Goal: Task Accomplishment & Management: Manage account settings

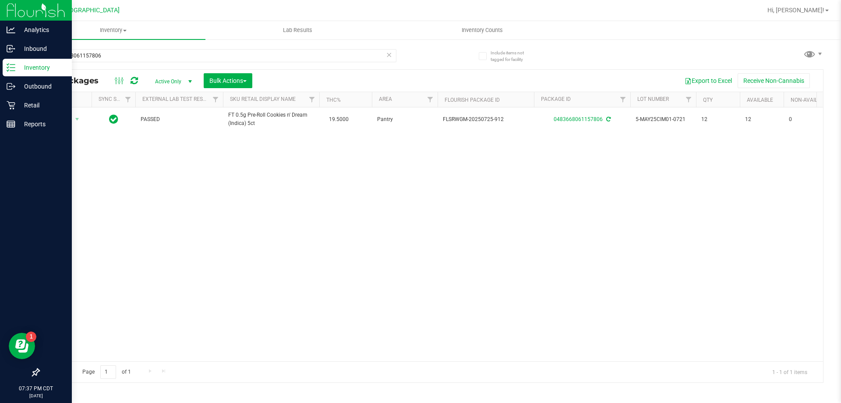
click at [52, 64] on p "Inventory" at bounding box center [41, 67] width 53 height 11
click at [31, 84] on p "Outbound" at bounding box center [41, 86] width 53 height 11
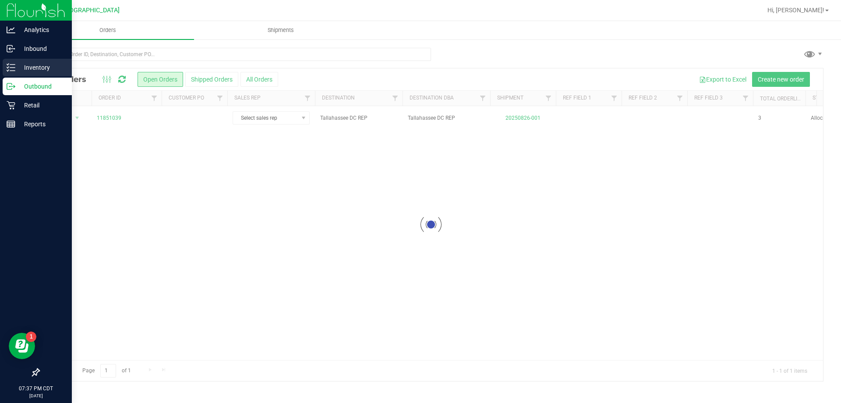
click at [40, 63] on p "Inventory" at bounding box center [41, 67] width 53 height 11
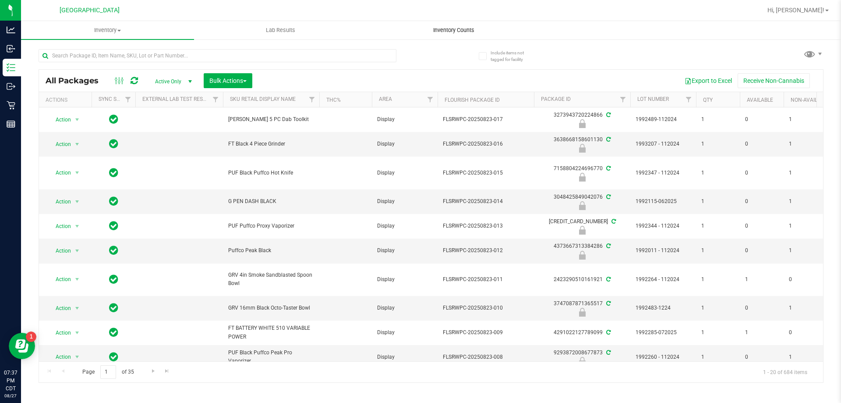
click at [463, 29] on span "Inventory Counts" at bounding box center [453, 30] width 65 height 8
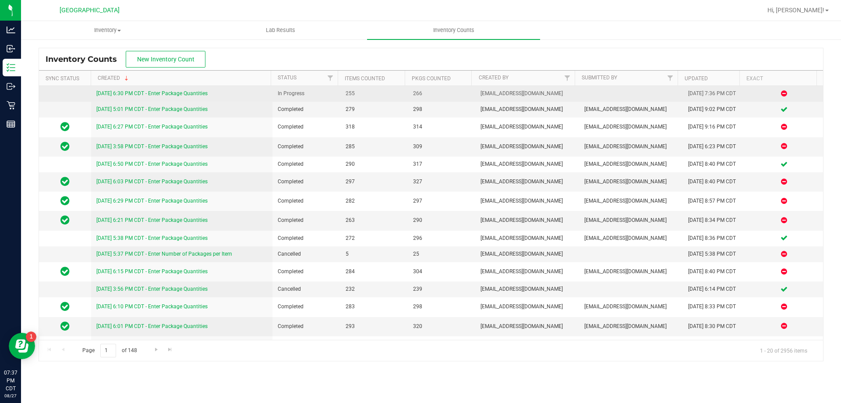
click at [112, 91] on link "[DATE] 6:30 PM CDT - Enter Package Quantities" at bounding box center [151, 93] width 111 height 6
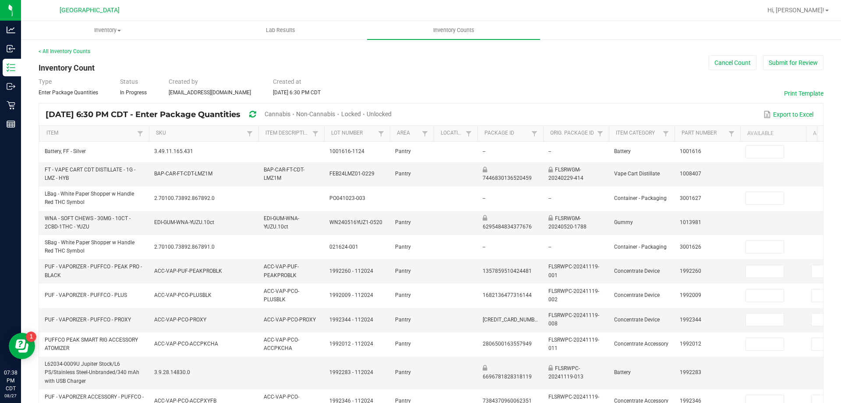
click at [290, 114] on span "Cannabis" at bounding box center [278, 113] width 26 height 7
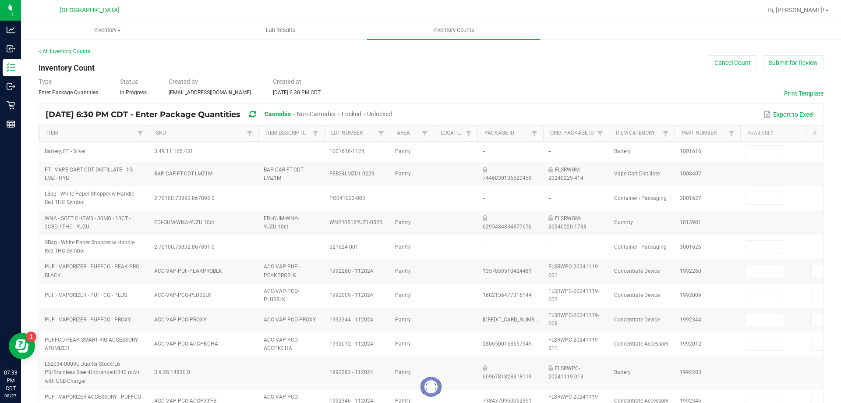
type input "3"
type input "2"
type input "3"
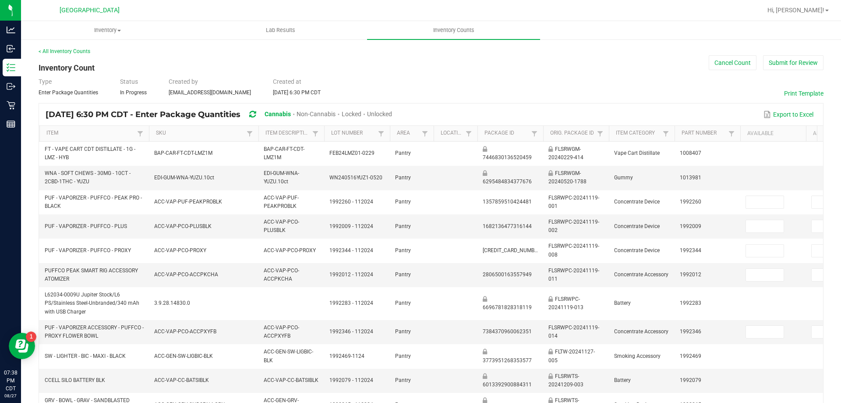
click at [392, 115] on span "Unlocked" at bounding box center [379, 113] width 25 height 7
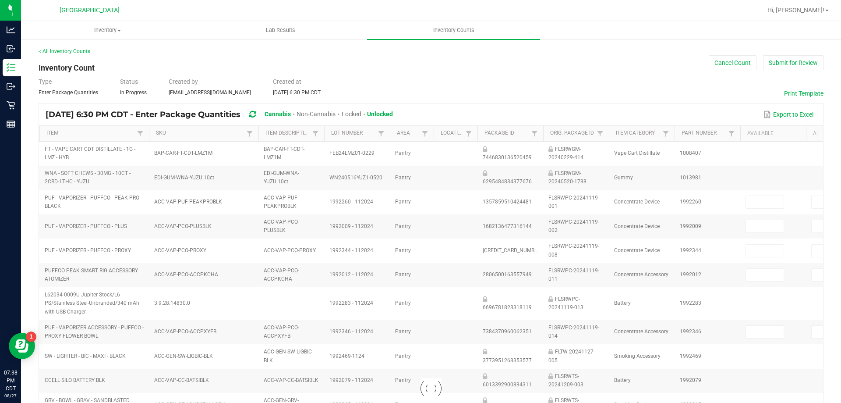
type input "3"
type input "0"
type input "2"
type input "0"
type input "2"
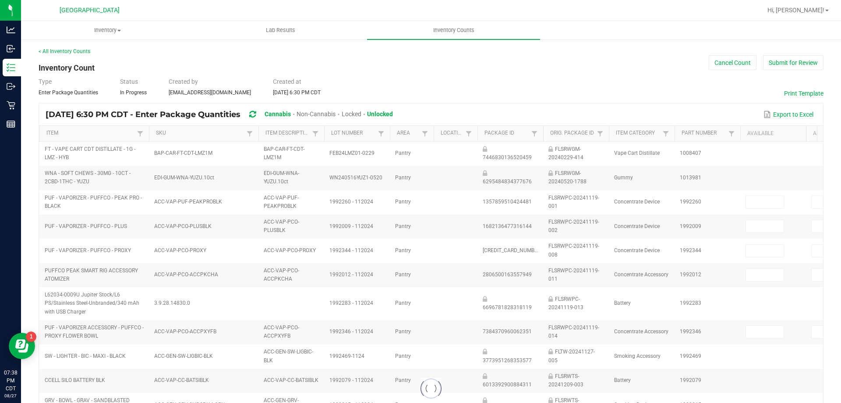
type input "4"
type input "6"
type input "0"
type input "3"
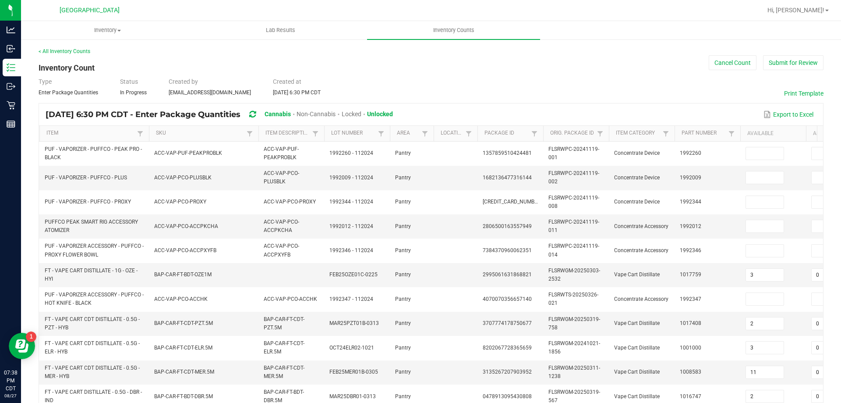
click at [329, 113] on span "Non-Cannabis" at bounding box center [316, 113] width 39 height 7
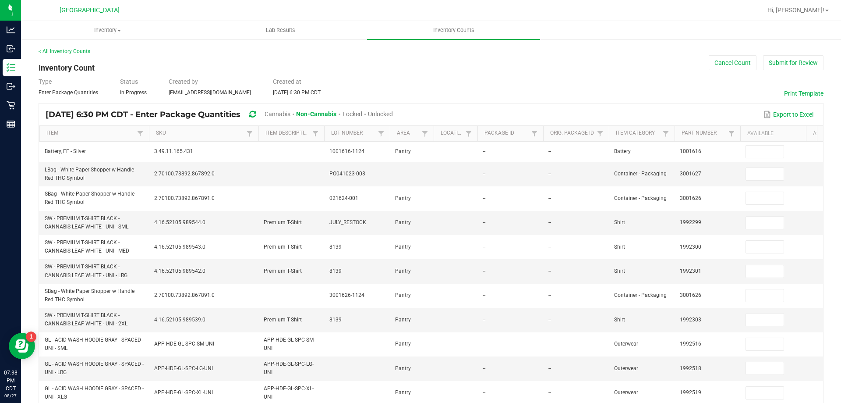
click at [290, 110] on span "Cannabis" at bounding box center [278, 113] width 26 height 7
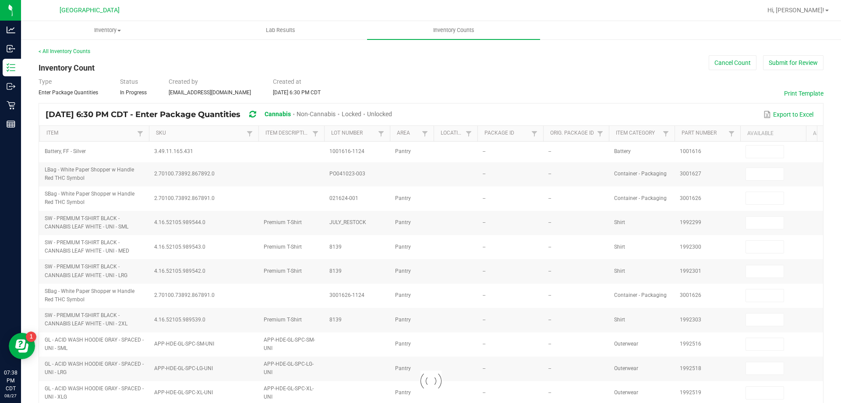
type input "3"
type input "2"
type input "3"
type input "11"
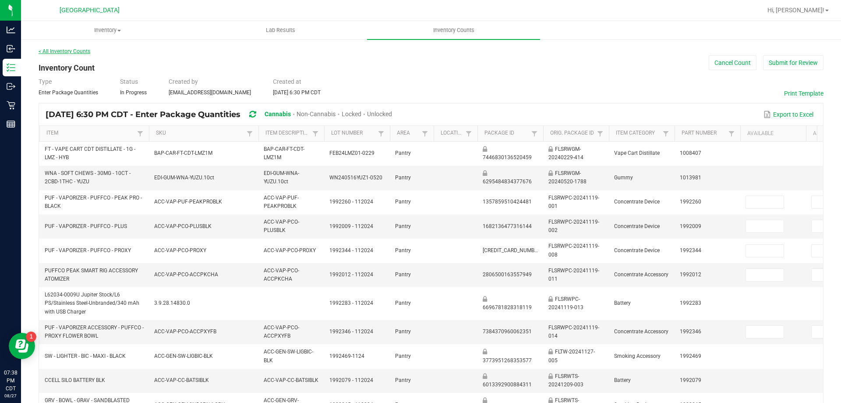
click at [62, 50] on link "< All Inventory Counts" at bounding box center [65, 51] width 52 height 6
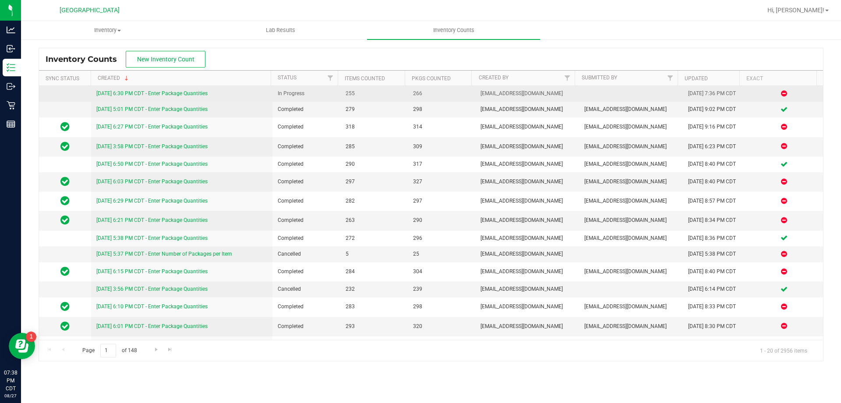
click at [134, 92] on link "[DATE] 6:30 PM CDT - Enter Package Quantities" at bounding box center [151, 93] width 111 height 6
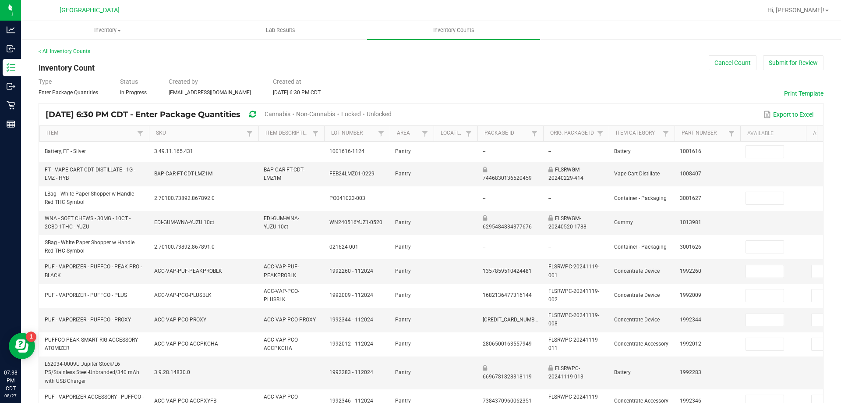
click at [392, 113] on span "Unlocked" at bounding box center [379, 113] width 25 height 7
type input "3"
type input "0"
type input "2"
type input "0"
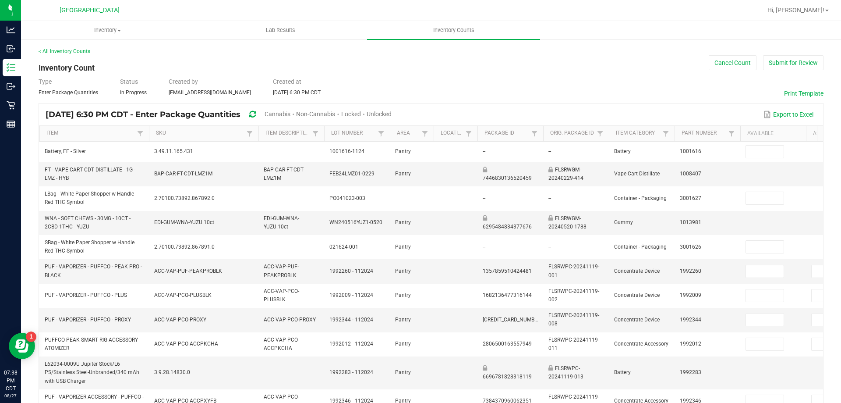
type input "2"
type input "4"
type input "6"
type input "3"
type input "0"
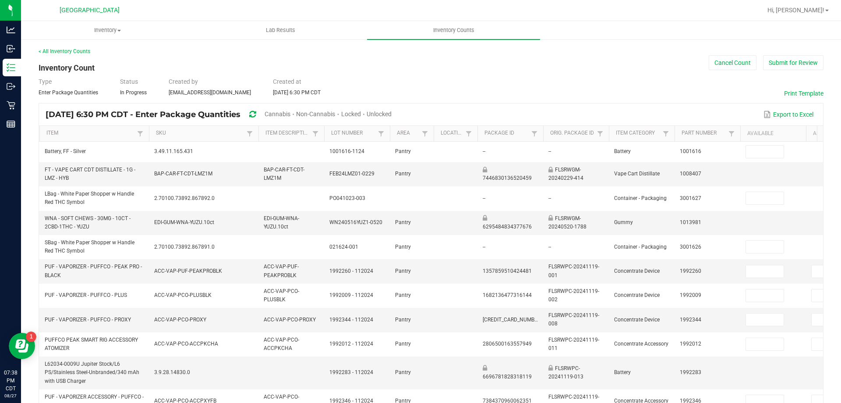
type input "2"
type input "0"
type input "6"
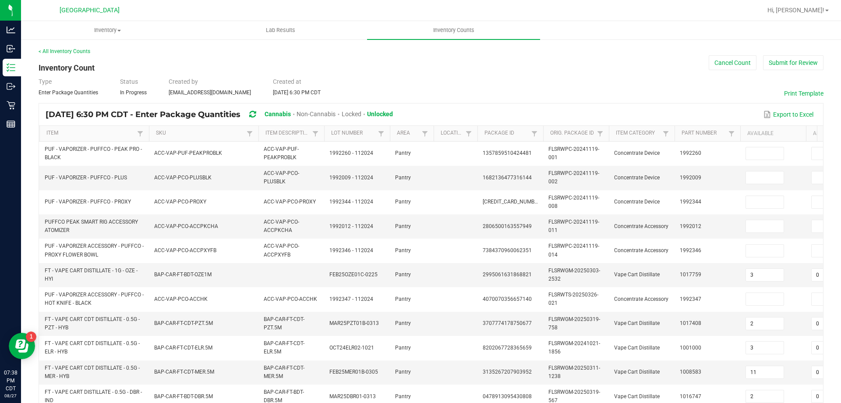
click at [361, 113] on span "Locked" at bounding box center [352, 113] width 20 height 7
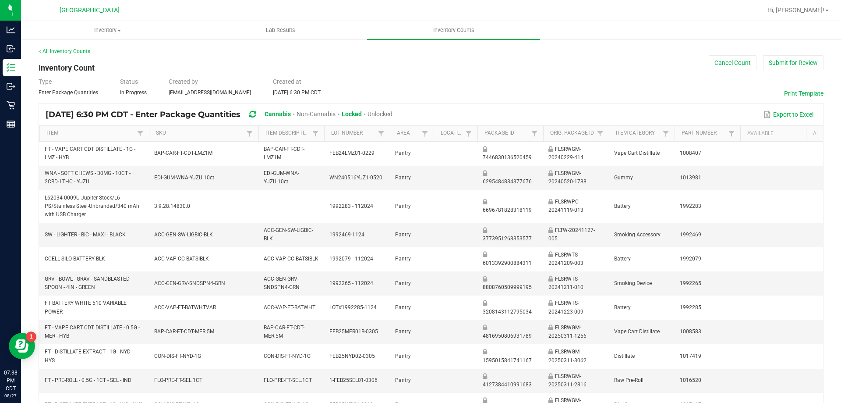
click at [393, 114] on span "Unlocked" at bounding box center [380, 113] width 25 height 7
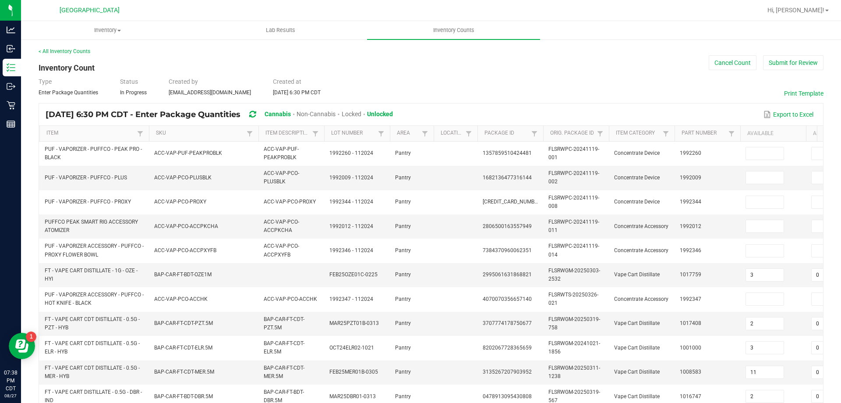
click at [291, 115] on span "Cannabis" at bounding box center [278, 113] width 26 height 7
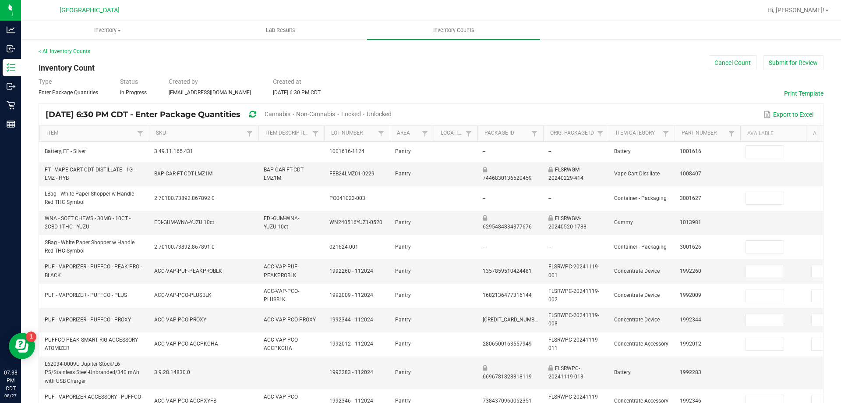
click at [290, 113] on span "Cannabis" at bounding box center [278, 113] width 26 height 7
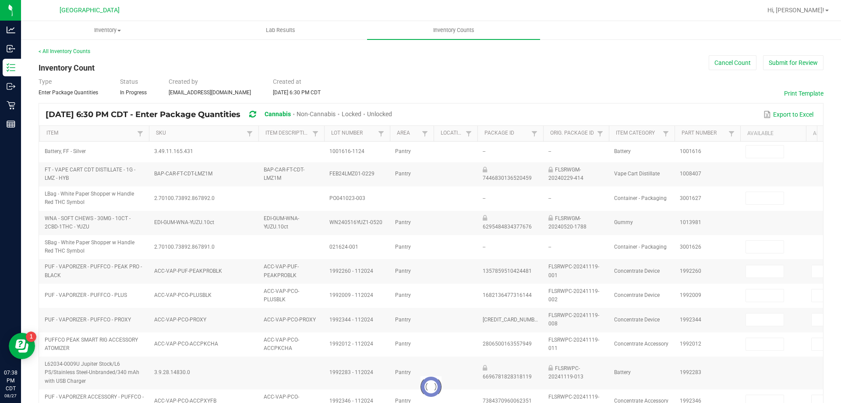
type input "3"
type input "2"
type input "3"
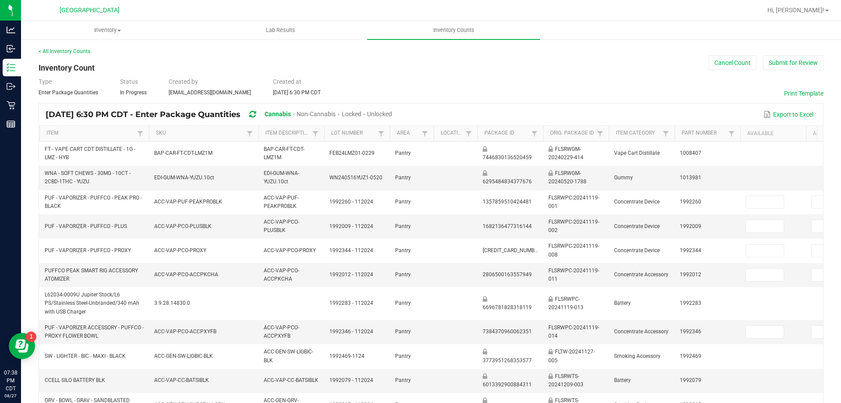
click at [392, 113] on span "Unlocked" at bounding box center [379, 113] width 25 height 7
type input "3"
type input "0"
type input "2"
type input "0"
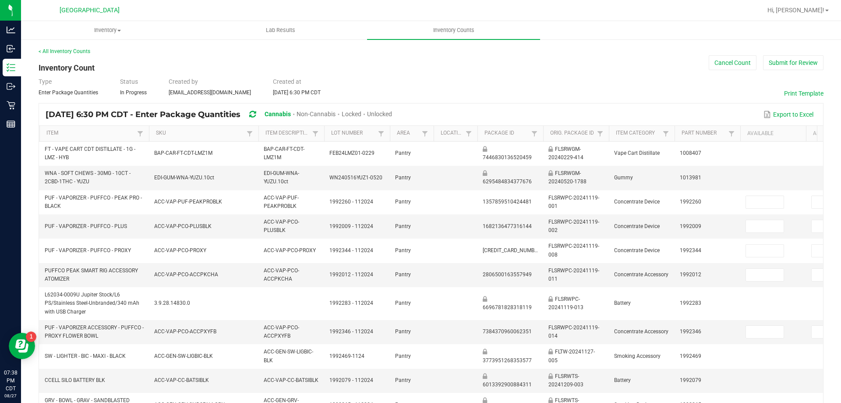
type input "2"
type input "4"
type input "6"
type input "0"
type input "3"
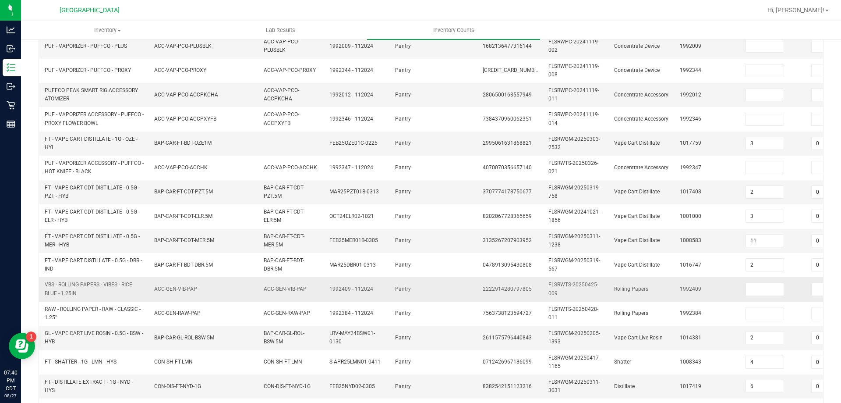
scroll to position [262, 0]
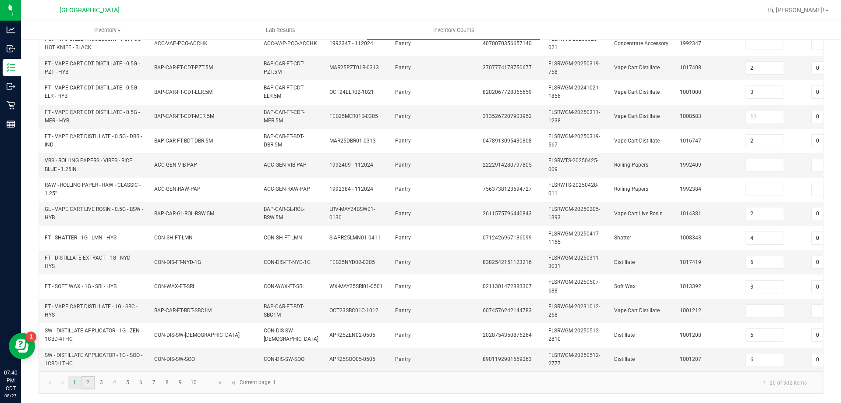
click at [88, 384] on link "2" at bounding box center [87, 382] width 13 height 13
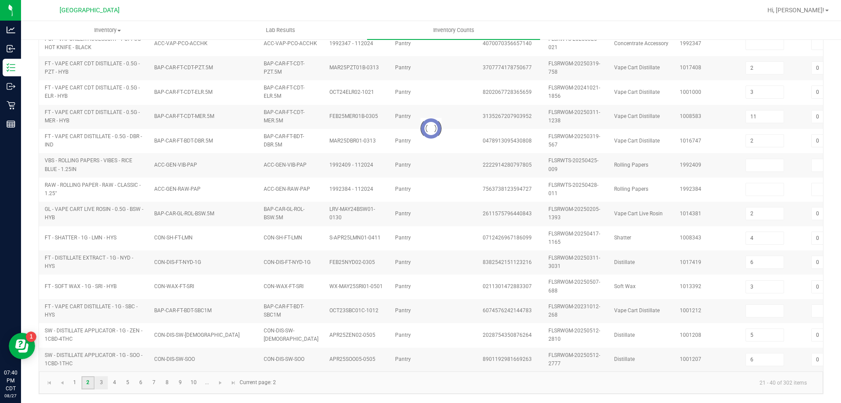
type input "7"
type input "1"
type input "5"
type input "1"
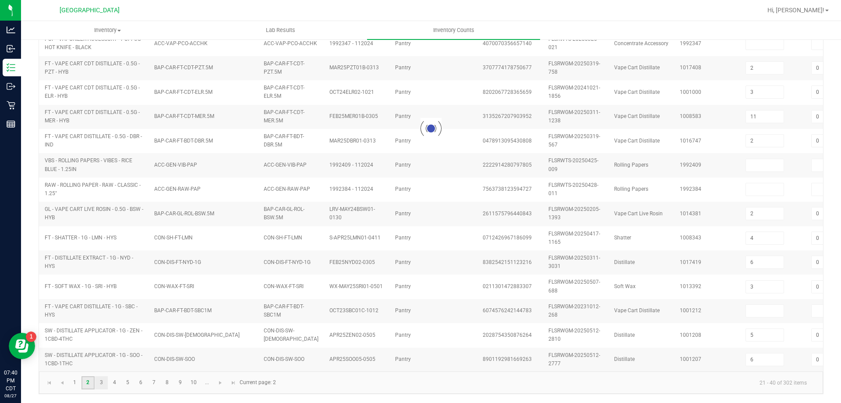
type input "2"
type input "0"
type input "2"
type input "0"
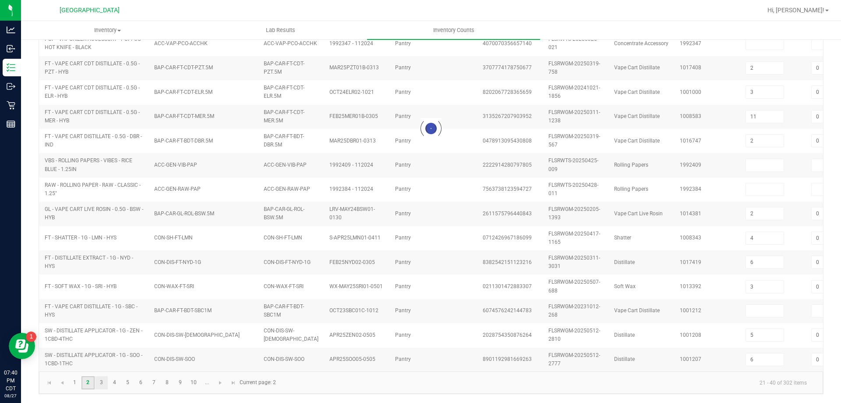
type input "0"
type input "19"
type input "3"
type input "0"
type input "5"
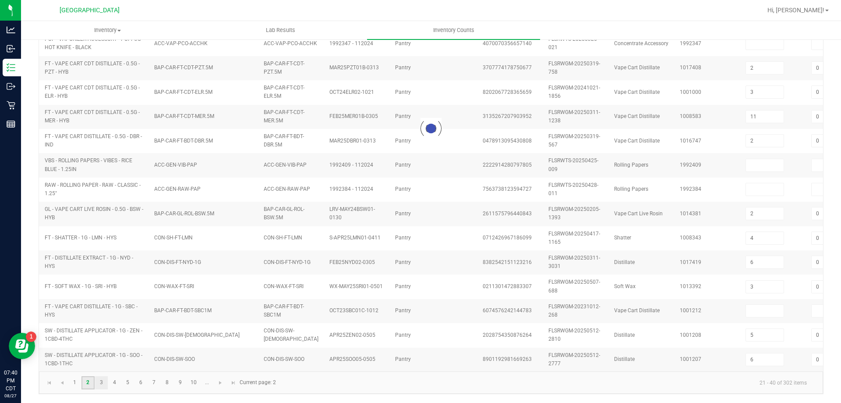
type input "0"
type input "16"
type input "0"
type input "17"
type input "5"
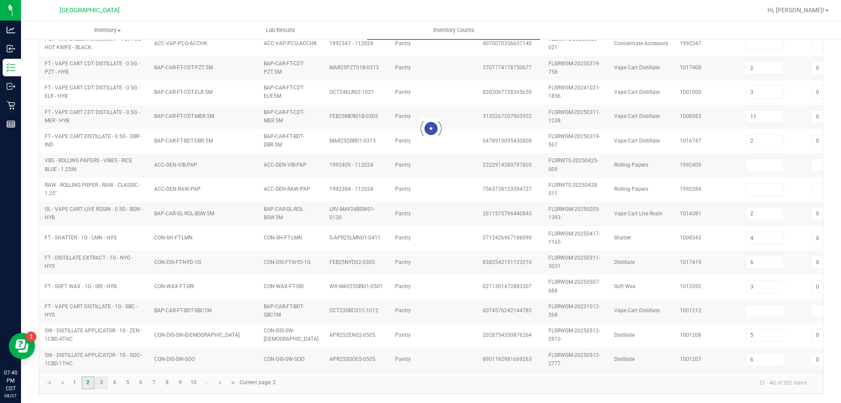
type input "9"
type input "0"
type input "13"
type input "0"
type input "10"
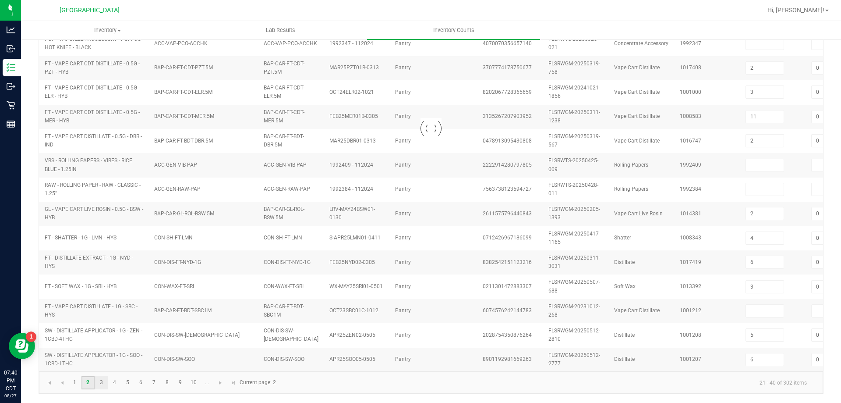
type input "19"
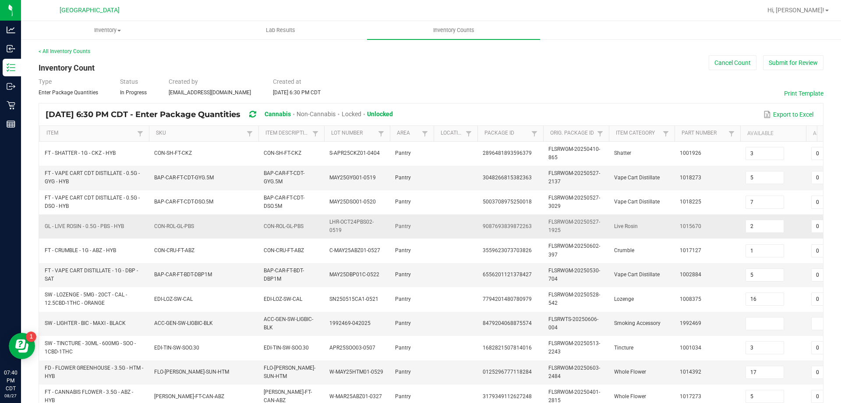
scroll to position [262, 0]
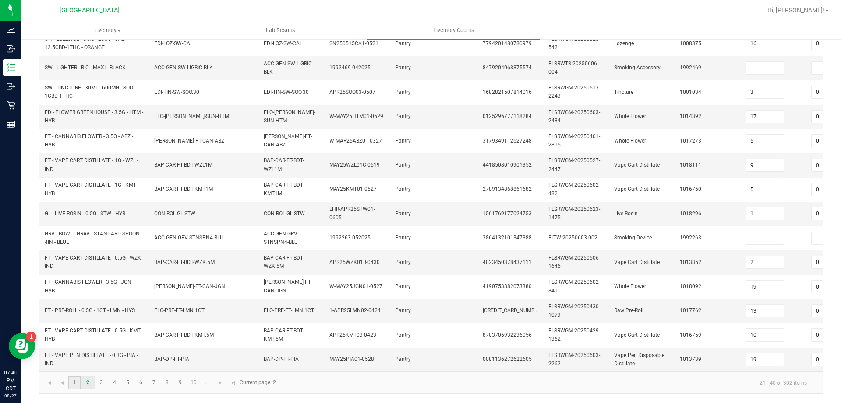
click at [78, 383] on link "1" at bounding box center [74, 382] width 13 height 13
type input "3"
type input "2"
type input "0"
type input "2"
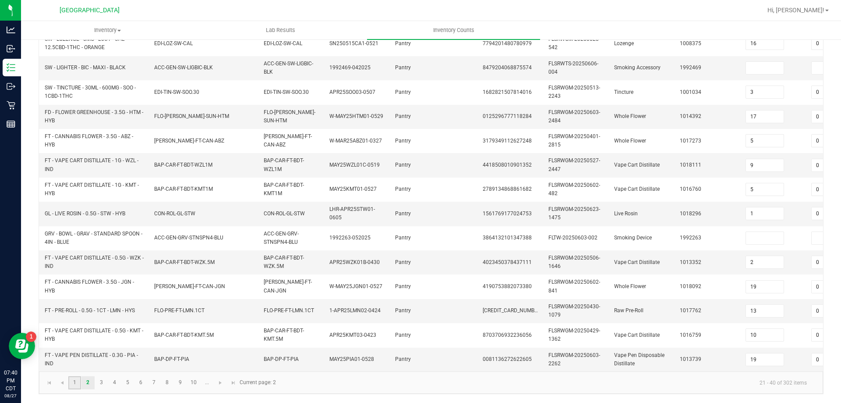
type input "4"
type input "6"
type input "0"
type input "3"
type input "11"
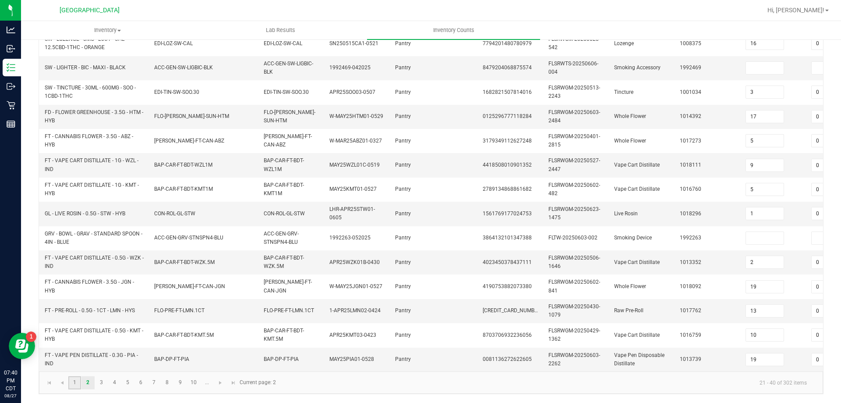
type input "2"
type input "5"
type input "6"
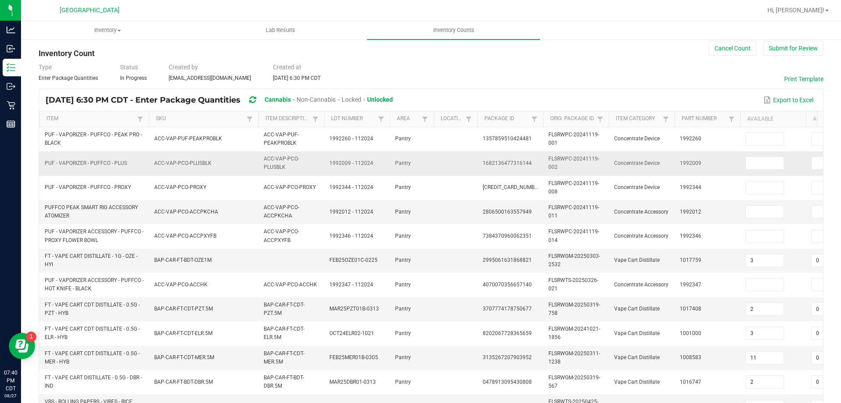
scroll to position [0, 0]
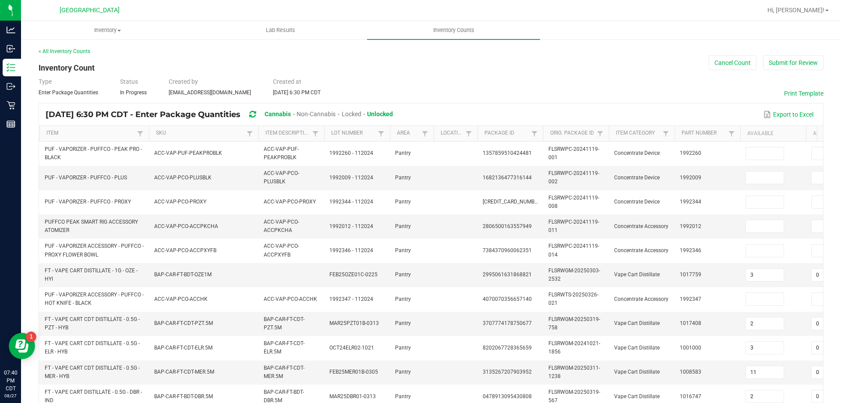
click at [599, 108] on div "Export to Excel" at bounding box center [608, 114] width 417 height 15
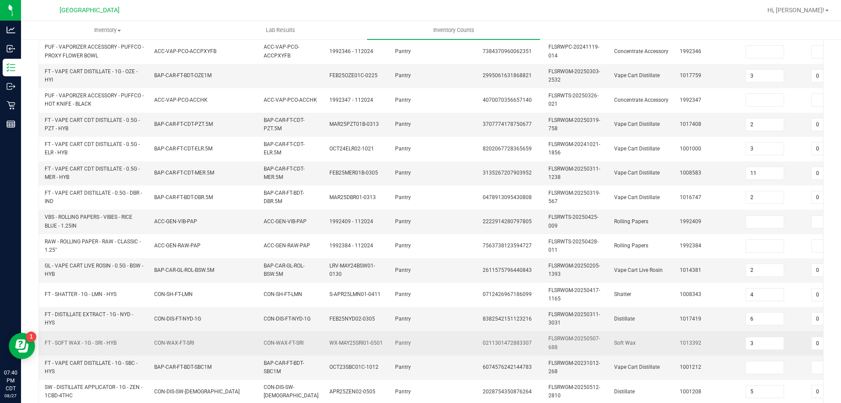
scroll to position [262, 0]
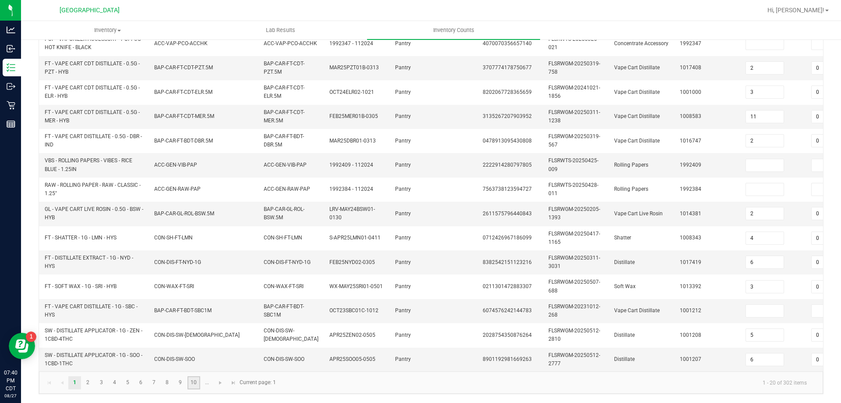
click at [198, 379] on link "10" at bounding box center [193, 382] width 13 height 13
type input "3"
type input "2"
type input "5"
type input "11"
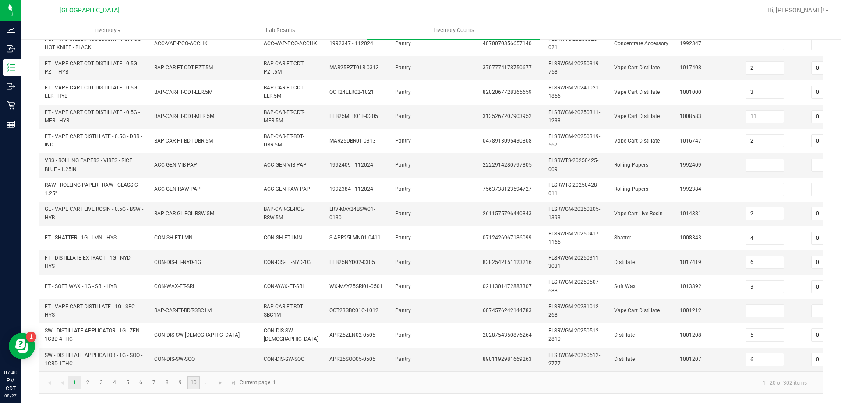
type input "20"
type input "38"
type input "0"
type input "17"
type input "0"
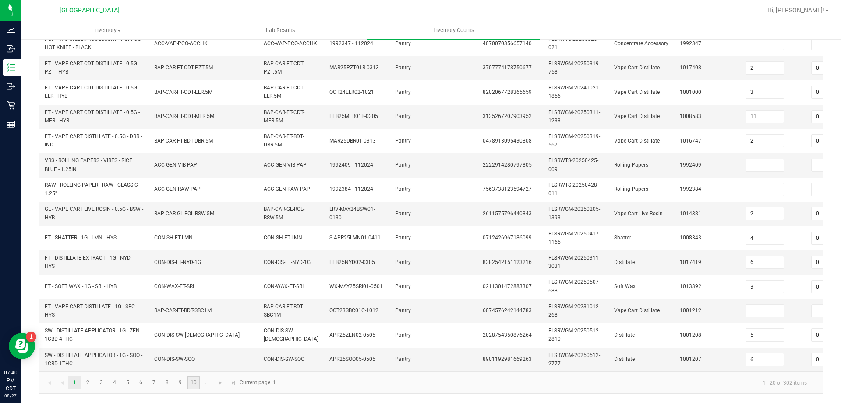
type input "0"
type input "9"
type input "2"
type input "0"
type input "4"
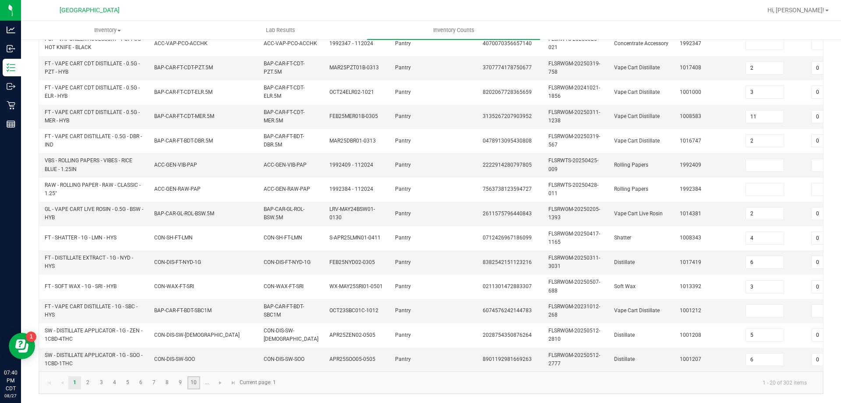
type input "0"
type input "5"
type input "0"
type input "2"
type input "16"
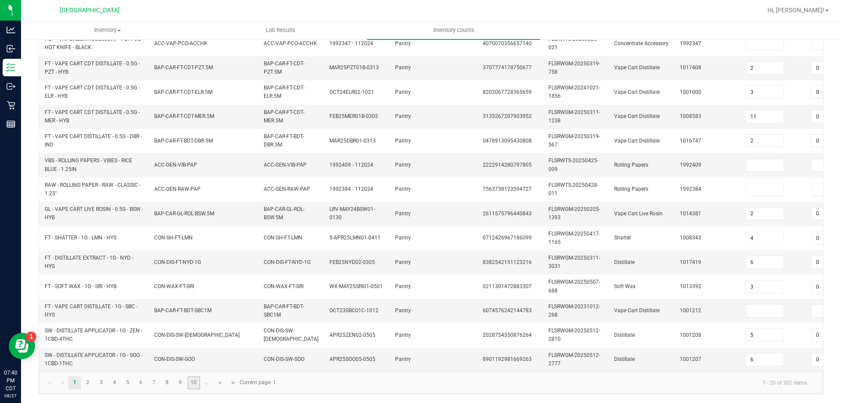
type input "15"
type input "2"
type input "0"
type input "1"
type input "0"
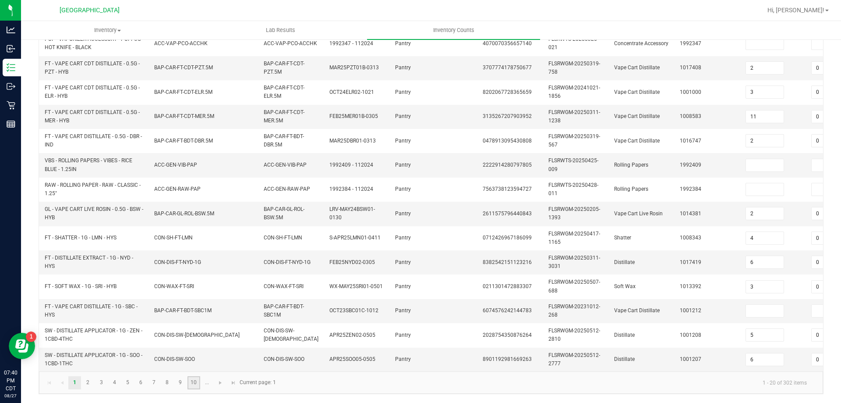
type input "9"
type input "20"
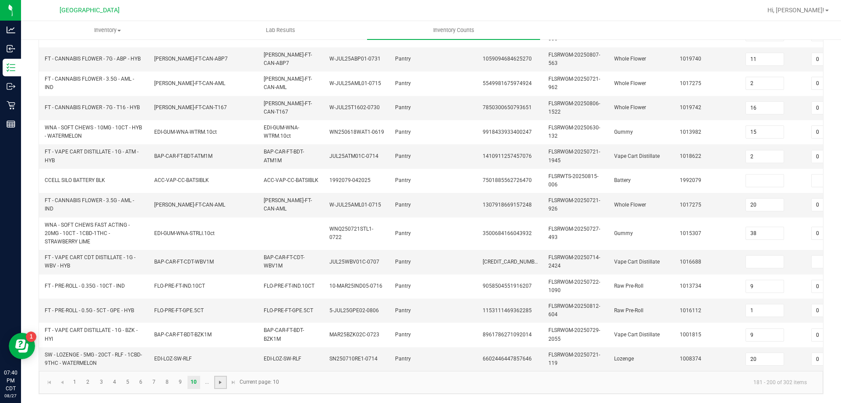
click at [219, 380] on span "Go to the next page" at bounding box center [220, 381] width 7 height 7
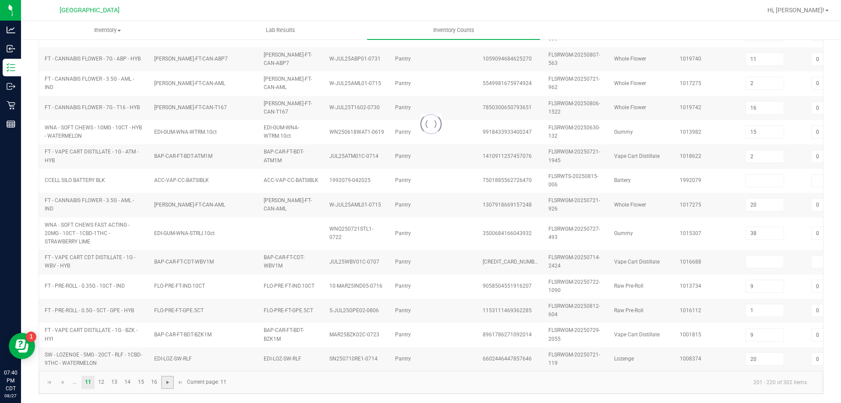
type input "11"
type input "12"
type input "2"
type input "22"
type input "3"
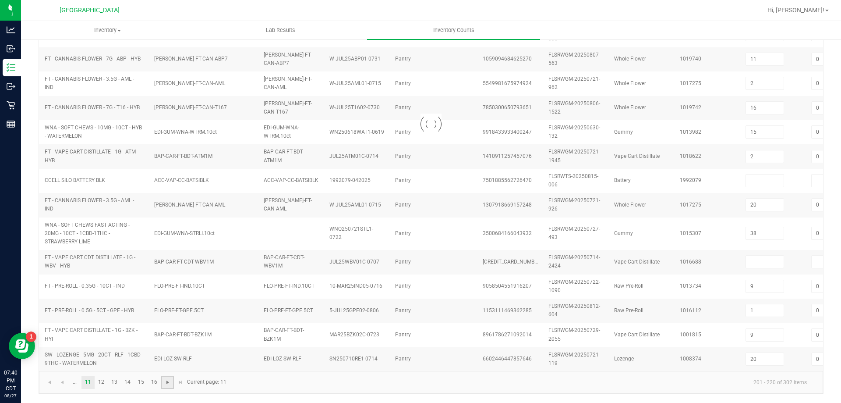
type input "10"
type input "9"
type input "6"
type input "14"
type input "0"
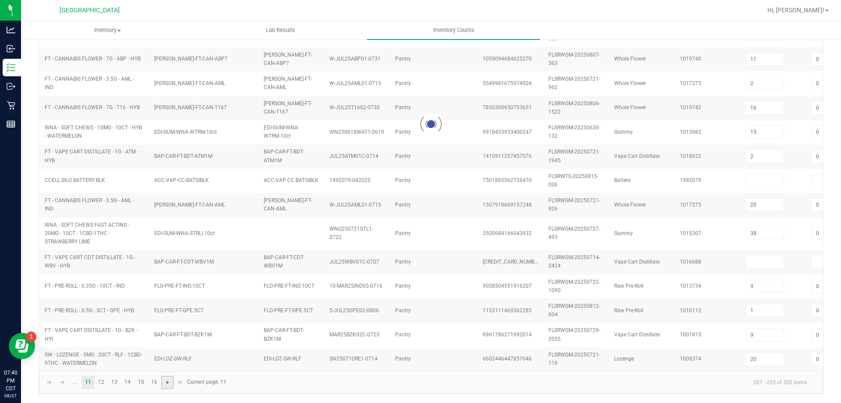
type input "0"
type input "6"
type input "5"
type input "18"
type input "3"
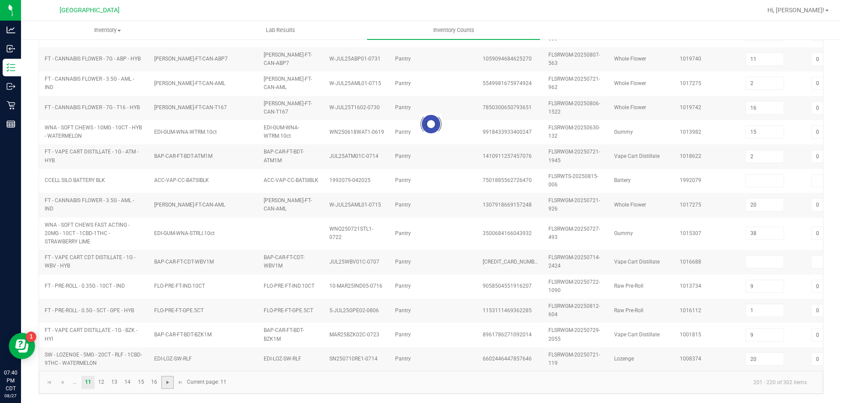
type input "18"
type input "37"
type input "3"
type input "6"
type input "12"
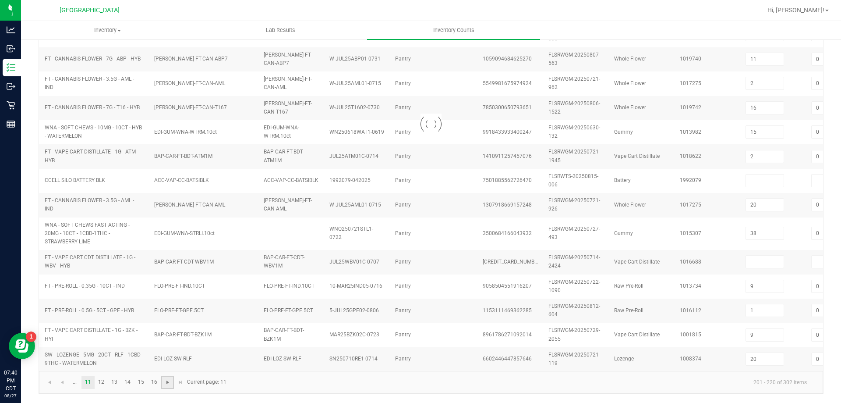
type input "18"
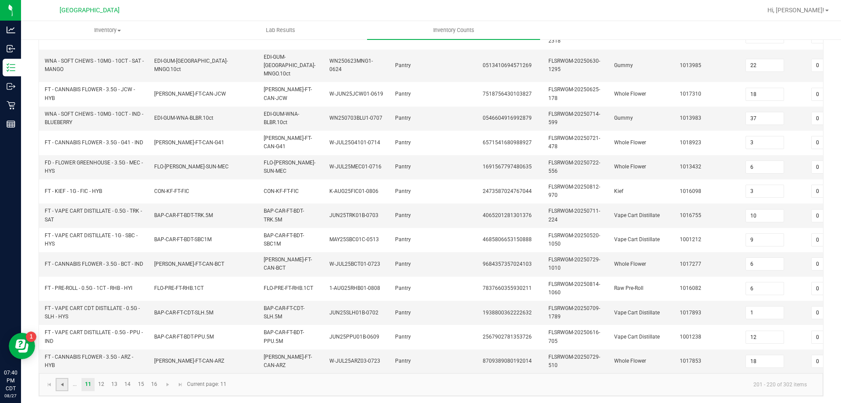
click at [65, 381] on span "Go to the previous page" at bounding box center [62, 384] width 7 height 7
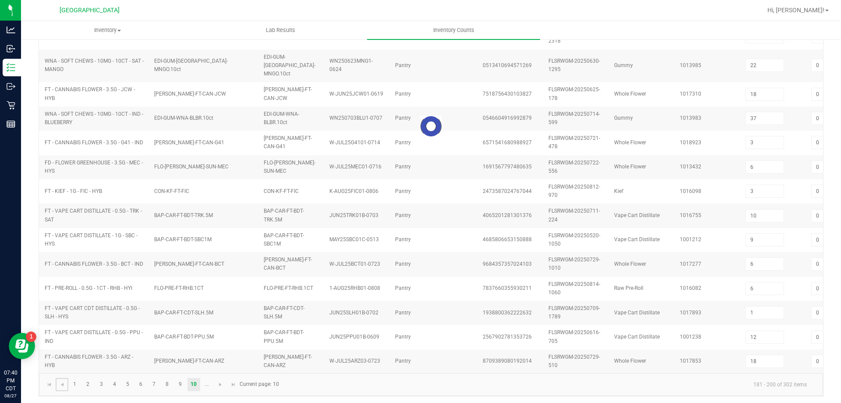
type input "3"
type input "2"
type input "5"
type input "11"
type input "20"
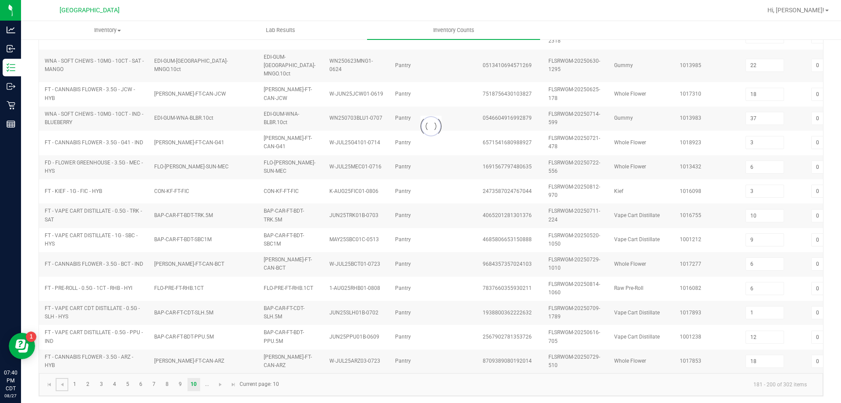
type input "38"
type input "17"
type input "9"
type input "2"
type input "4"
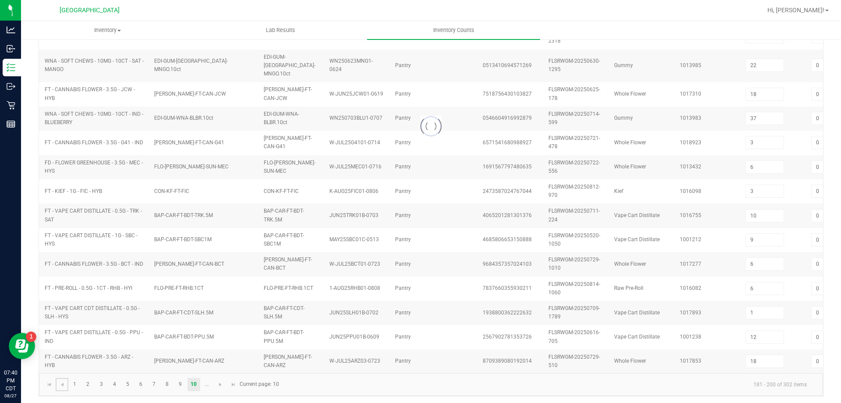
type input "5"
type input "2"
type input "16"
type input "15"
type input "2"
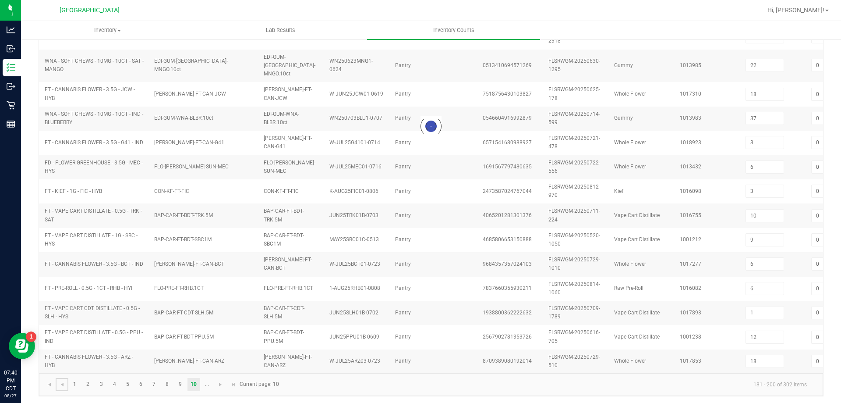
type input "9"
type input "20"
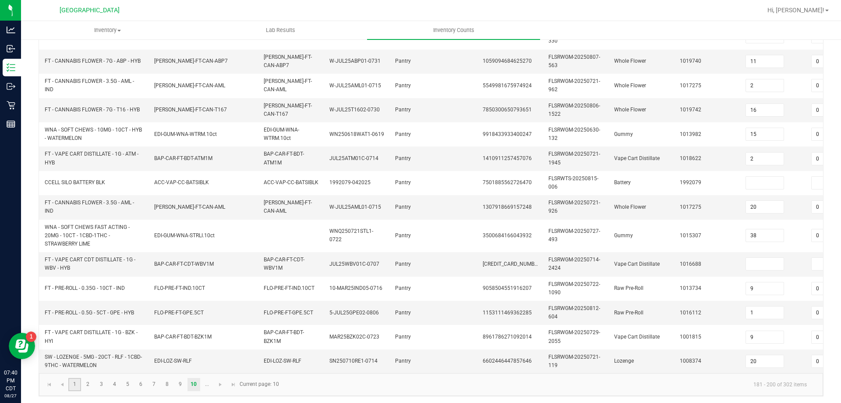
click at [77, 385] on link "1" at bounding box center [74, 384] width 13 height 13
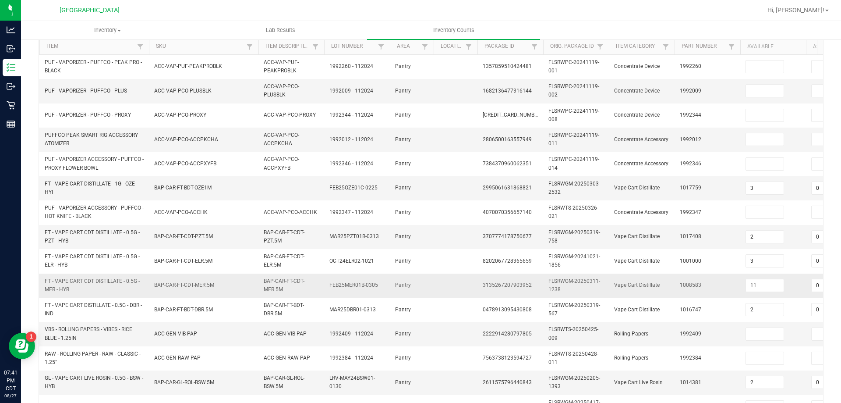
scroll to position [0, 0]
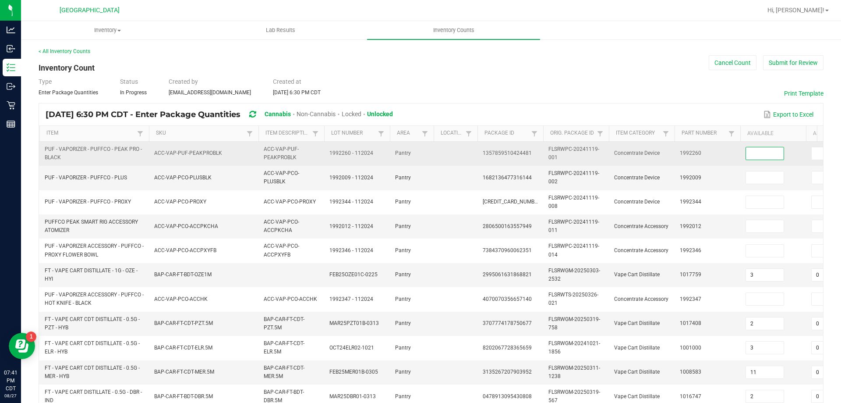
click at [777, 149] on input at bounding box center [765, 153] width 38 height 12
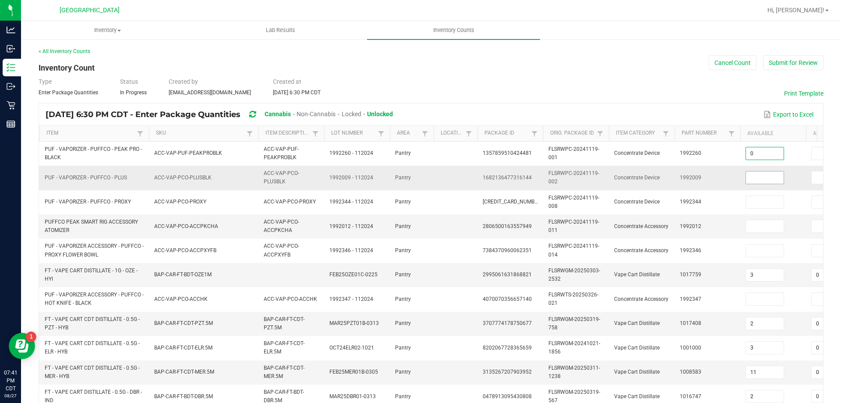
click at [774, 179] on input at bounding box center [765, 177] width 38 height 12
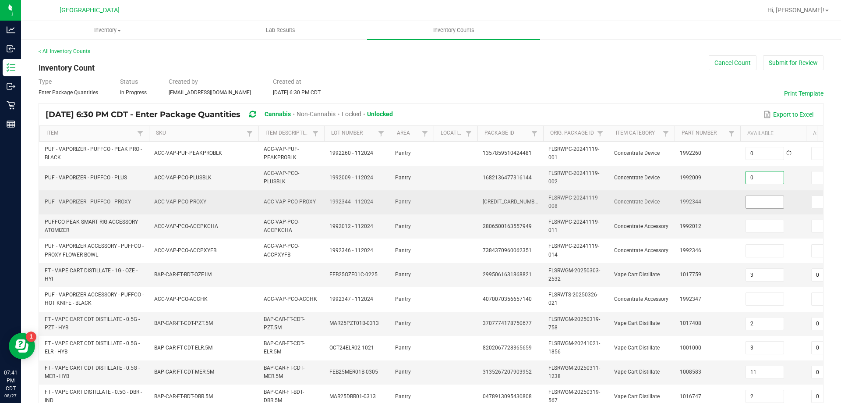
click at [766, 207] on input at bounding box center [765, 202] width 38 height 12
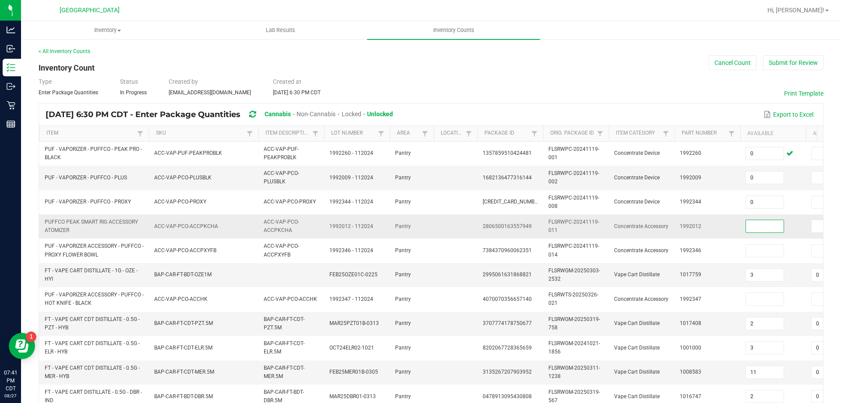
click at [758, 232] on input at bounding box center [765, 226] width 38 height 12
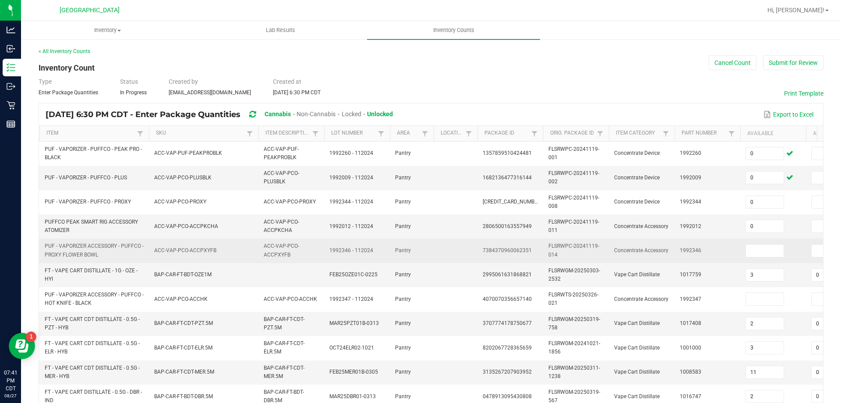
click at [753, 258] on td at bounding box center [773, 250] width 66 height 24
click at [755, 253] on input at bounding box center [765, 250] width 38 height 12
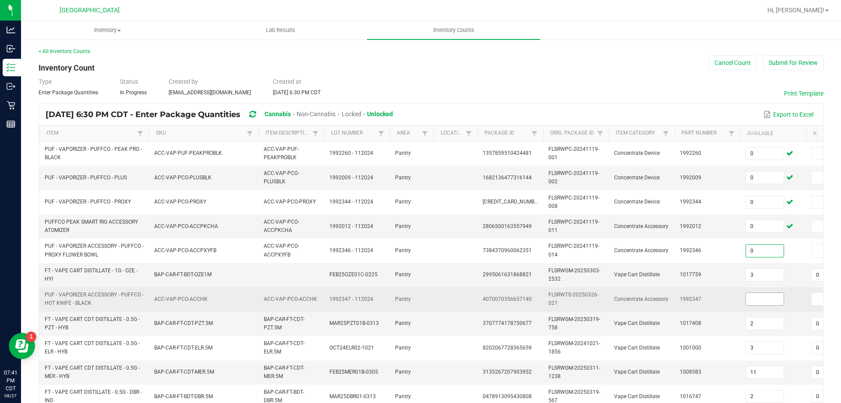
click at [774, 299] on input at bounding box center [765, 299] width 38 height 12
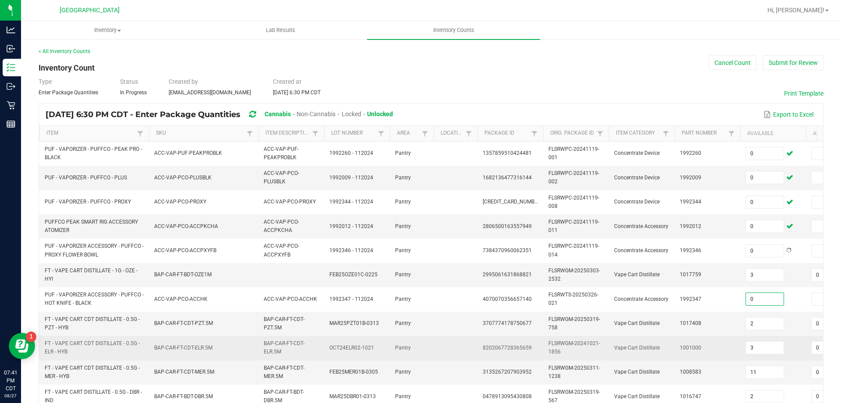
scroll to position [88, 0]
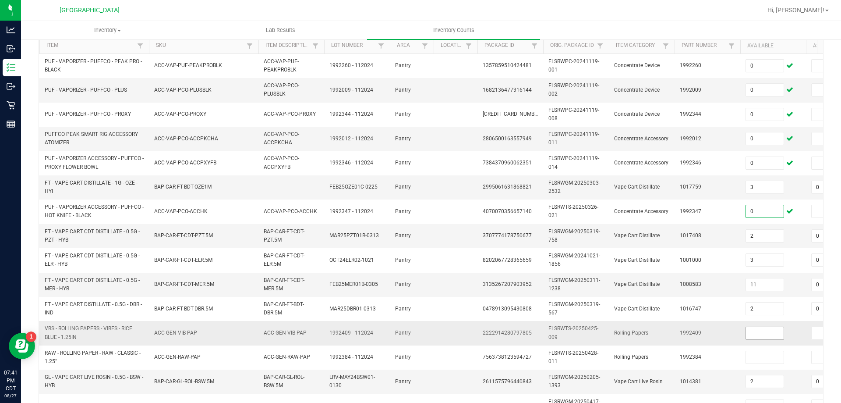
click at [764, 337] on input at bounding box center [765, 333] width 38 height 12
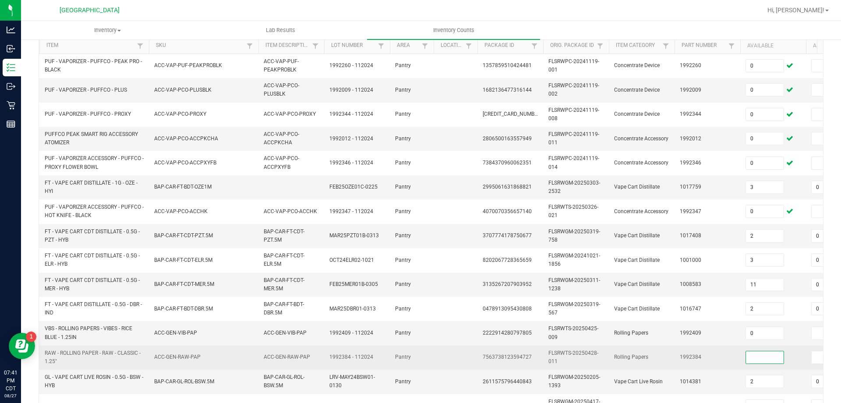
click at [761, 361] on input at bounding box center [765, 357] width 38 height 12
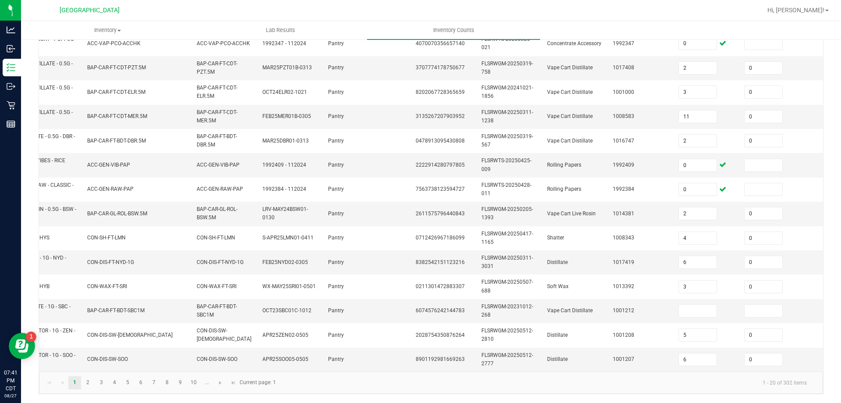
scroll to position [0, 0]
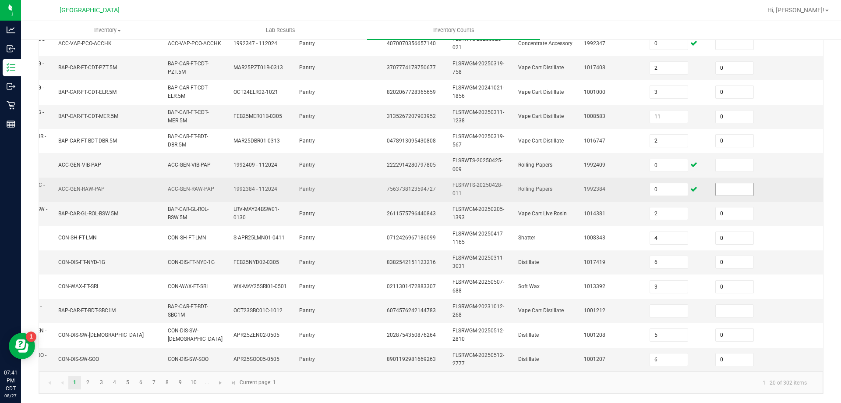
click at [739, 185] on tbody "PUF - VAPORIZER - PUFFCO - PEAK PRO - BLACK ACC-VAP-PUF-PEAKPROBLK ACC-VAP-PUF-…" at bounding box center [392, 128] width 898 height 485
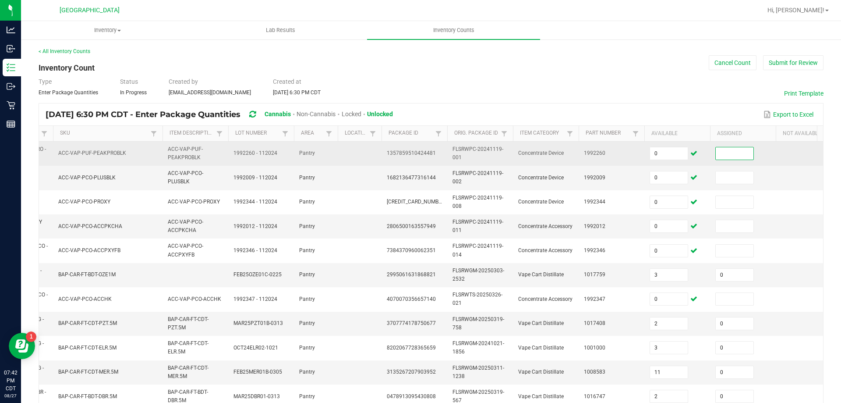
click at [731, 154] on input at bounding box center [735, 153] width 38 height 12
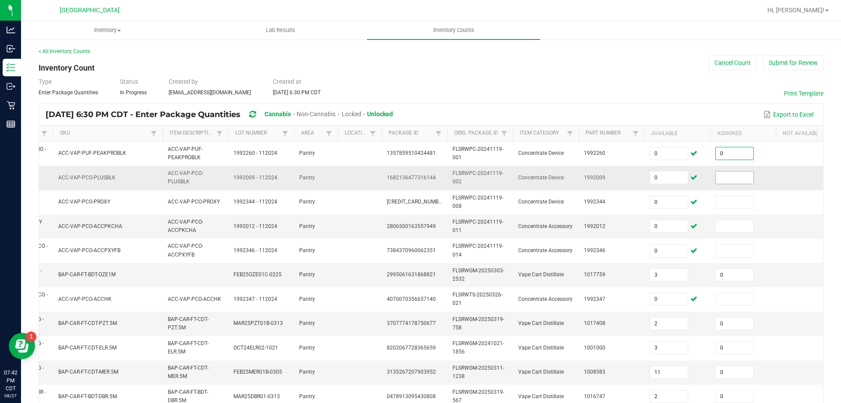
click at [731, 179] on input at bounding box center [735, 177] width 38 height 12
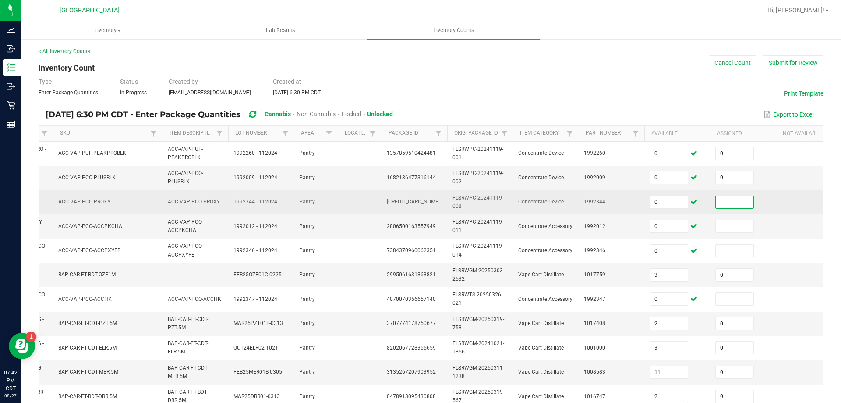
click at [739, 206] on input at bounding box center [735, 202] width 38 height 12
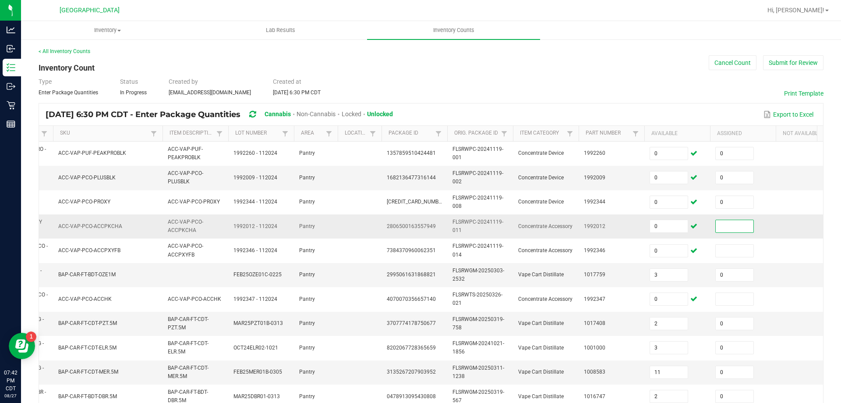
drag, startPoint x: 741, startPoint y: 228, endPoint x: 743, endPoint y: 255, distance: 26.8
click at [741, 229] on input at bounding box center [735, 226] width 38 height 12
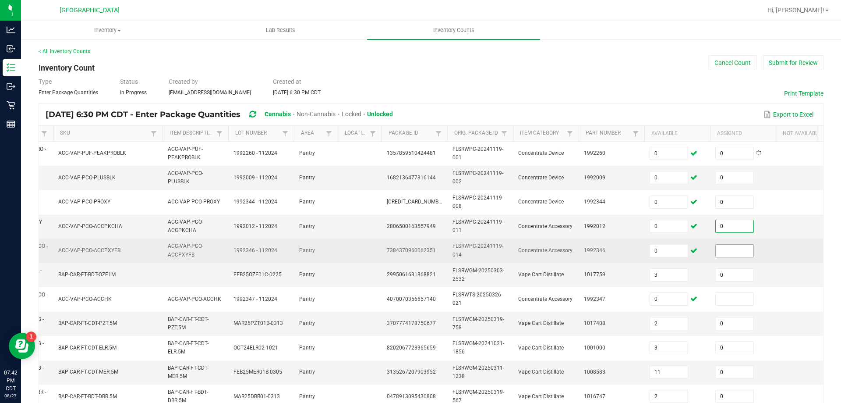
click at [743, 257] on span at bounding box center [734, 250] width 39 height 13
click at [741, 247] on input at bounding box center [735, 250] width 38 height 12
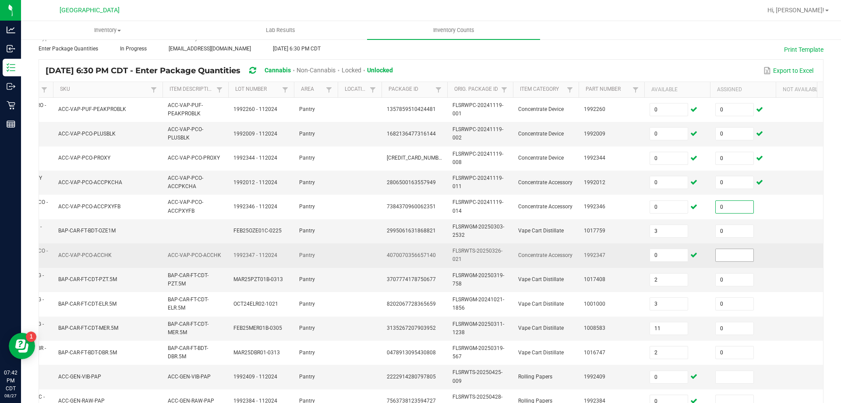
click at [739, 251] on input at bounding box center [735, 255] width 38 height 12
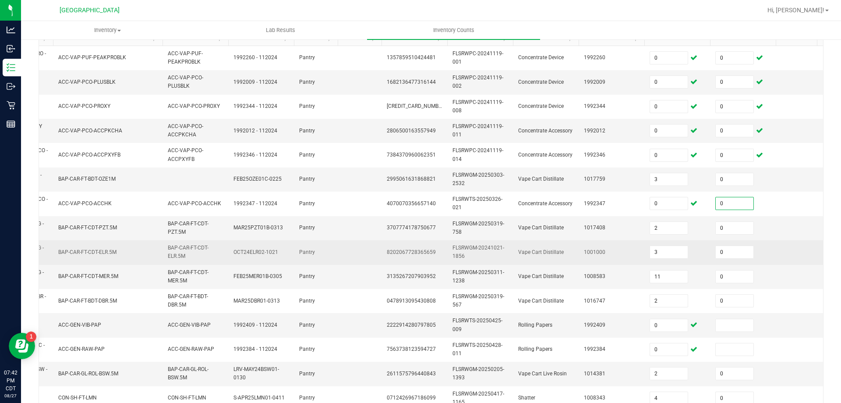
scroll to position [175, 0]
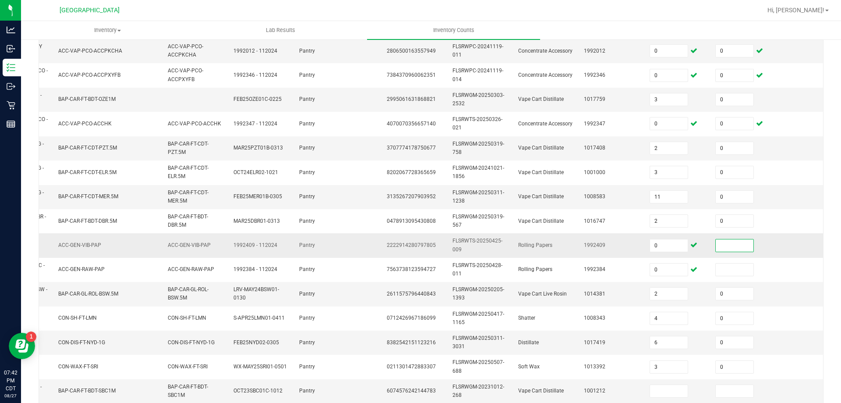
click at [736, 243] on input at bounding box center [735, 245] width 38 height 12
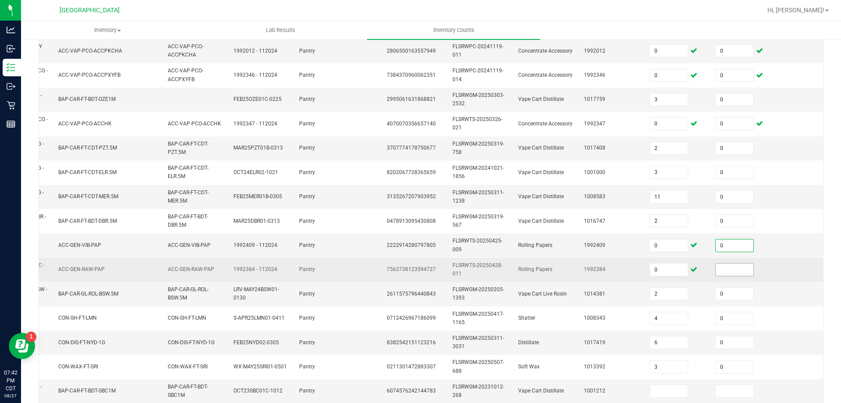
click at [739, 270] on input at bounding box center [735, 269] width 38 height 12
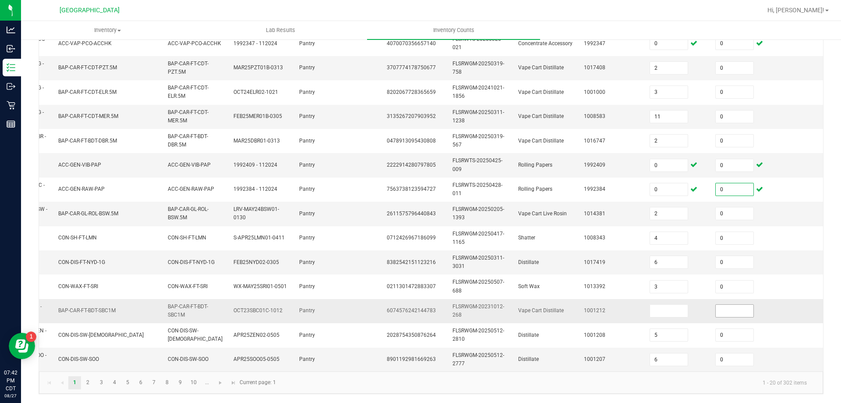
click at [732, 304] on input at bounding box center [735, 310] width 38 height 12
click at [676, 304] on input at bounding box center [669, 310] width 38 height 12
click at [88, 378] on link "2" at bounding box center [87, 382] width 13 height 13
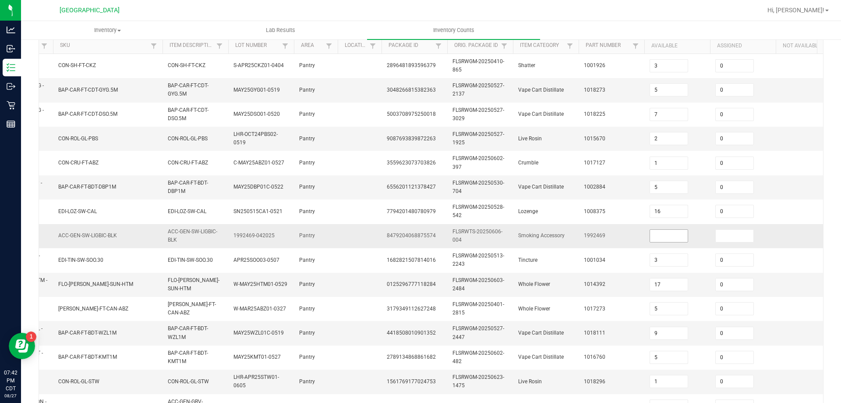
click at [682, 234] on input at bounding box center [669, 236] width 38 height 12
click at [722, 237] on input at bounding box center [735, 236] width 38 height 12
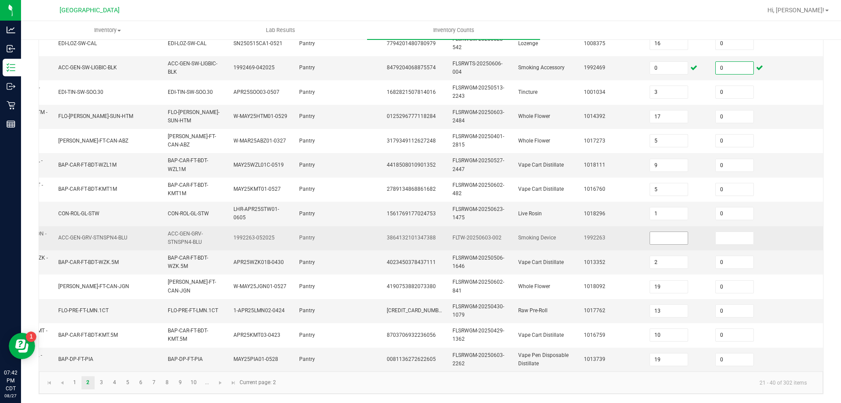
click at [680, 232] on input at bounding box center [669, 238] width 38 height 12
click at [729, 232] on input at bounding box center [735, 238] width 38 height 12
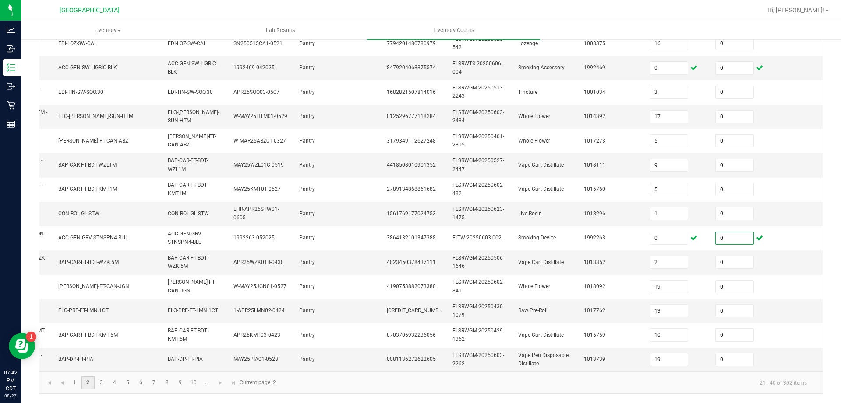
click at [94, 386] on link "2" at bounding box center [87, 382] width 13 height 13
click at [99, 383] on link "3" at bounding box center [101, 382] width 13 height 13
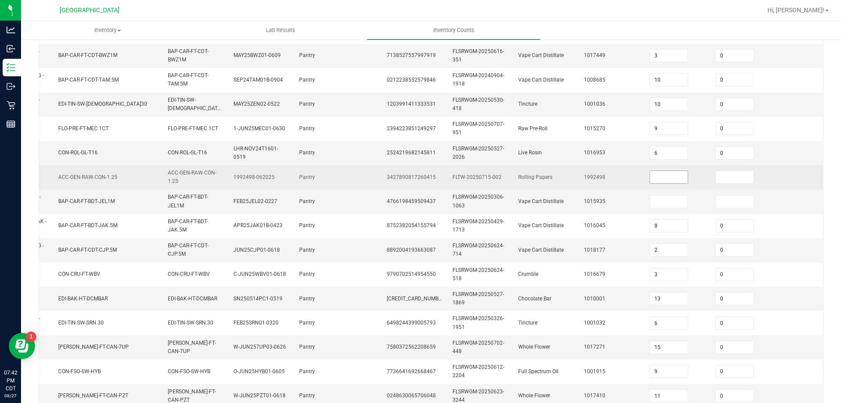
click at [678, 172] on input at bounding box center [669, 177] width 38 height 12
click at [725, 179] on input at bounding box center [735, 177] width 38 height 12
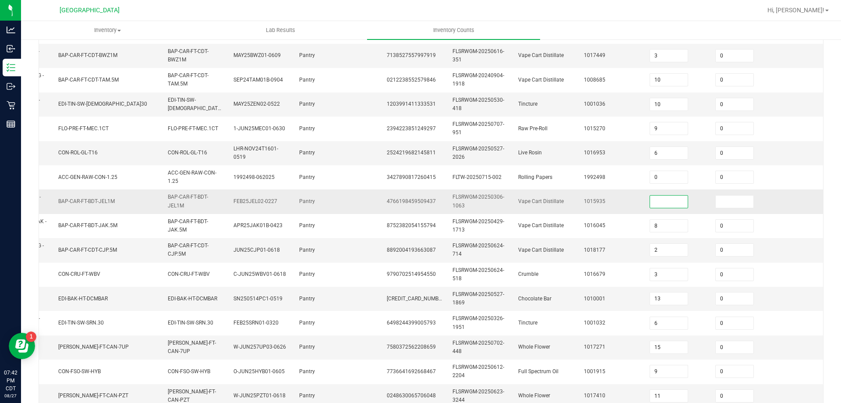
click at [679, 203] on input at bounding box center [669, 201] width 38 height 12
click at [722, 202] on input at bounding box center [735, 201] width 38 height 12
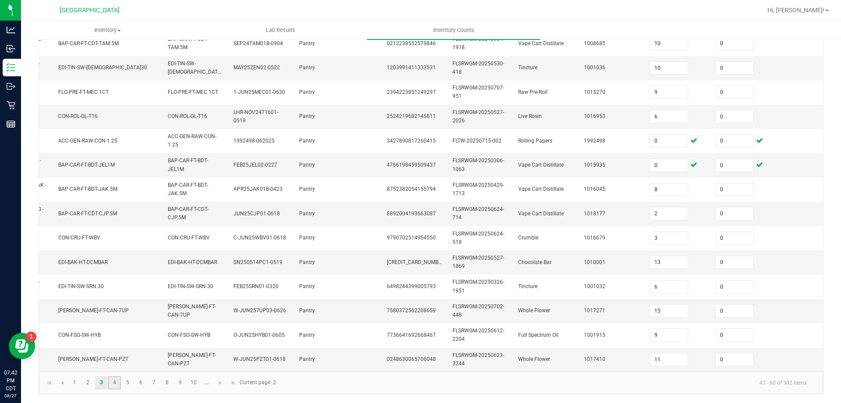
click at [115, 379] on link "4" at bounding box center [114, 382] width 13 height 13
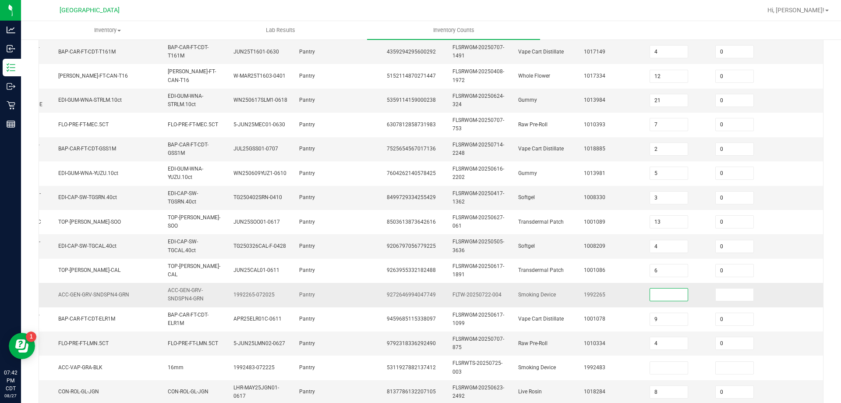
click at [673, 293] on input at bounding box center [669, 294] width 38 height 12
click at [732, 296] on input at bounding box center [735, 294] width 38 height 12
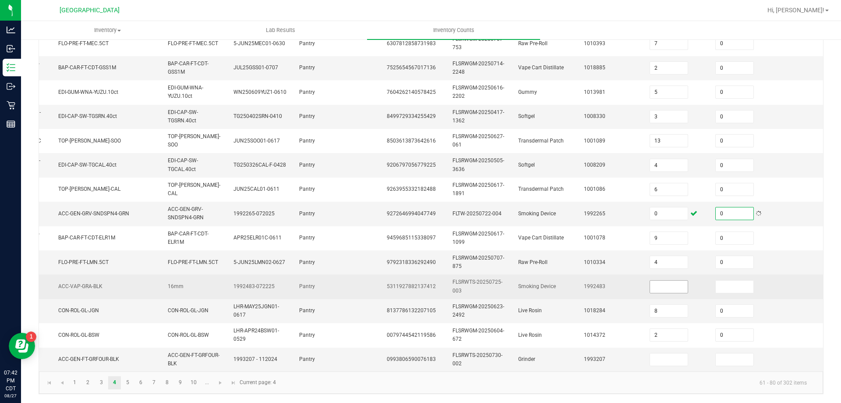
click at [671, 285] on input at bounding box center [669, 286] width 38 height 12
click at [724, 280] on input at bounding box center [735, 286] width 38 height 12
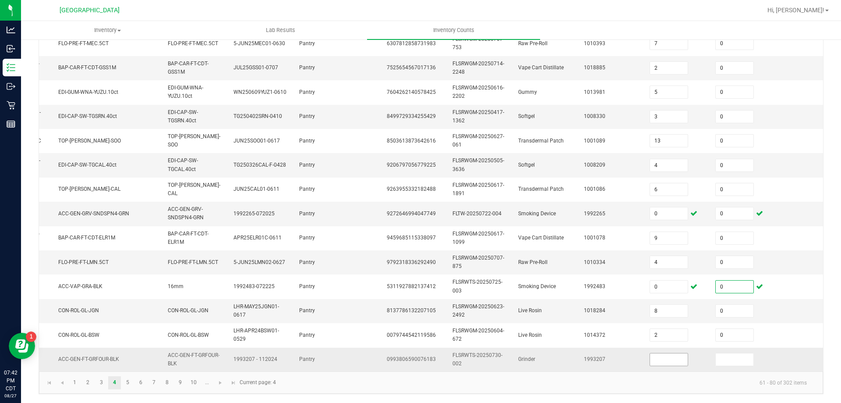
click at [685, 353] on input at bounding box center [669, 359] width 38 height 12
click at [727, 353] on input at bounding box center [735, 359] width 38 height 12
click at [131, 378] on link "5" at bounding box center [127, 382] width 13 height 13
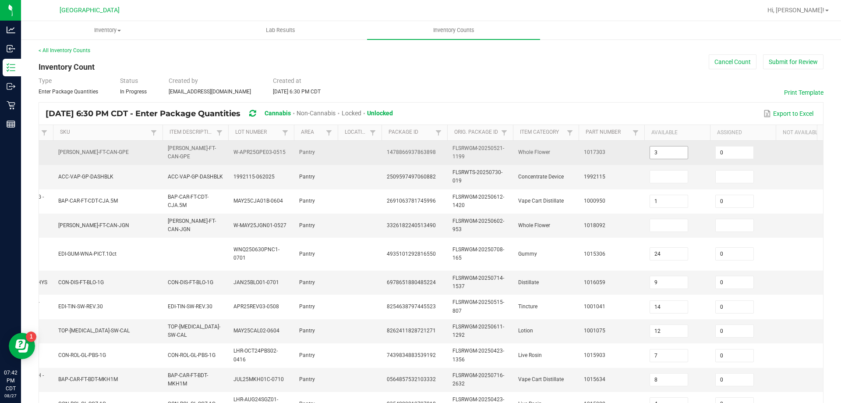
scroll to position [0, 0]
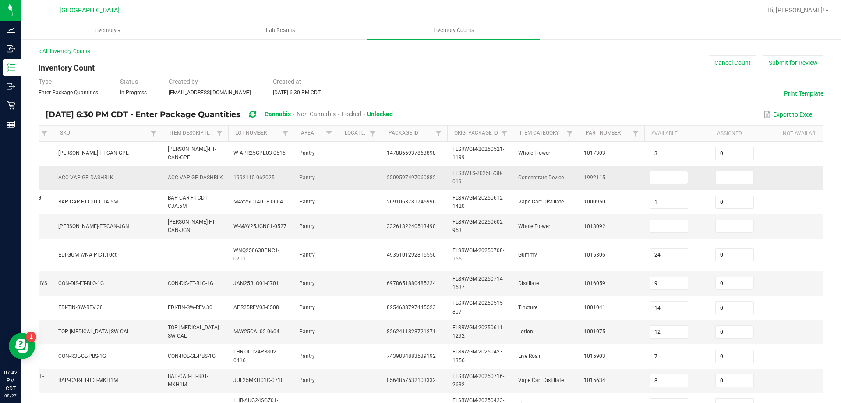
click at [672, 178] on input at bounding box center [669, 177] width 38 height 12
click at [726, 177] on input at bounding box center [735, 177] width 38 height 12
click at [664, 225] on input at bounding box center [669, 226] width 38 height 12
click at [745, 227] on input at bounding box center [735, 226] width 38 height 12
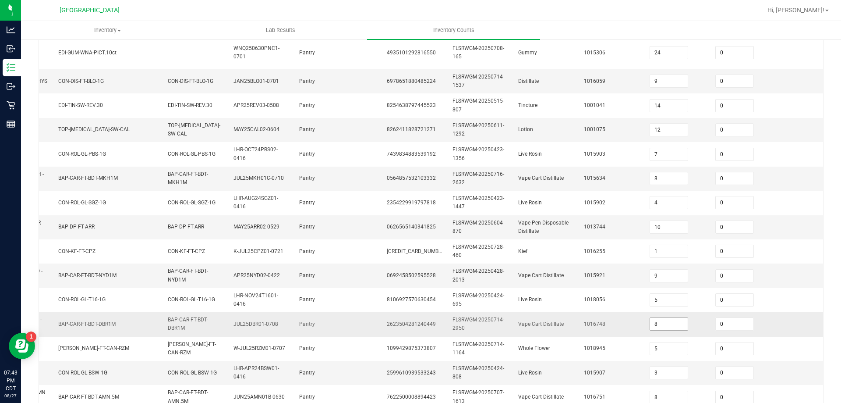
scroll to position [271, 0]
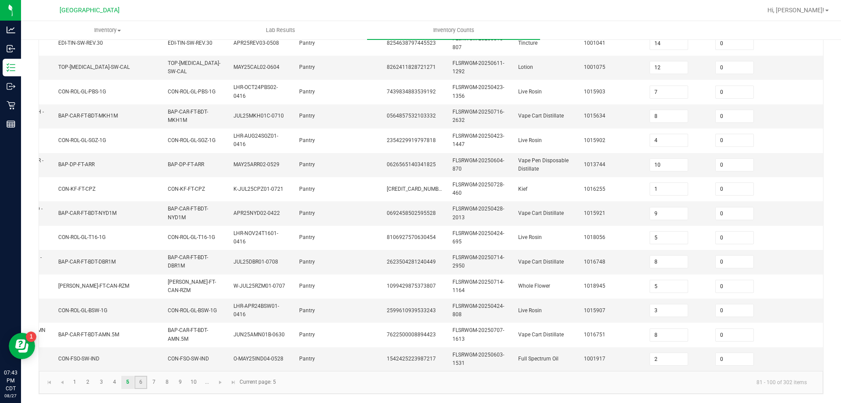
click at [137, 381] on link "6" at bounding box center [140, 381] width 13 height 13
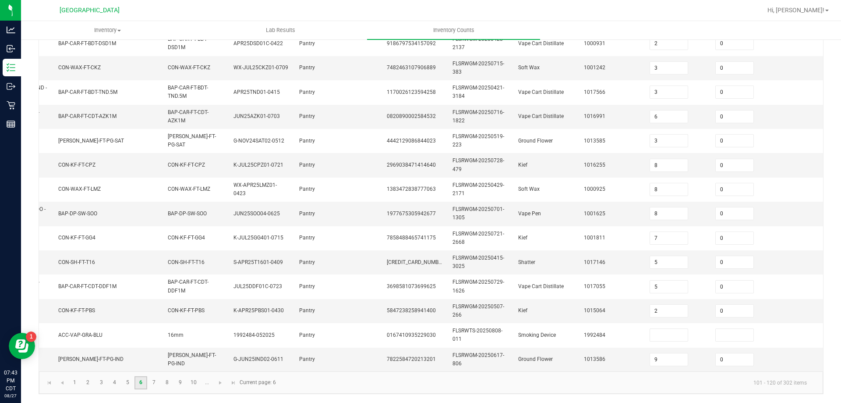
scroll to position [262, 0]
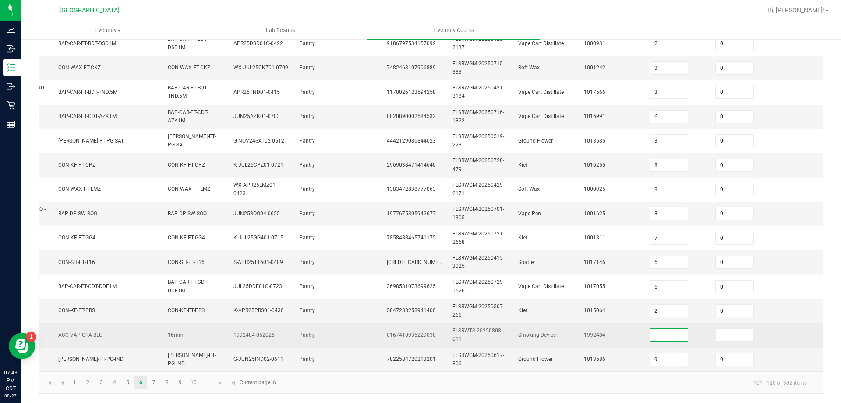
click at [672, 329] on input at bounding box center [669, 335] width 38 height 12
click at [718, 329] on input at bounding box center [735, 335] width 38 height 12
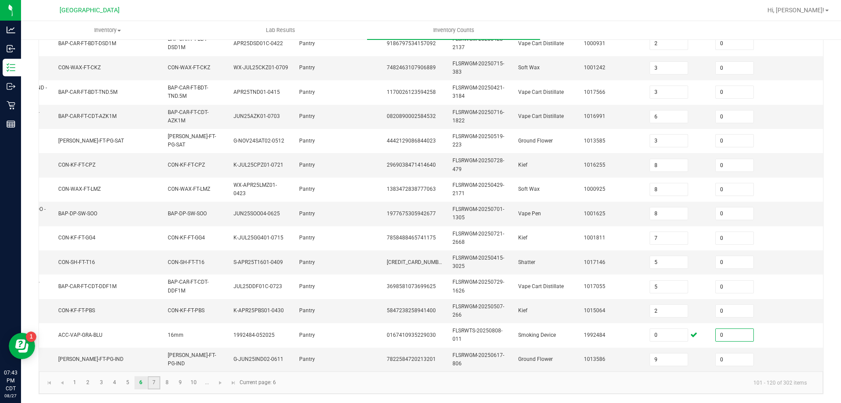
click at [151, 378] on link "7" at bounding box center [154, 382] width 13 height 13
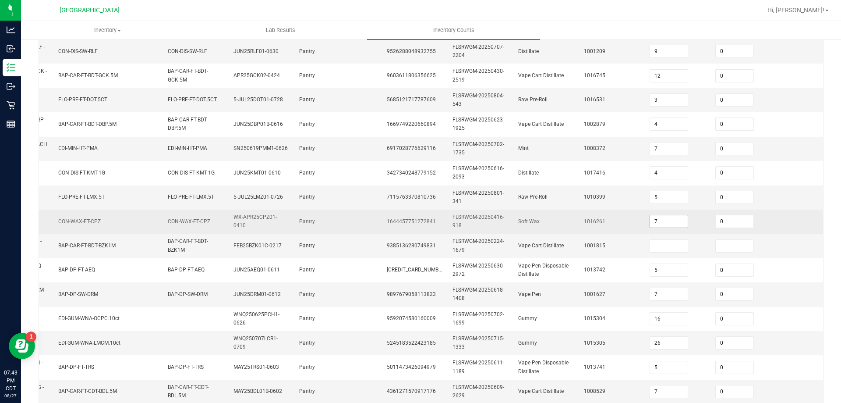
scroll to position [175, 0]
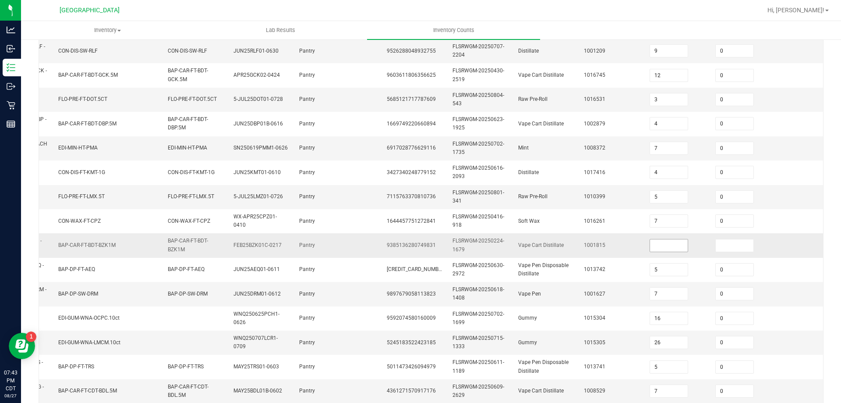
click at [676, 251] on input at bounding box center [669, 245] width 38 height 12
click at [725, 244] on input at bounding box center [735, 245] width 38 height 12
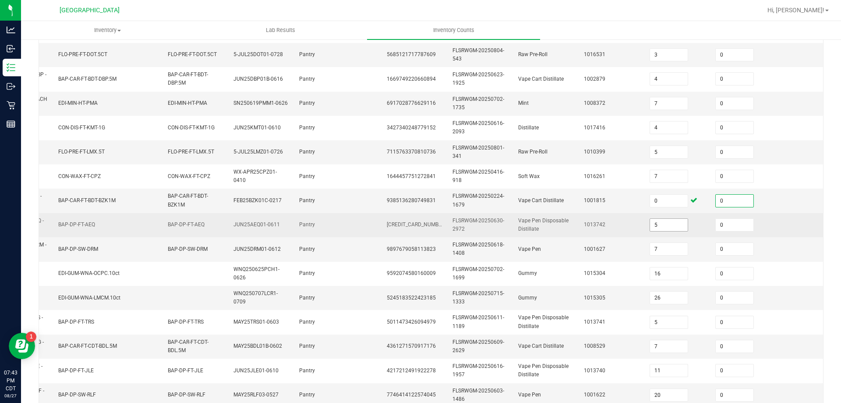
scroll to position [262, 0]
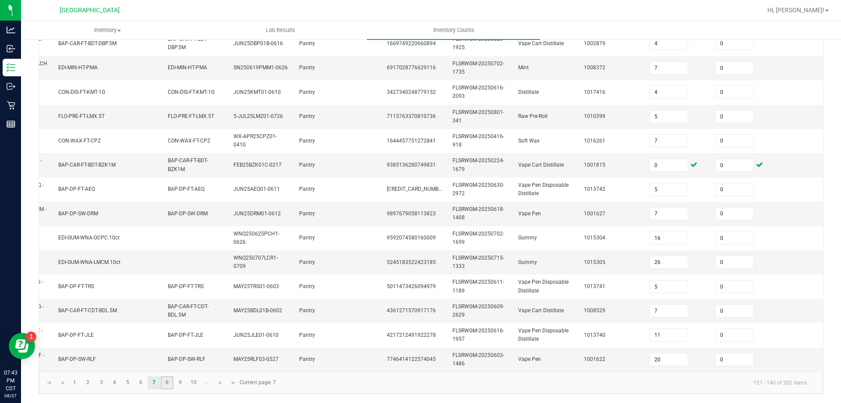
click at [168, 378] on link "8" at bounding box center [167, 382] width 13 height 13
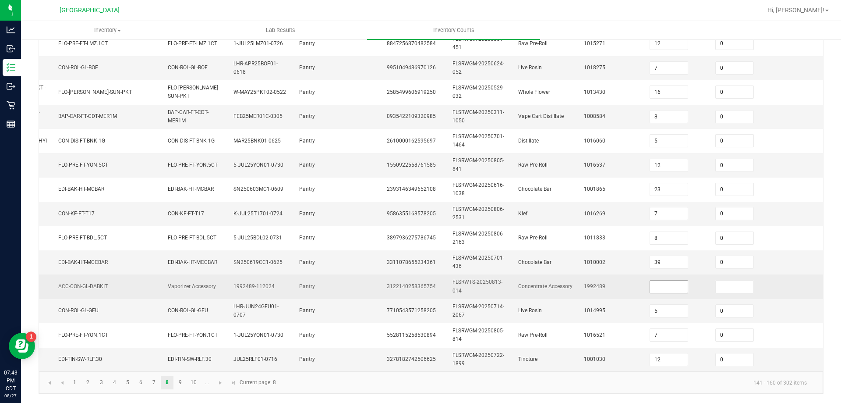
click at [664, 280] on input at bounding box center [669, 286] width 38 height 12
click at [736, 280] on input at bounding box center [735, 286] width 38 height 12
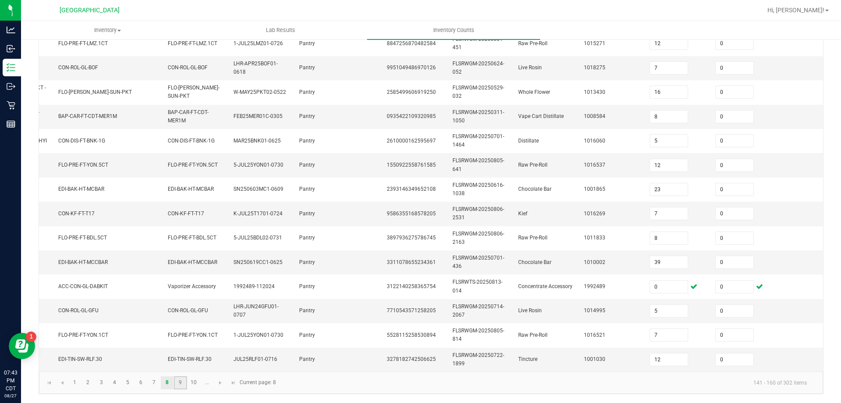
click at [181, 378] on link "9" at bounding box center [180, 382] width 13 height 13
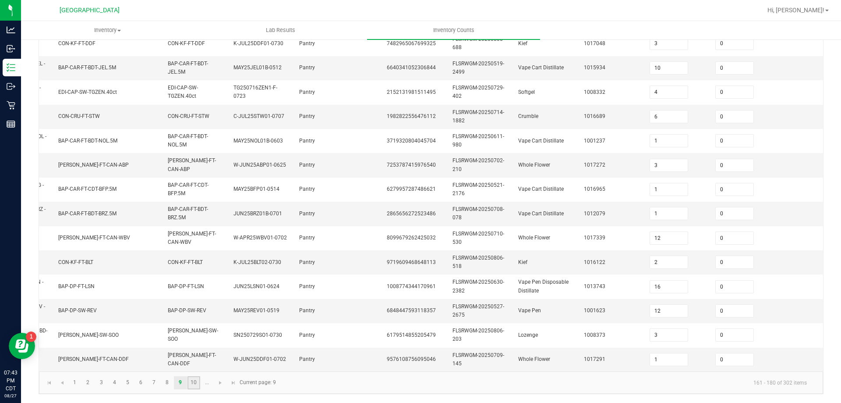
click at [196, 386] on link "10" at bounding box center [193, 382] width 13 height 13
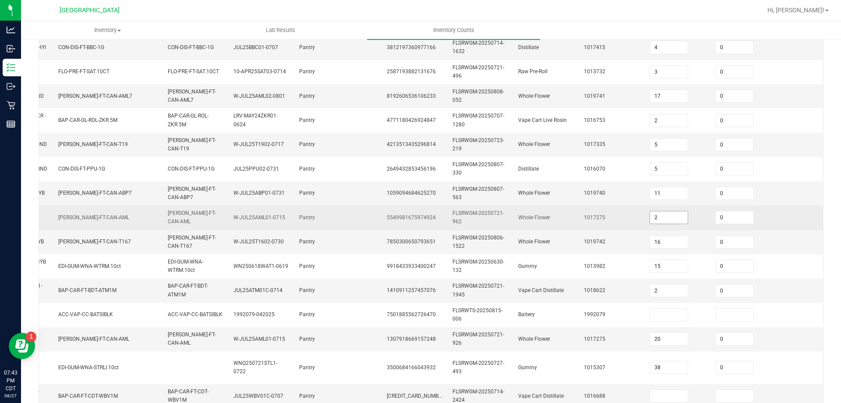
scroll to position [131, 0]
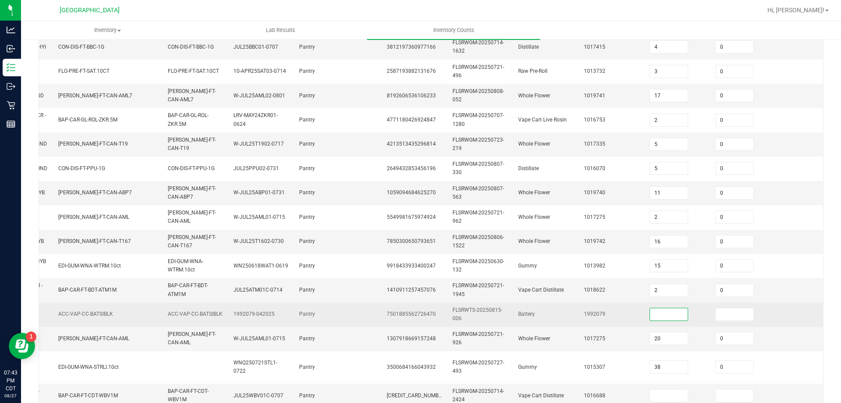
click at [676, 314] on input at bounding box center [669, 314] width 38 height 12
click at [718, 308] on input at bounding box center [735, 314] width 38 height 12
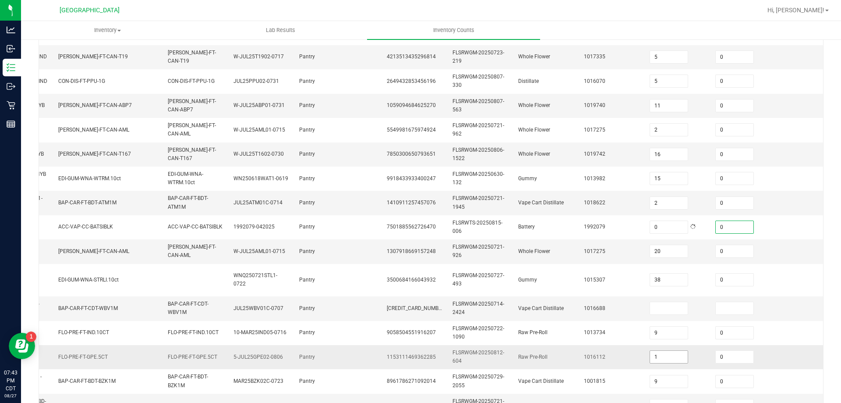
scroll to position [271, 0]
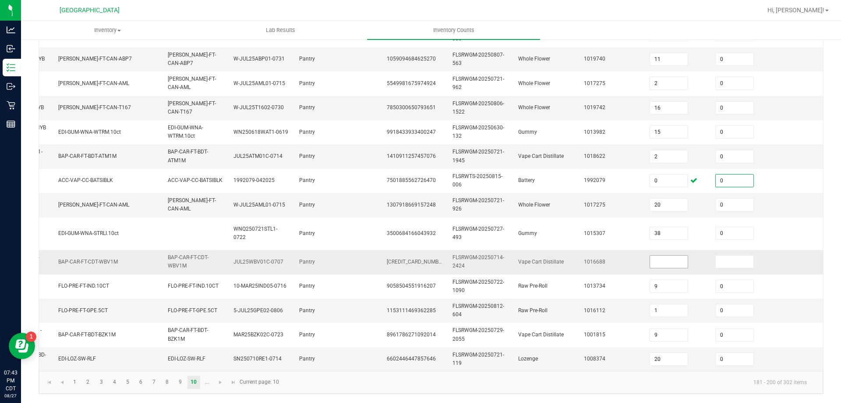
click at [668, 255] on input at bounding box center [669, 261] width 38 height 12
click at [749, 255] on input at bounding box center [735, 261] width 38 height 12
click at [209, 382] on link "..." at bounding box center [207, 381] width 13 height 13
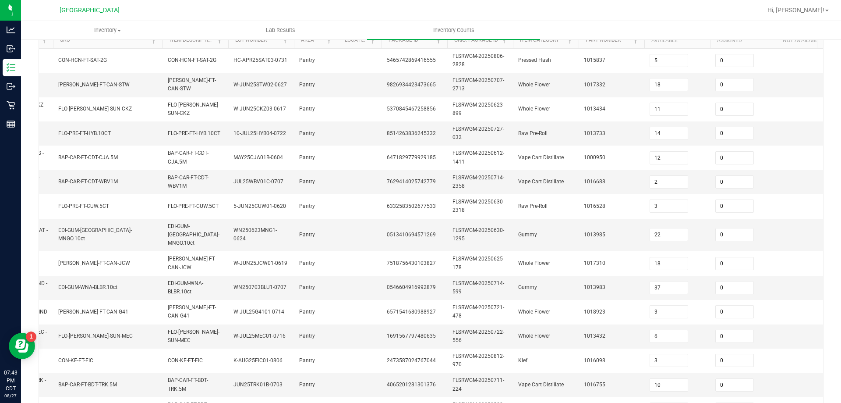
scroll to position [262, 0]
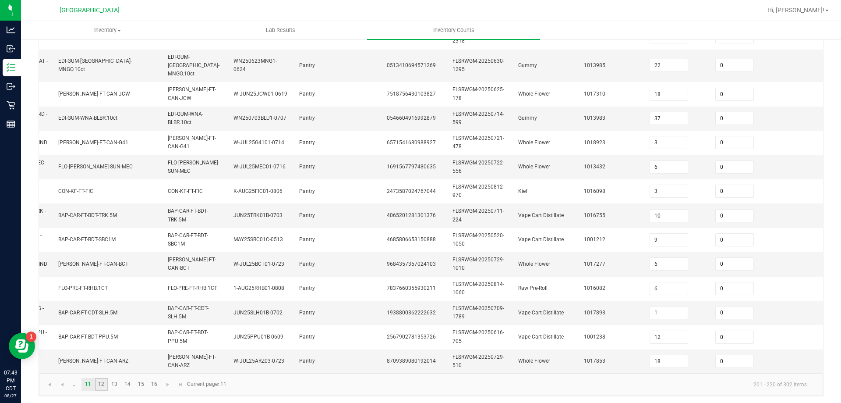
click at [99, 382] on link "12" at bounding box center [101, 384] width 13 height 13
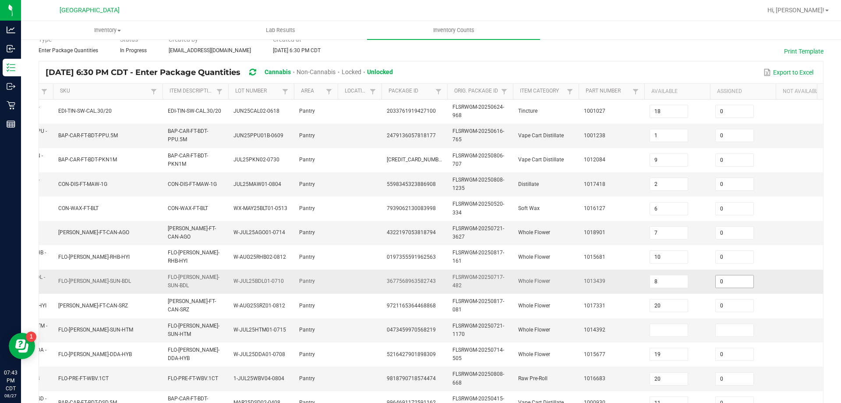
scroll to position [88, 0]
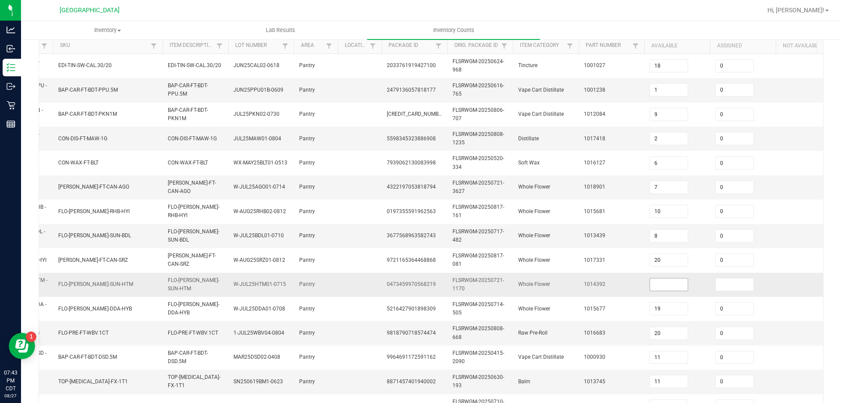
click at [670, 285] on input at bounding box center [669, 284] width 38 height 12
click at [722, 284] on input at bounding box center [735, 284] width 38 height 12
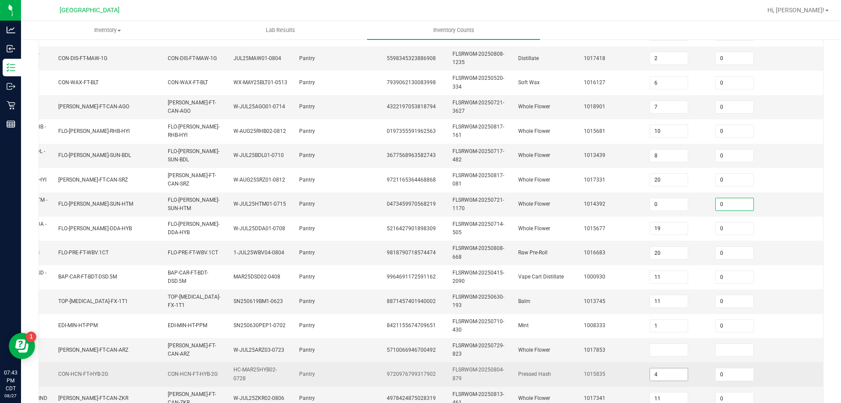
scroll to position [262, 0]
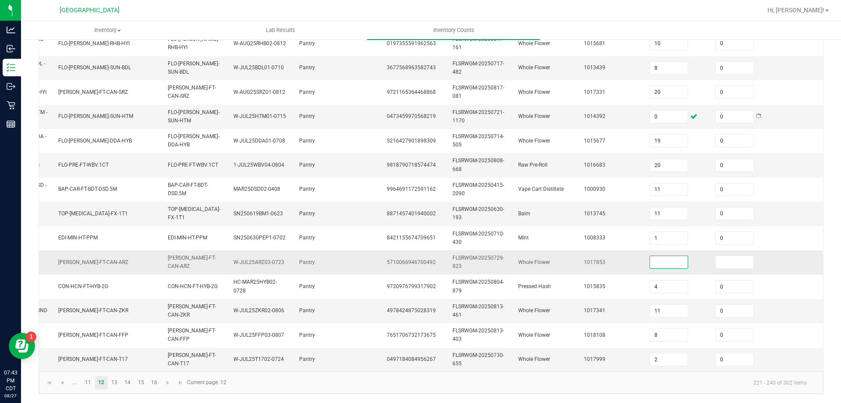
click at [676, 258] on input at bounding box center [669, 262] width 38 height 12
click at [718, 256] on input at bounding box center [735, 262] width 38 height 12
click at [115, 383] on link "13" at bounding box center [114, 382] width 13 height 13
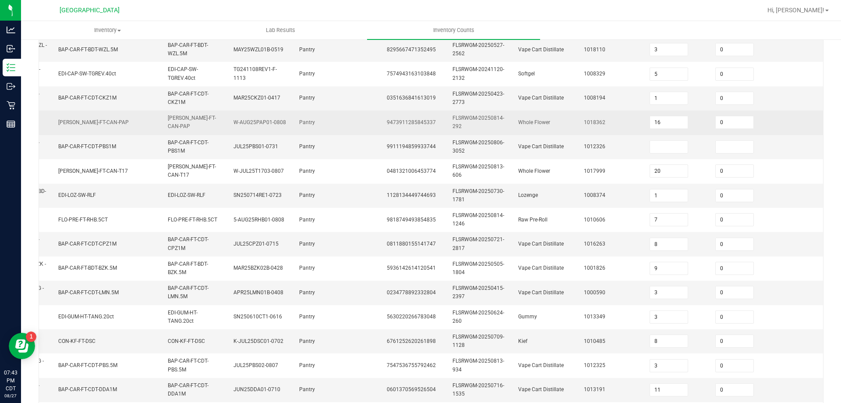
scroll to position [43, 0]
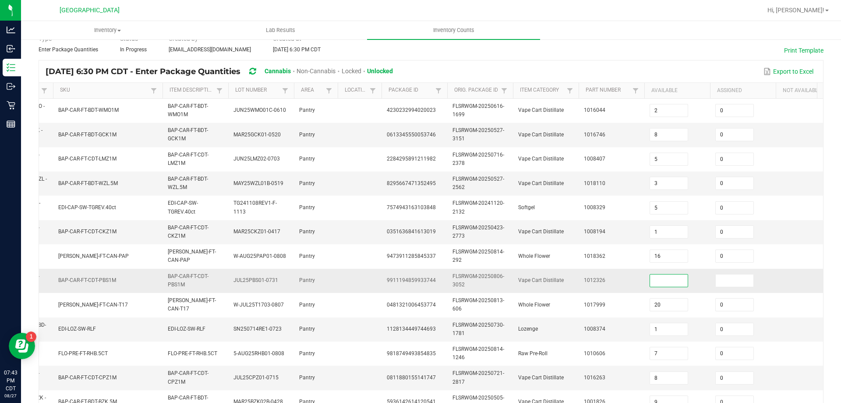
click at [677, 274] on input at bounding box center [669, 280] width 38 height 12
click at [737, 281] on input at bounding box center [735, 280] width 38 height 12
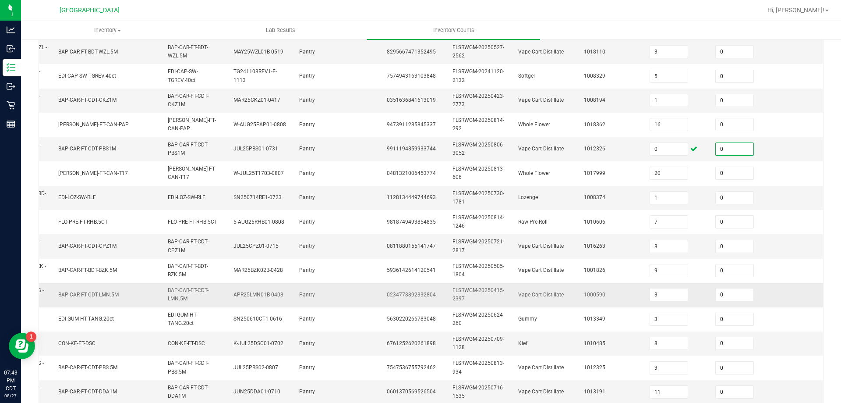
scroll to position [262, 0]
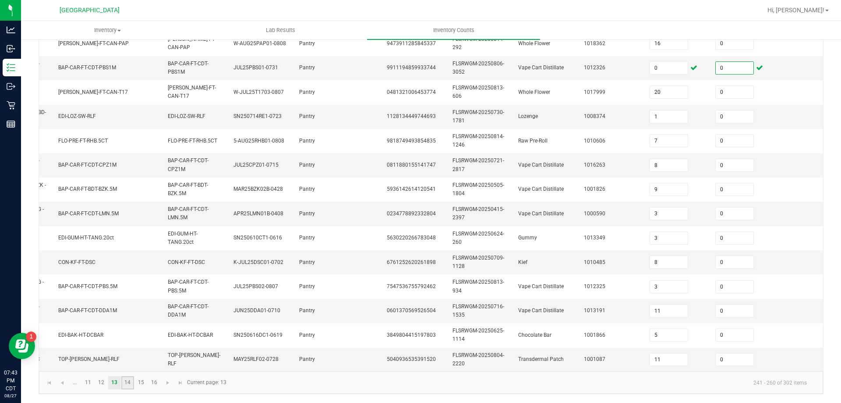
click at [129, 383] on link "14" at bounding box center [127, 382] width 13 height 13
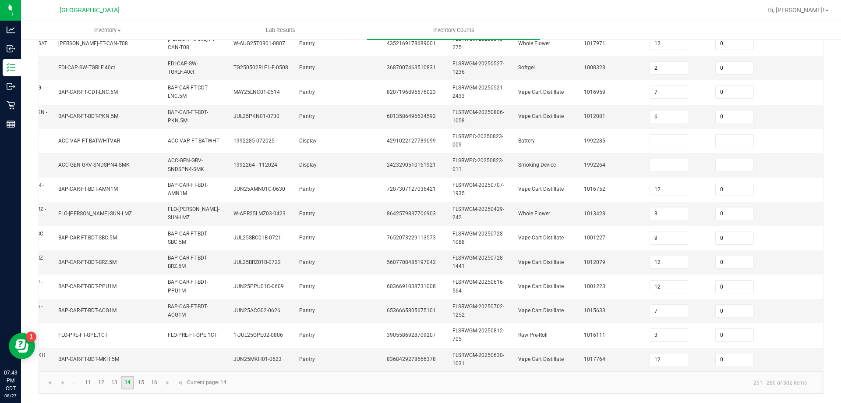
scroll to position [43, 0]
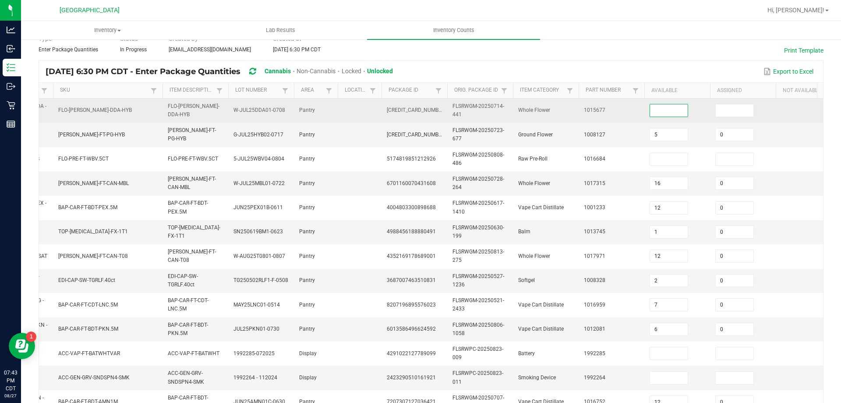
click at [658, 113] on input at bounding box center [669, 110] width 38 height 12
click at [718, 113] on input at bounding box center [735, 110] width 38 height 12
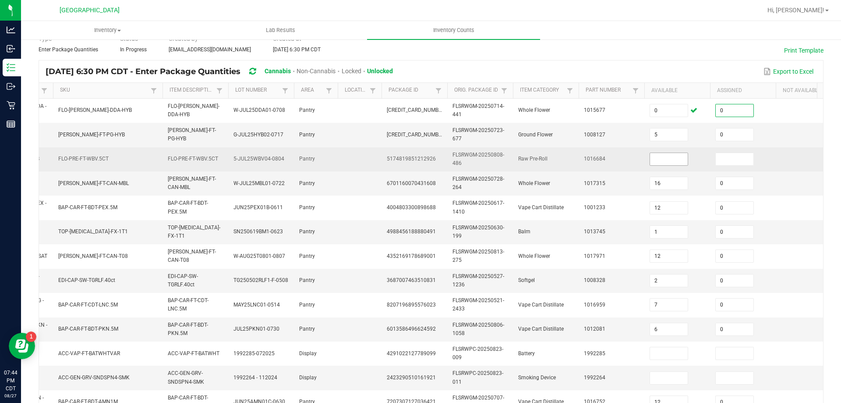
click at [683, 157] on input at bounding box center [669, 159] width 38 height 12
click at [749, 158] on input at bounding box center [735, 159] width 38 height 12
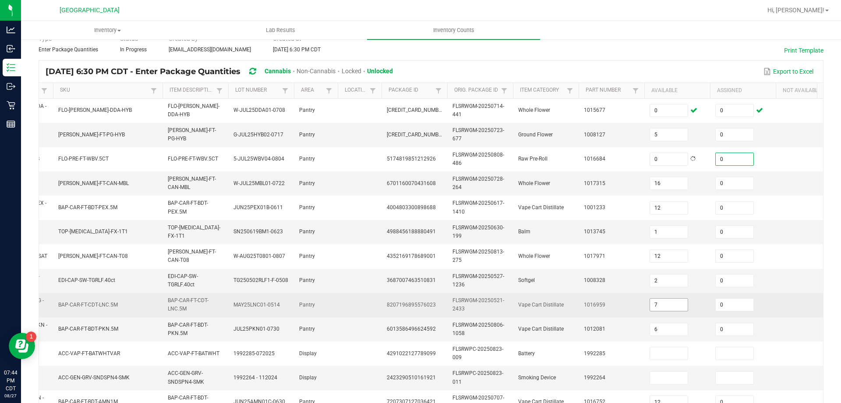
scroll to position [174, 0]
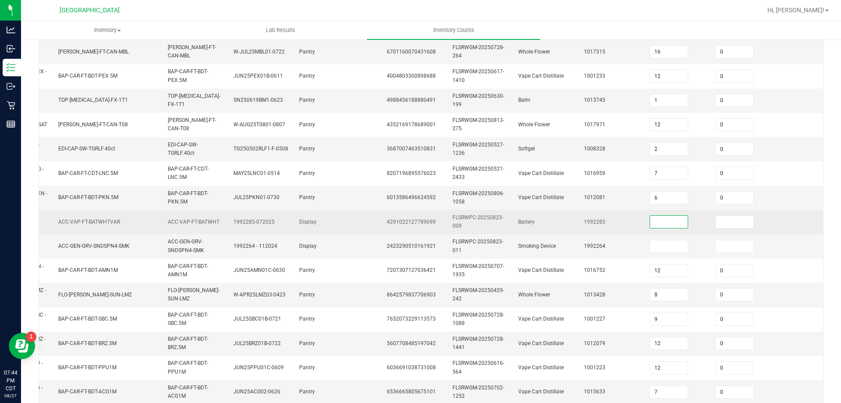
click at [671, 217] on input at bounding box center [669, 222] width 38 height 12
click at [746, 221] on input at bounding box center [735, 222] width 38 height 12
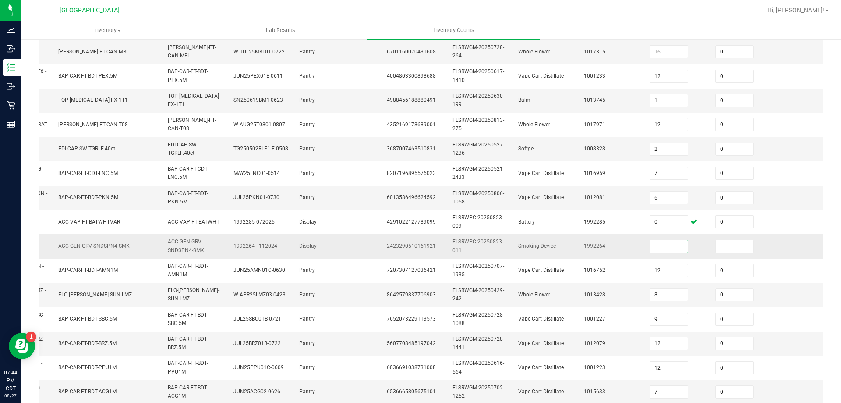
click at [676, 246] on input at bounding box center [669, 246] width 38 height 12
click at [723, 247] on input at bounding box center [735, 246] width 38 height 12
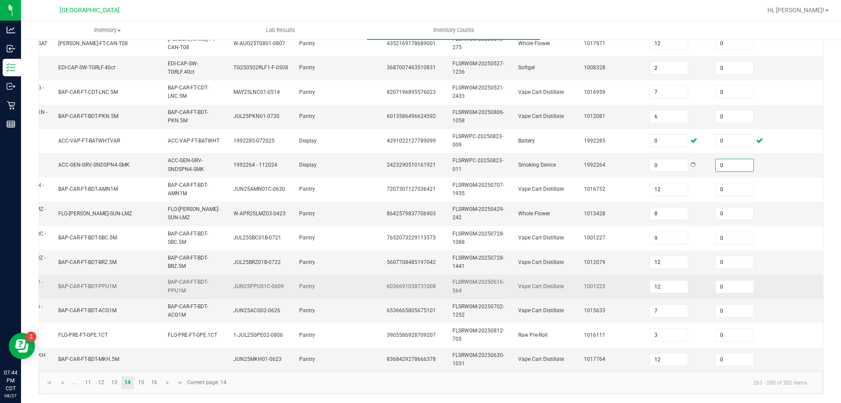
scroll to position [262, 0]
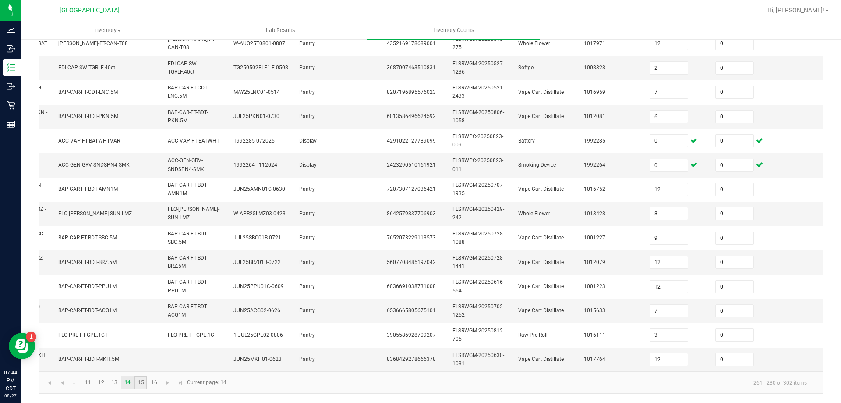
click at [138, 382] on link "15" at bounding box center [140, 382] width 13 height 13
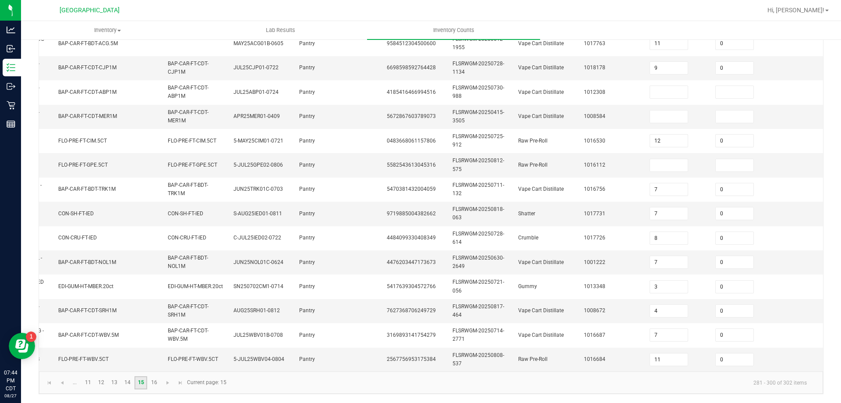
scroll to position [0, 0]
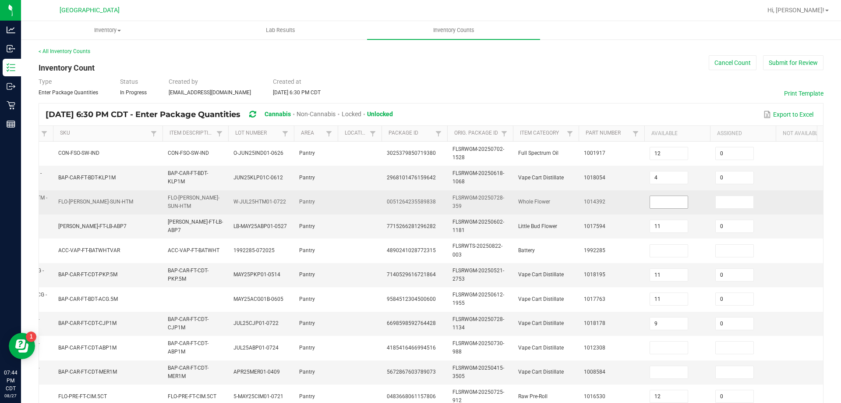
click at [683, 198] on input at bounding box center [669, 202] width 38 height 12
click at [717, 200] on input at bounding box center [735, 202] width 38 height 12
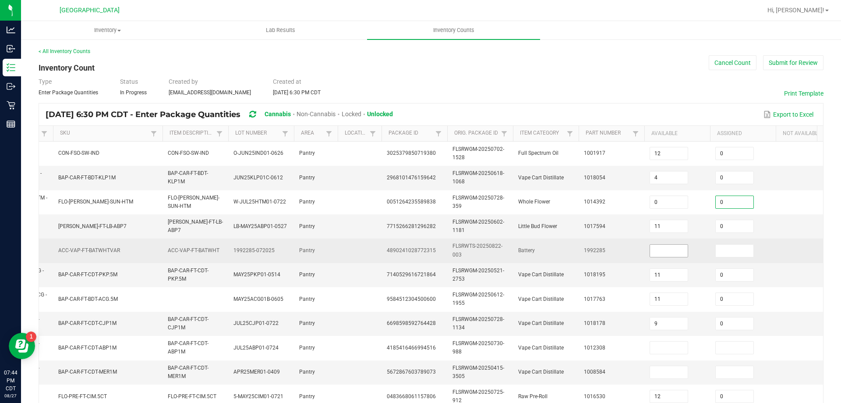
drag, startPoint x: 669, startPoint y: 252, endPoint x: 686, endPoint y: 251, distance: 16.2
click at [669, 253] on input at bounding box center [669, 250] width 38 height 12
click at [746, 244] on input at bounding box center [735, 250] width 38 height 12
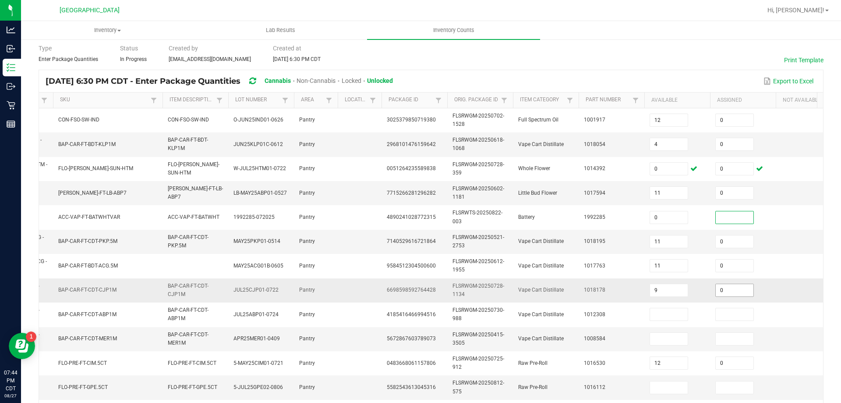
scroll to position [88, 0]
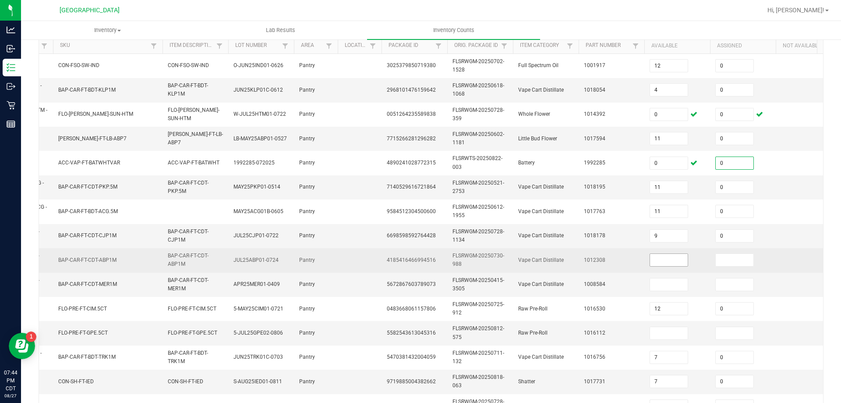
click at [675, 263] on input at bounding box center [669, 260] width 38 height 12
click at [743, 260] on input at bounding box center [735, 260] width 38 height 12
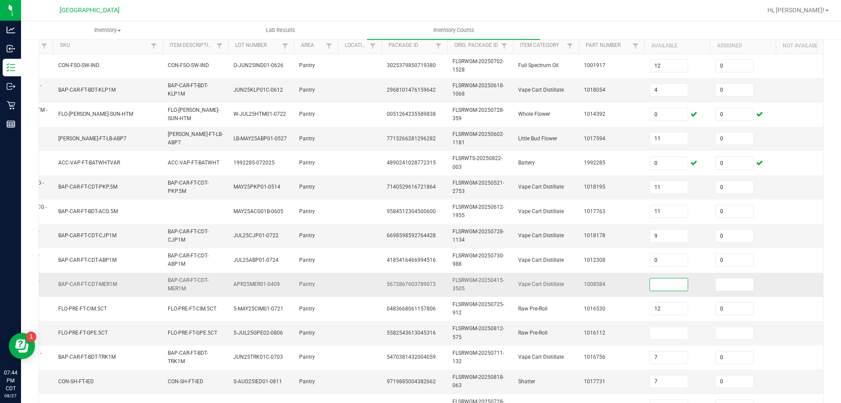
click at [658, 284] on input at bounding box center [669, 284] width 38 height 12
click at [746, 280] on input at bounding box center [735, 284] width 38 height 12
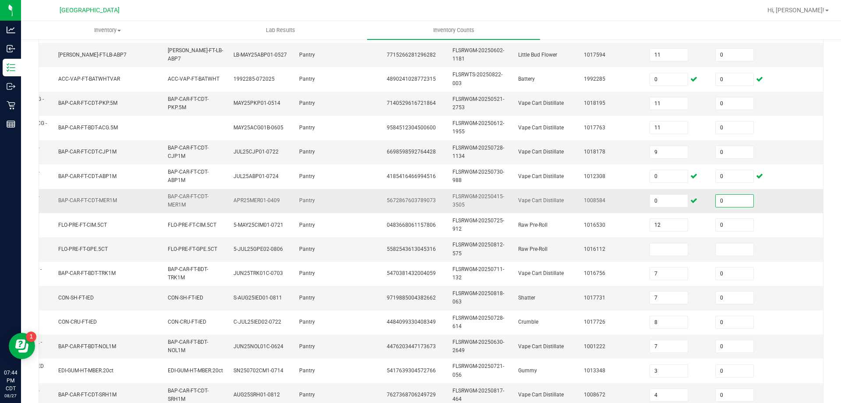
scroll to position [175, 0]
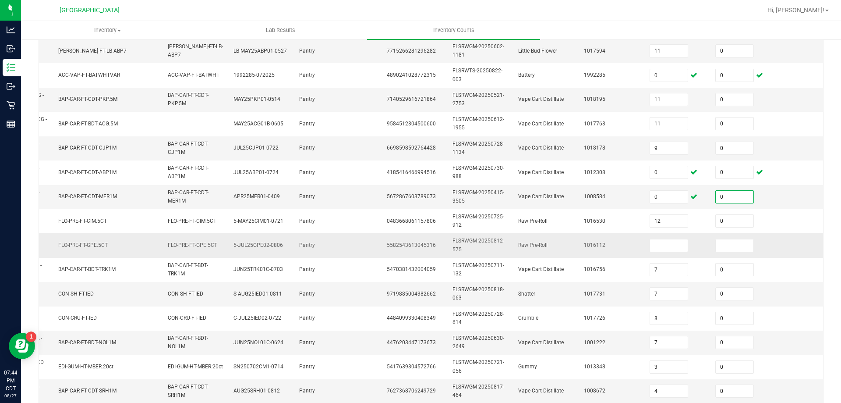
click at [672, 235] on td at bounding box center [677, 245] width 66 height 24
click at [675, 244] on input at bounding box center [669, 245] width 38 height 12
click at [726, 241] on input at bounding box center [735, 245] width 38 height 12
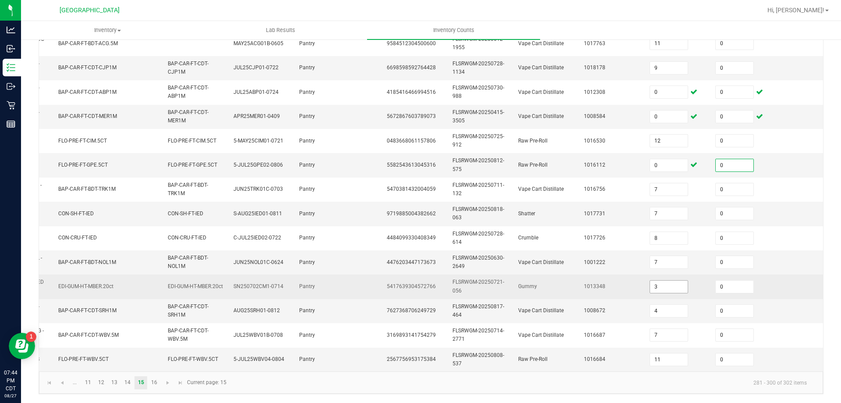
scroll to position [262, 0]
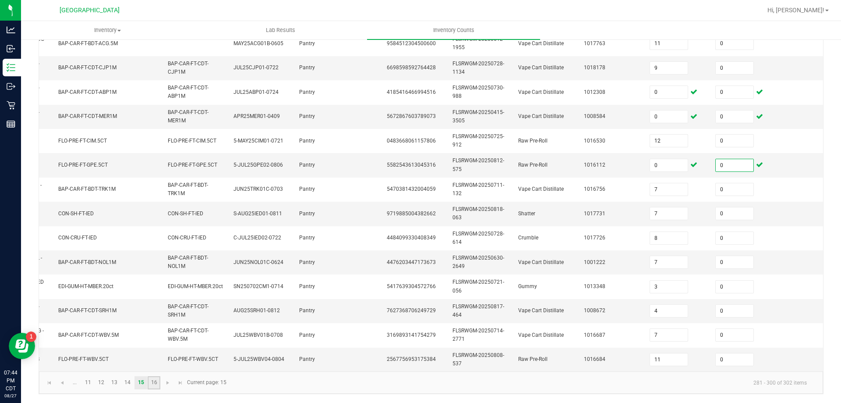
click at [154, 383] on link "16" at bounding box center [154, 382] width 13 height 13
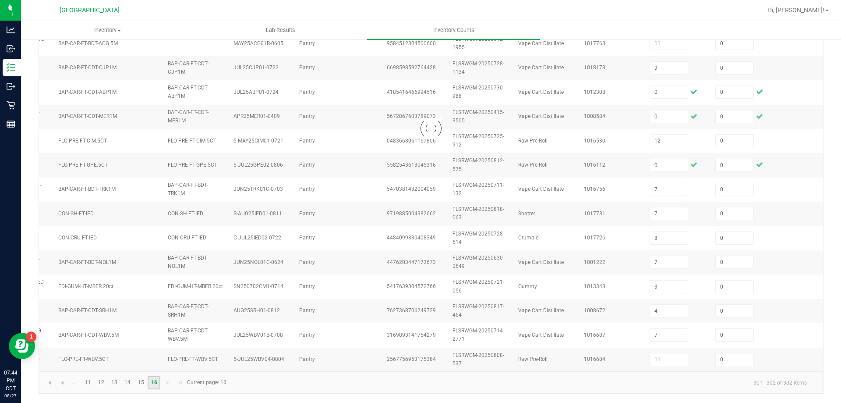
scroll to position [0, 0]
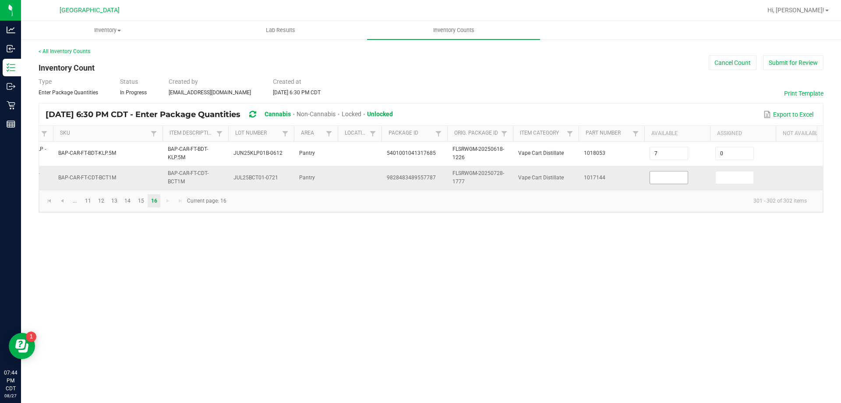
click at [661, 173] on input at bounding box center [669, 177] width 38 height 12
click at [736, 180] on input at bounding box center [735, 177] width 38 height 12
click at [48, 204] on span "Go to the first page" at bounding box center [49, 200] width 7 height 7
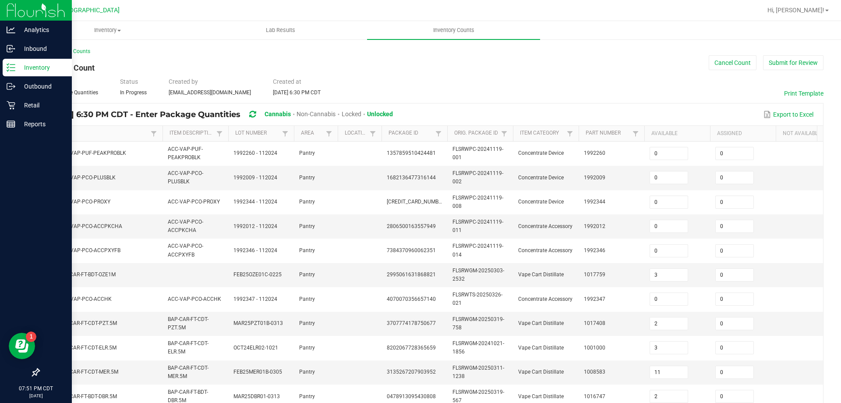
click at [30, 63] on p "Inventory" at bounding box center [41, 67] width 53 height 11
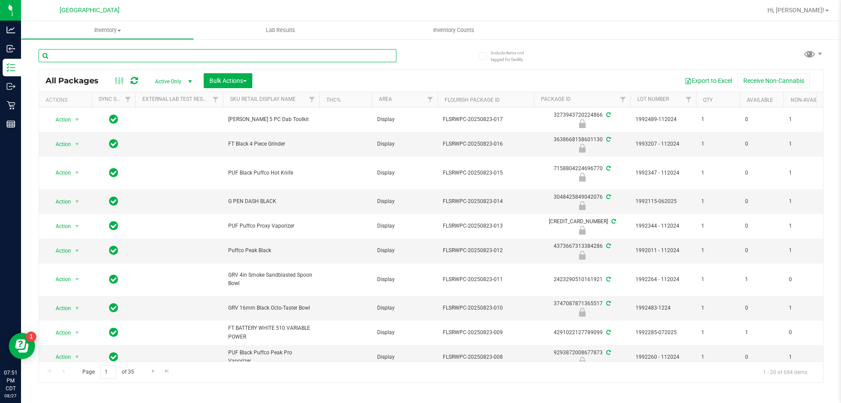
click at [124, 54] on input "text" at bounding box center [218, 55] width 358 height 13
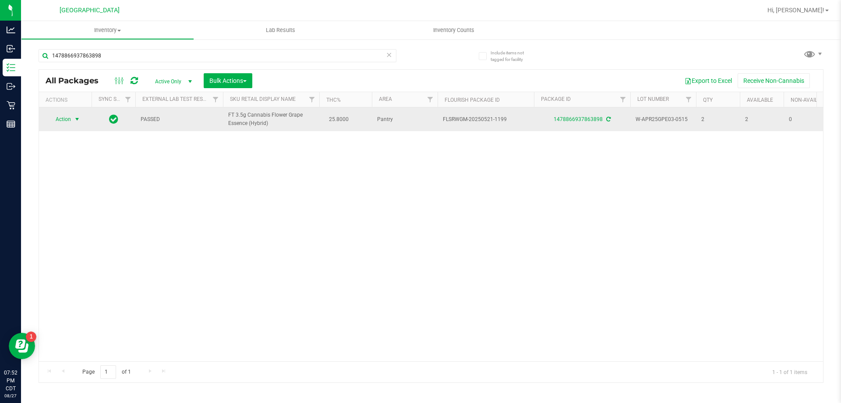
click at [69, 123] on span "Action" at bounding box center [60, 119] width 24 height 12
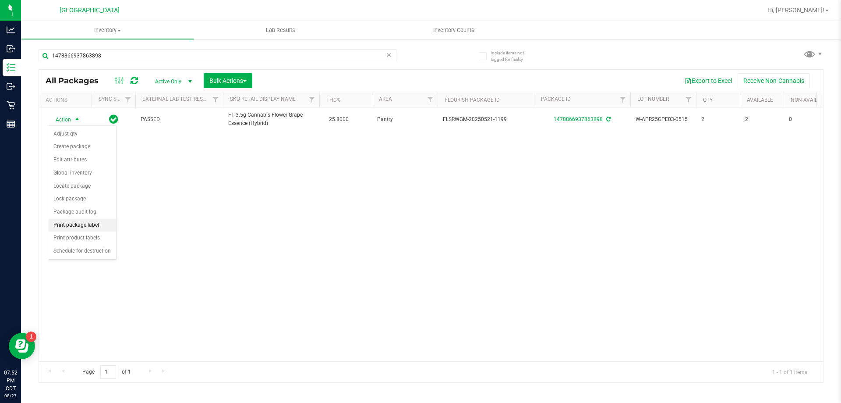
click at [95, 226] on li "Print package label" at bounding box center [82, 225] width 68 height 13
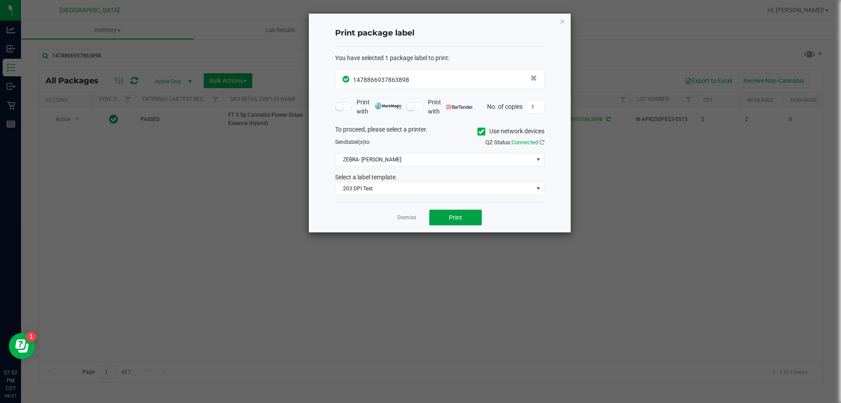
click at [462, 219] on span "Print" at bounding box center [455, 217] width 13 height 7
click at [562, 21] on icon "button" at bounding box center [562, 21] width 6 height 11
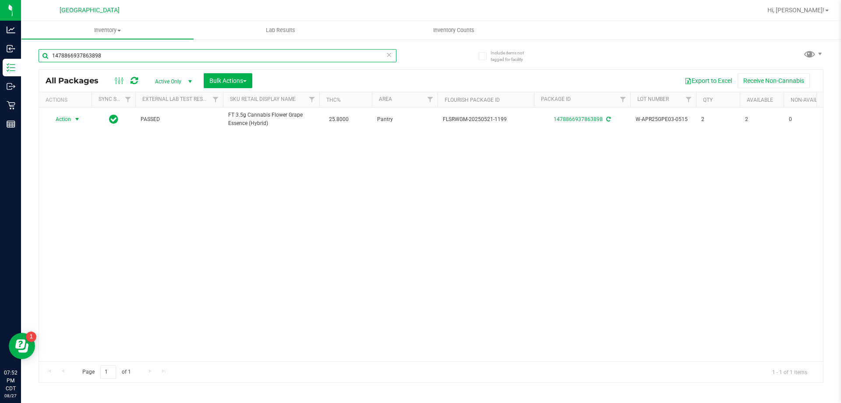
click at [113, 50] on input "1478866937863898" at bounding box center [218, 55] width 358 height 13
drag, startPoint x: 105, startPoint y: 55, endPoint x: 38, endPoint y: 60, distance: 67.2
click at [38, 60] on div "Include items not tagged for facility 1478866937863898 All Packages Active Only…" at bounding box center [431, 172] width 820 height 267
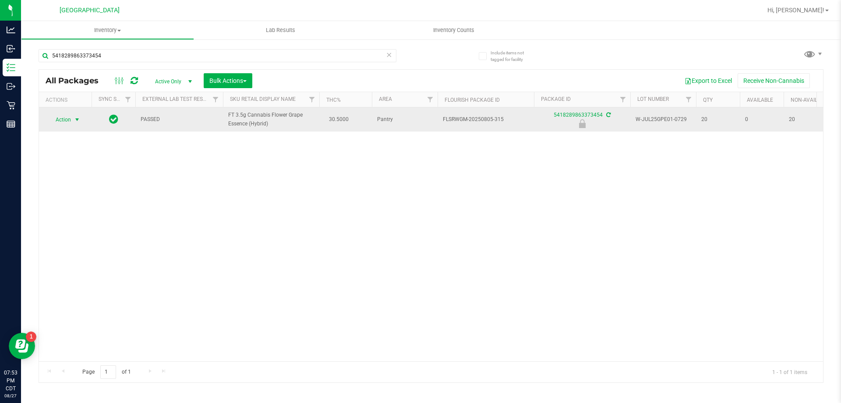
click at [82, 120] on span "select" at bounding box center [77, 119] width 11 height 12
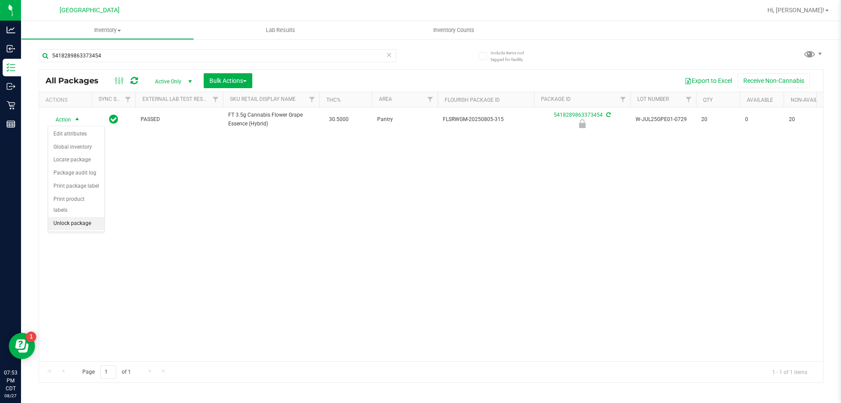
click at [82, 217] on li "Unlock package" at bounding box center [76, 223] width 56 height 13
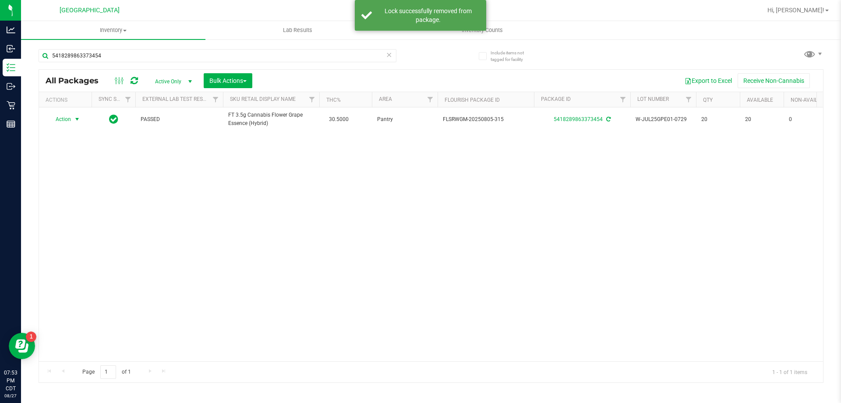
click at [68, 119] on span "Action" at bounding box center [60, 119] width 24 height 12
click at [75, 223] on li "Print package label" at bounding box center [82, 225] width 68 height 13
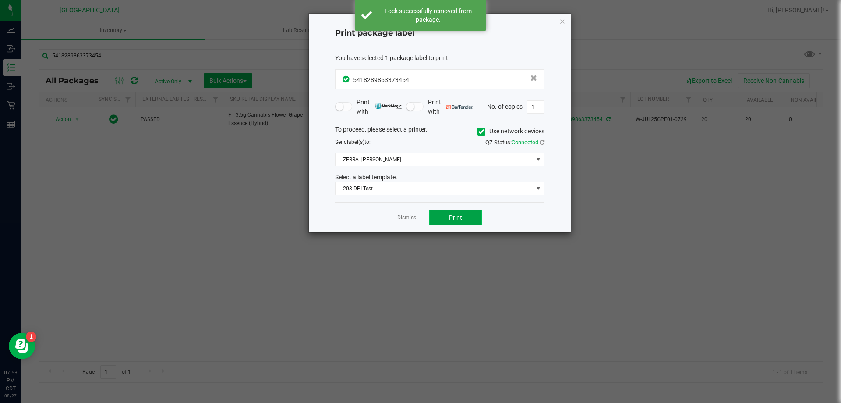
click at [470, 211] on button "Print" at bounding box center [455, 217] width 53 height 16
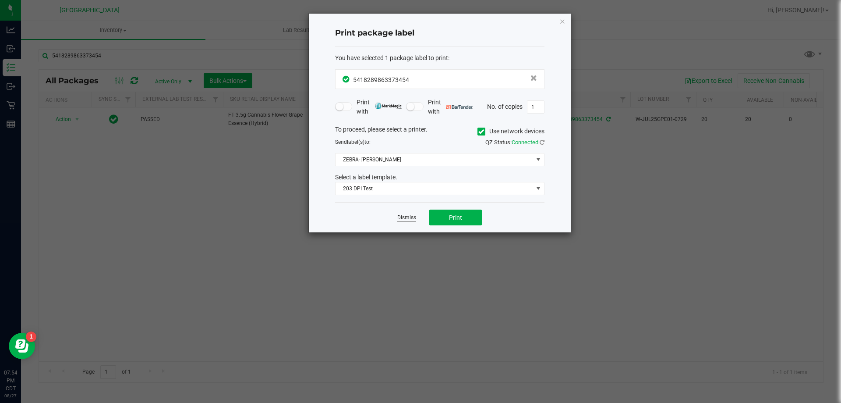
click at [410, 219] on link "Dismiss" at bounding box center [406, 217] width 19 height 7
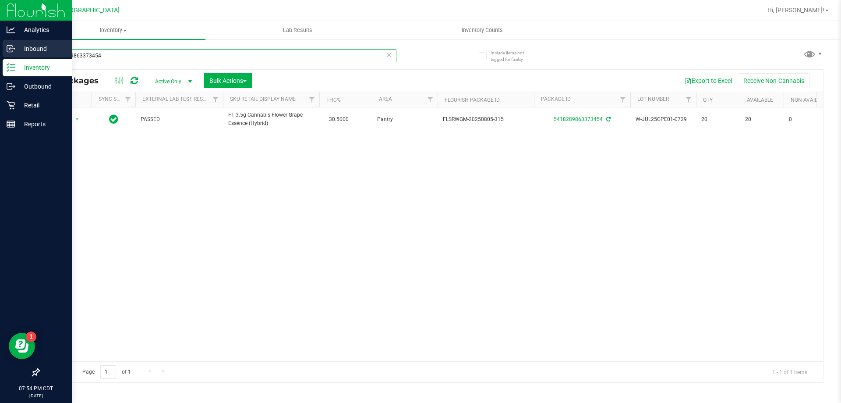
drag, startPoint x: 145, startPoint y: 61, endPoint x: 0, endPoint y: 58, distance: 145.0
click at [0, 58] on div "Analytics Inbound Inventory Outbound Retail Reports 07:54 PM CDT [DATE] 08/27 […" at bounding box center [420, 201] width 841 height 403
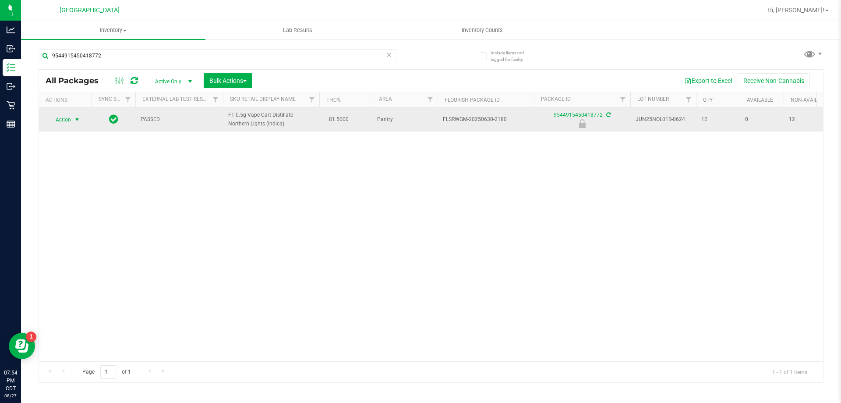
click at [75, 120] on span "select" at bounding box center [77, 119] width 7 height 7
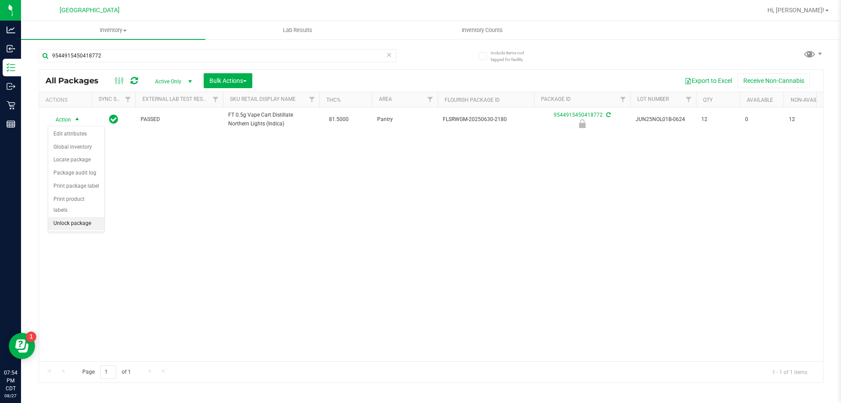
click at [88, 217] on li "Unlock package" at bounding box center [76, 223] width 56 height 13
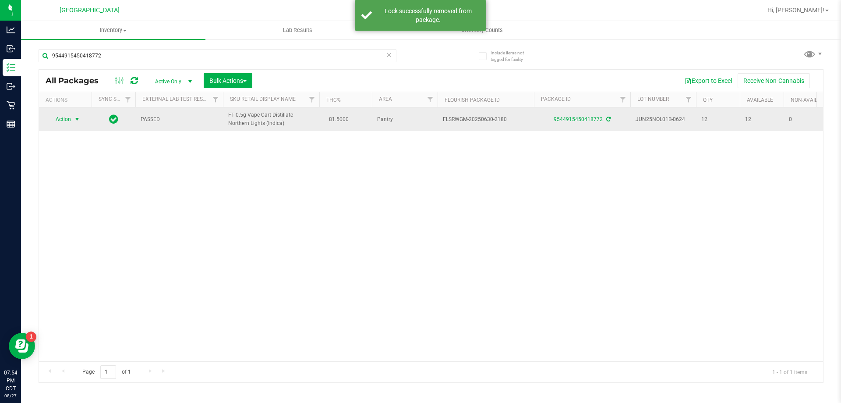
click at [70, 120] on span "Action" at bounding box center [60, 119] width 24 height 12
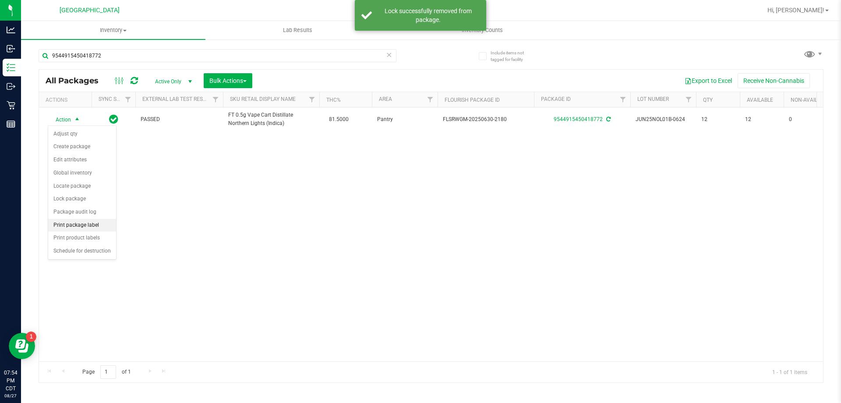
click at [91, 222] on li "Print package label" at bounding box center [82, 225] width 68 height 13
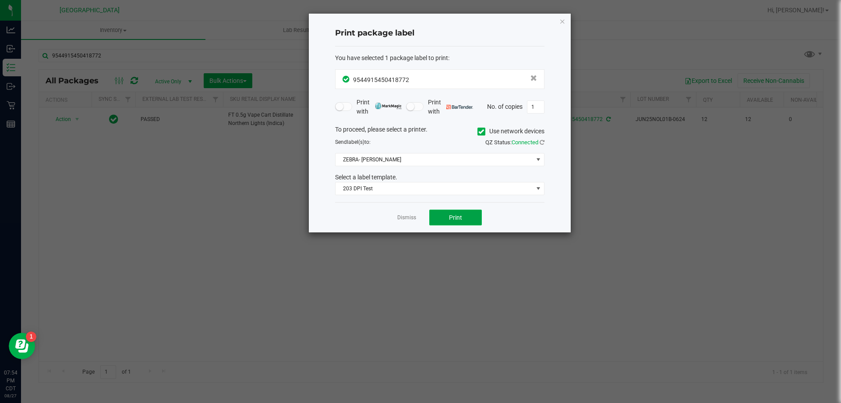
click at [459, 223] on button "Print" at bounding box center [455, 217] width 53 height 16
click at [418, 216] on div "Dismiss Print" at bounding box center [439, 217] width 209 height 30
click at [414, 216] on link "Dismiss" at bounding box center [406, 217] width 19 height 7
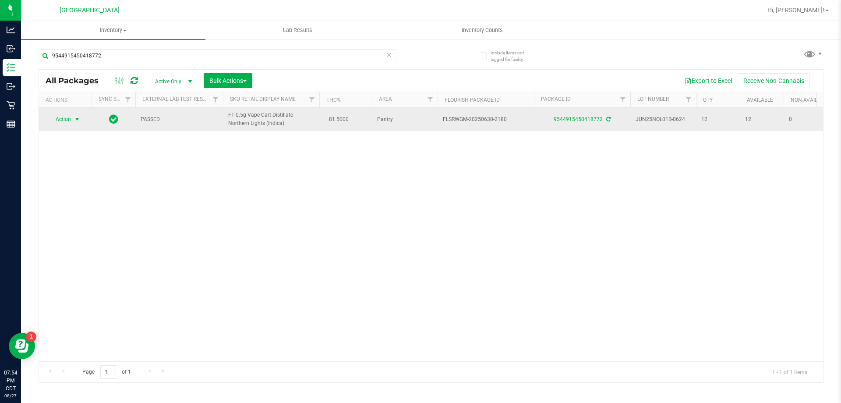
click at [69, 117] on span "Action" at bounding box center [60, 119] width 24 height 12
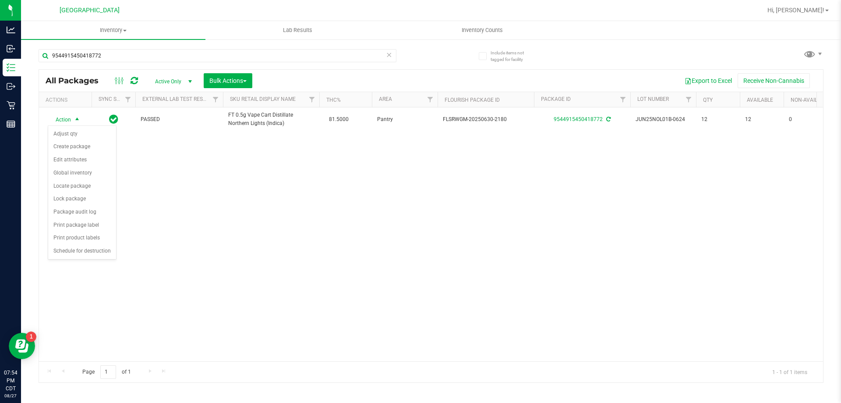
click at [184, 216] on div "Action Action Adjust qty Create package Edit attributes Global inventory Locate…" at bounding box center [431, 234] width 784 height 254
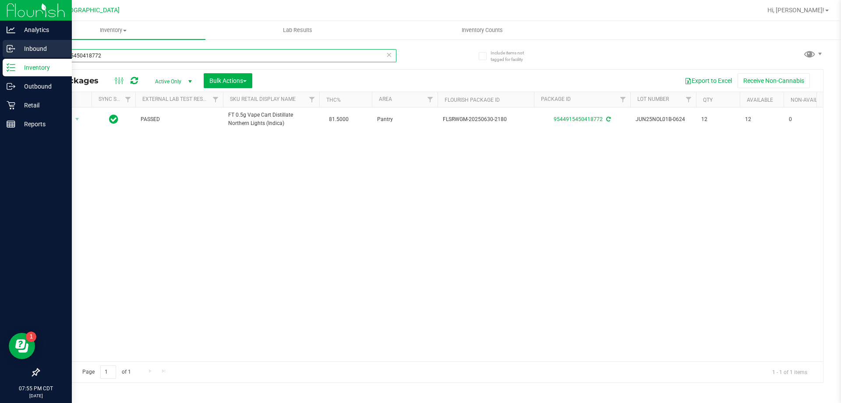
drag, startPoint x: 141, startPoint y: 53, endPoint x: 5, endPoint y: 53, distance: 135.4
click at [5, 53] on div "Analytics Inbound Inventory Outbound Retail Reports 07:55 PM CDT [DATE] 08/27 […" at bounding box center [420, 201] width 841 height 403
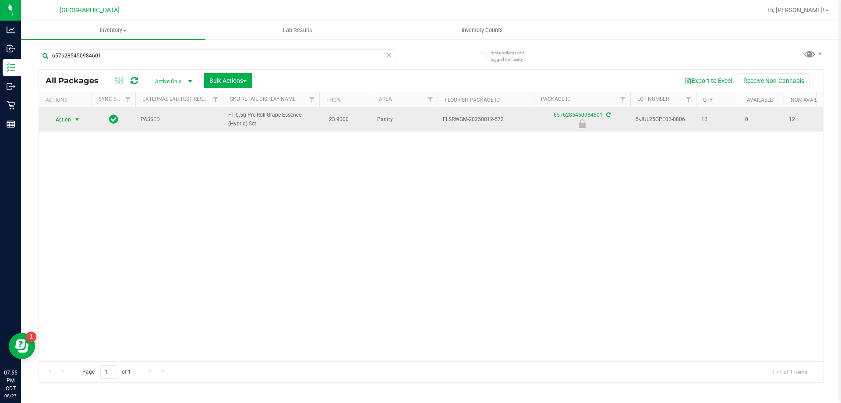
click at [68, 116] on span "Action" at bounding box center [60, 119] width 24 height 12
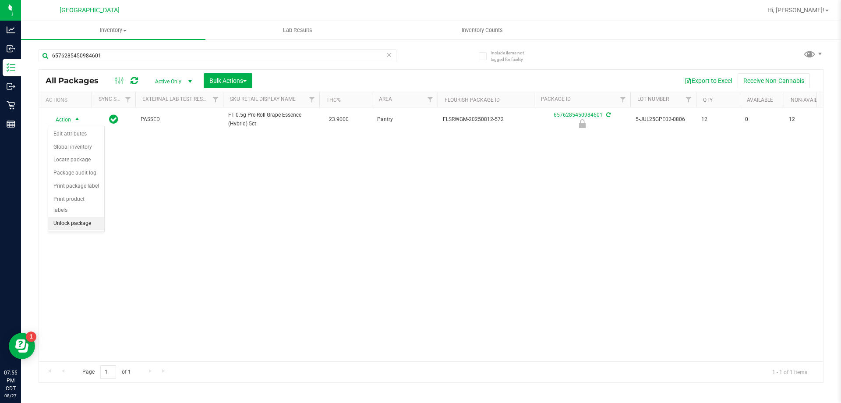
click at [92, 217] on li "Unlock package" at bounding box center [76, 223] width 56 height 13
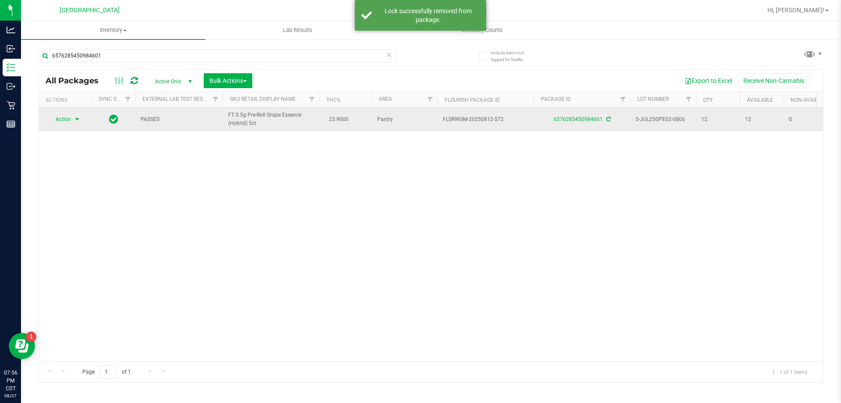
click at [69, 121] on span "Action" at bounding box center [60, 119] width 24 height 12
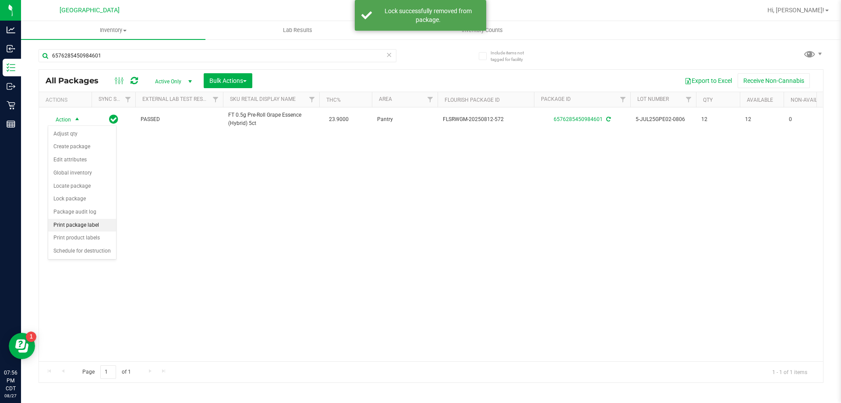
click at [88, 223] on li "Print package label" at bounding box center [82, 225] width 68 height 13
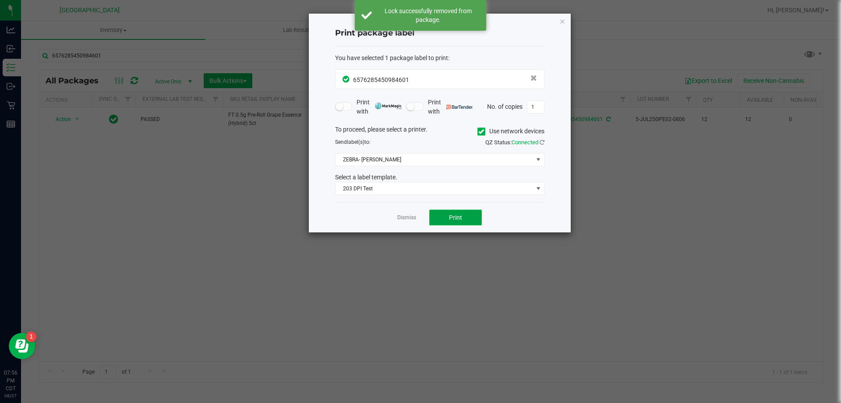
click at [438, 212] on button "Print" at bounding box center [455, 217] width 53 height 16
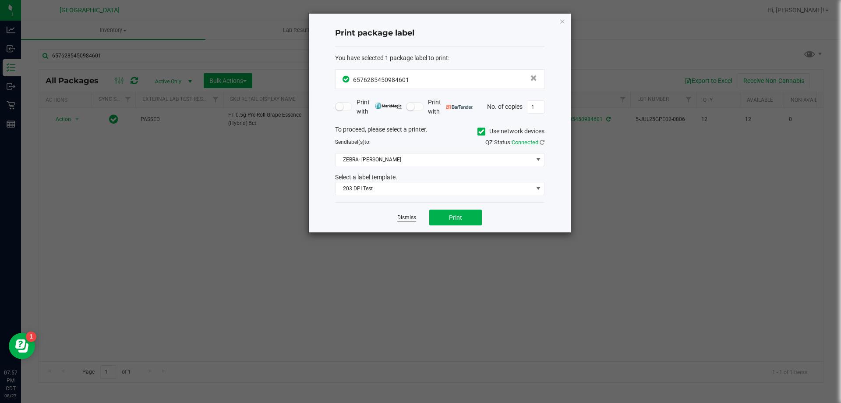
click at [399, 215] on link "Dismiss" at bounding box center [406, 217] width 19 height 7
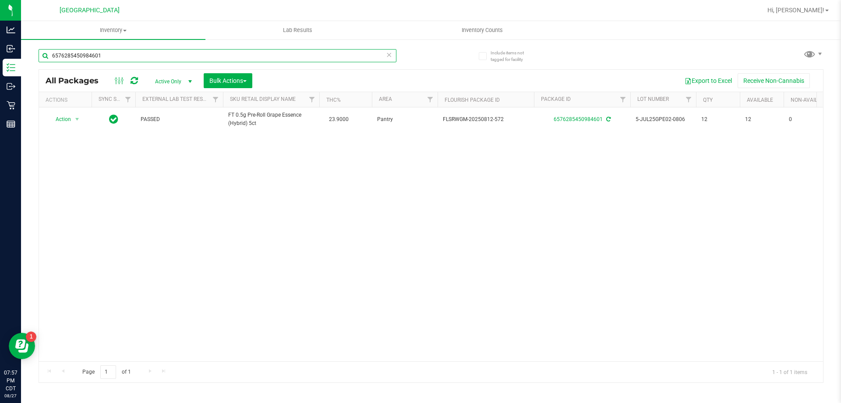
drag, startPoint x: 112, startPoint y: 56, endPoint x: 25, endPoint y: 46, distance: 86.9
click at [26, 46] on div "Include items not tagged for facility 6576285450984601 All Packages Active Only…" at bounding box center [431, 172] width 820 height 267
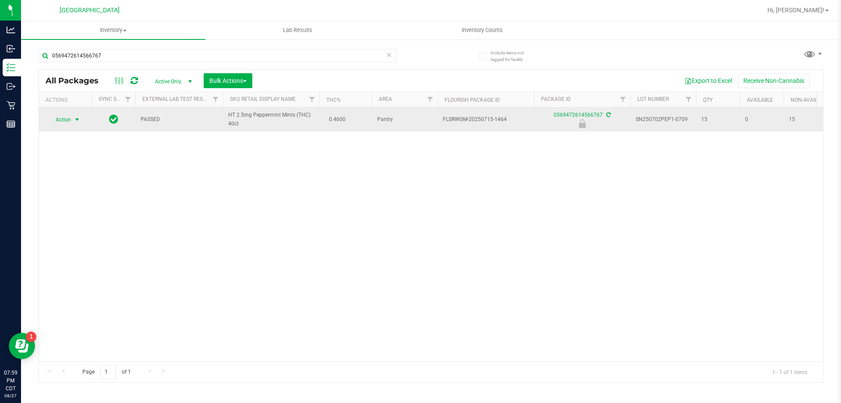
click at [71, 114] on span "Action" at bounding box center [60, 119] width 24 height 12
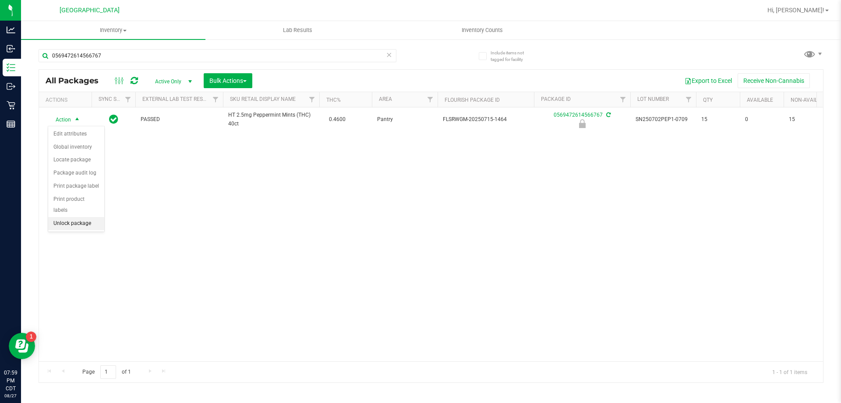
click at [88, 217] on li "Unlock package" at bounding box center [76, 223] width 56 height 13
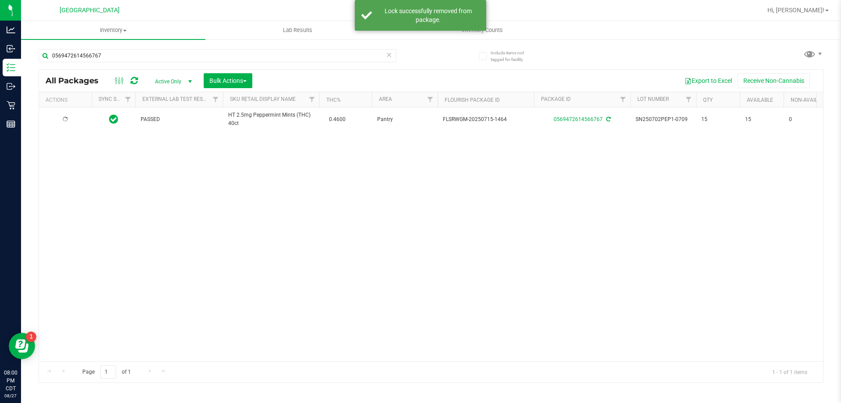
click at [67, 118] on icon at bounding box center [65, 119] width 5 height 5
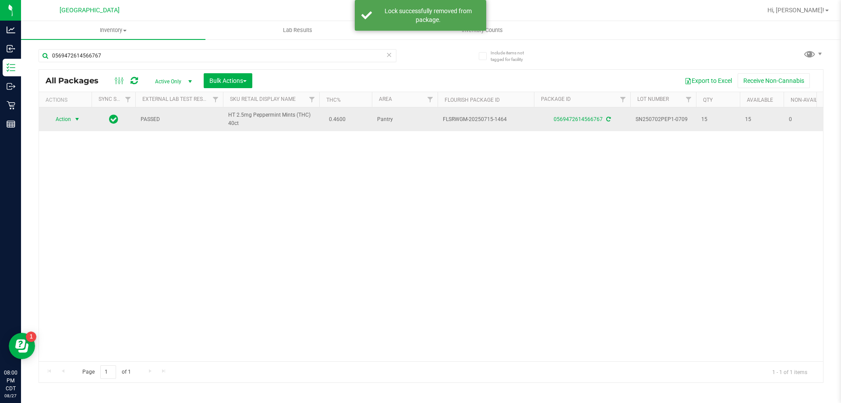
click at [72, 117] on span "select" at bounding box center [77, 119] width 11 height 12
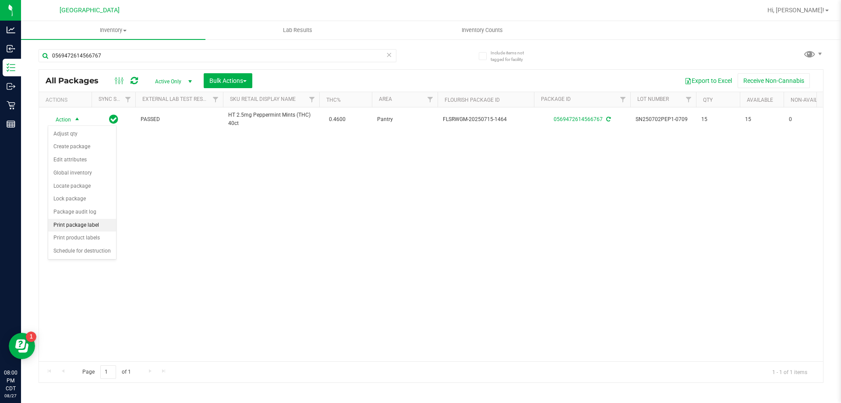
click at [100, 224] on li "Print package label" at bounding box center [82, 225] width 68 height 13
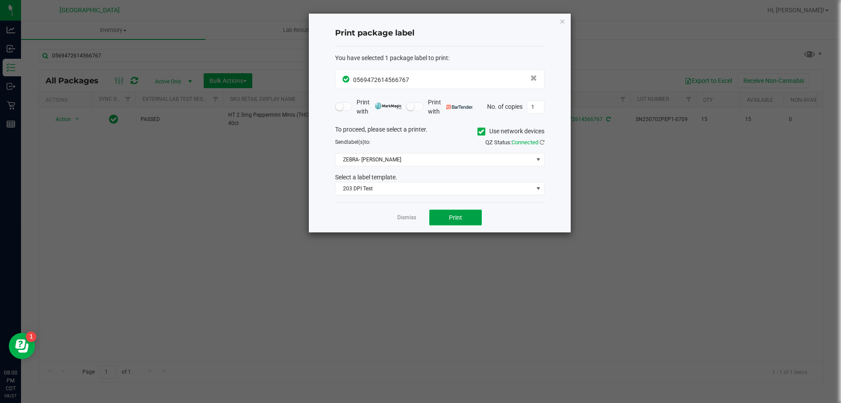
click at [462, 215] on span "Print" at bounding box center [455, 217] width 13 height 7
click at [415, 215] on link "Dismiss" at bounding box center [406, 217] width 19 height 7
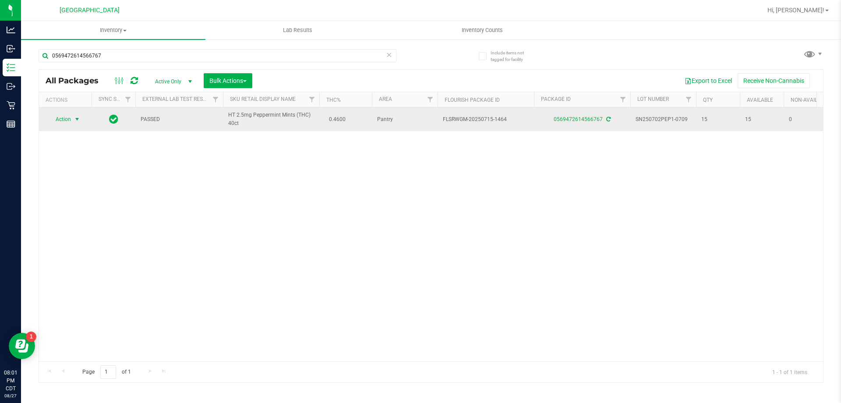
click at [69, 120] on span "Action" at bounding box center [60, 119] width 24 height 12
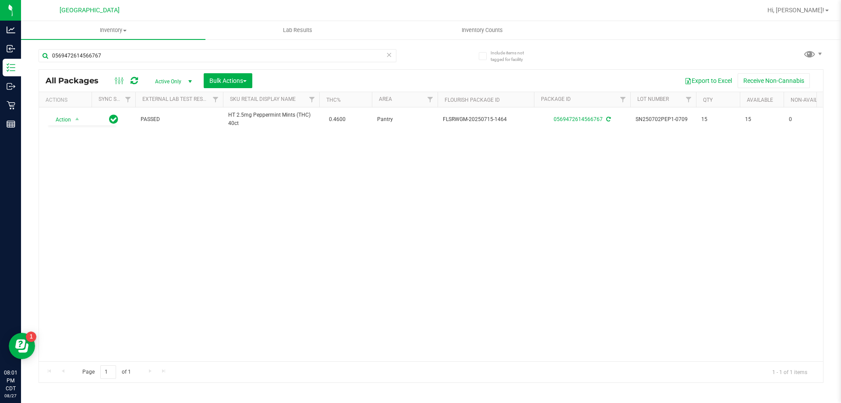
click at [156, 214] on div "Action Action Adjust qty Create package Edit attributes Global inventory Locate…" at bounding box center [431, 234] width 784 height 254
drag, startPoint x: 113, startPoint y: 57, endPoint x: 30, endPoint y: 51, distance: 83.5
click at [30, 51] on div "Include items not tagged for facility 0569472614566767 All Packages Active Only…" at bounding box center [431, 172] width 820 height 267
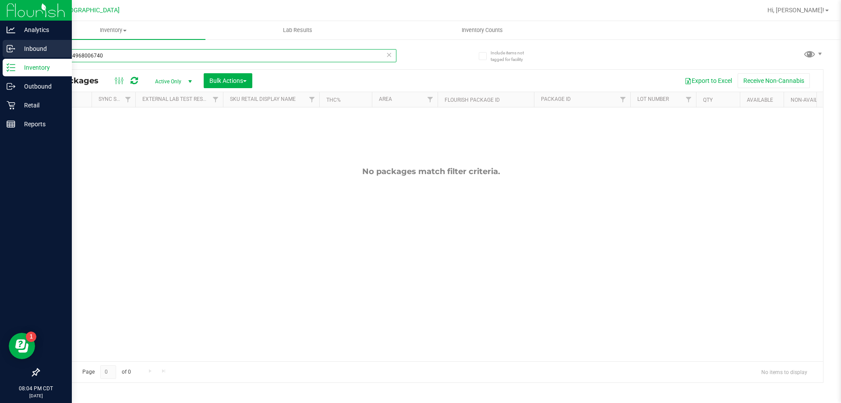
drag, startPoint x: 120, startPoint y: 60, endPoint x: 0, endPoint y: 56, distance: 120.1
click at [0, 56] on div "Analytics Inbound Inventory Outbound Retail Reports 08:04 PM CDT [DATE] 08/27 […" at bounding box center [420, 201] width 841 height 403
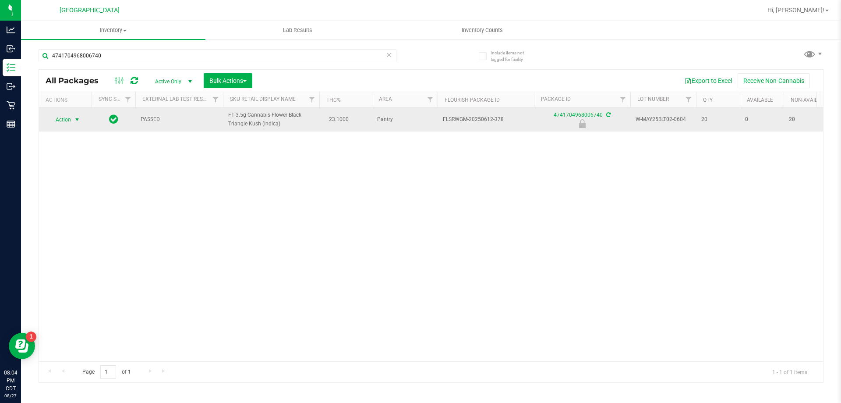
click at [73, 116] on span "select" at bounding box center [77, 119] width 11 height 12
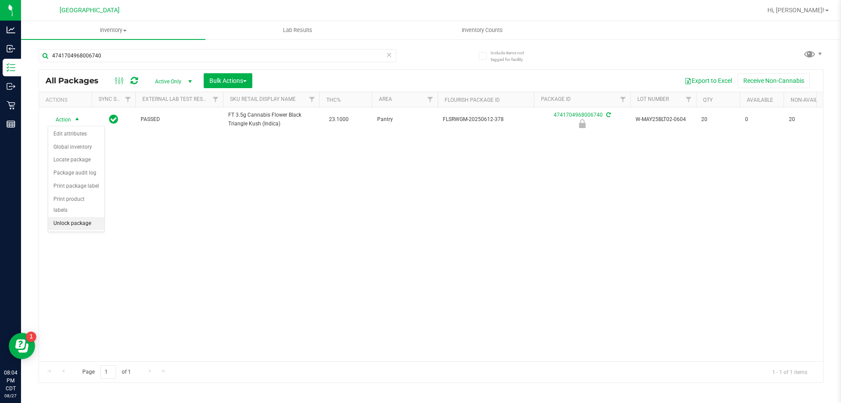
click at [86, 217] on li "Unlock package" at bounding box center [76, 223] width 56 height 13
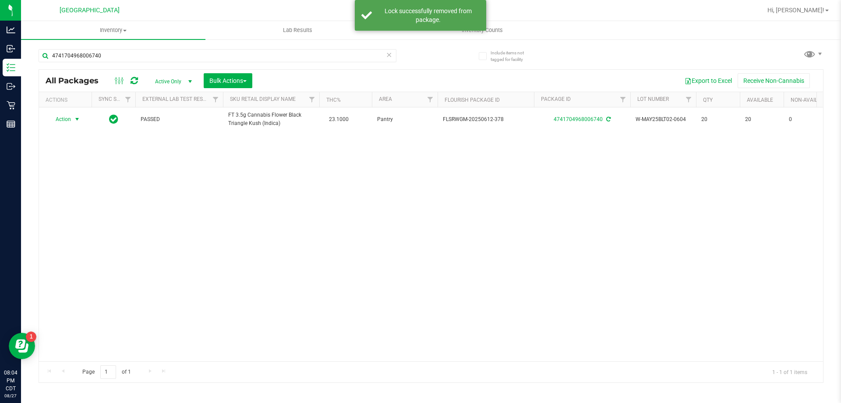
click at [71, 119] on span "Action" at bounding box center [60, 119] width 24 height 12
click at [94, 221] on li "Print package label" at bounding box center [82, 225] width 68 height 13
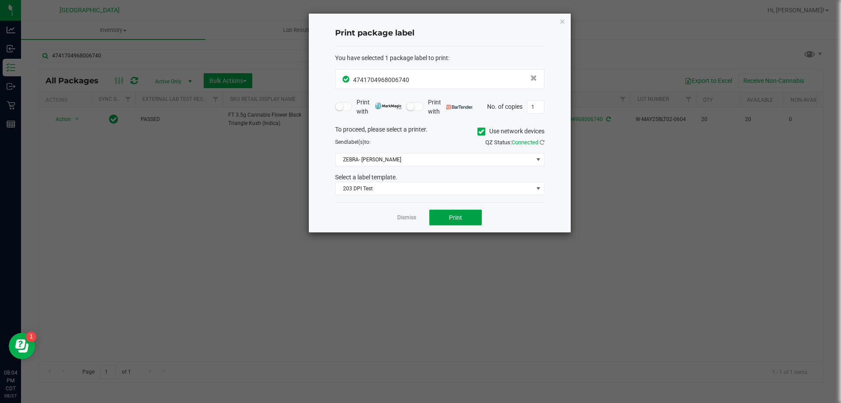
click at [464, 216] on button "Print" at bounding box center [455, 217] width 53 height 16
click at [408, 219] on link "Dismiss" at bounding box center [406, 217] width 19 height 7
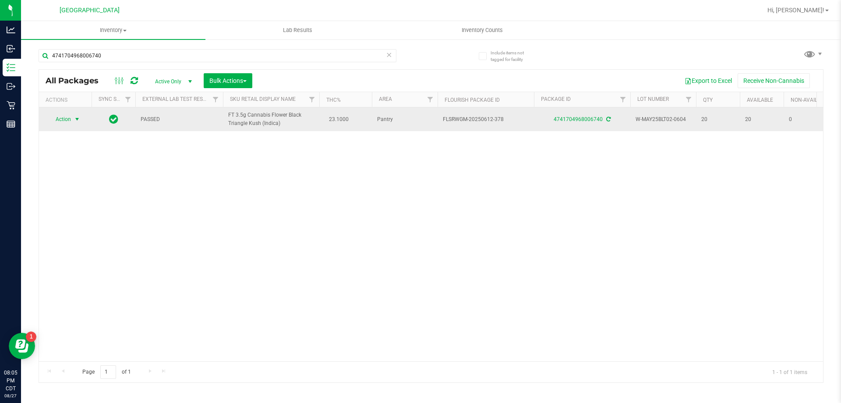
click at [63, 118] on span "Action" at bounding box center [60, 119] width 24 height 12
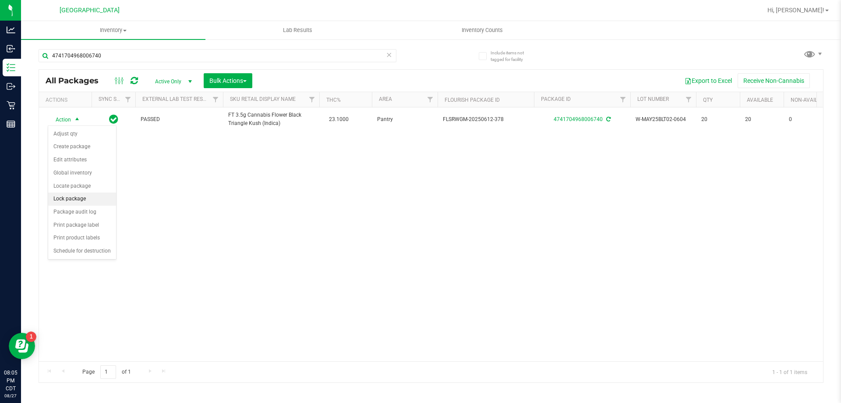
click at [81, 195] on li "Lock package" at bounding box center [82, 198] width 68 height 13
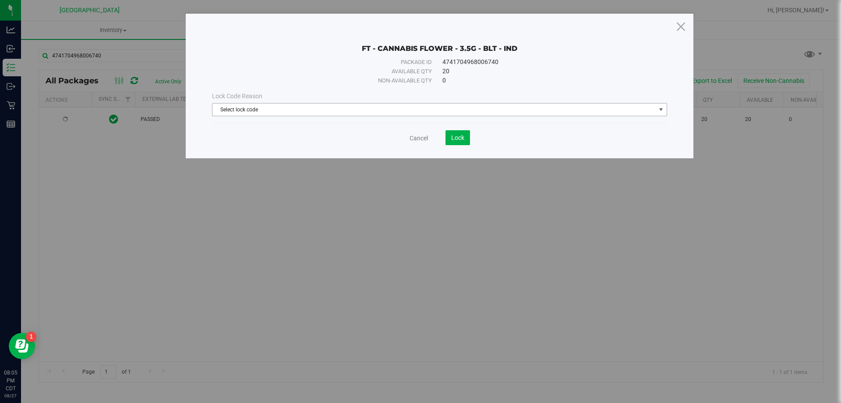
click at [306, 104] on span "Select lock code" at bounding box center [433, 109] width 443 height 12
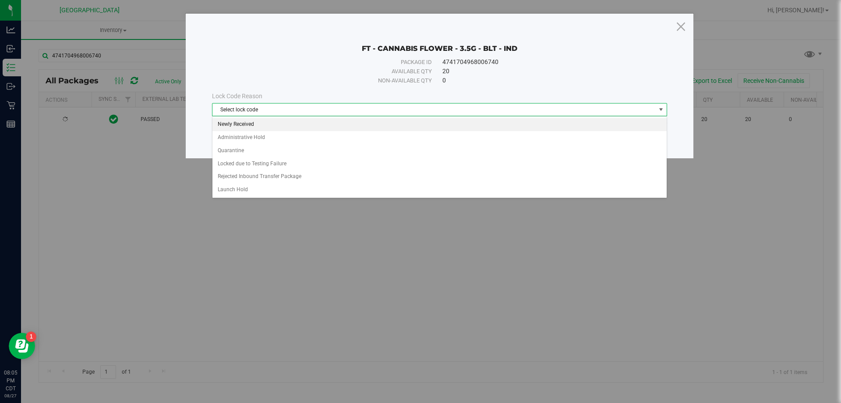
click at [294, 130] on li "Newly Received" at bounding box center [439, 124] width 454 height 13
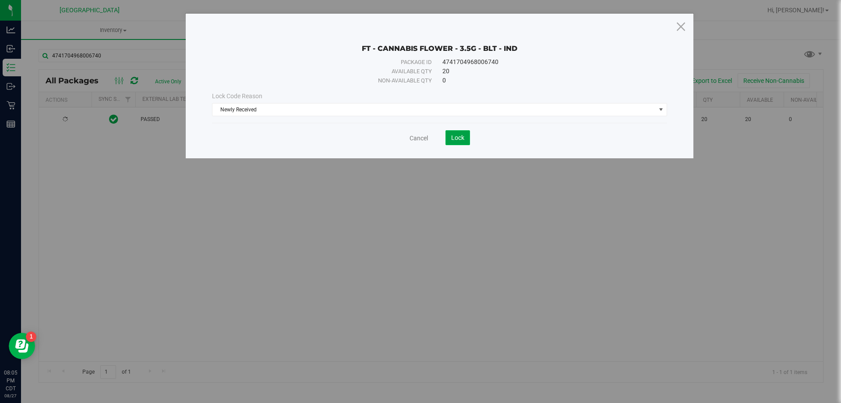
click at [468, 139] on button "Lock" at bounding box center [458, 137] width 25 height 15
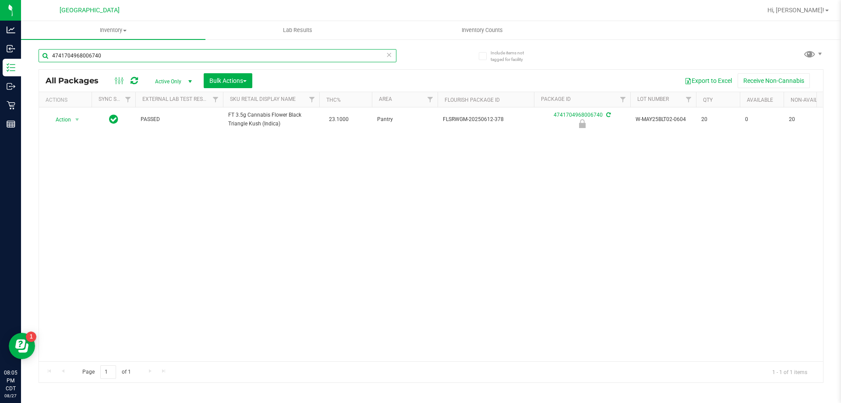
drag, startPoint x: 131, startPoint y: 59, endPoint x: 39, endPoint y: 56, distance: 92.5
click at [39, 56] on input "4741704968006740" at bounding box center [218, 55] width 358 height 13
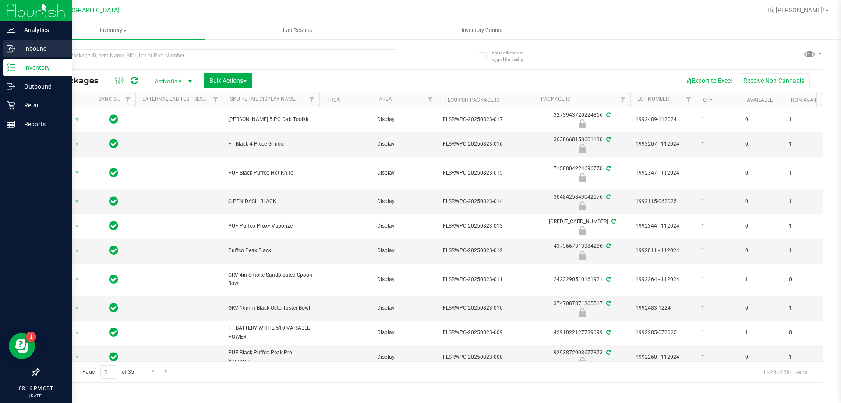
click at [45, 50] on p "Inbound" at bounding box center [41, 48] width 53 height 11
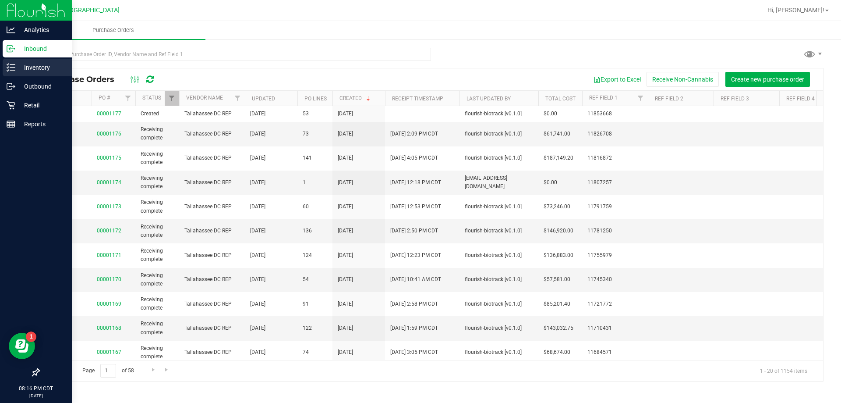
click at [29, 67] on p "Inventory" at bounding box center [41, 67] width 53 height 11
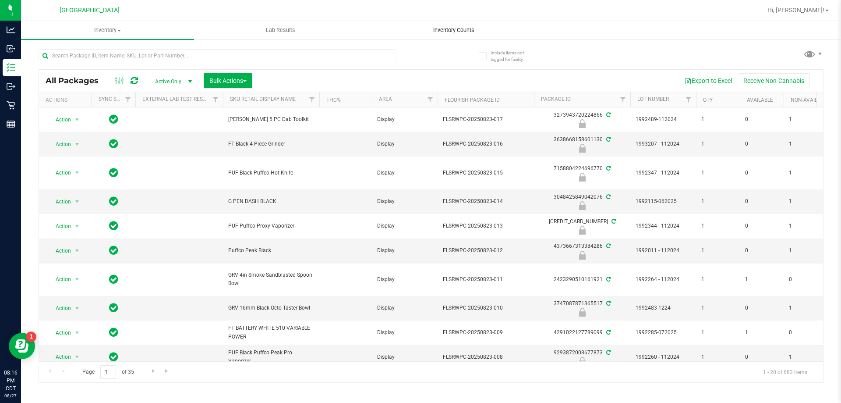
click at [459, 32] on span "Inventory Counts" at bounding box center [453, 30] width 65 height 8
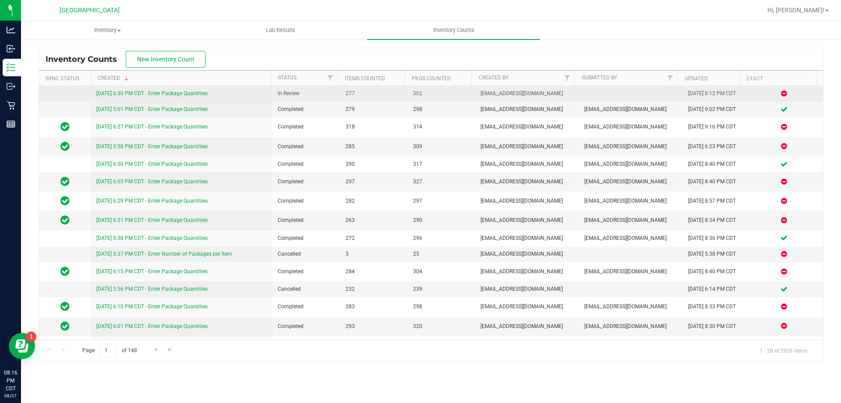
click at [181, 90] on link "[DATE] 6:30 PM CDT - Enter Package Quantities" at bounding box center [151, 93] width 111 height 6
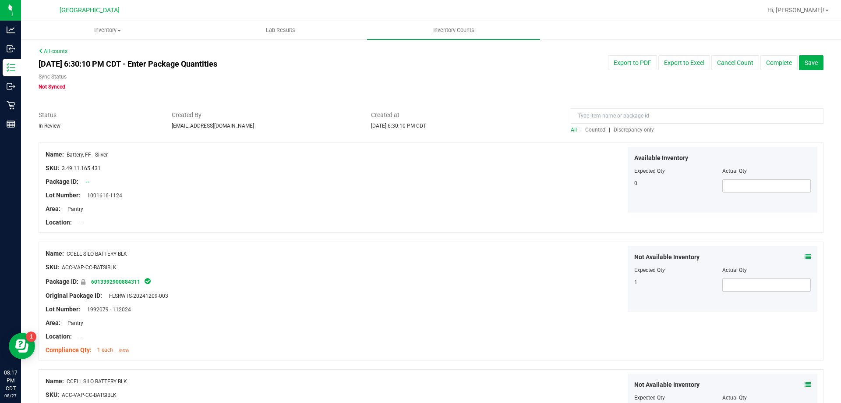
click at [620, 130] on span "Discrepancy only" at bounding box center [634, 130] width 40 height 6
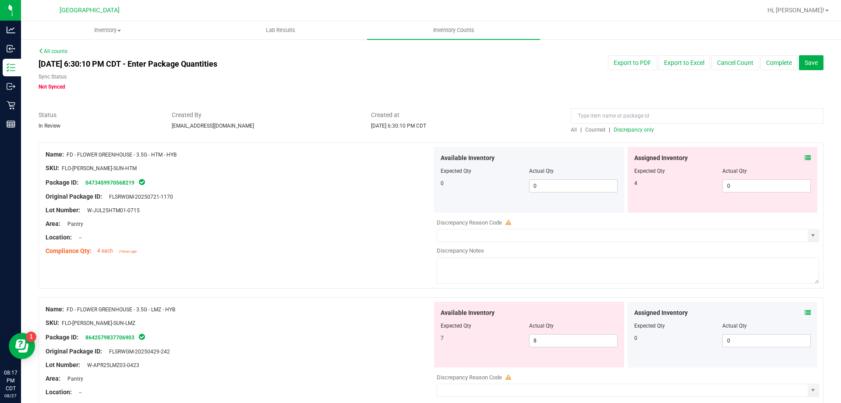
click at [804, 159] on div "Assigned Inventory Expected Qty Actual Qty 4 0 0" at bounding box center [723, 180] width 190 height 66
click at [805, 157] on icon at bounding box center [808, 158] width 6 height 6
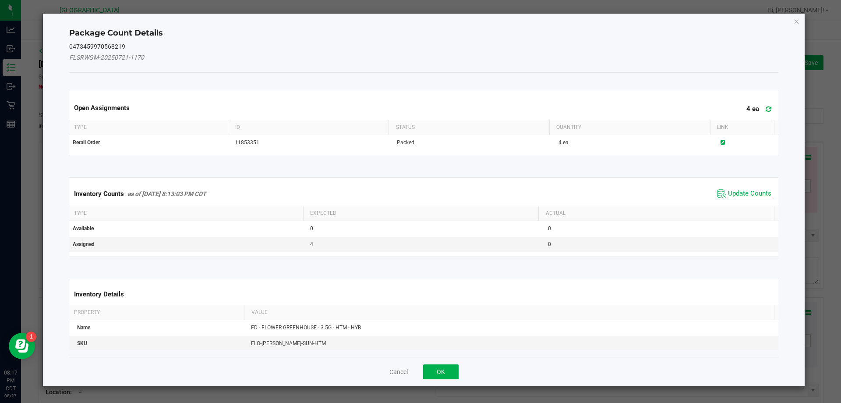
click at [728, 191] on span "Update Counts" at bounding box center [749, 193] width 43 height 9
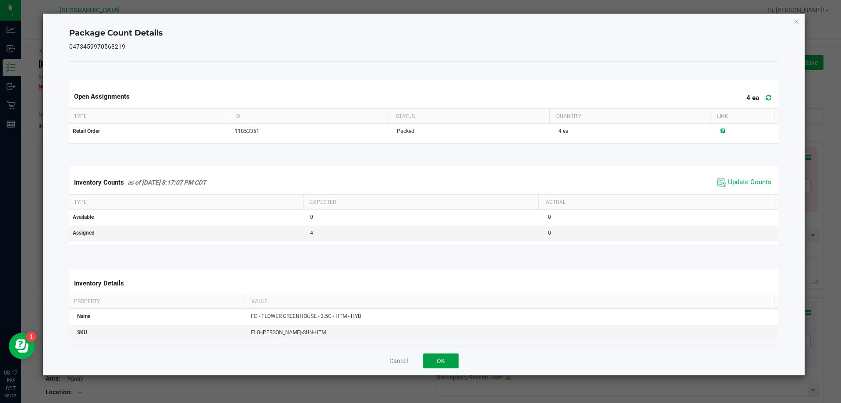
click at [446, 368] on button "OK" at bounding box center [440, 360] width 35 height 15
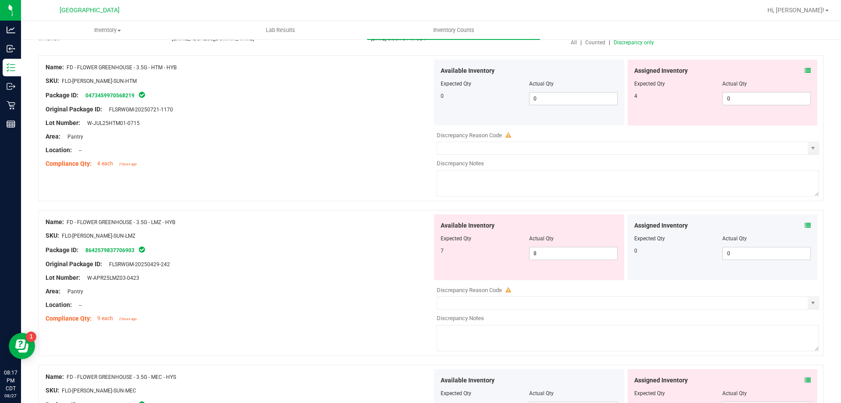
scroll to position [88, 0]
click at [805, 228] on span at bounding box center [808, 224] width 6 height 9
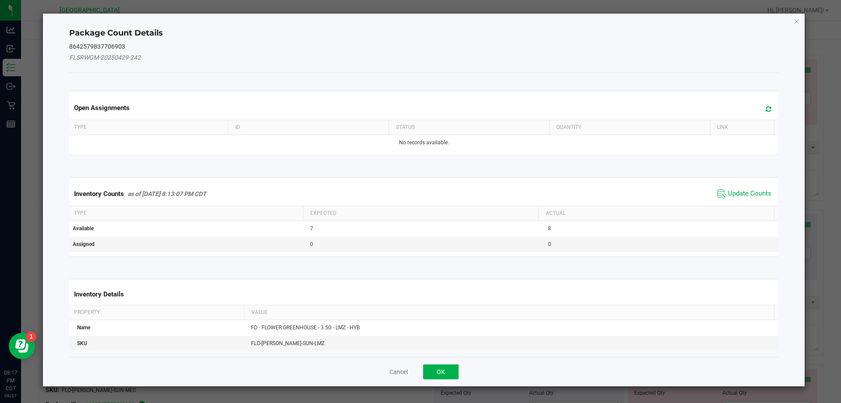
click at [729, 199] on span "Update Counts" at bounding box center [744, 193] width 58 height 13
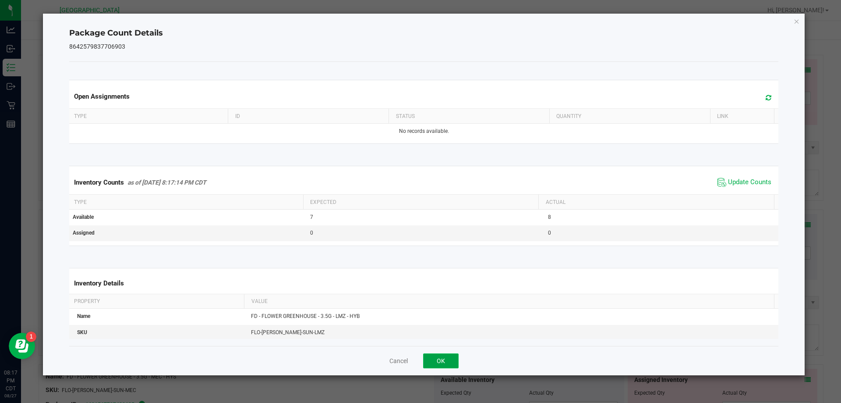
click at [454, 358] on button "OK" at bounding box center [440, 360] width 35 height 15
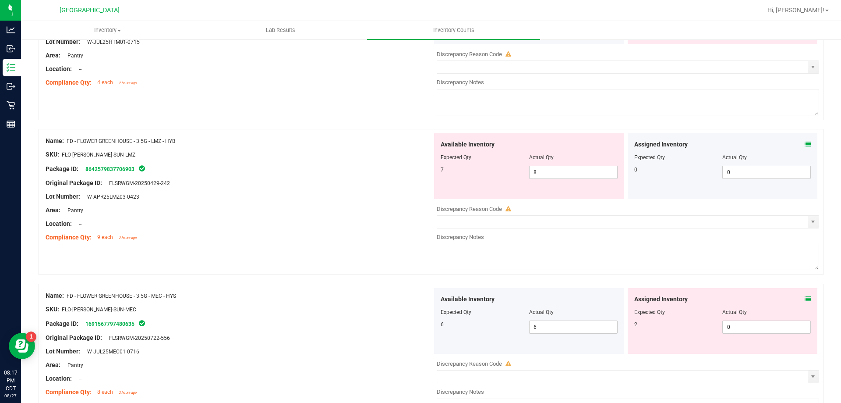
scroll to position [175, 0]
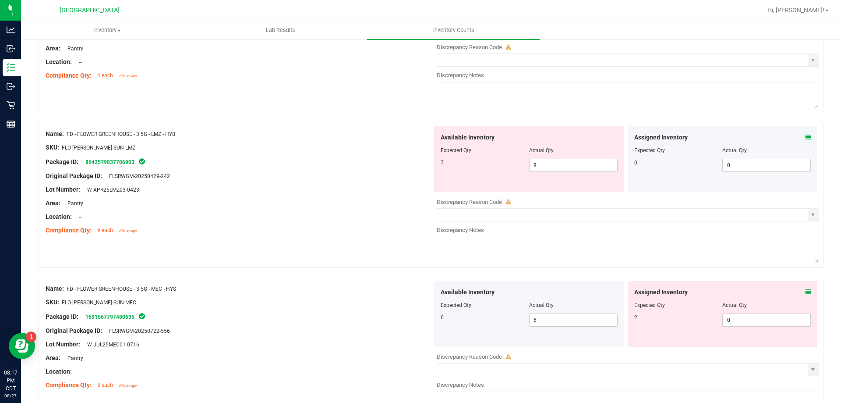
click at [805, 291] on icon at bounding box center [808, 292] width 6 height 6
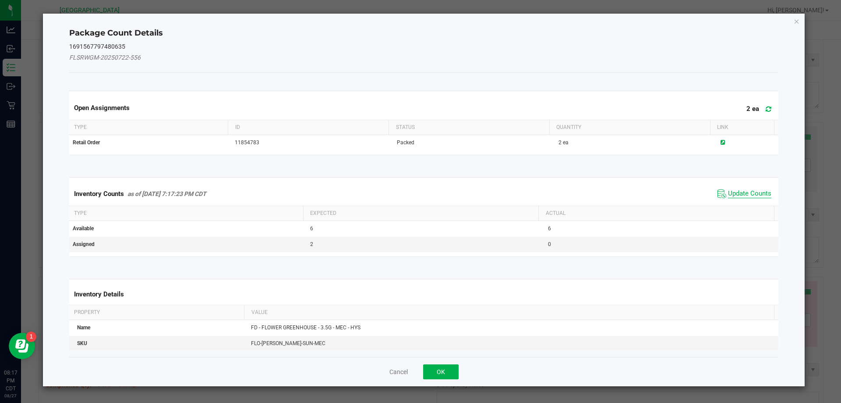
click at [734, 189] on span "Update Counts" at bounding box center [749, 193] width 43 height 9
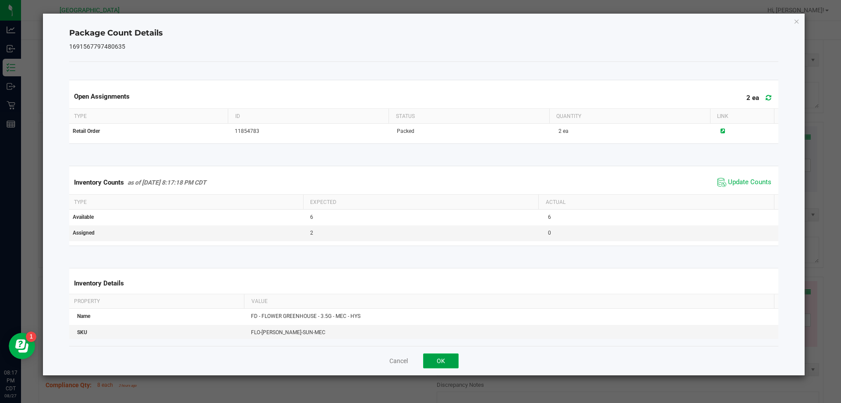
click at [435, 362] on button "OK" at bounding box center [440, 360] width 35 height 15
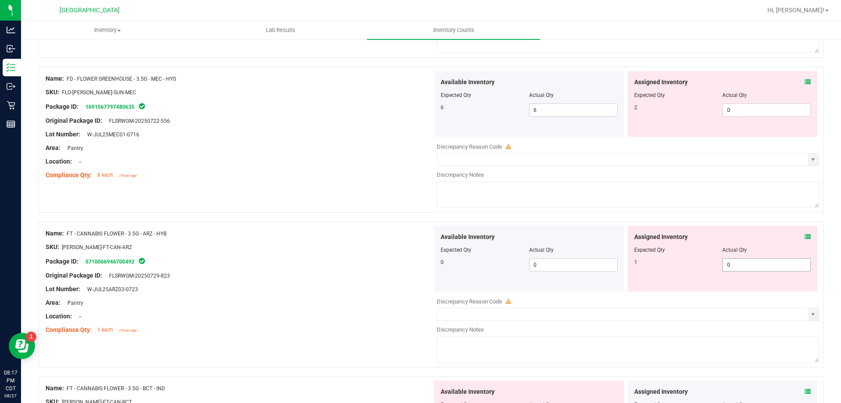
scroll to position [394, 0]
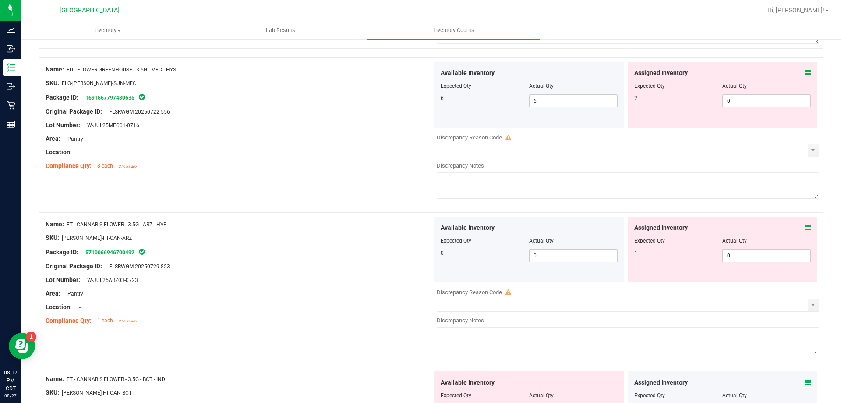
click at [805, 226] on icon at bounding box center [808, 227] width 6 height 6
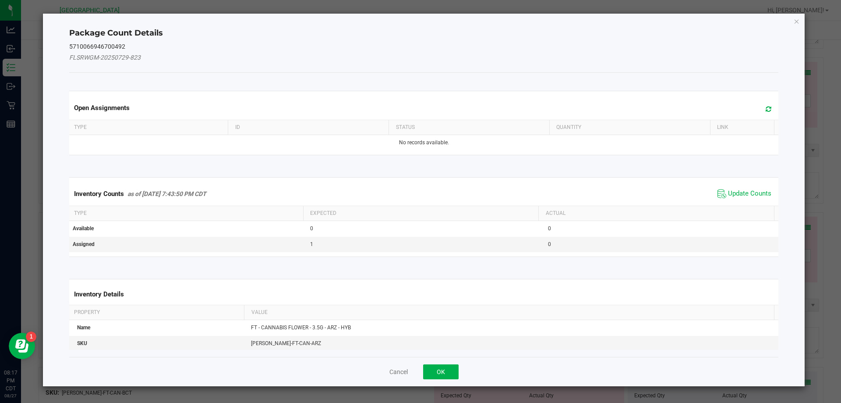
click at [753, 184] on div "Inventory Counts as of [DATE] 7:43:50 PM CDT Update Counts" at bounding box center [423, 194] width 713 height 24
click at [753, 199] on span "Update Counts" at bounding box center [744, 193] width 58 height 13
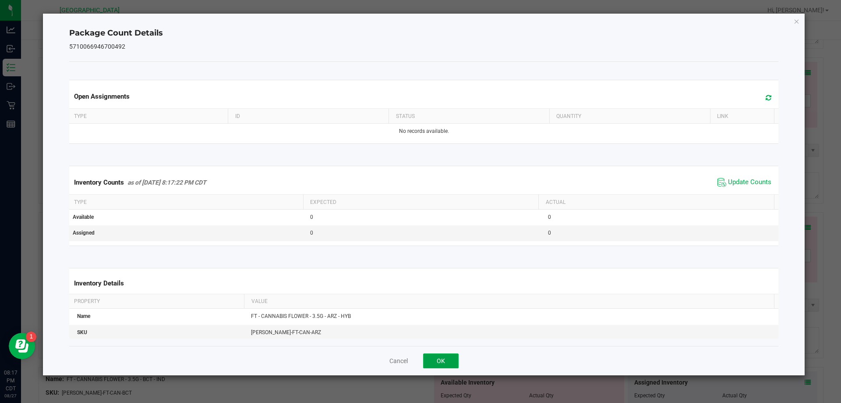
click at [447, 355] on button "OK" at bounding box center [440, 360] width 35 height 15
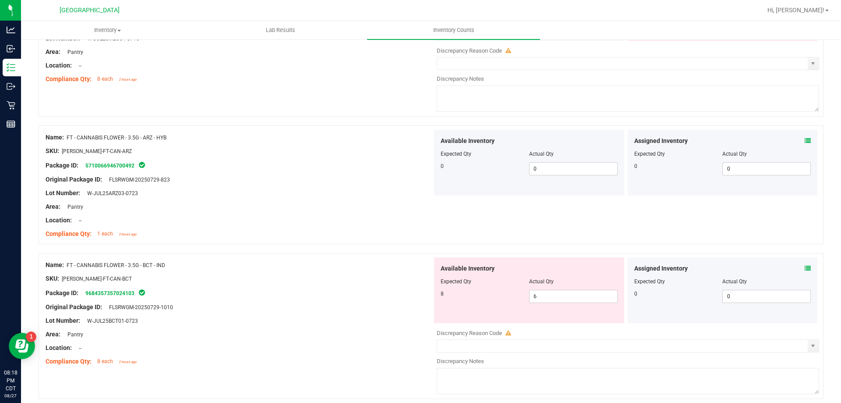
scroll to position [482, 0]
click at [792, 264] on div "Assigned Inventory" at bounding box center [722, 267] width 177 height 9
click at [805, 269] on icon at bounding box center [808, 267] width 6 height 6
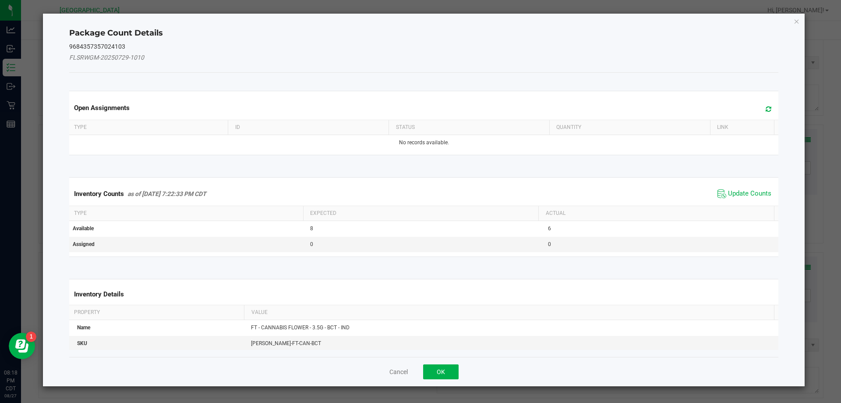
click at [727, 187] on span "Update Counts" at bounding box center [744, 193] width 58 height 13
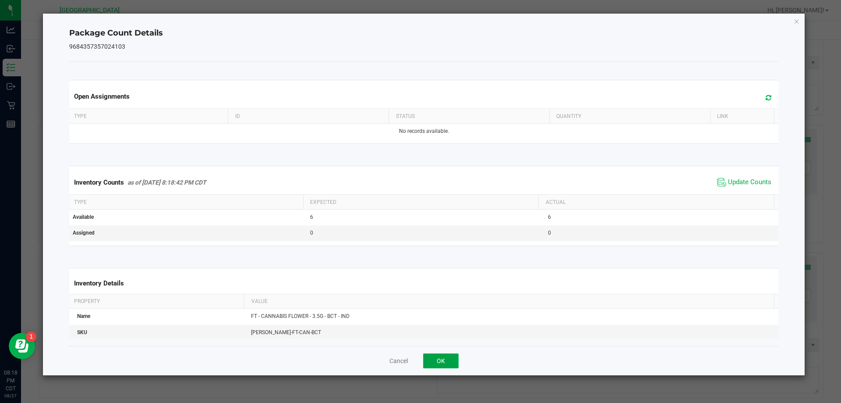
click at [451, 357] on button "OK" at bounding box center [440, 360] width 35 height 15
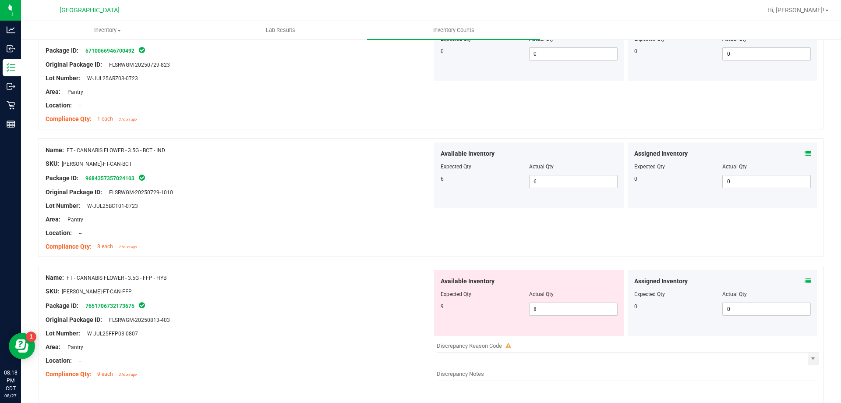
scroll to position [701, 0]
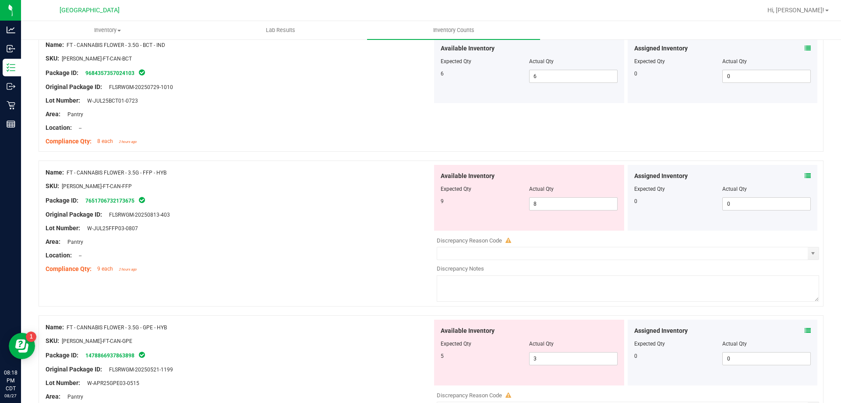
click at [805, 173] on icon at bounding box center [808, 176] width 6 height 6
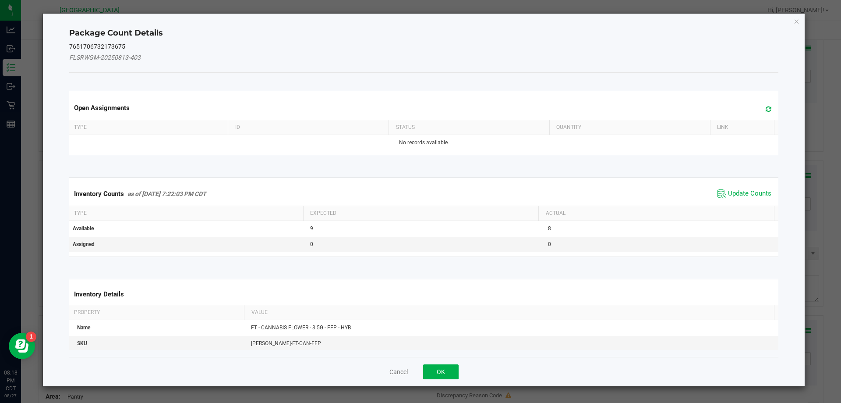
click at [759, 196] on span "Update Counts" at bounding box center [749, 193] width 43 height 9
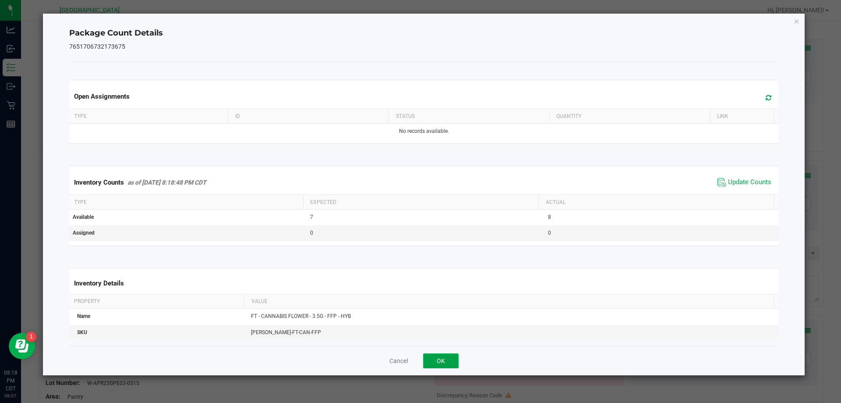
click at [448, 364] on button "OK" at bounding box center [440, 360] width 35 height 15
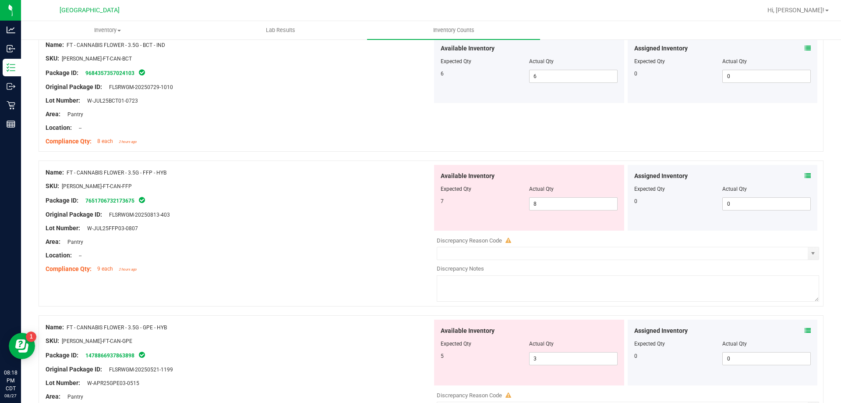
scroll to position [832, 0]
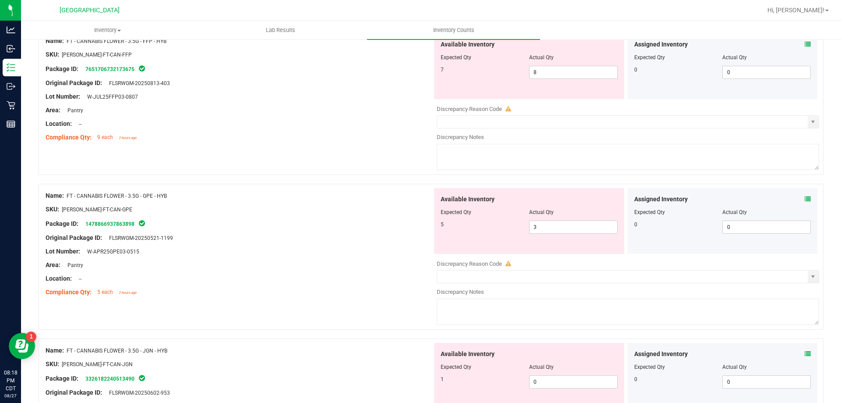
click at [805, 196] on icon at bounding box center [808, 199] width 6 height 6
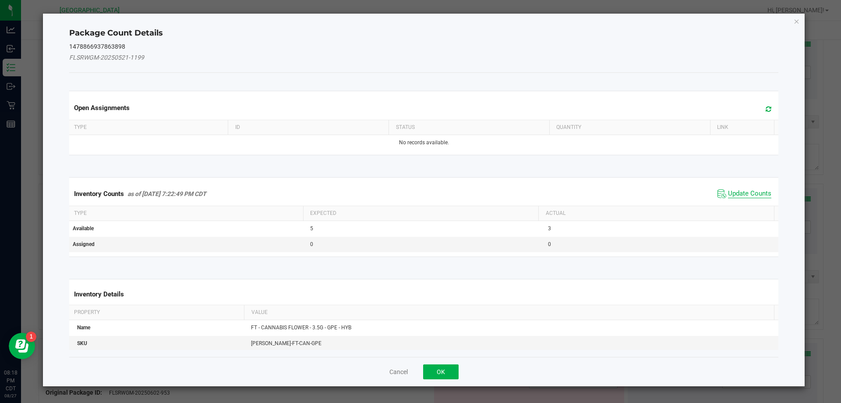
click at [757, 189] on span "Update Counts" at bounding box center [749, 193] width 43 height 9
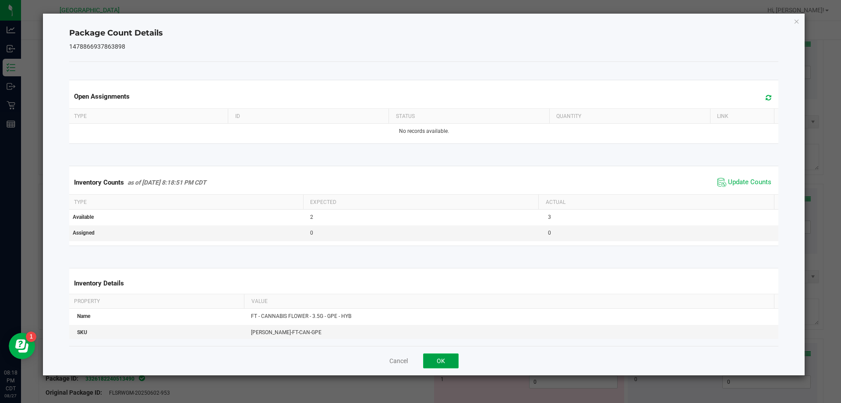
click at [439, 360] on button "OK" at bounding box center [440, 360] width 35 height 15
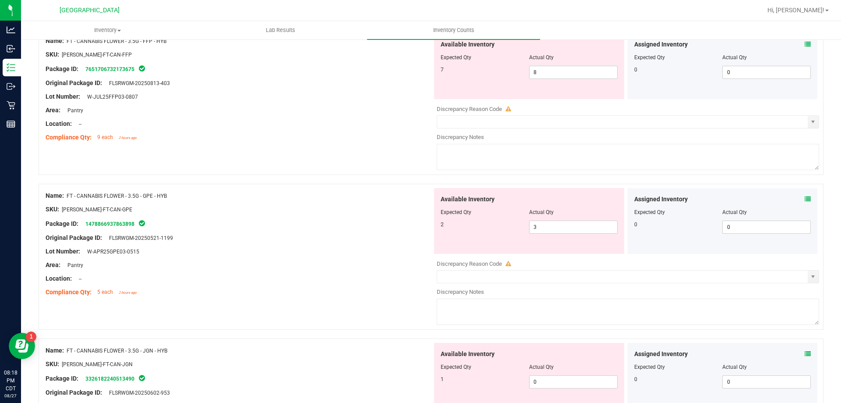
scroll to position [920, 0]
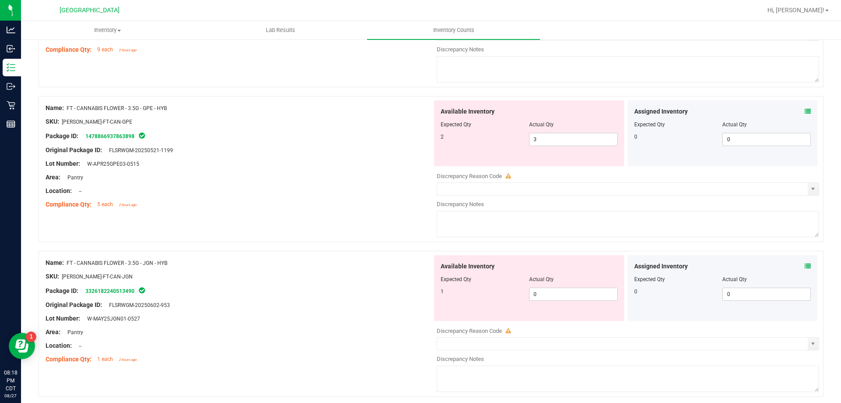
click at [805, 263] on icon at bounding box center [808, 266] width 6 height 6
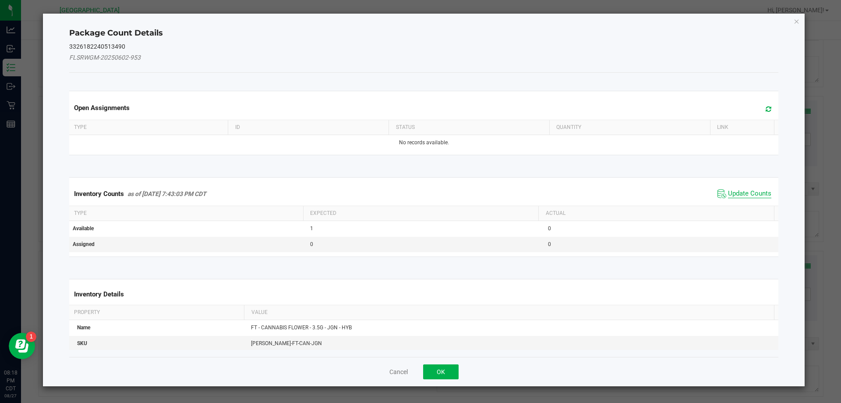
click at [735, 195] on span "Update Counts" at bounding box center [749, 193] width 43 height 9
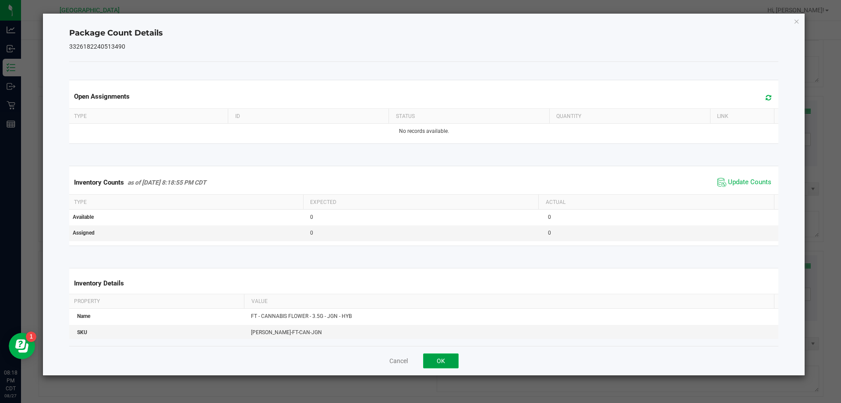
click at [444, 363] on button "OK" at bounding box center [440, 360] width 35 height 15
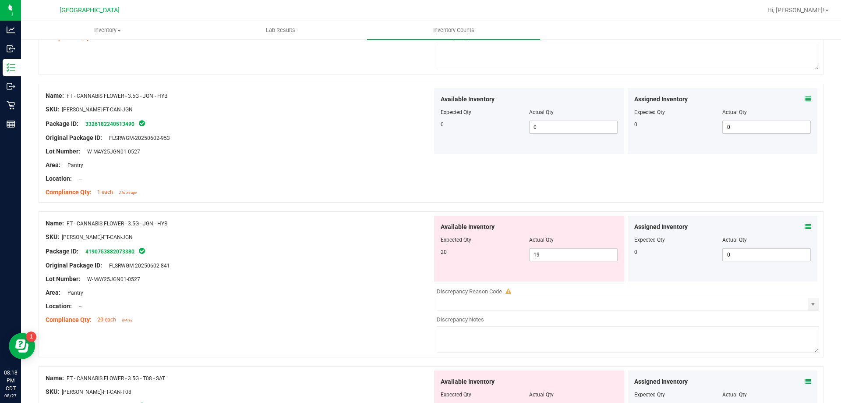
scroll to position [1139, 0]
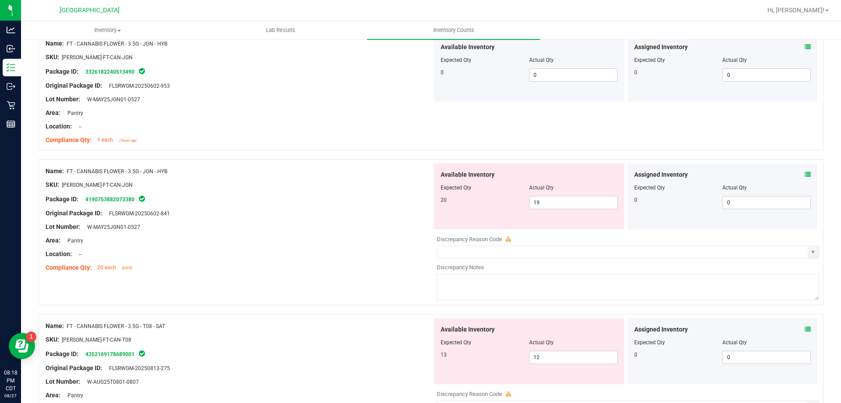
click at [805, 173] on icon at bounding box center [808, 174] width 6 height 6
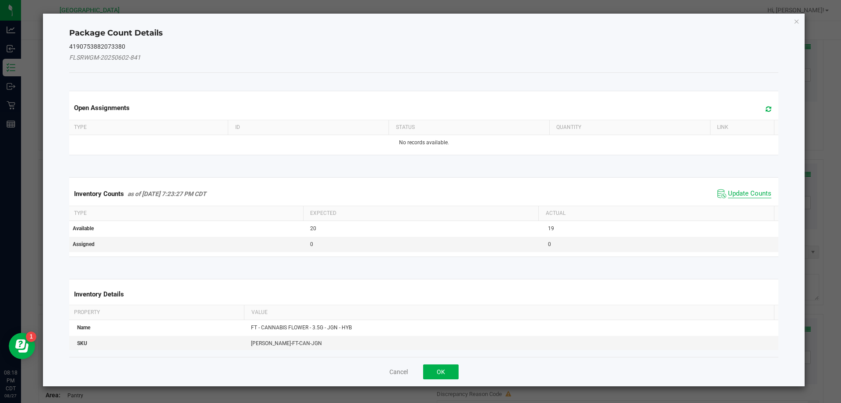
click at [743, 190] on span "Update Counts" at bounding box center [749, 193] width 43 height 9
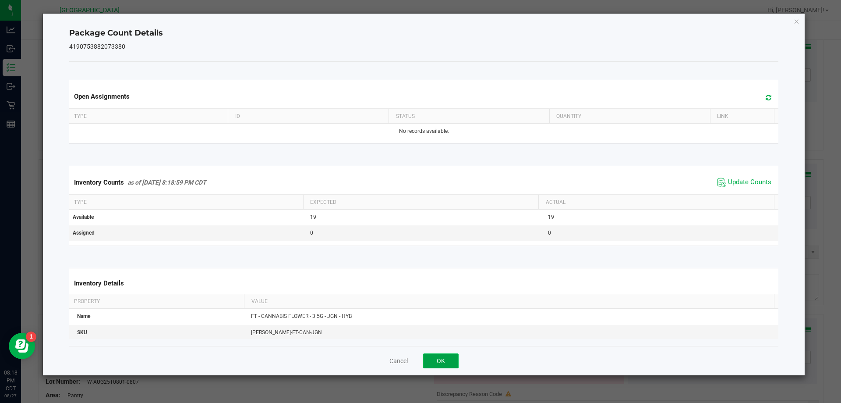
click at [442, 361] on button "OK" at bounding box center [440, 360] width 35 height 15
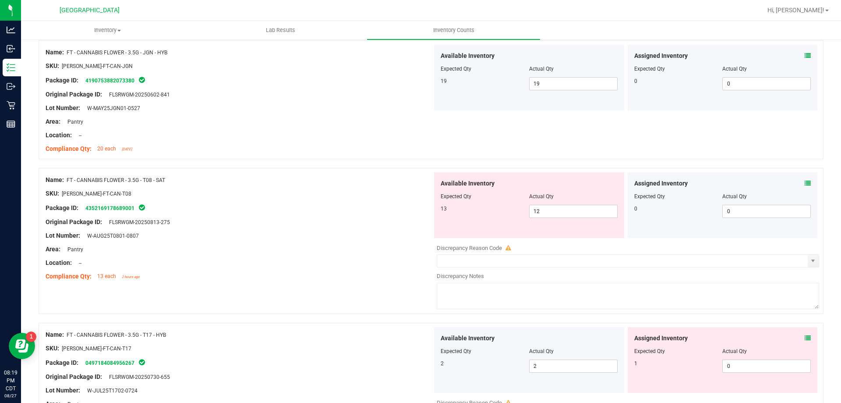
scroll to position [1270, 0]
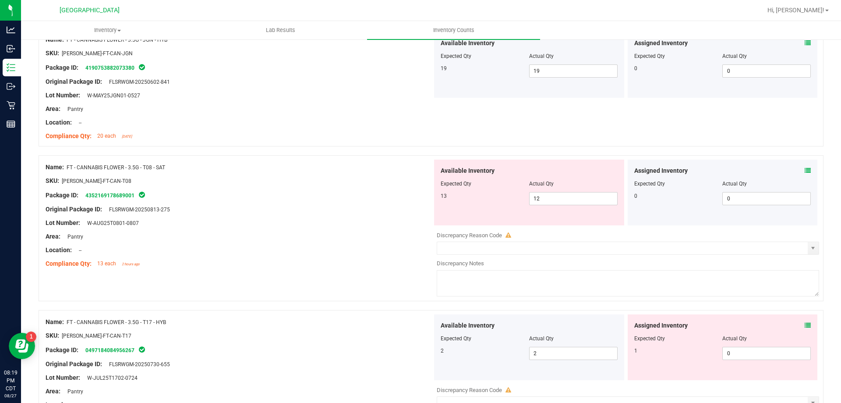
click at [805, 170] on icon at bounding box center [808, 170] width 6 height 6
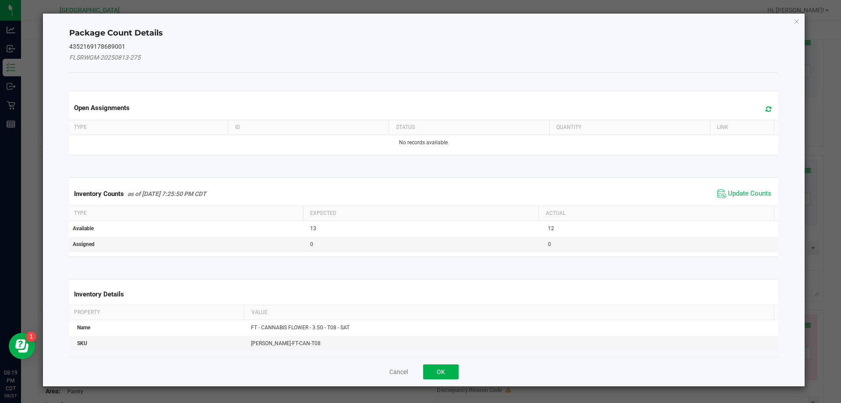
click at [750, 187] on span "Update Counts" at bounding box center [744, 193] width 58 height 13
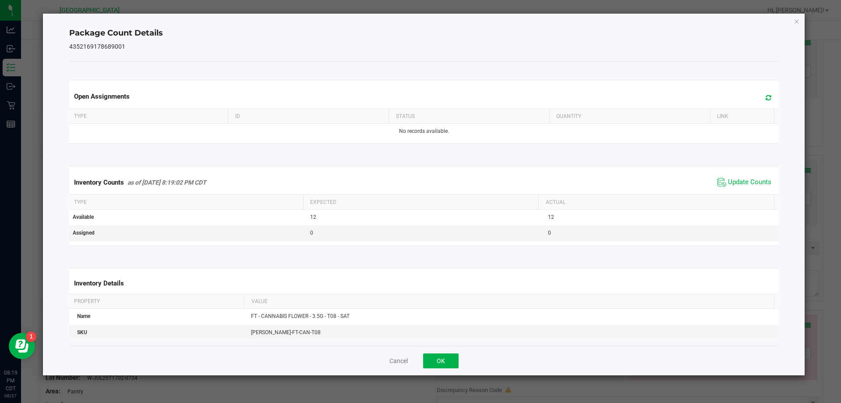
click at [436, 352] on div "Cancel OK" at bounding box center [424, 360] width 710 height 29
click at [440, 359] on button "OK" at bounding box center [440, 360] width 35 height 15
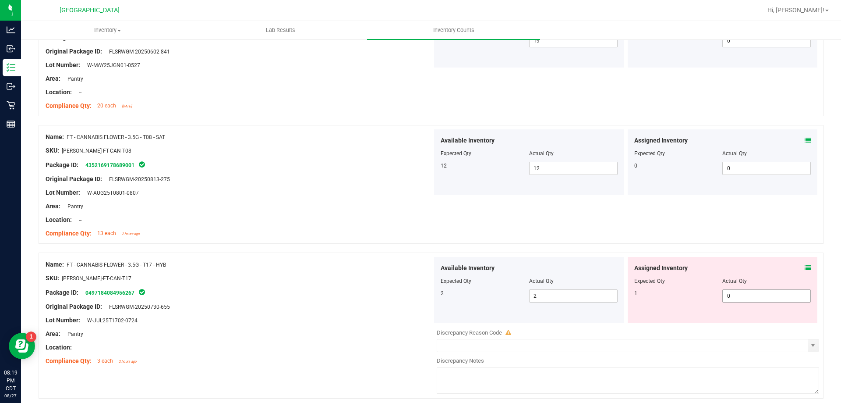
scroll to position [1358, 0]
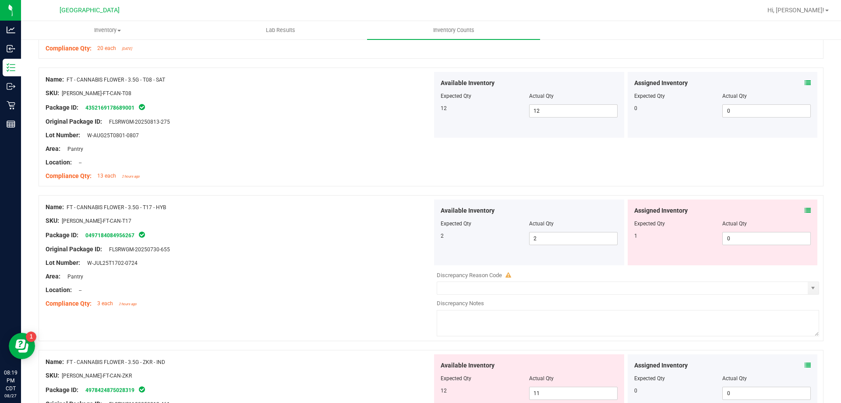
click at [805, 211] on icon at bounding box center [808, 210] width 6 height 6
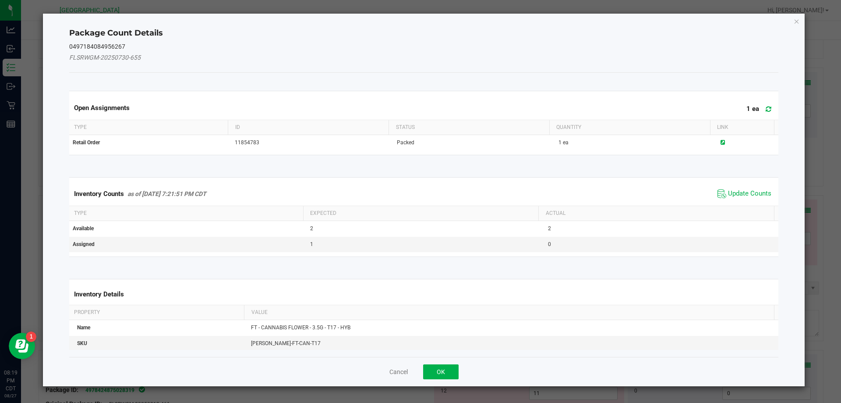
click at [733, 188] on span "Update Counts" at bounding box center [744, 193] width 58 height 13
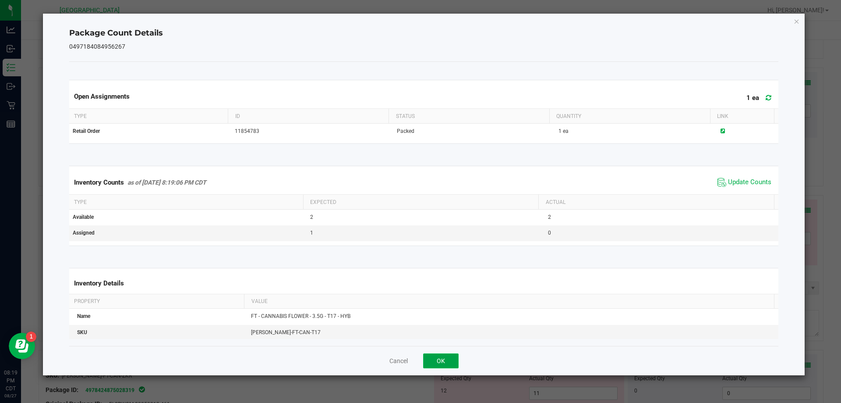
click at [435, 361] on button "OK" at bounding box center [440, 360] width 35 height 15
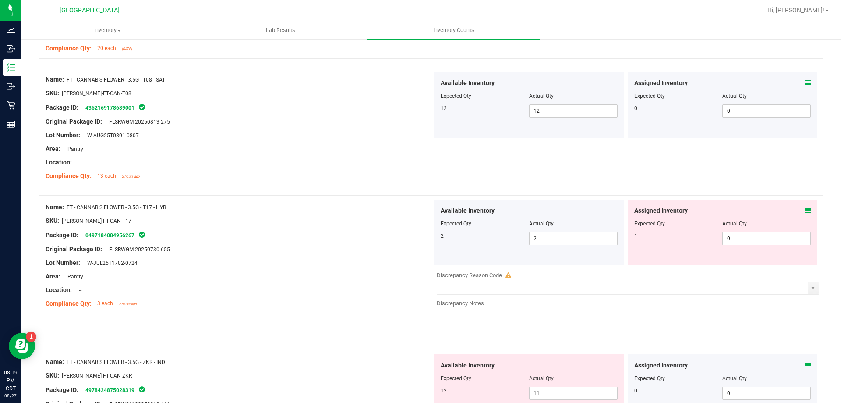
scroll to position [1533, 0]
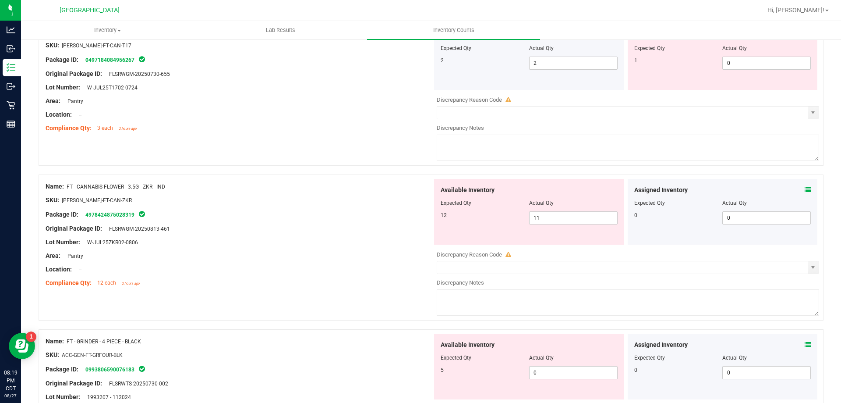
click at [805, 188] on icon at bounding box center [808, 190] width 6 height 6
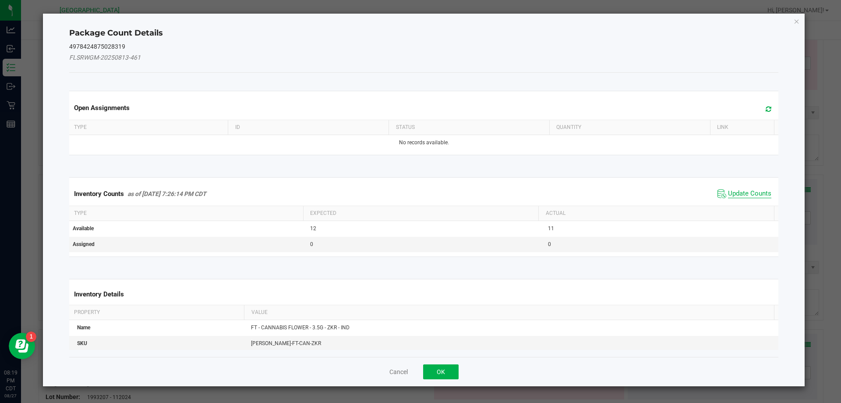
click at [736, 196] on span "Update Counts" at bounding box center [749, 193] width 43 height 9
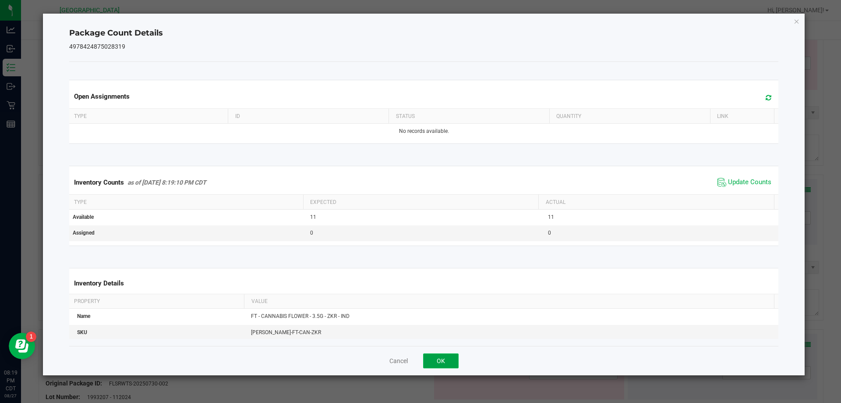
click at [454, 361] on button "OK" at bounding box center [440, 360] width 35 height 15
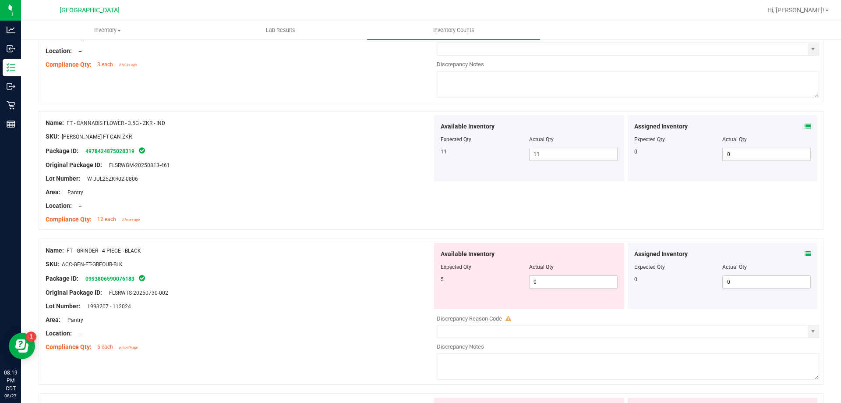
scroll to position [1665, 0]
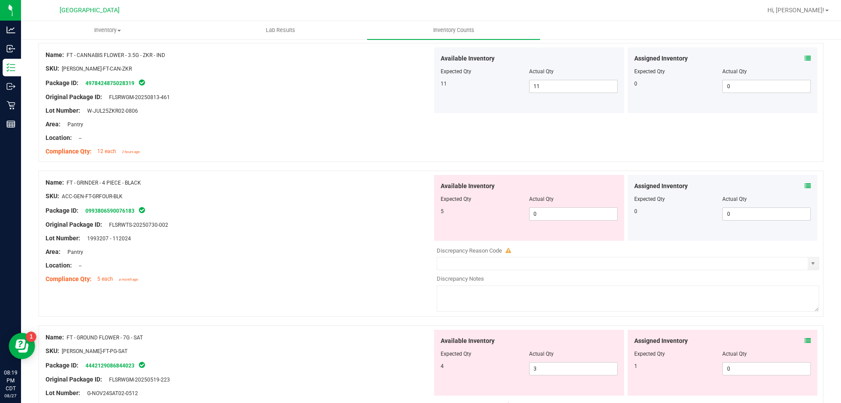
click at [805, 183] on icon at bounding box center [808, 186] width 6 height 6
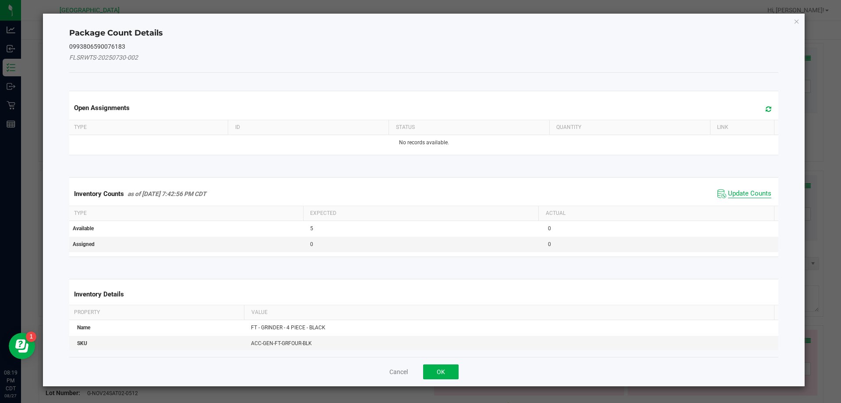
click at [736, 194] on span "Update Counts" at bounding box center [749, 193] width 43 height 9
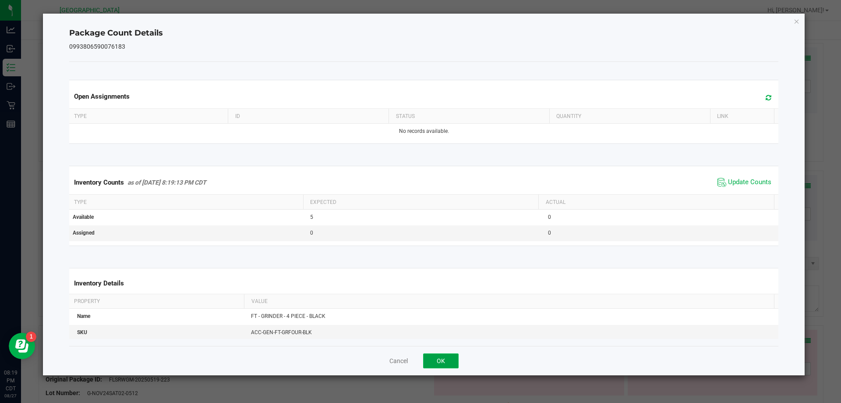
click at [443, 357] on button "OK" at bounding box center [440, 360] width 35 height 15
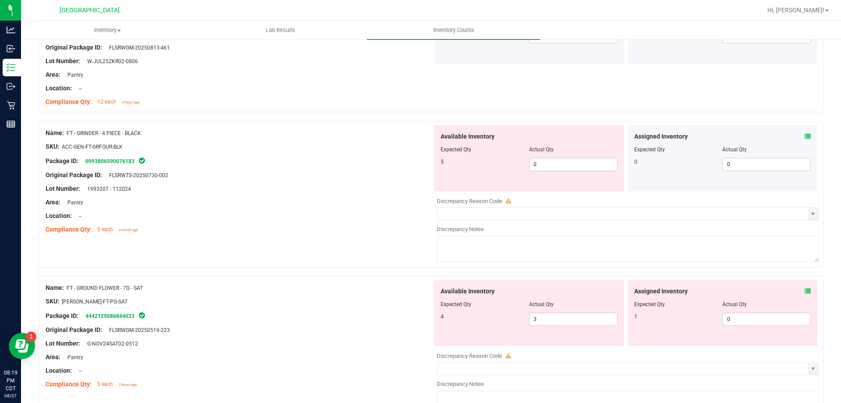
scroll to position [1752, 0]
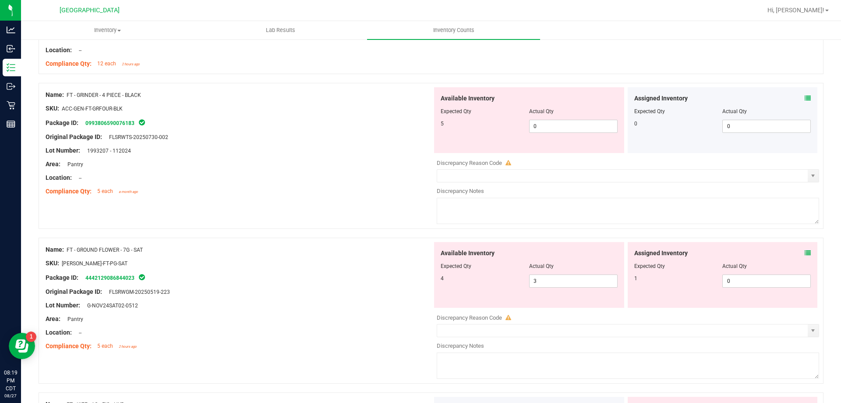
click at [798, 249] on div "Assigned Inventory" at bounding box center [722, 252] width 177 height 9
click at [805, 251] on div "Assigned Inventory Expected Qty Actual Qty 1 0 0" at bounding box center [723, 275] width 190 height 66
click at [805, 251] on icon at bounding box center [808, 253] width 6 height 6
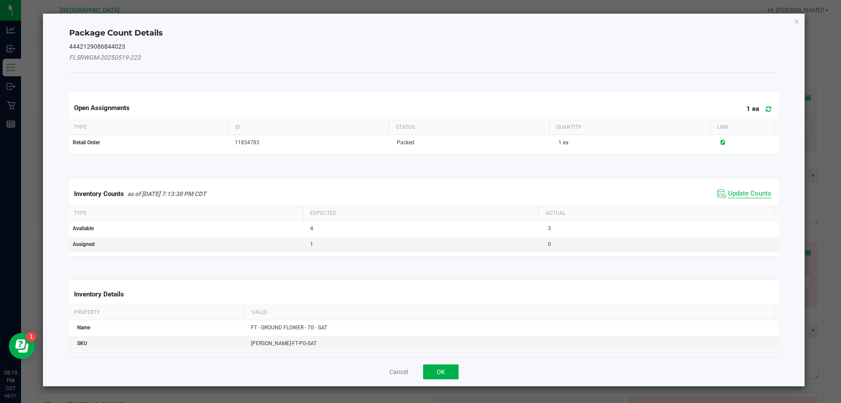
click at [732, 197] on span "Update Counts" at bounding box center [749, 193] width 43 height 9
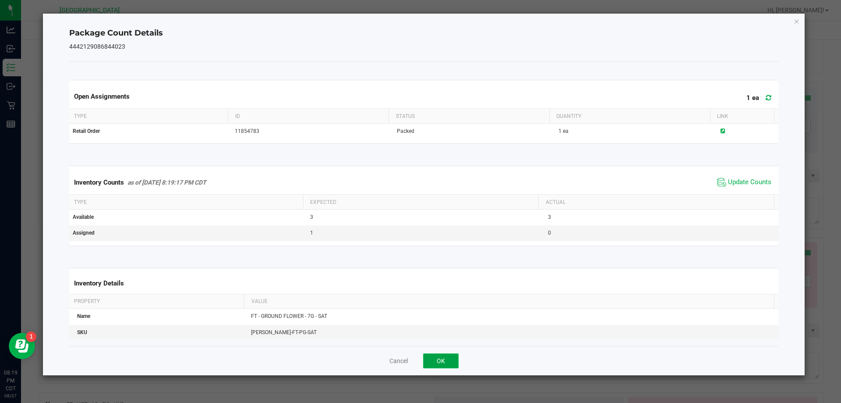
click at [443, 364] on button "OK" at bounding box center [440, 360] width 35 height 15
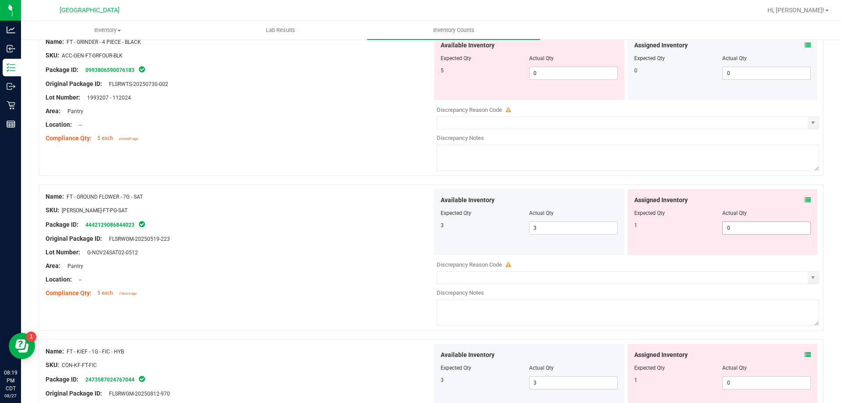
scroll to position [1884, 0]
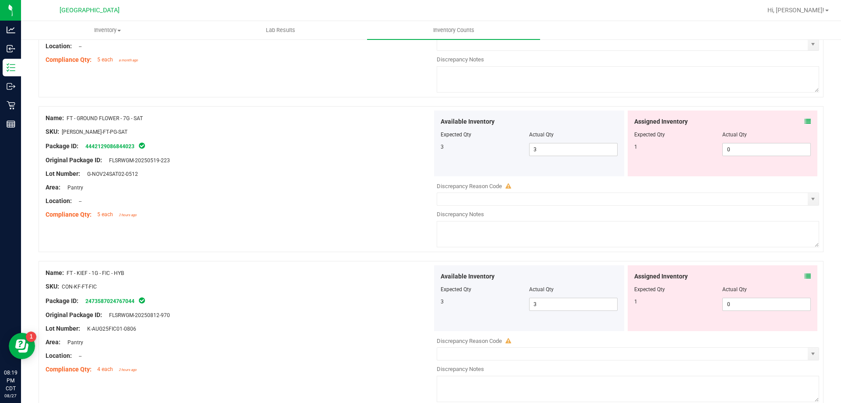
click at [805, 275] on icon at bounding box center [808, 276] width 6 height 6
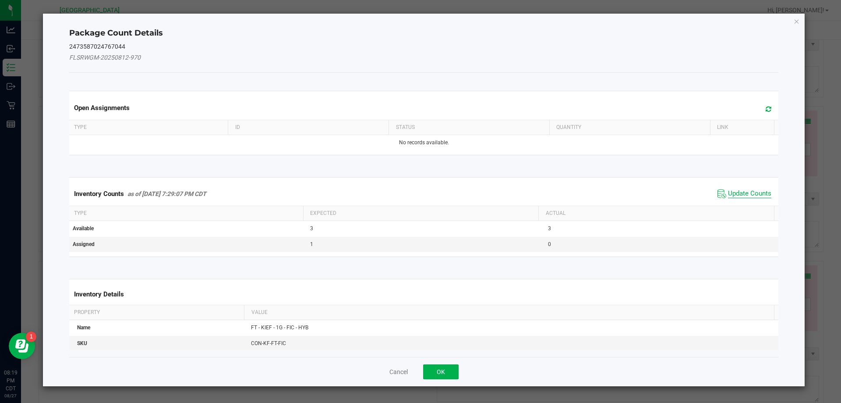
click at [744, 191] on span "Update Counts" at bounding box center [749, 193] width 43 height 9
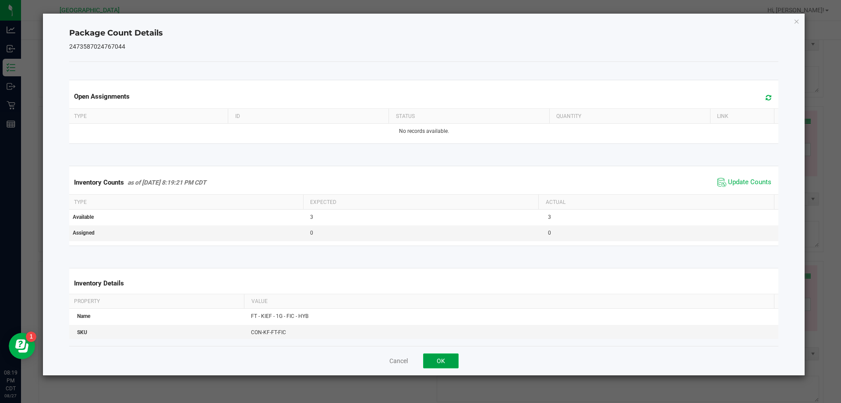
click at [454, 353] on button "OK" at bounding box center [440, 360] width 35 height 15
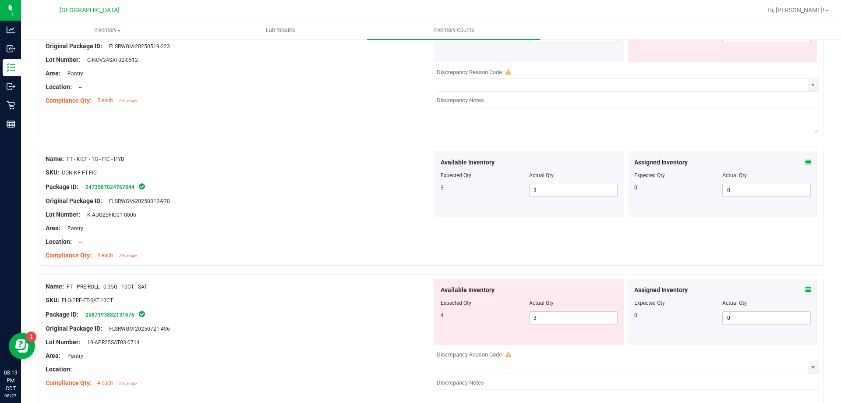
scroll to position [2103, 0]
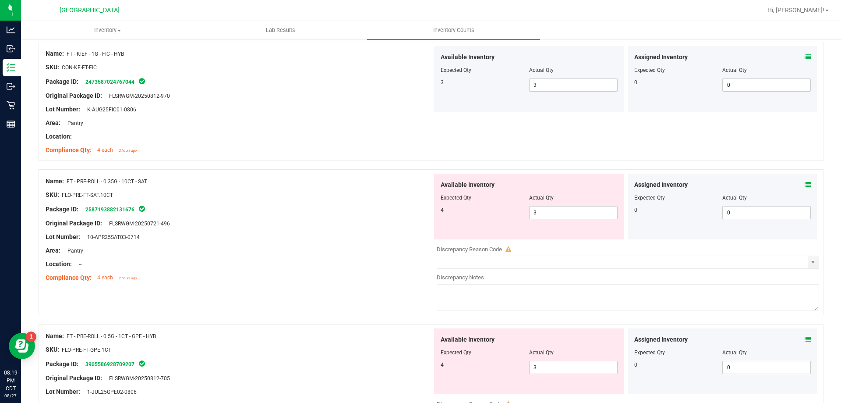
click at [805, 180] on span at bounding box center [808, 184] width 6 height 9
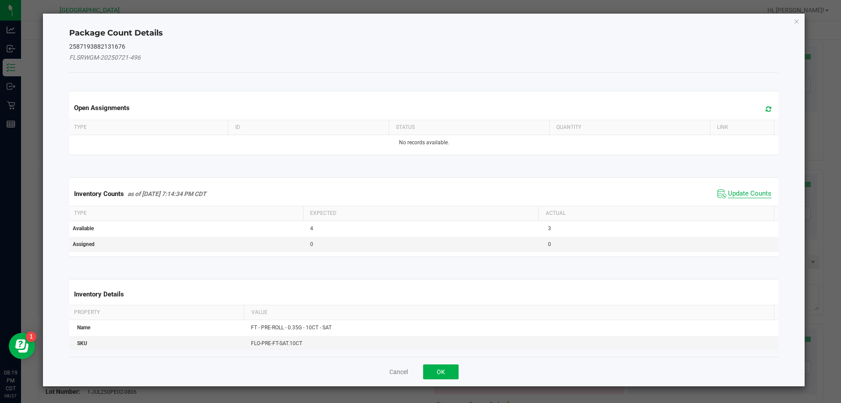
click at [732, 198] on span "Update Counts" at bounding box center [749, 193] width 43 height 9
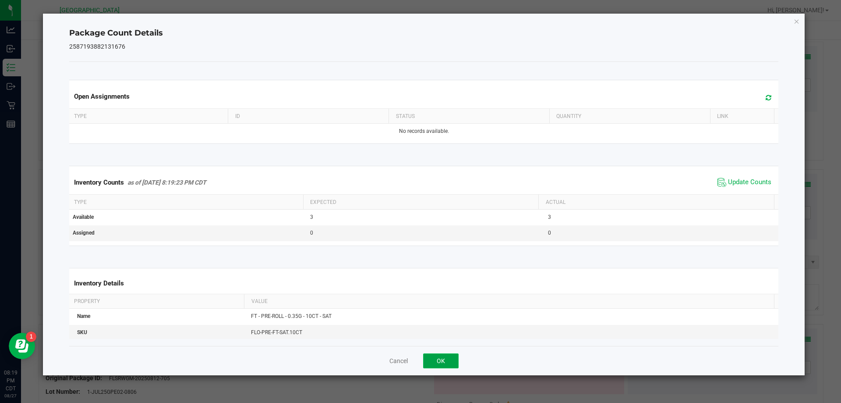
click at [449, 354] on button "OK" at bounding box center [440, 360] width 35 height 15
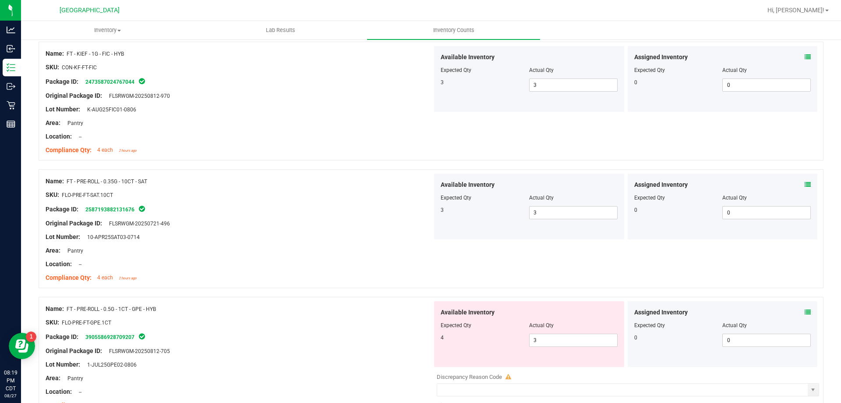
click at [805, 313] on icon at bounding box center [808, 312] width 6 height 6
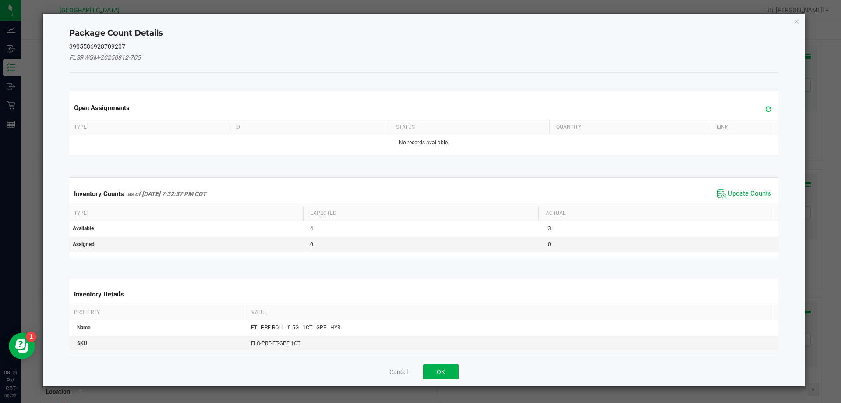
click at [739, 194] on span "Update Counts" at bounding box center [749, 193] width 43 height 9
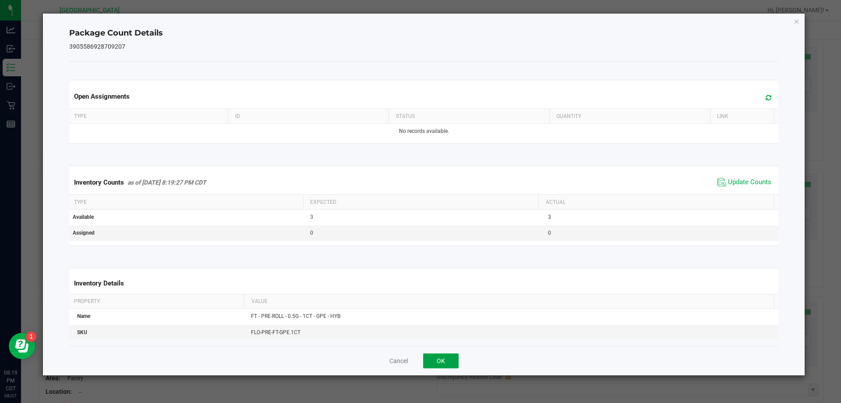
click at [449, 354] on button "OK" at bounding box center [440, 360] width 35 height 15
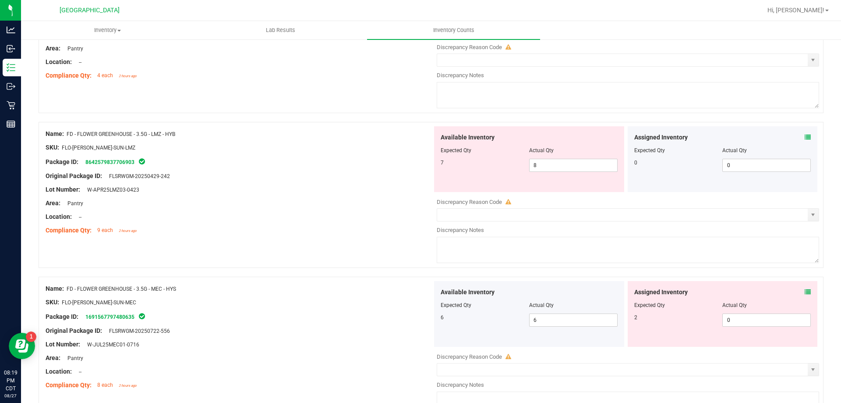
scroll to position [0, 0]
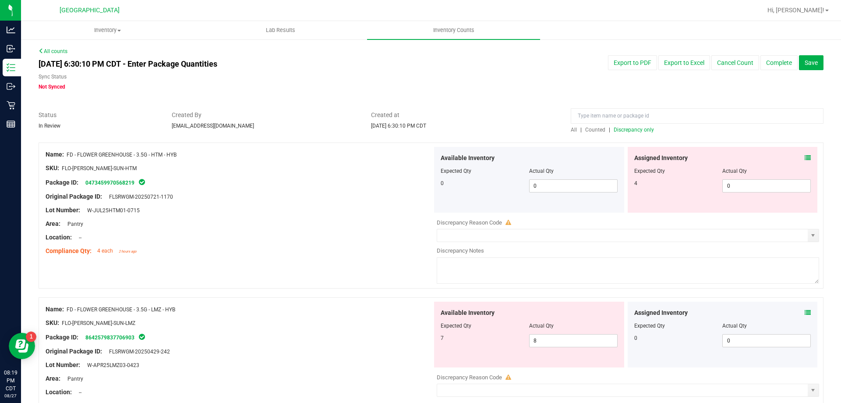
click at [632, 133] on div "All | Counted | Discrepancy only" at bounding box center [697, 130] width 253 height 8
click at [632, 129] on span "Discrepancy only" at bounding box center [634, 130] width 40 height 6
click at [807, 157] on div "Assigned Inventory Expected Qty Actual Qty 4 0 0" at bounding box center [723, 180] width 190 height 66
click at [797, 156] on div "Assigned Inventory" at bounding box center [722, 157] width 177 height 9
click at [805, 156] on icon at bounding box center [808, 158] width 6 height 6
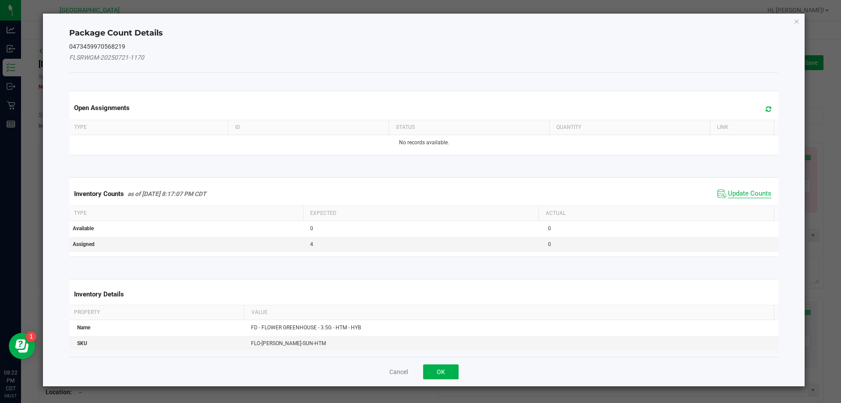
click at [739, 190] on span "Update Counts" at bounding box center [749, 193] width 43 height 9
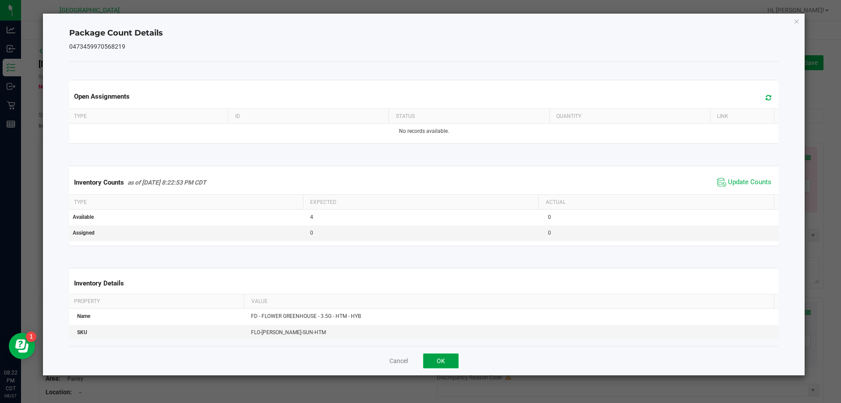
click at [431, 357] on button "OK" at bounding box center [440, 360] width 35 height 15
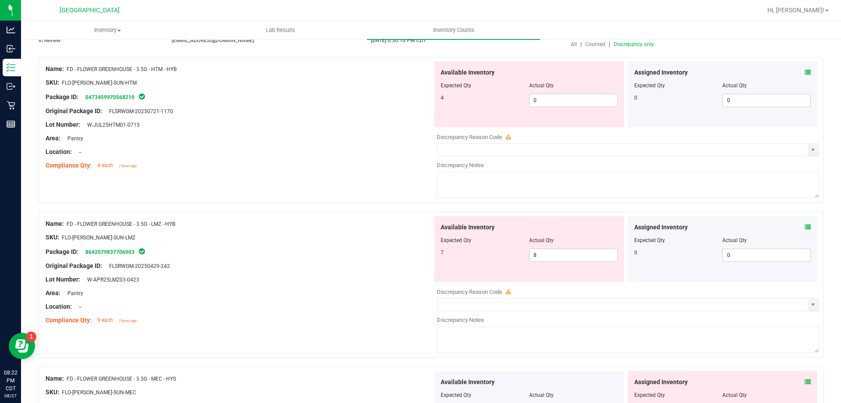
scroll to position [88, 0]
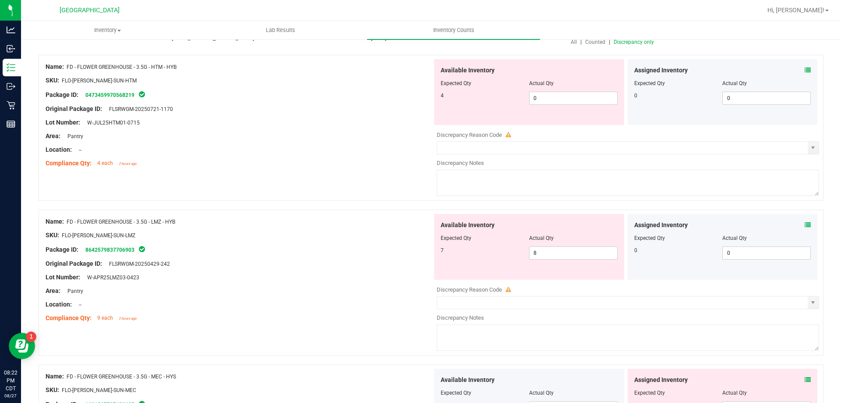
click at [805, 223] on icon at bounding box center [808, 225] width 6 height 6
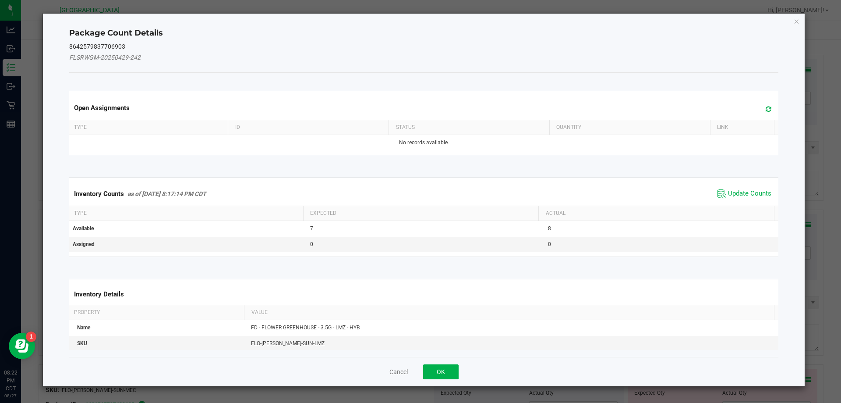
click at [739, 193] on span "Update Counts" at bounding box center [749, 193] width 43 height 9
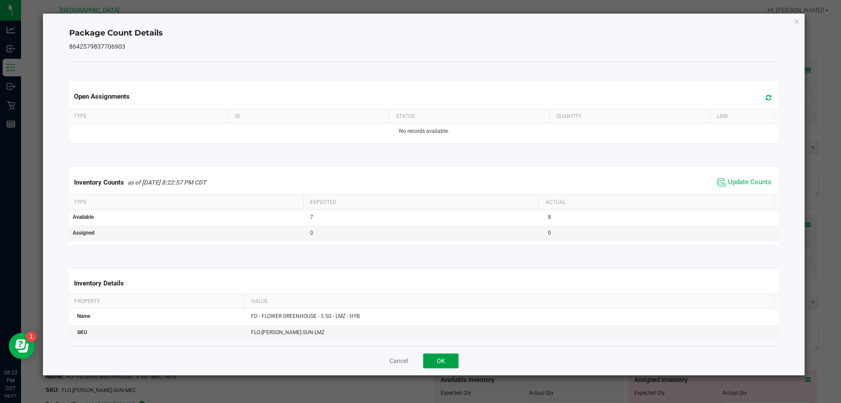
click at [450, 354] on button "OK" at bounding box center [440, 360] width 35 height 15
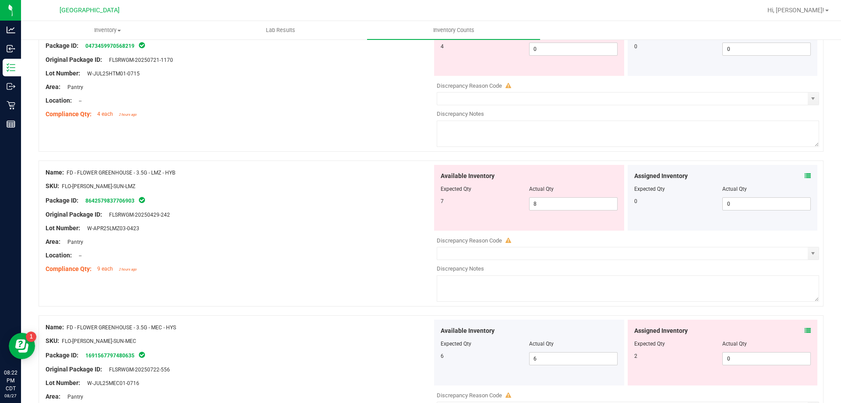
scroll to position [219, 0]
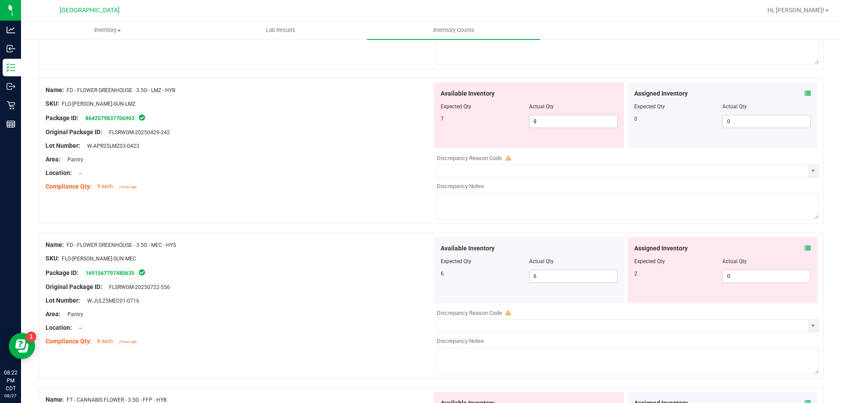
click at [805, 252] on span at bounding box center [808, 248] width 6 height 9
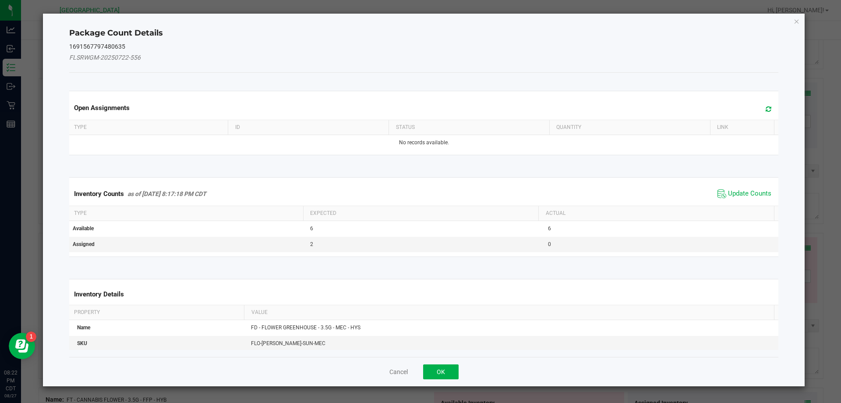
click at [744, 187] on span "Update Counts" at bounding box center [744, 193] width 58 height 13
click at [744, 205] on th "Actual" at bounding box center [656, 212] width 236 height 15
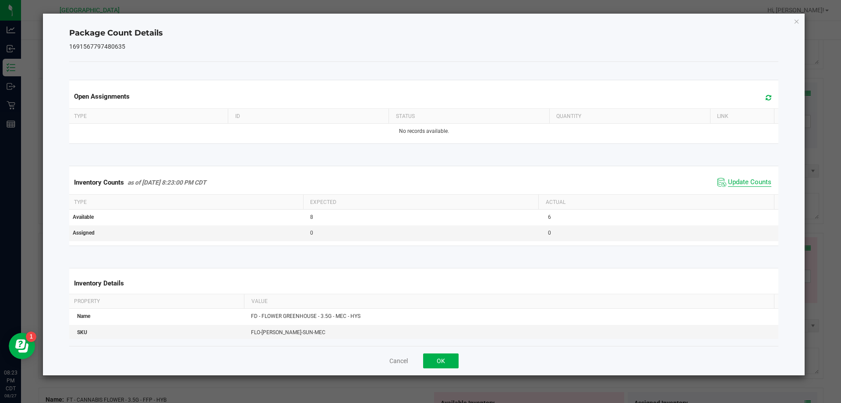
click at [732, 183] on span "Update Counts" at bounding box center [749, 182] width 43 height 9
click at [446, 353] on button "OK" at bounding box center [440, 360] width 35 height 15
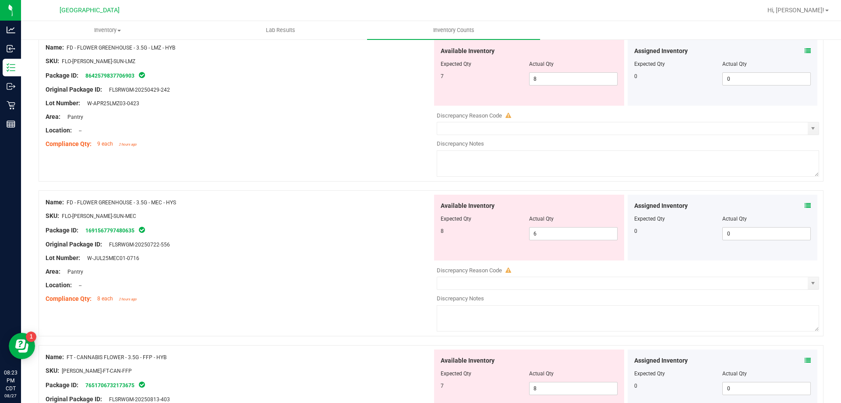
scroll to position [394, 0]
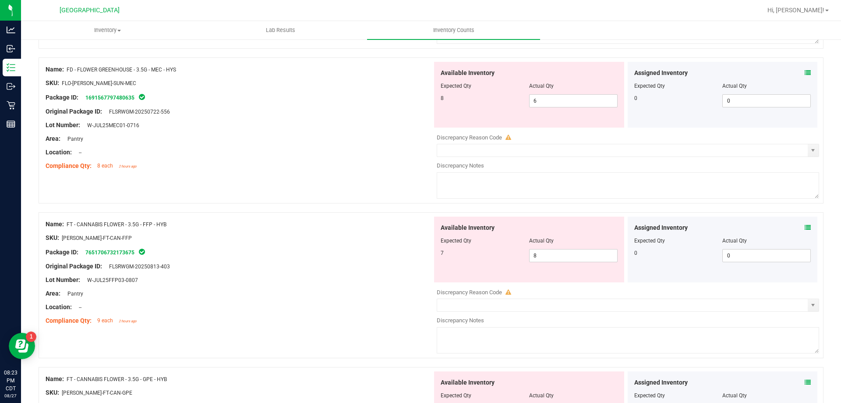
click at [805, 225] on icon at bounding box center [808, 227] width 6 height 6
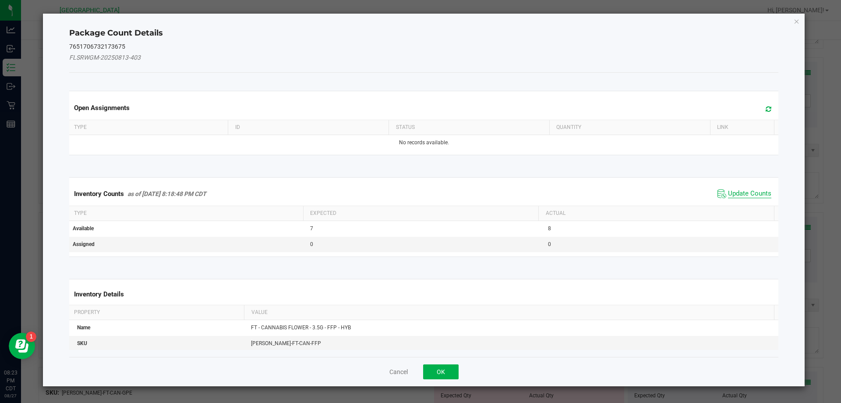
click at [752, 194] on span "Update Counts" at bounding box center [749, 193] width 43 height 9
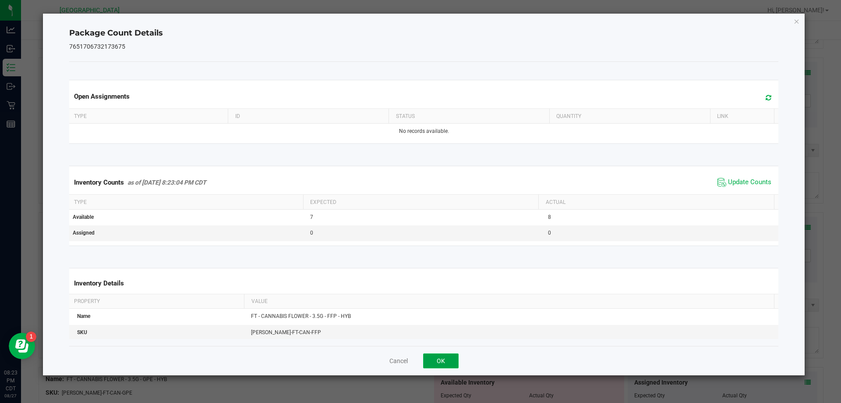
click at [458, 364] on button "OK" at bounding box center [440, 360] width 35 height 15
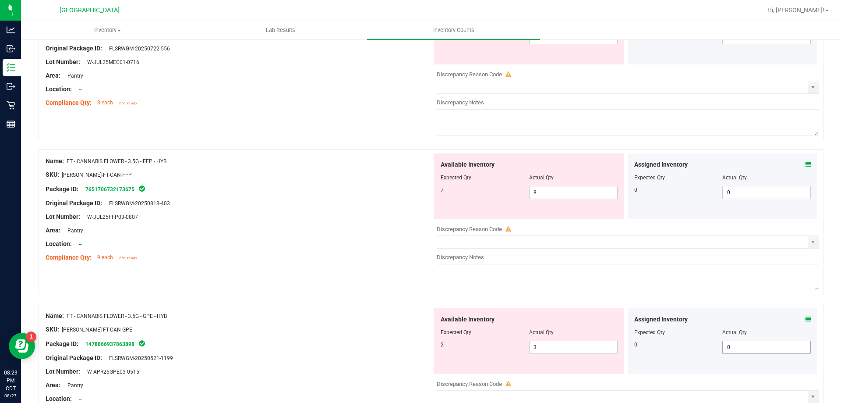
scroll to position [526, 0]
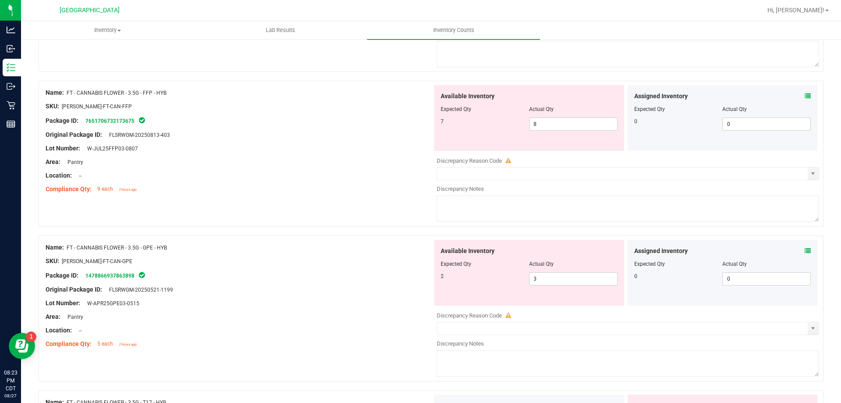
click at [805, 251] on icon at bounding box center [808, 251] width 6 height 6
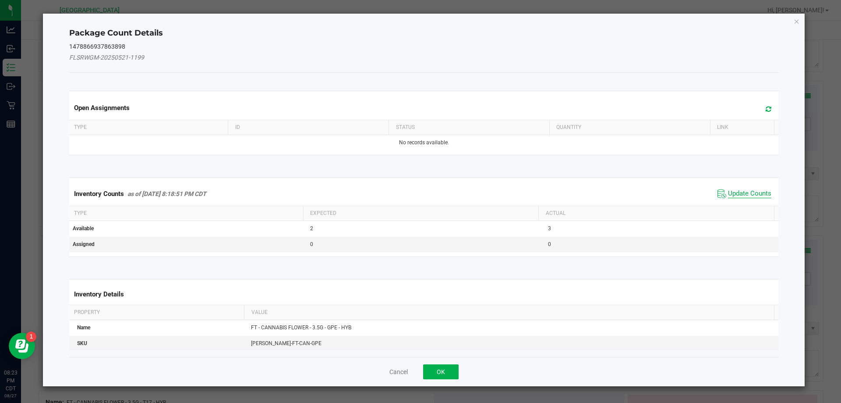
click at [733, 195] on span "Update Counts" at bounding box center [749, 193] width 43 height 9
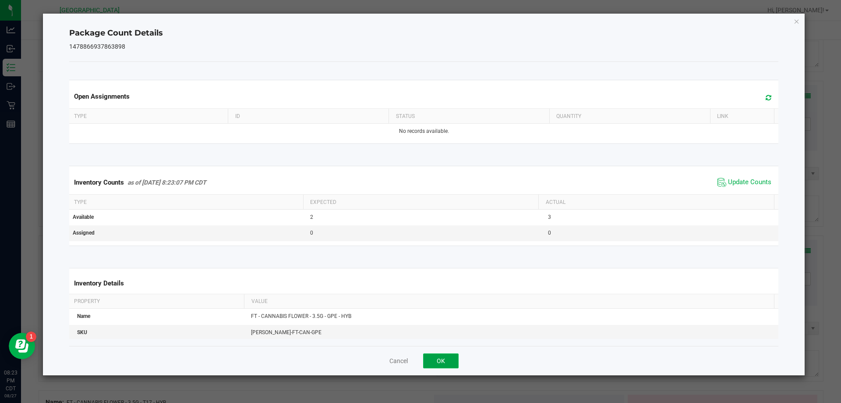
click at [442, 363] on button "OK" at bounding box center [440, 360] width 35 height 15
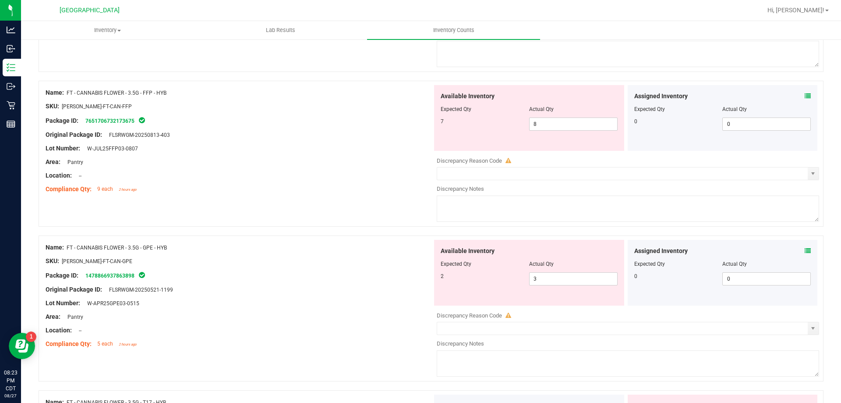
scroll to position [745, 0]
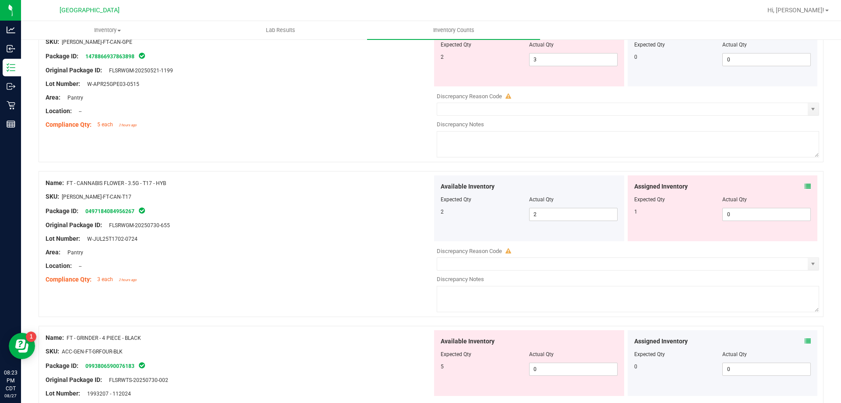
click at [805, 187] on icon at bounding box center [808, 186] width 6 height 6
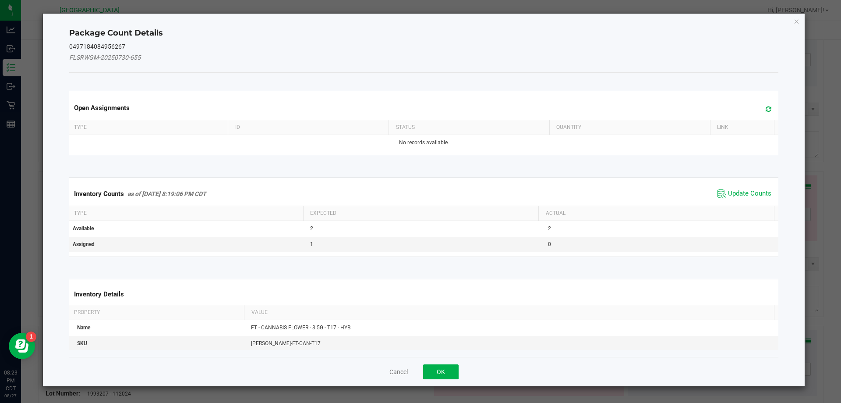
click at [743, 190] on span "Update Counts" at bounding box center [749, 193] width 43 height 9
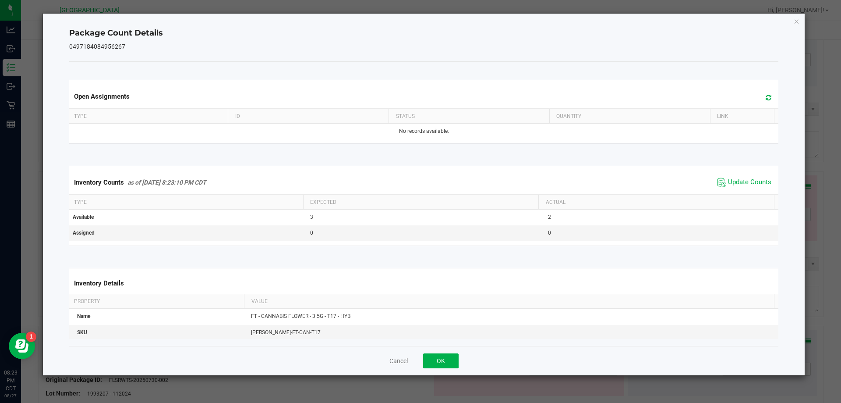
click at [448, 352] on div "Cancel OK" at bounding box center [424, 360] width 710 height 29
click at [445, 358] on button "OK" at bounding box center [440, 360] width 35 height 15
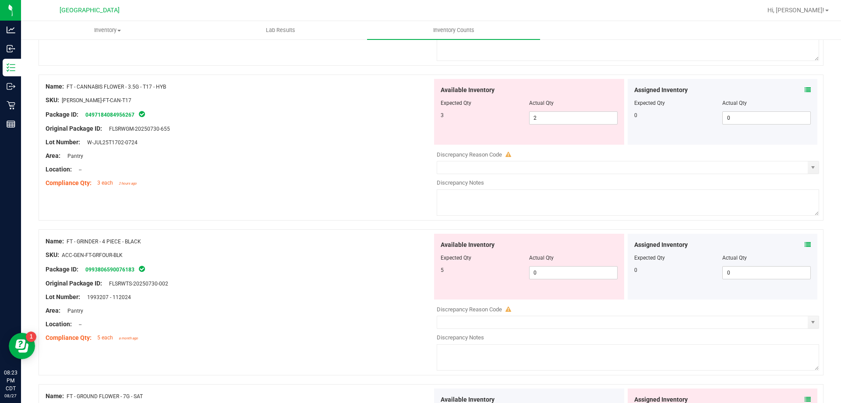
scroll to position [876, 0]
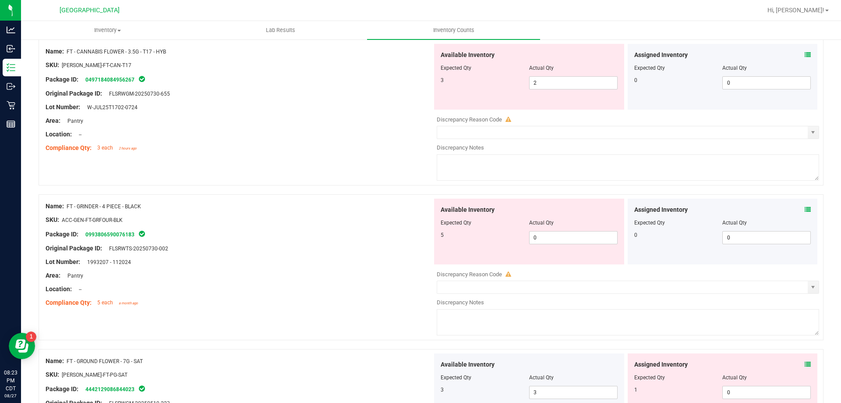
click at [805, 208] on icon at bounding box center [808, 209] width 6 height 6
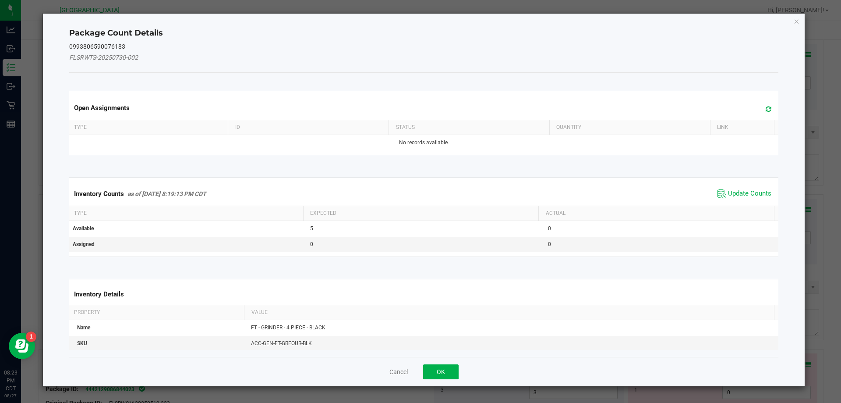
click at [740, 195] on span "Update Counts" at bounding box center [749, 193] width 43 height 9
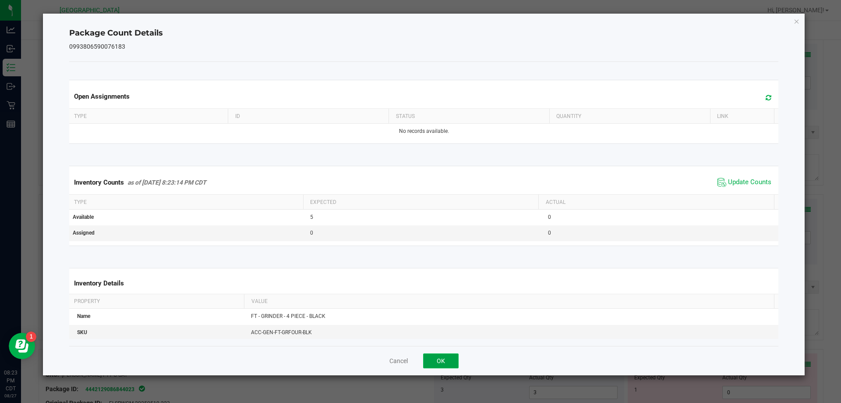
click at [439, 359] on button "OK" at bounding box center [440, 360] width 35 height 15
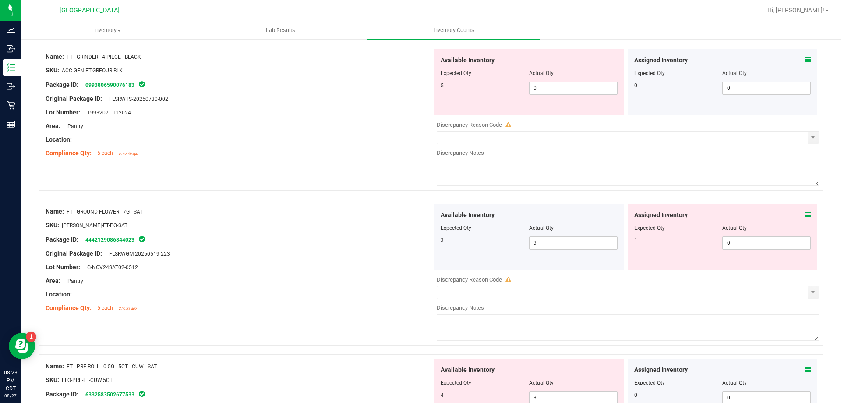
scroll to position [964, 0]
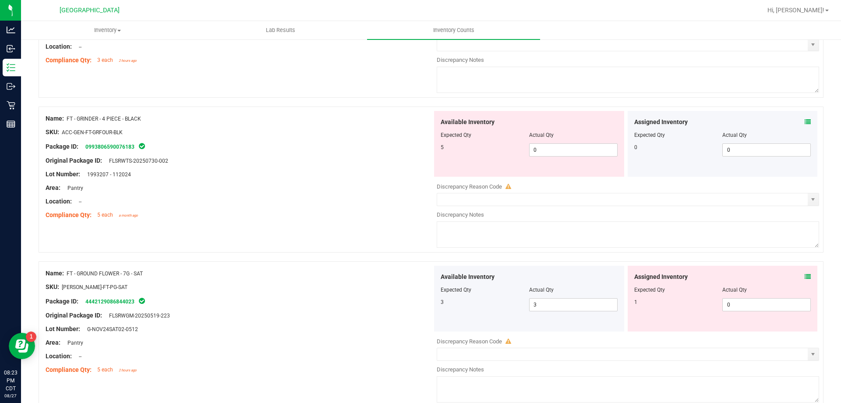
click at [805, 277] on icon at bounding box center [808, 276] width 6 height 6
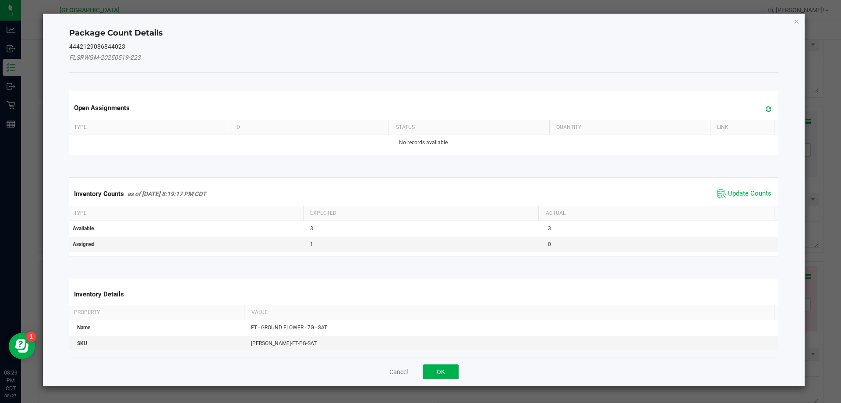
click at [742, 200] on div "Inventory Counts as of [DATE] 8:19:17 PM CDT Update Counts" at bounding box center [423, 194] width 713 height 24
click at [741, 198] on span "Update Counts" at bounding box center [749, 193] width 43 height 9
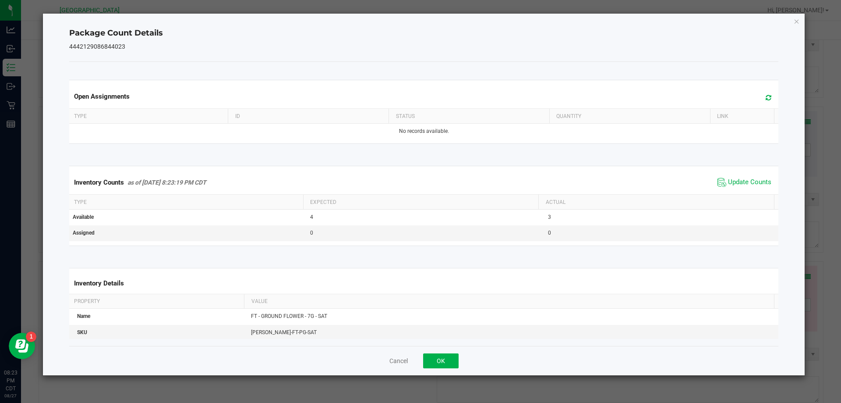
click at [431, 351] on div "Cancel OK" at bounding box center [424, 360] width 710 height 29
click at [436, 354] on button "OK" at bounding box center [440, 360] width 35 height 15
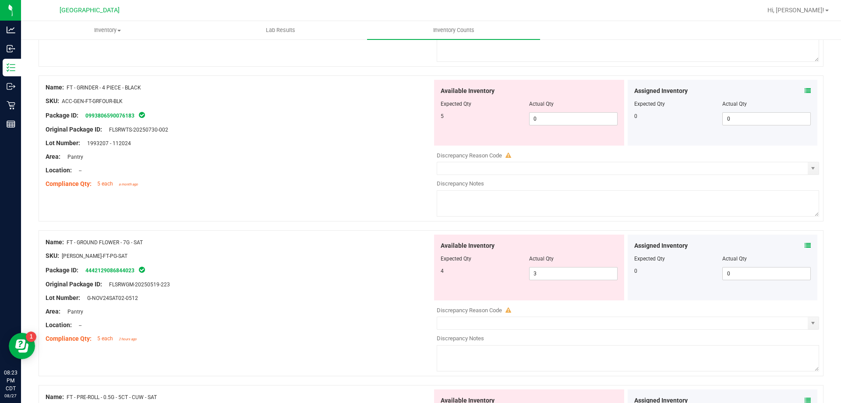
scroll to position [1095, 0]
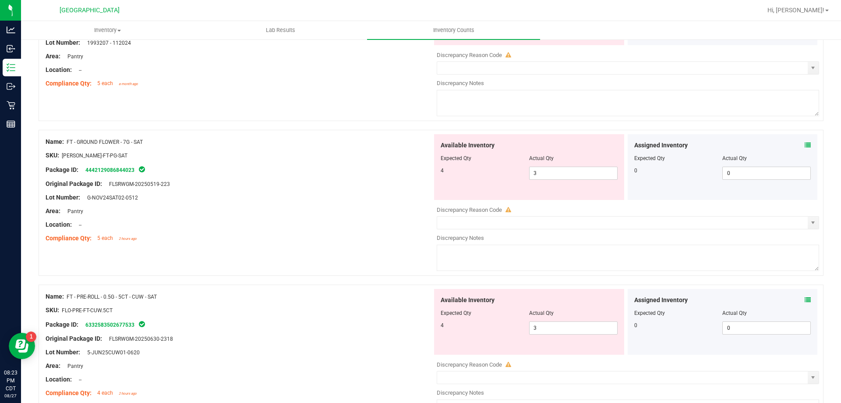
click at [805, 298] on icon at bounding box center [808, 300] width 6 height 6
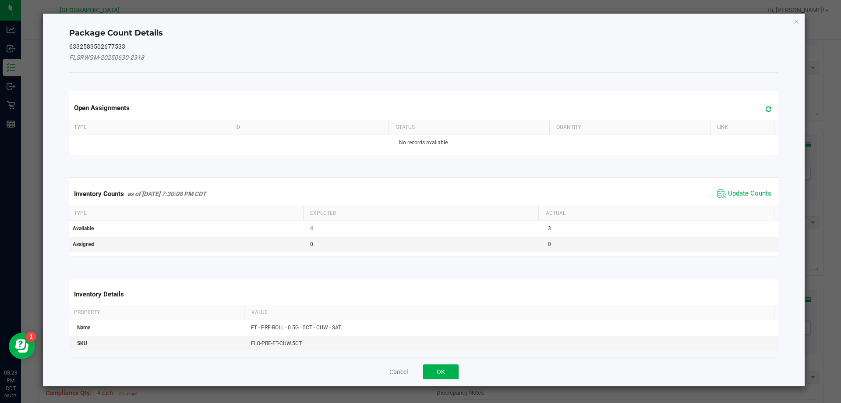
click at [732, 194] on span "Update Counts" at bounding box center [749, 193] width 43 height 9
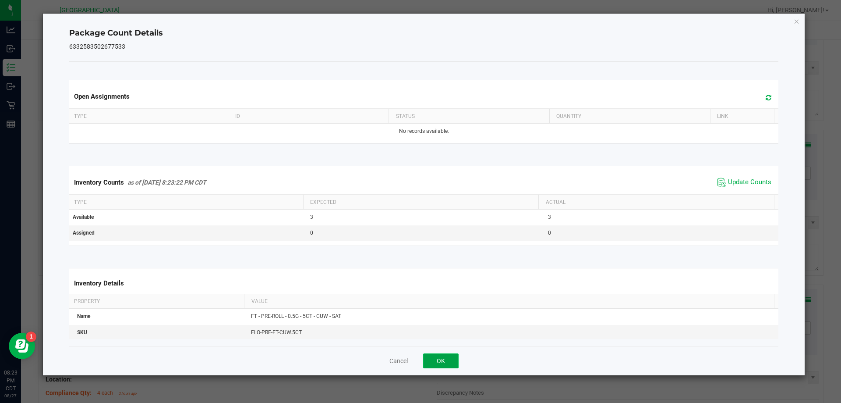
click at [439, 364] on button "OK" at bounding box center [440, 360] width 35 height 15
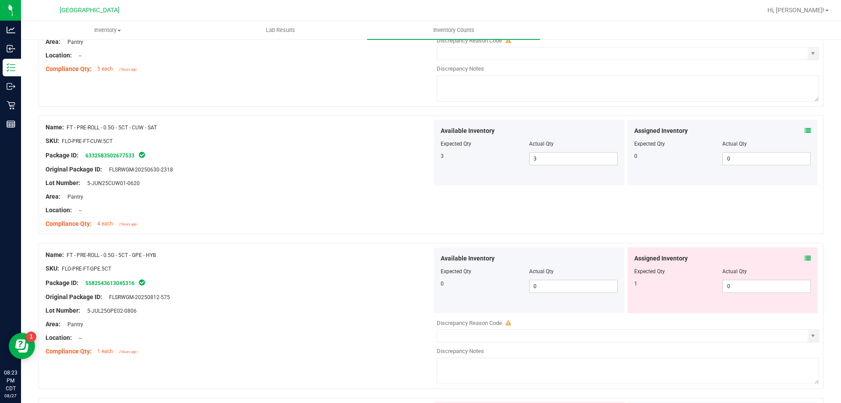
scroll to position [1270, 0]
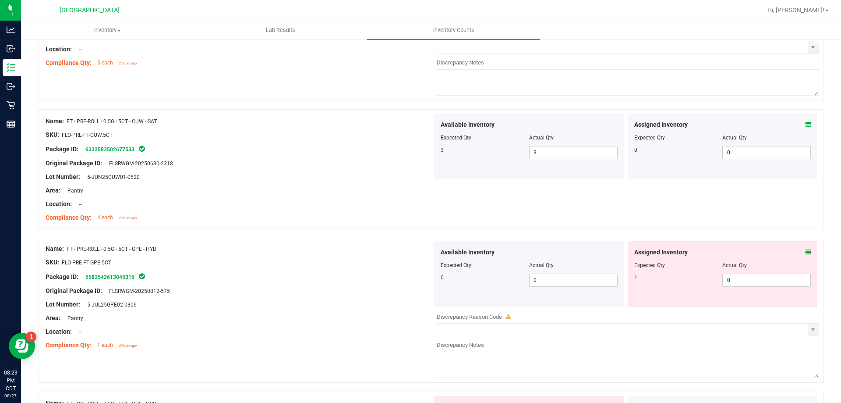
click at [805, 255] on icon at bounding box center [808, 252] width 6 height 6
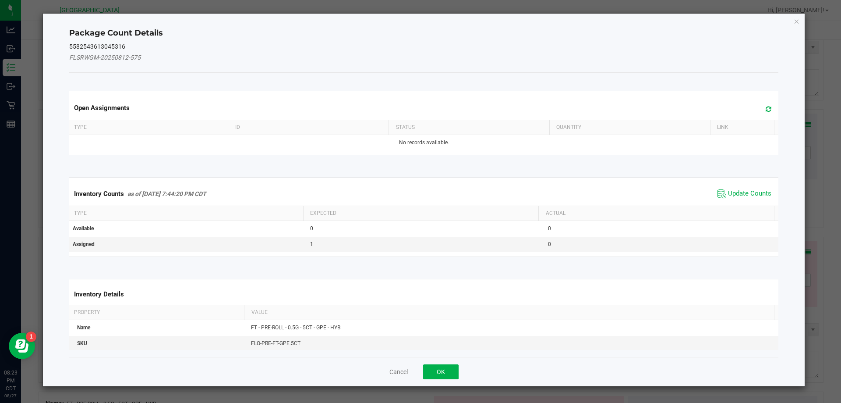
click at [747, 197] on span "Update Counts" at bounding box center [749, 193] width 43 height 9
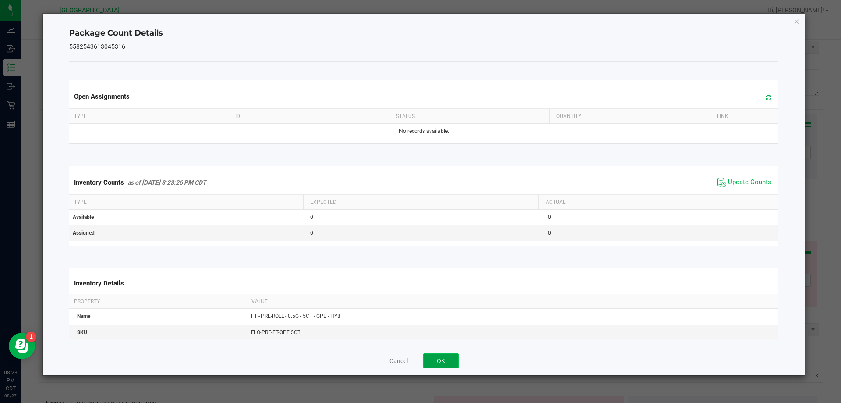
click at [437, 367] on button "OK" at bounding box center [440, 360] width 35 height 15
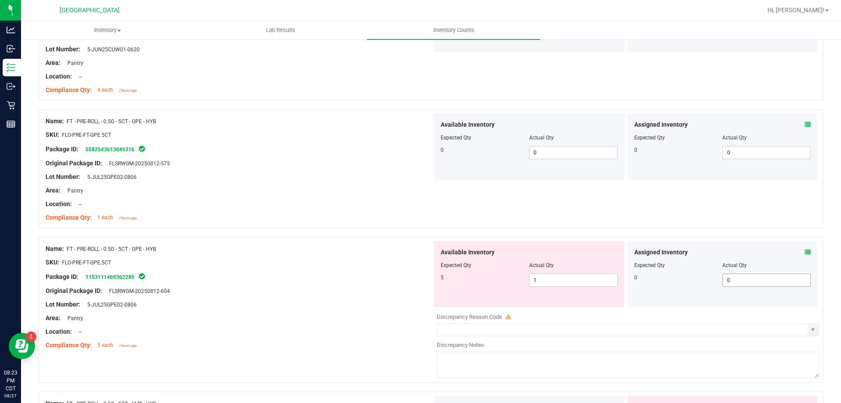
scroll to position [1402, 0]
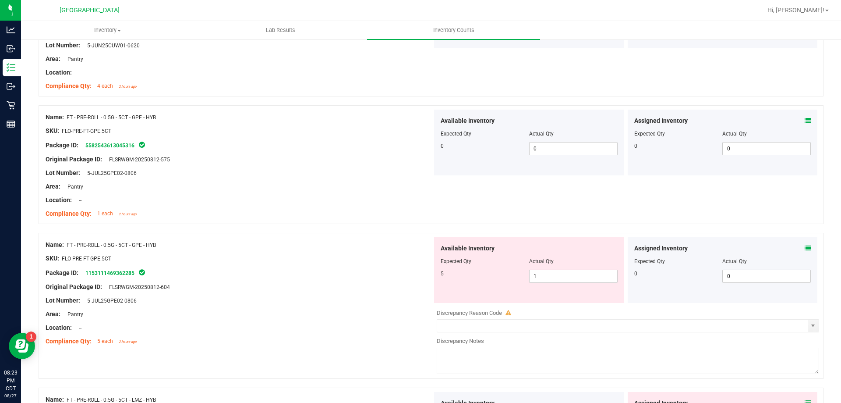
click at [805, 248] on icon at bounding box center [808, 248] width 6 height 6
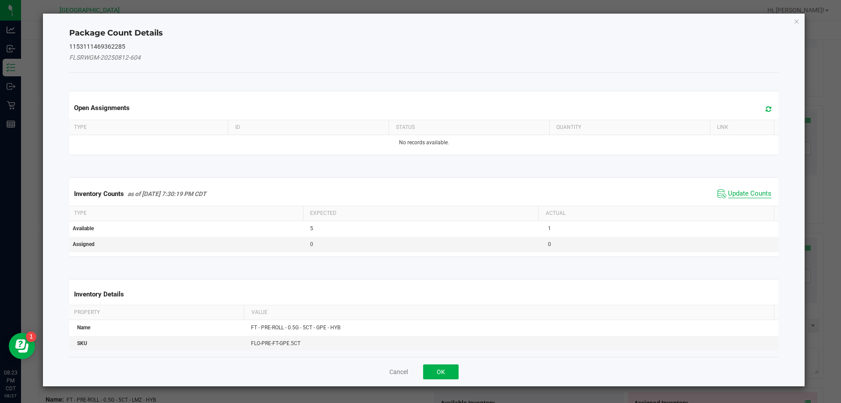
click at [737, 197] on span "Update Counts" at bounding box center [749, 193] width 43 height 9
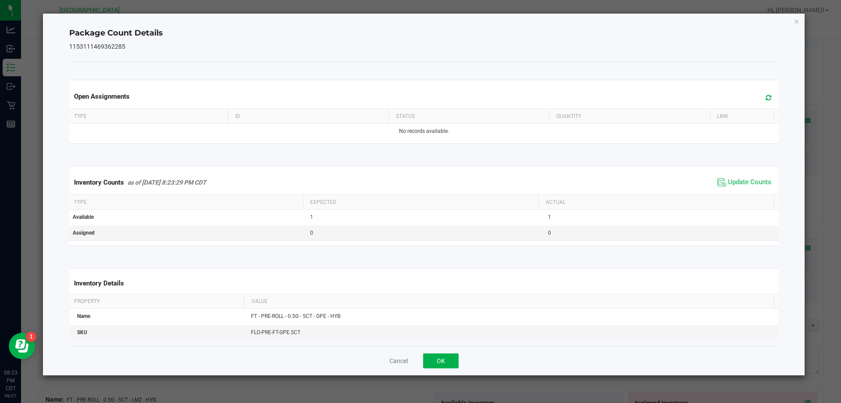
click at [444, 368] on div "Cancel OK" at bounding box center [424, 360] width 710 height 29
click at [445, 358] on button "OK" at bounding box center [440, 360] width 35 height 15
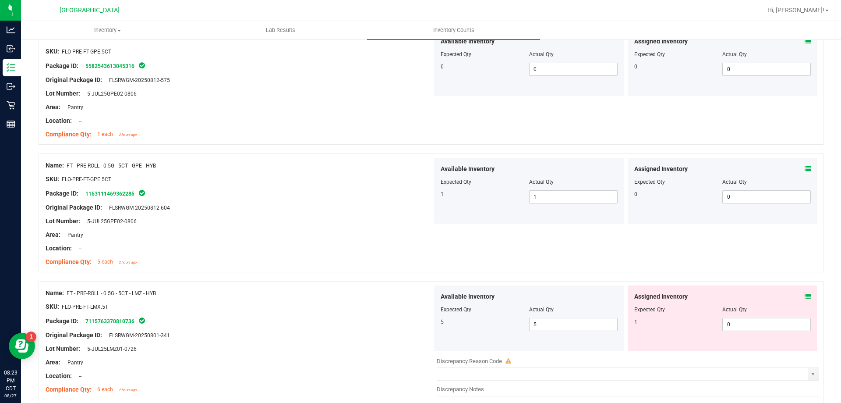
scroll to position [1577, 0]
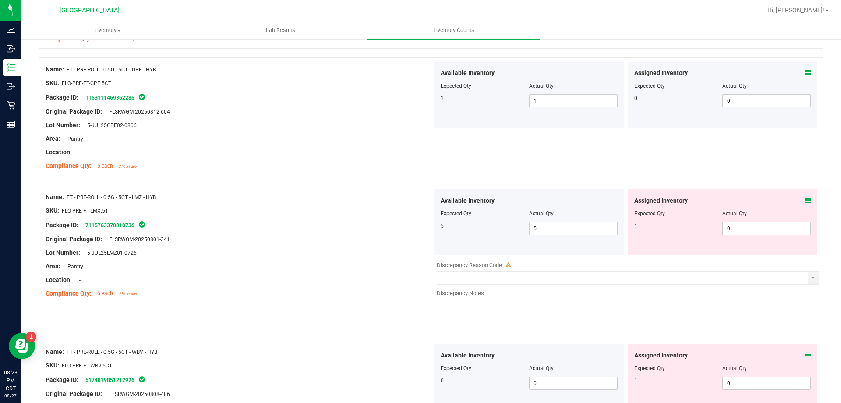
click at [805, 200] on icon at bounding box center [808, 200] width 6 height 6
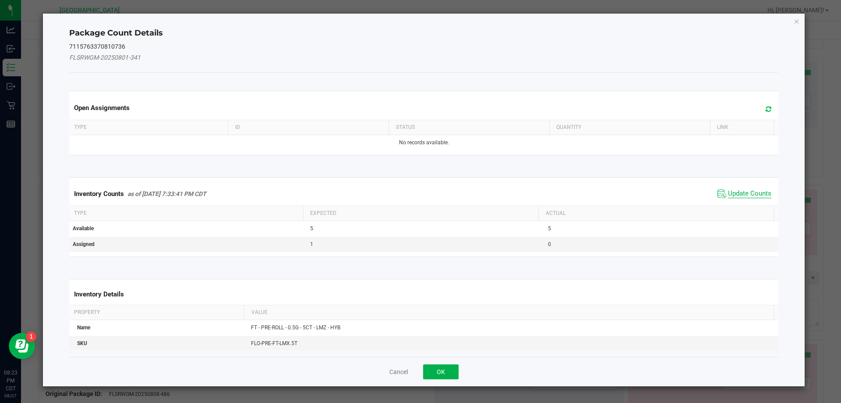
click at [748, 195] on span "Update Counts" at bounding box center [749, 193] width 43 height 9
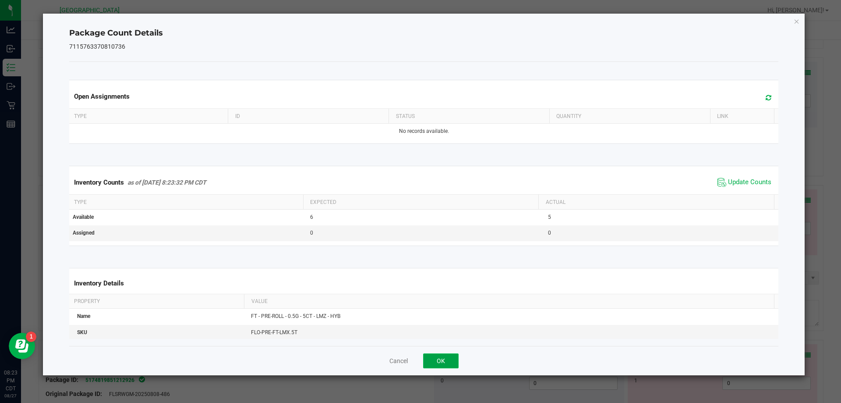
click at [444, 359] on button "OK" at bounding box center [440, 360] width 35 height 15
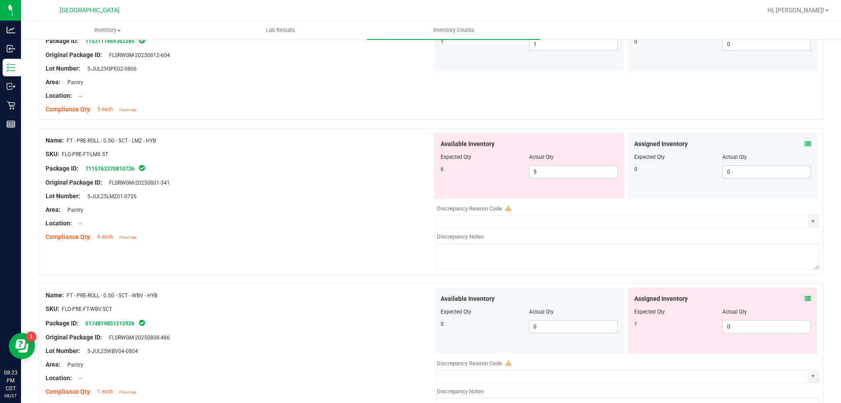
scroll to position [1752, 0]
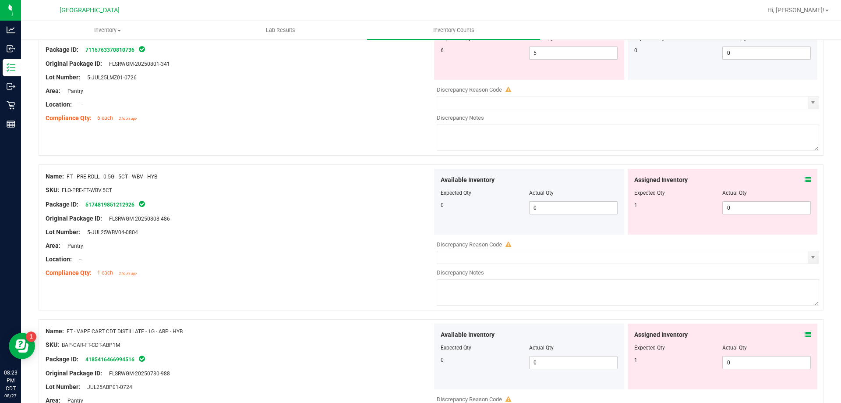
click at [805, 179] on icon at bounding box center [808, 180] width 6 height 6
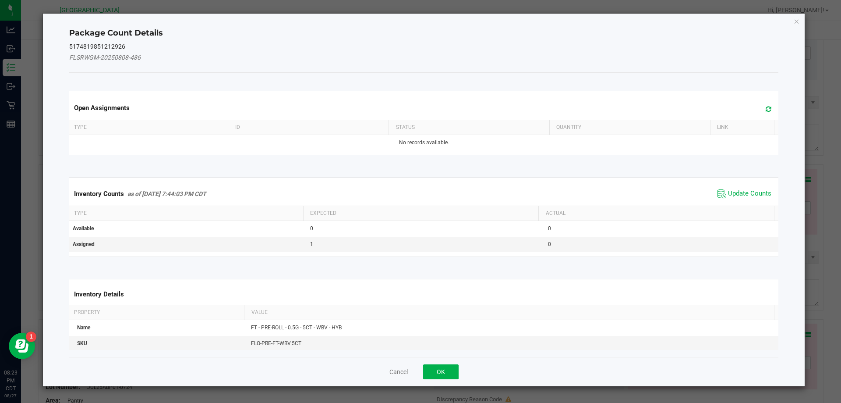
click at [755, 193] on span "Update Counts" at bounding box center [749, 193] width 43 height 9
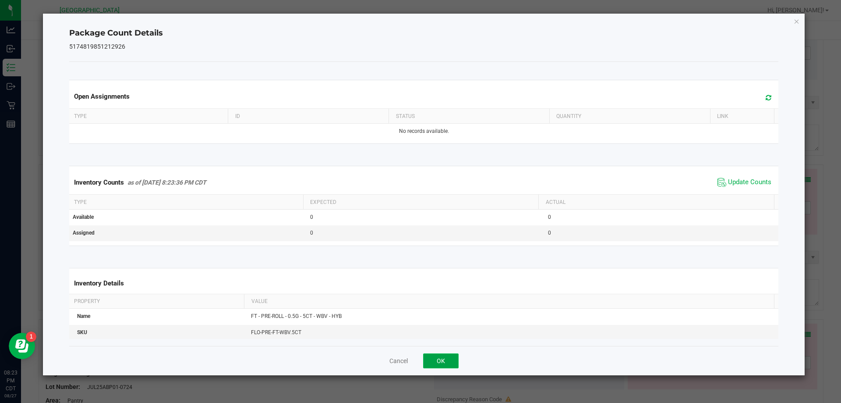
click at [444, 357] on button "OK" at bounding box center [440, 360] width 35 height 15
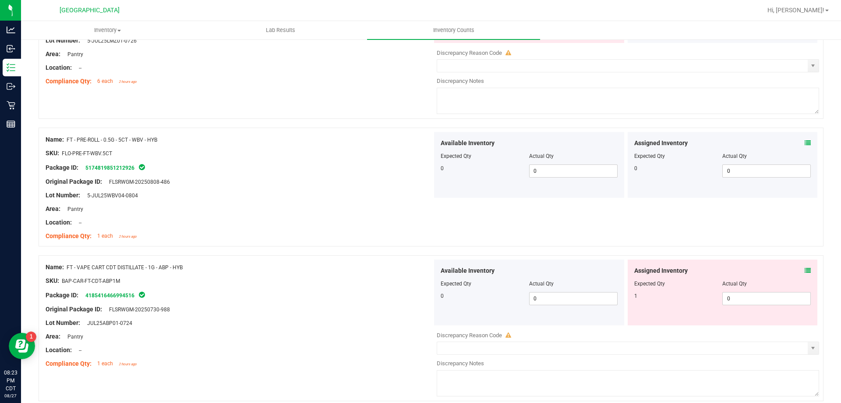
scroll to position [1840, 0]
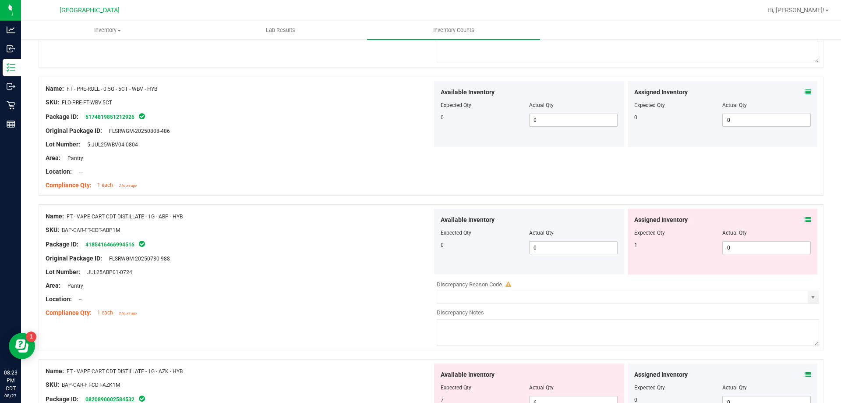
click at [805, 219] on icon at bounding box center [808, 219] width 6 height 6
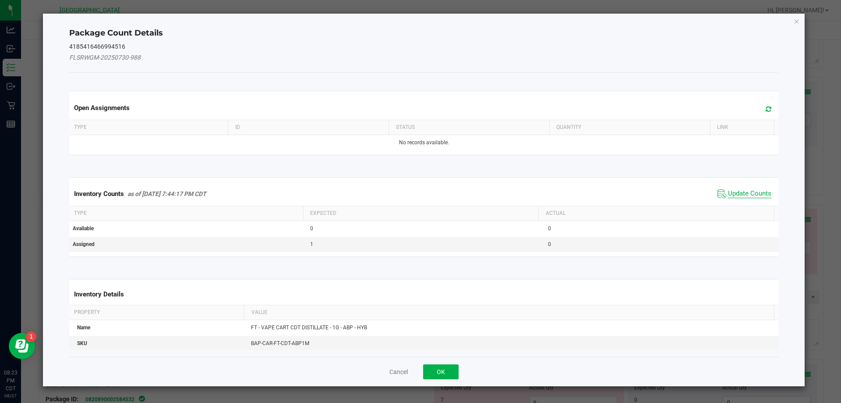
click at [763, 193] on span "Update Counts" at bounding box center [749, 193] width 43 height 9
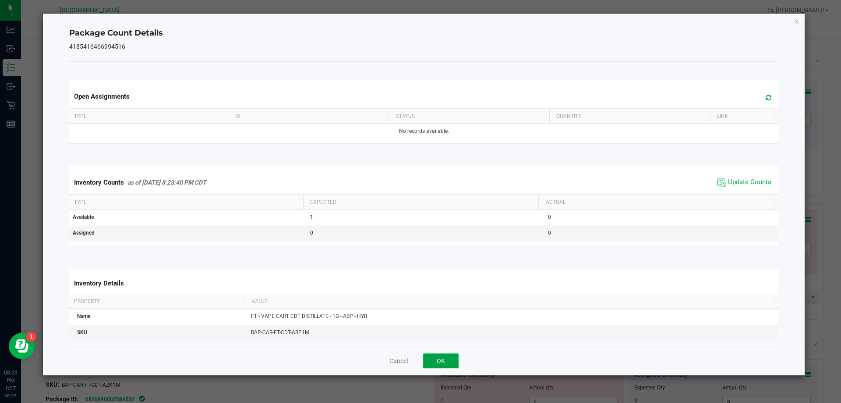
click at [449, 353] on button "OK" at bounding box center [440, 360] width 35 height 15
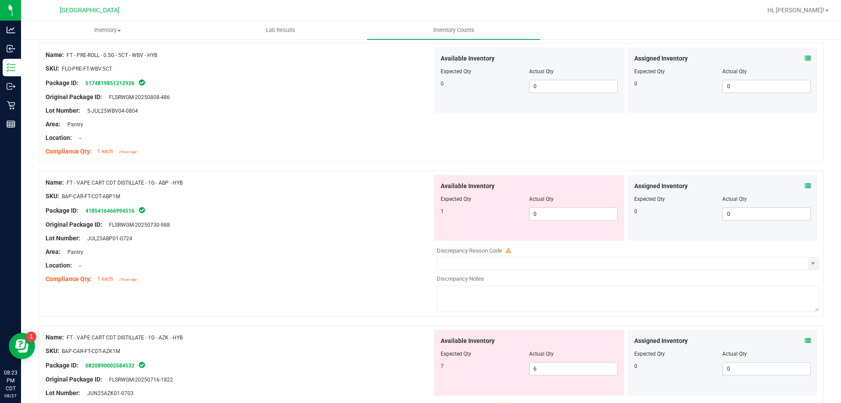
scroll to position [1928, 0]
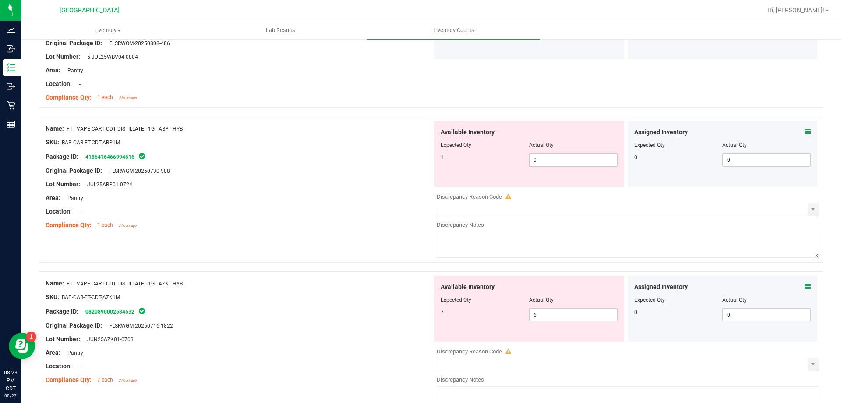
click at [805, 285] on icon at bounding box center [808, 286] width 6 height 6
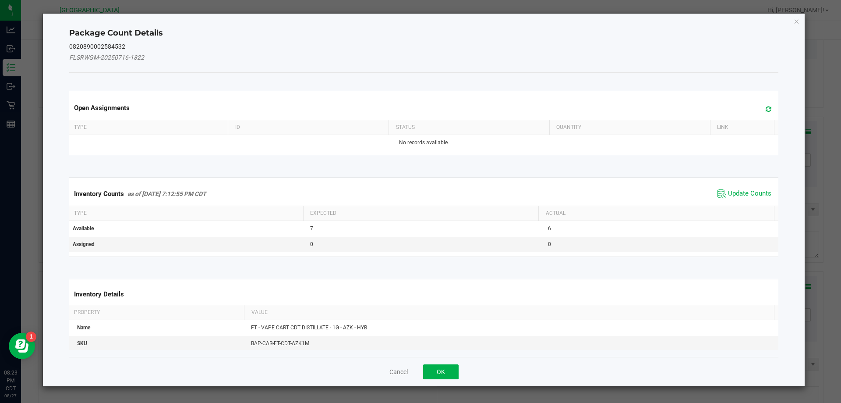
click at [739, 198] on span "Update Counts" at bounding box center [744, 193] width 58 height 13
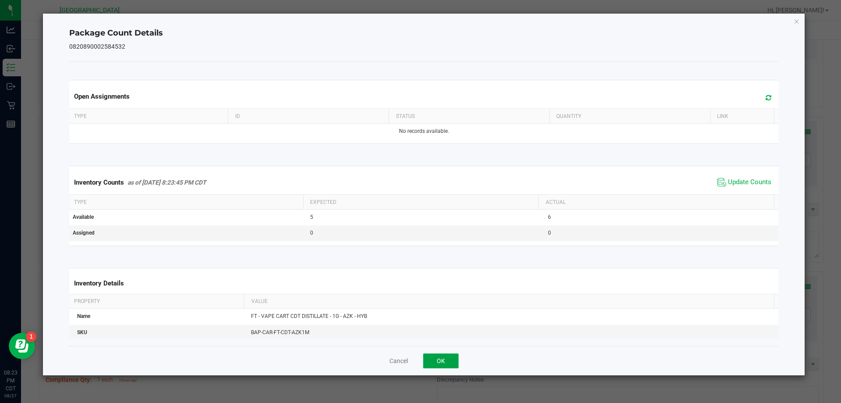
click at [441, 363] on button "OK" at bounding box center [440, 360] width 35 height 15
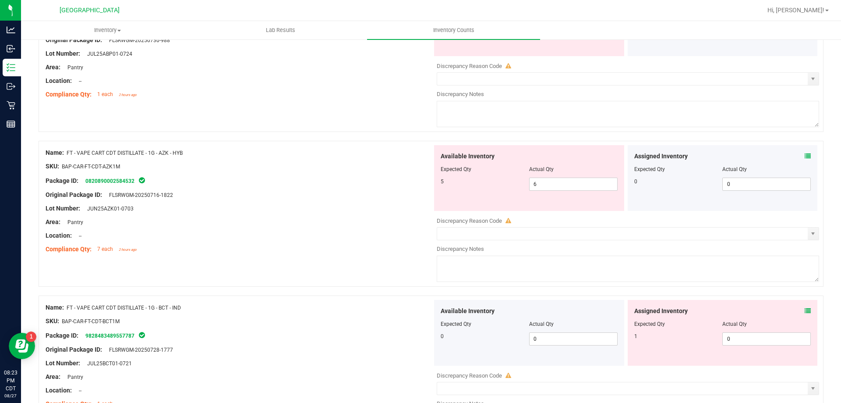
scroll to position [2059, 0]
click at [805, 311] on icon at bounding box center [808, 310] width 6 height 6
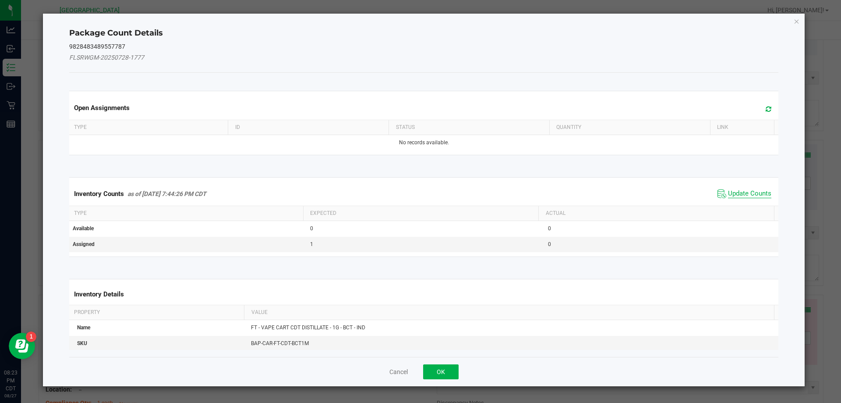
click at [739, 194] on span "Update Counts" at bounding box center [749, 193] width 43 height 9
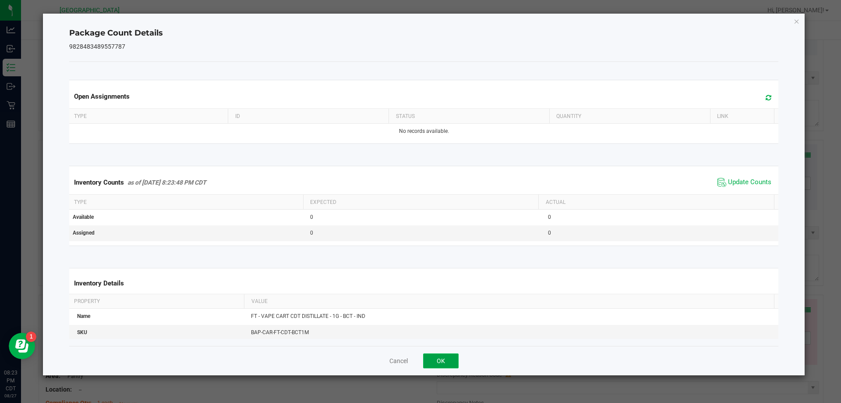
click at [435, 356] on button "OK" at bounding box center [440, 360] width 35 height 15
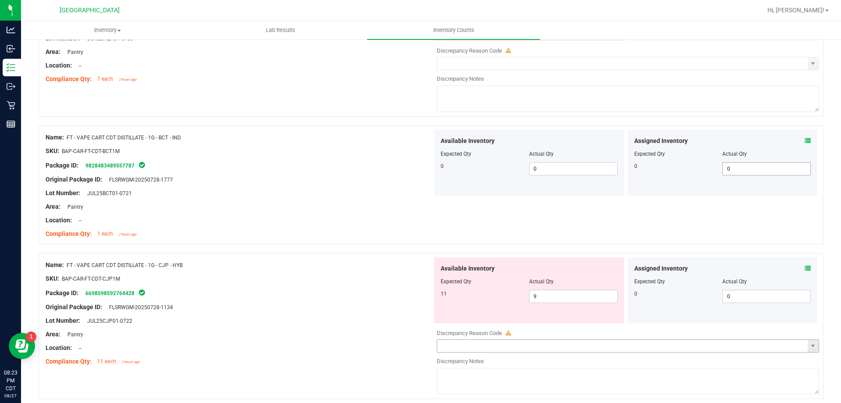
scroll to position [2234, 0]
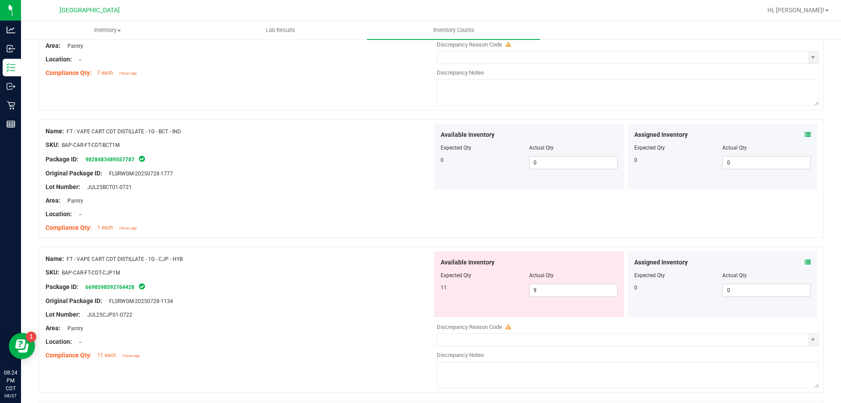
click at [805, 262] on icon at bounding box center [808, 262] width 6 height 6
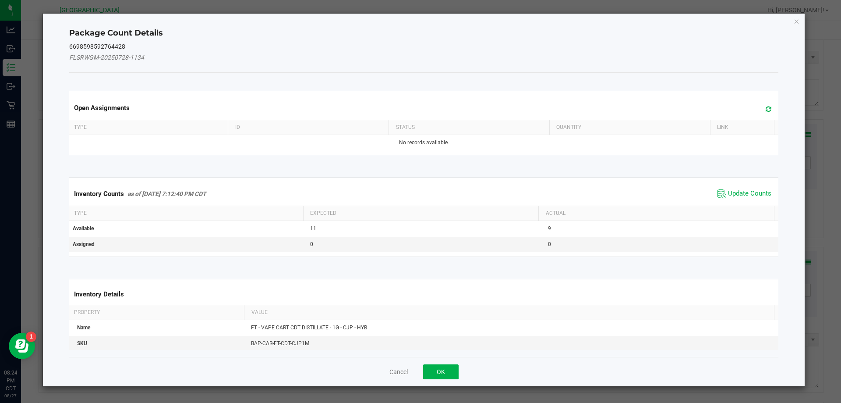
click at [740, 193] on span "Update Counts" at bounding box center [749, 193] width 43 height 9
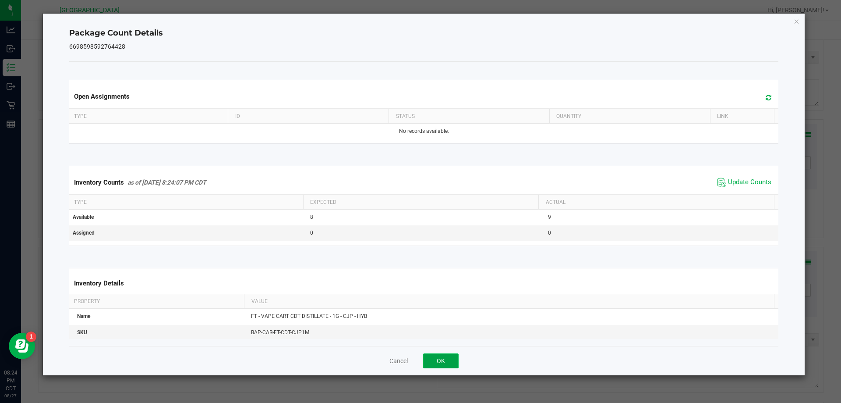
click at [442, 359] on button "OK" at bounding box center [440, 360] width 35 height 15
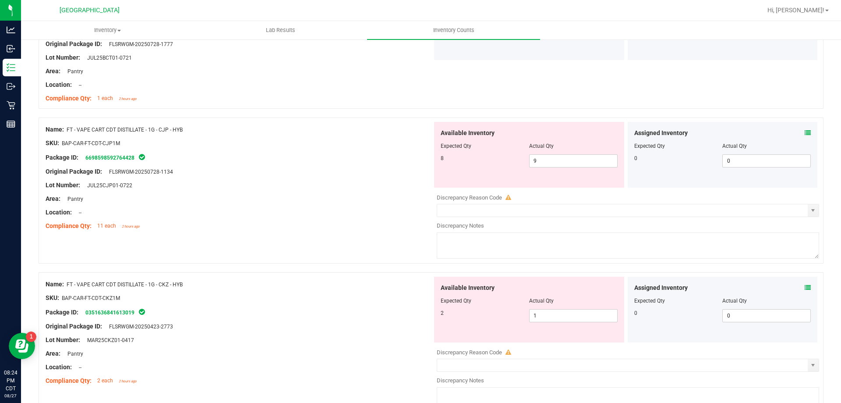
scroll to position [2366, 0]
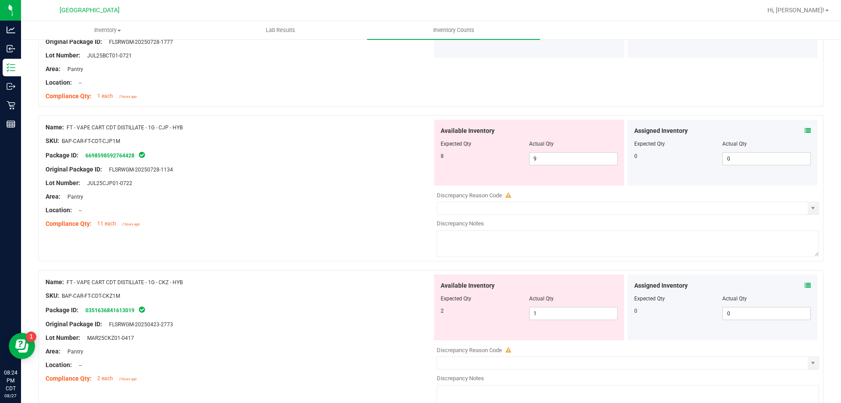
click at [795, 286] on div "Assigned Inventory" at bounding box center [722, 285] width 177 height 9
click at [805, 284] on icon at bounding box center [808, 285] width 6 height 6
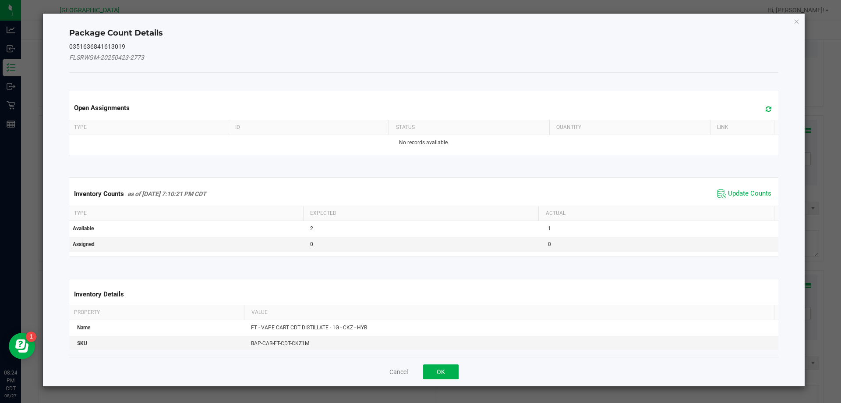
click at [736, 191] on span "Update Counts" at bounding box center [749, 193] width 43 height 9
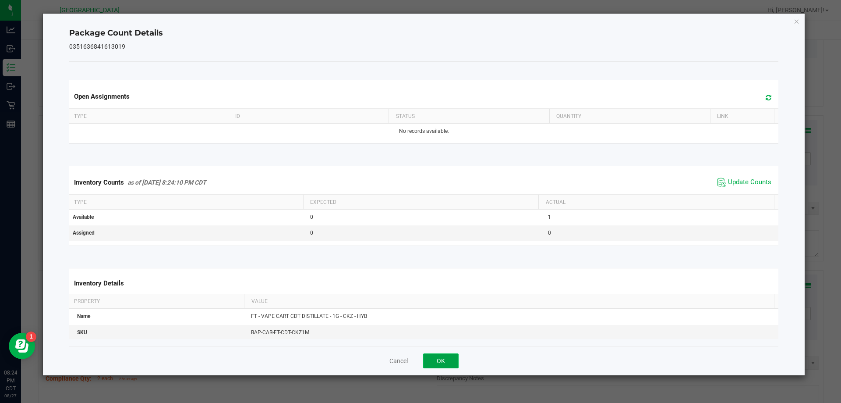
click at [451, 362] on button "OK" at bounding box center [440, 360] width 35 height 15
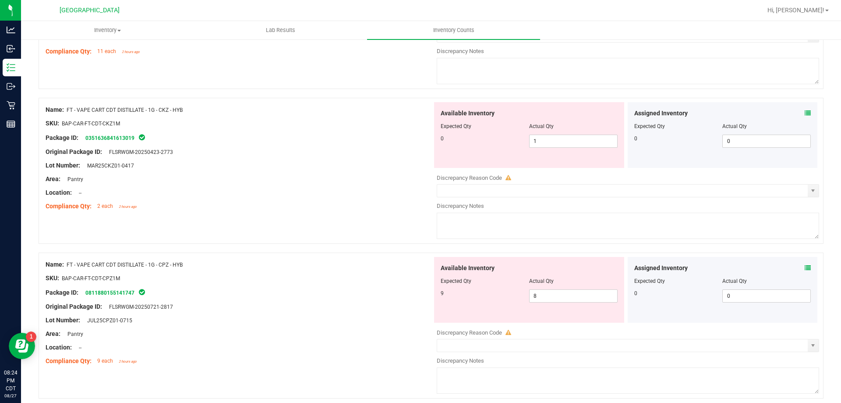
scroll to position [2541, 0]
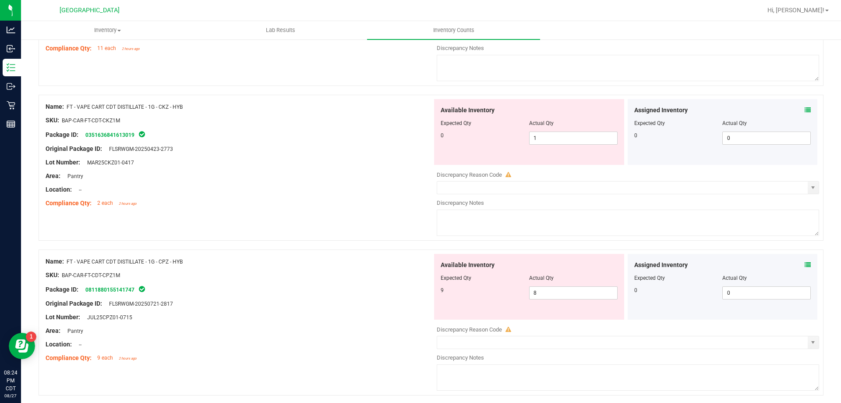
click at [805, 262] on icon at bounding box center [808, 265] width 6 height 6
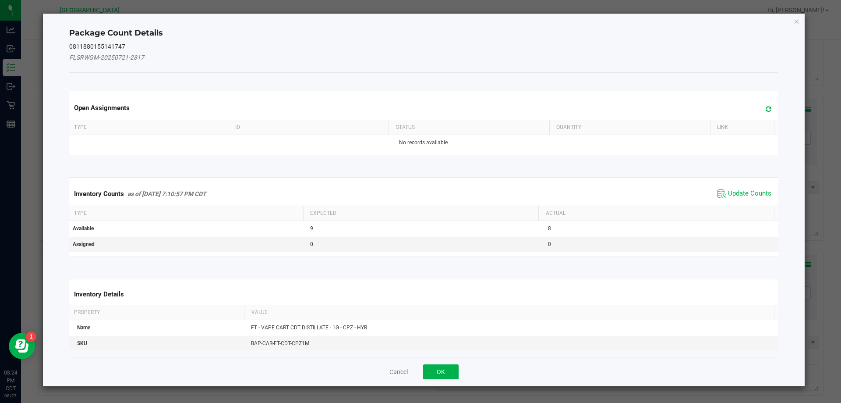
click at [731, 195] on span "Update Counts" at bounding box center [749, 193] width 43 height 9
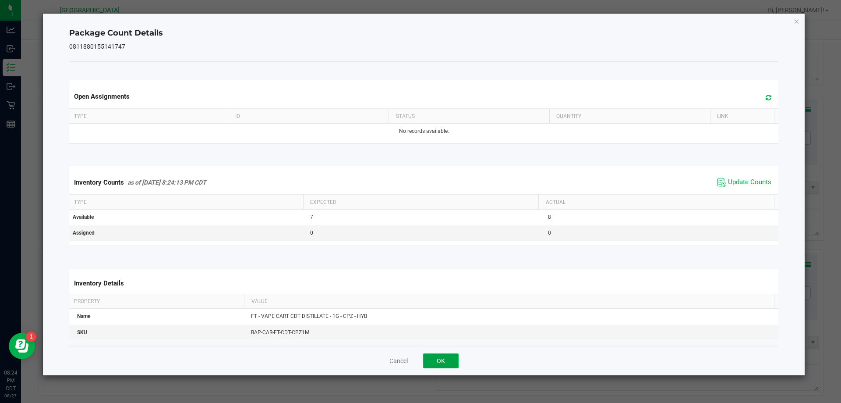
click at [439, 359] on button "OK" at bounding box center [440, 360] width 35 height 15
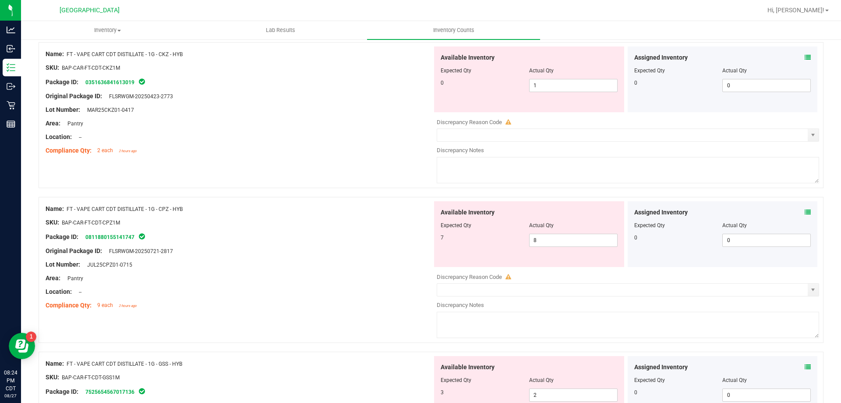
scroll to position [2672, 0]
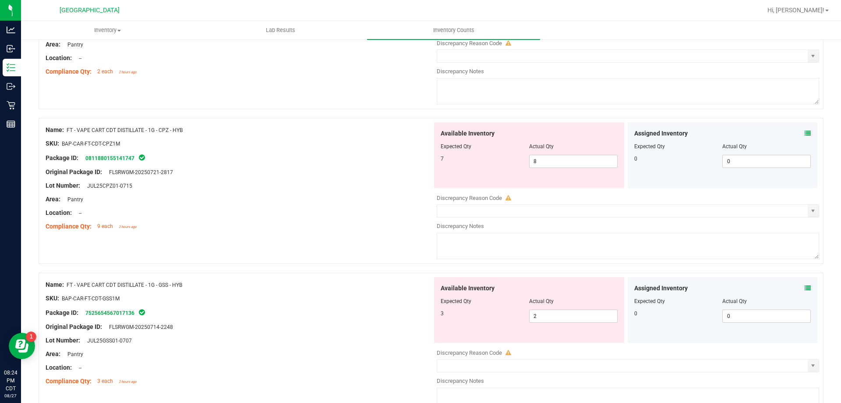
click at [804, 290] on div "Assigned Inventory Expected Qty Actual Qty 0 0 0" at bounding box center [723, 310] width 190 height 66
click at [798, 289] on div "Assigned Inventory" at bounding box center [722, 287] width 177 height 9
click at [805, 287] on icon at bounding box center [808, 288] width 6 height 6
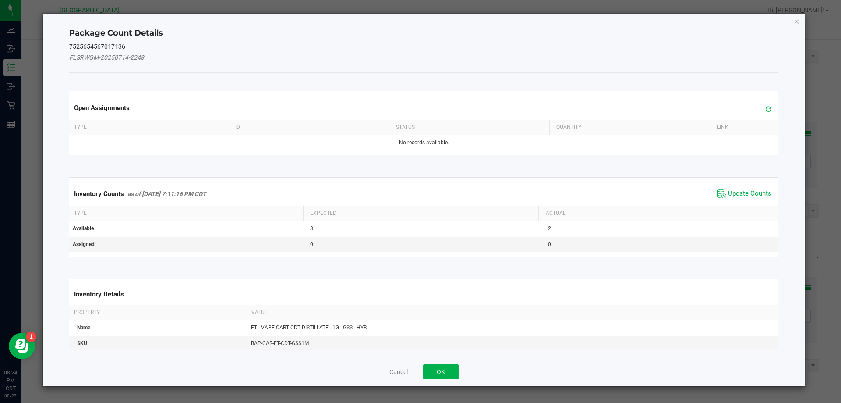
click at [732, 196] on span "Update Counts" at bounding box center [749, 193] width 43 height 9
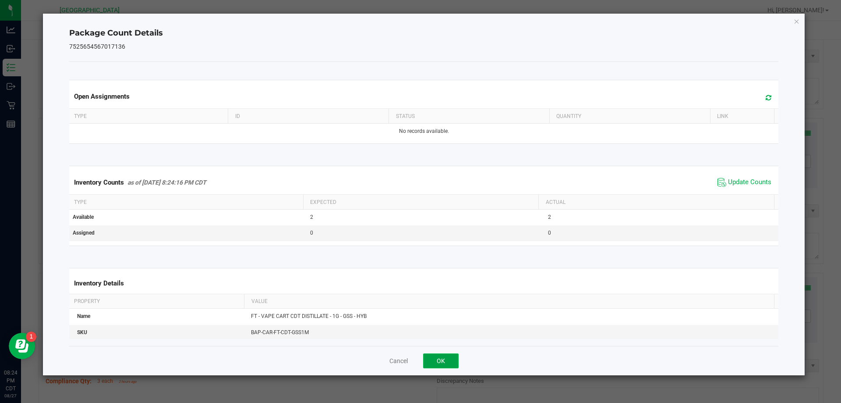
click at [439, 361] on button "OK" at bounding box center [440, 360] width 35 height 15
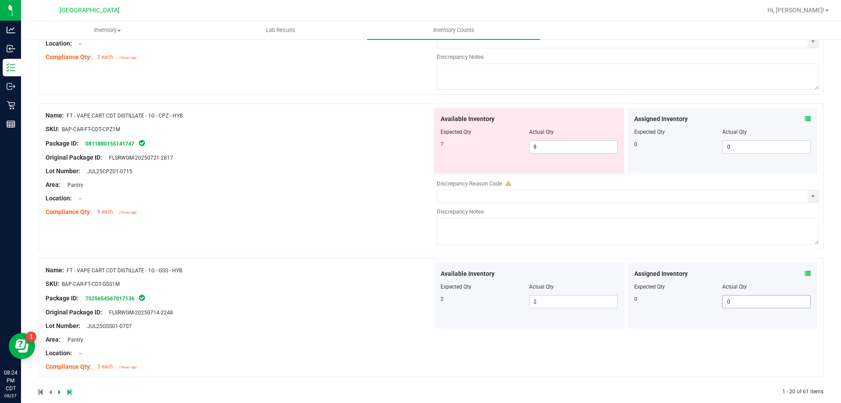
scroll to position [2699, 0]
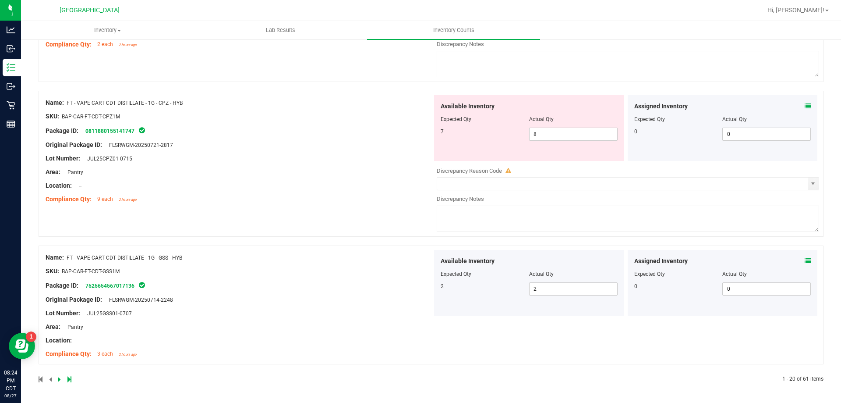
click at [59, 378] on icon at bounding box center [59, 378] width 3 height 5
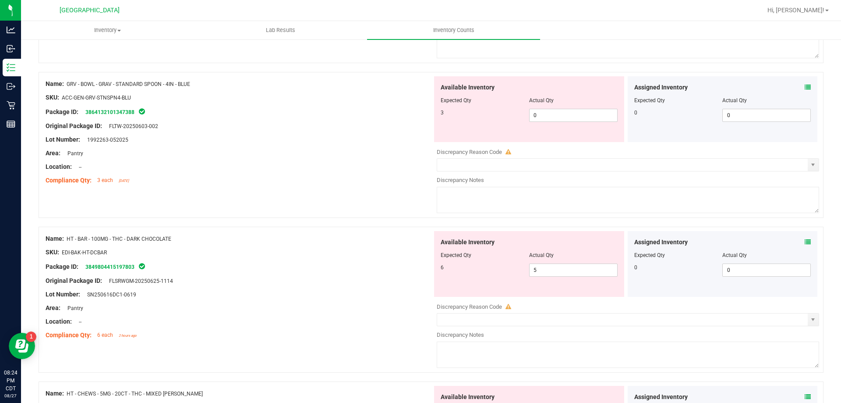
scroll to position [0, 0]
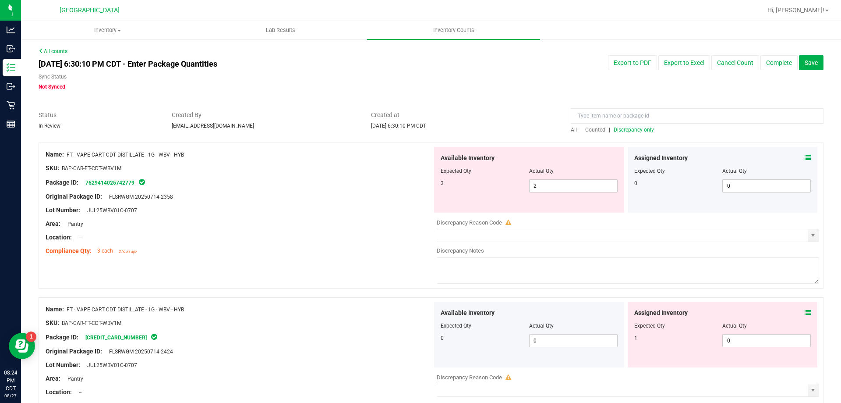
click at [805, 157] on icon at bounding box center [808, 158] width 6 height 6
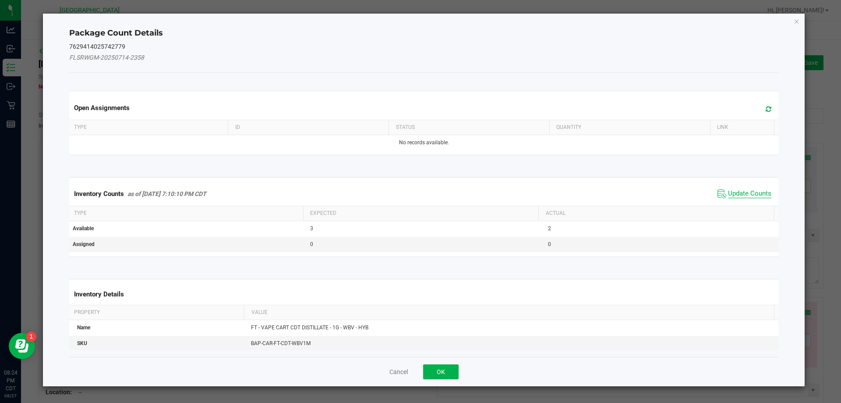
click at [751, 192] on span "Update Counts" at bounding box center [749, 193] width 43 height 9
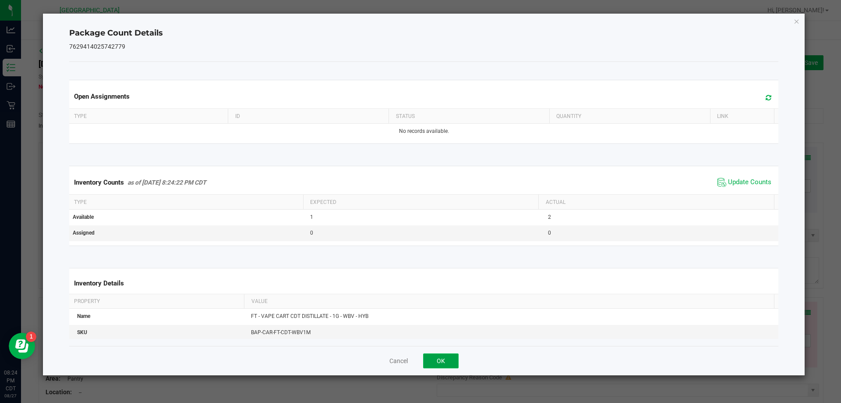
click at [433, 358] on button "OK" at bounding box center [440, 360] width 35 height 15
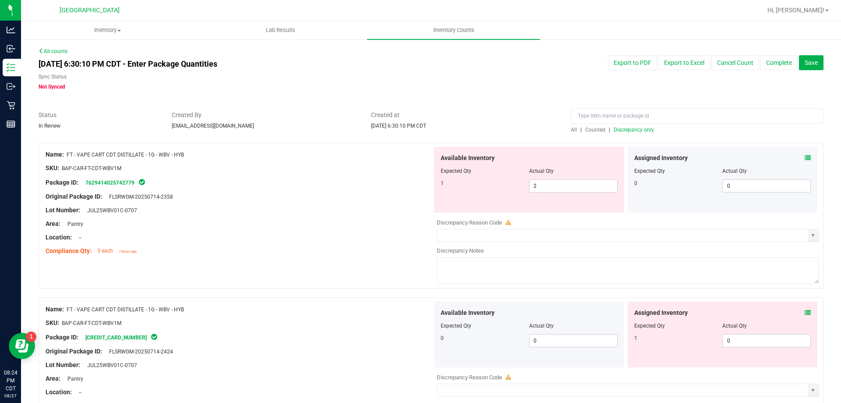
click at [805, 315] on icon at bounding box center [808, 312] width 6 height 6
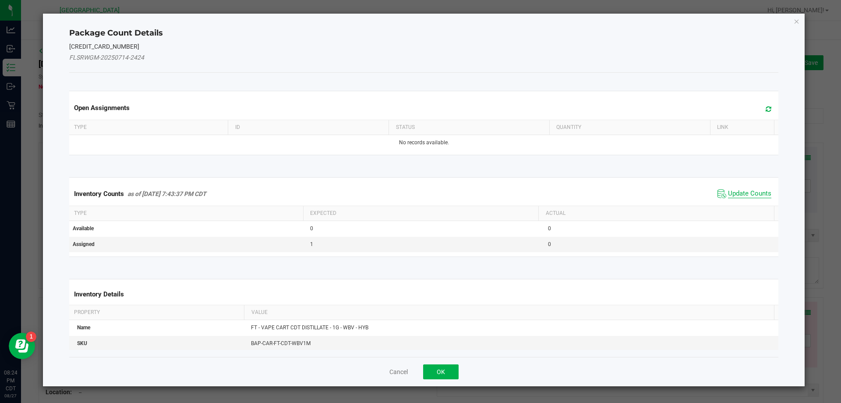
click at [741, 195] on span "Update Counts" at bounding box center [749, 193] width 43 height 9
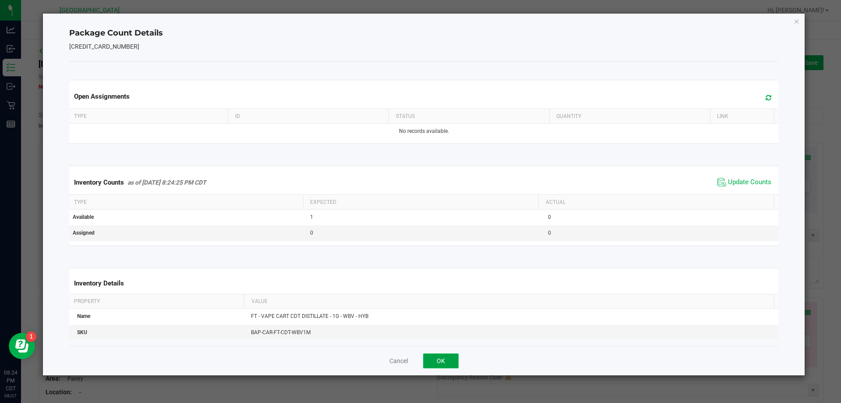
click at [442, 360] on button "OK" at bounding box center [440, 360] width 35 height 15
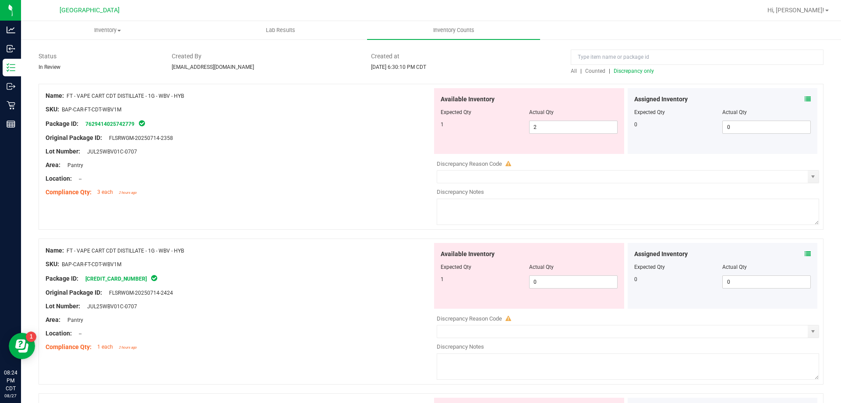
scroll to position [175, 0]
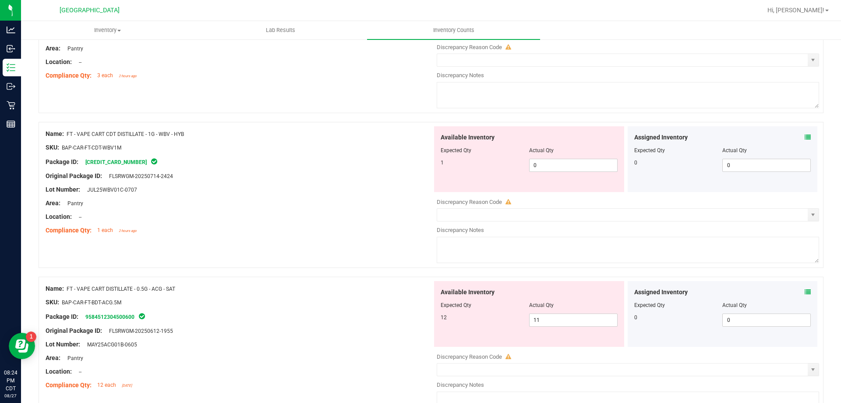
click at [805, 294] on icon at bounding box center [808, 292] width 6 height 6
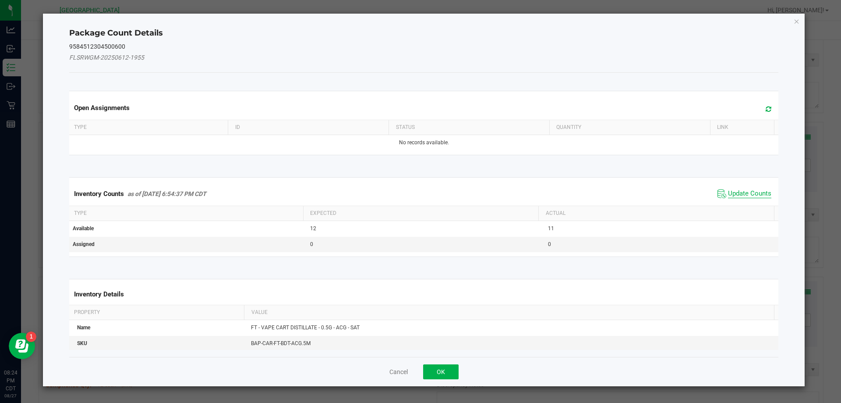
click at [734, 197] on span "Update Counts" at bounding box center [749, 193] width 43 height 9
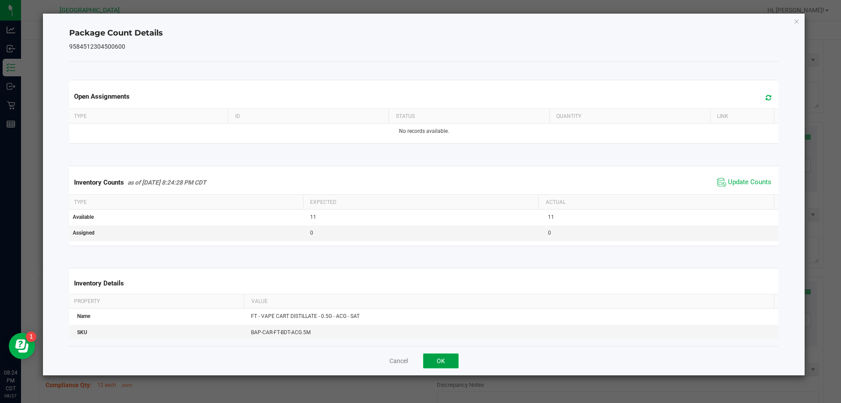
click at [450, 358] on button "OK" at bounding box center [440, 360] width 35 height 15
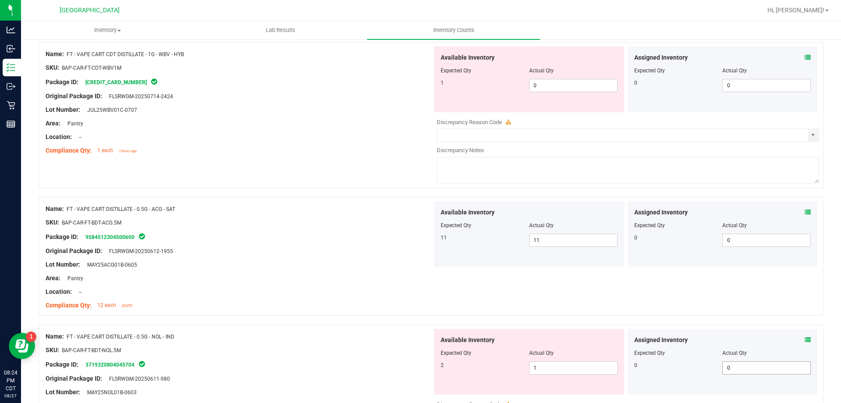
scroll to position [350, 0]
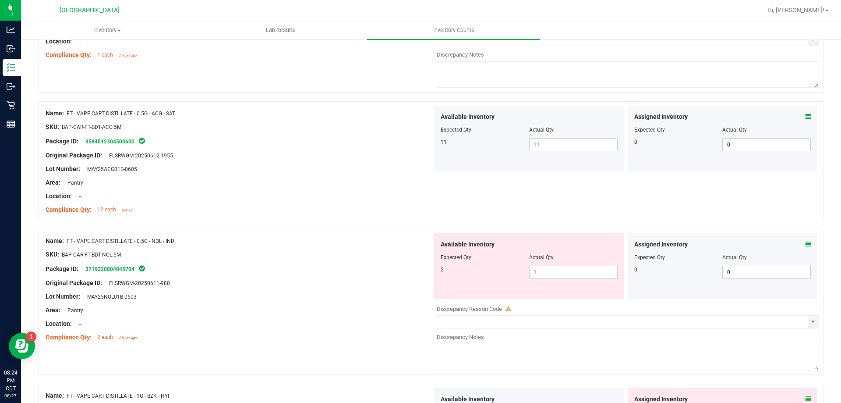
click at [803, 238] on div "Assigned Inventory Expected Qty Actual Qty 0 0 0" at bounding box center [723, 266] width 190 height 66
click at [805, 244] on icon at bounding box center [808, 244] width 6 height 6
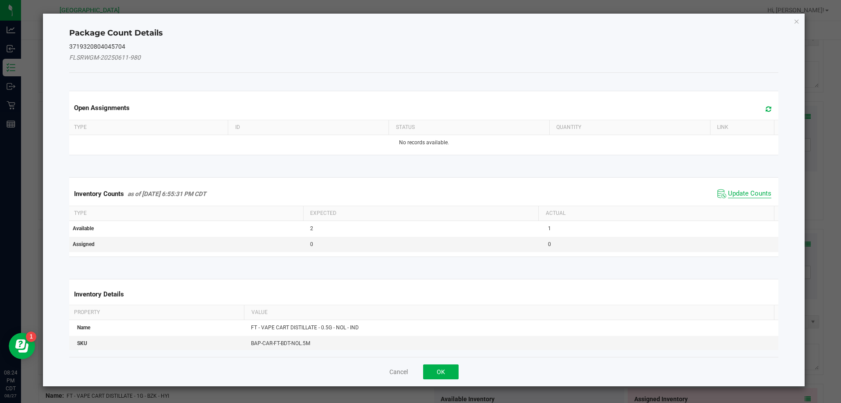
click at [733, 195] on span "Update Counts" at bounding box center [749, 193] width 43 height 9
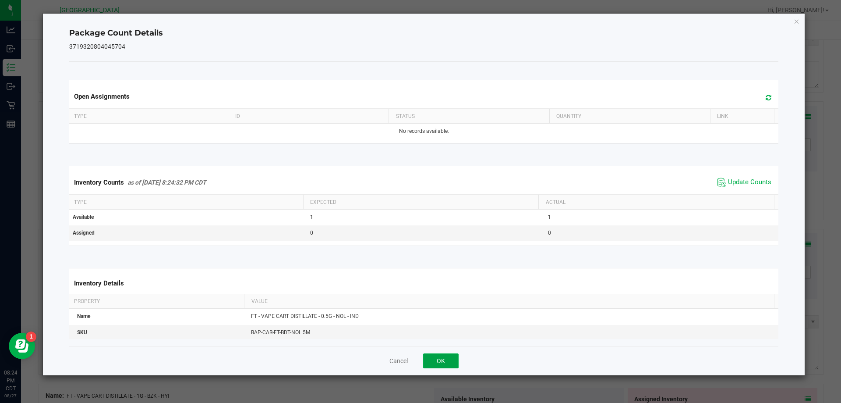
click at [457, 360] on button "OK" at bounding box center [440, 360] width 35 height 15
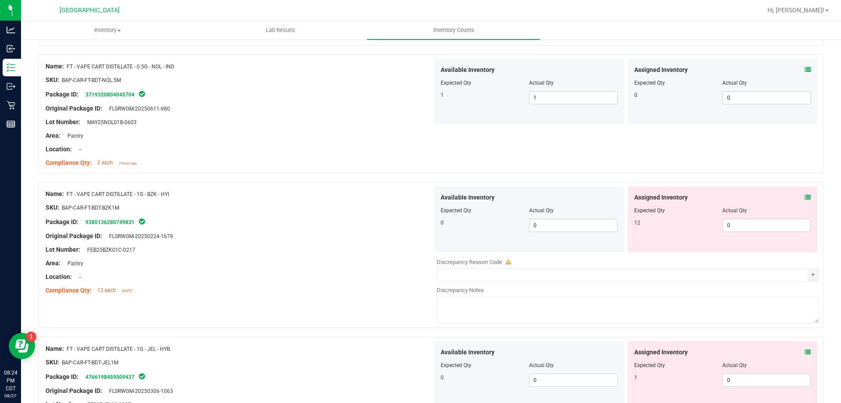
scroll to position [526, 0]
click at [805, 196] on icon at bounding box center [808, 196] width 6 height 6
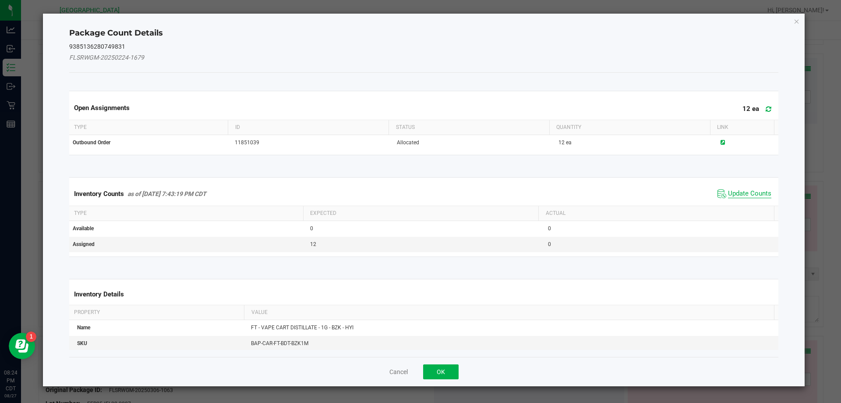
click at [735, 191] on span "Update Counts" at bounding box center [749, 193] width 43 height 9
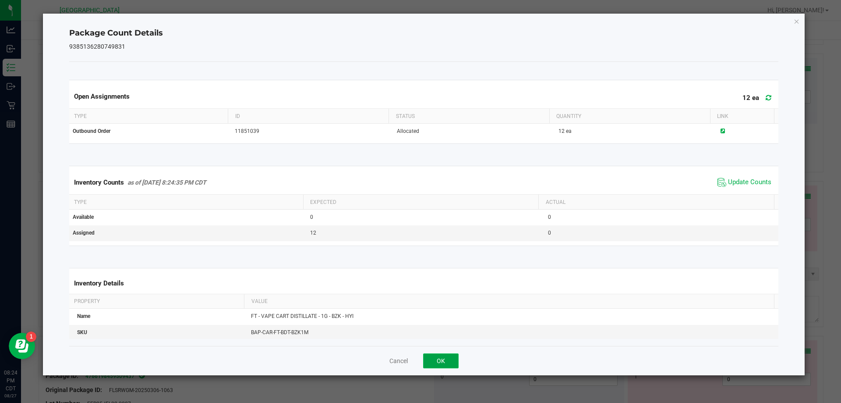
click at [457, 364] on button "OK" at bounding box center [440, 360] width 35 height 15
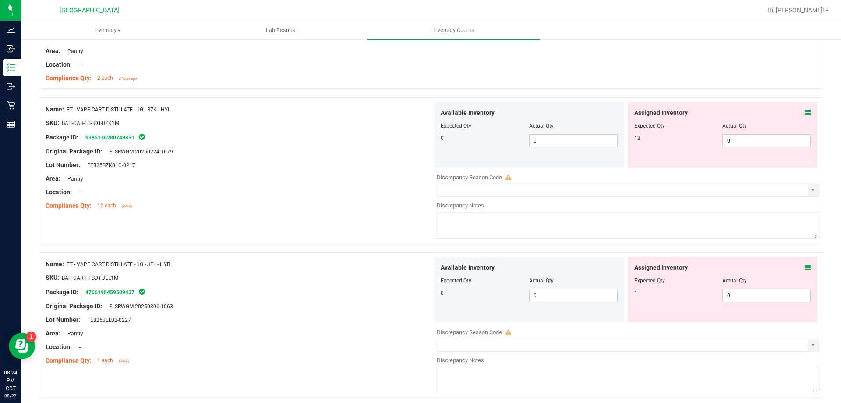
scroll to position [789, 0]
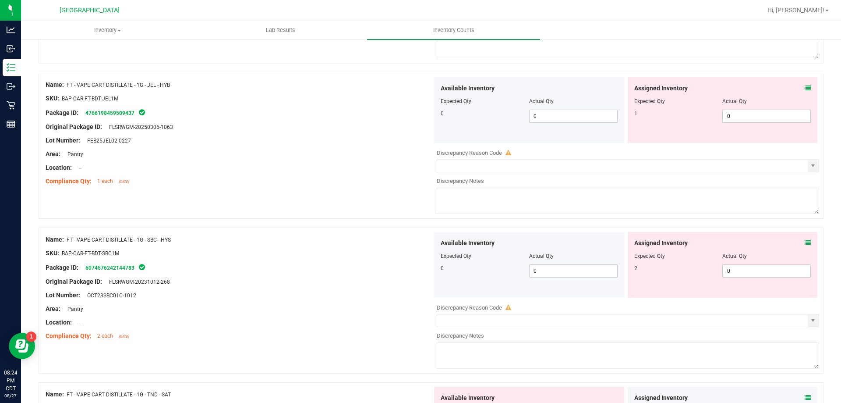
click at [803, 93] on div at bounding box center [722, 95] width 177 height 4
click at [805, 84] on span at bounding box center [808, 88] width 6 height 9
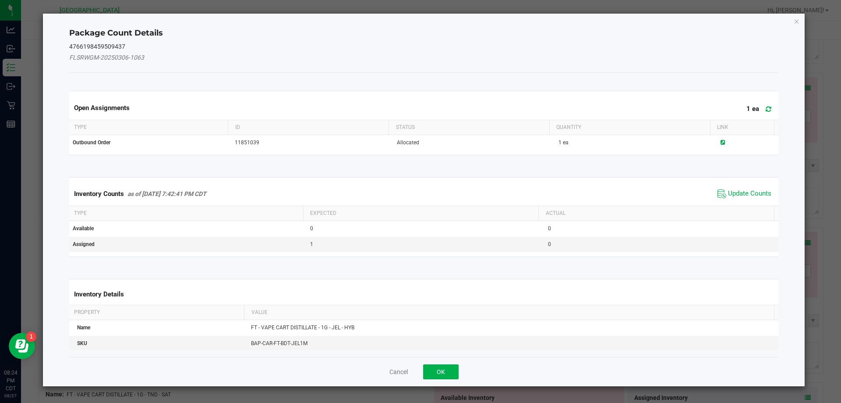
click at [749, 185] on div "Inventory Counts as of [DATE] 7:42:41 PM CDT Update Counts" at bounding box center [423, 194] width 713 height 24
click at [748, 193] on span "Update Counts" at bounding box center [749, 193] width 43 height 9
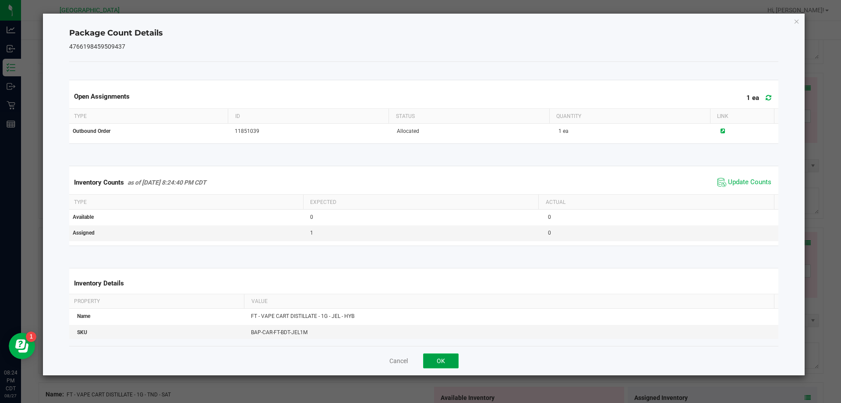
click at [441, 361] on button "OK" at bounding box center [440, 360] width 35 height 15
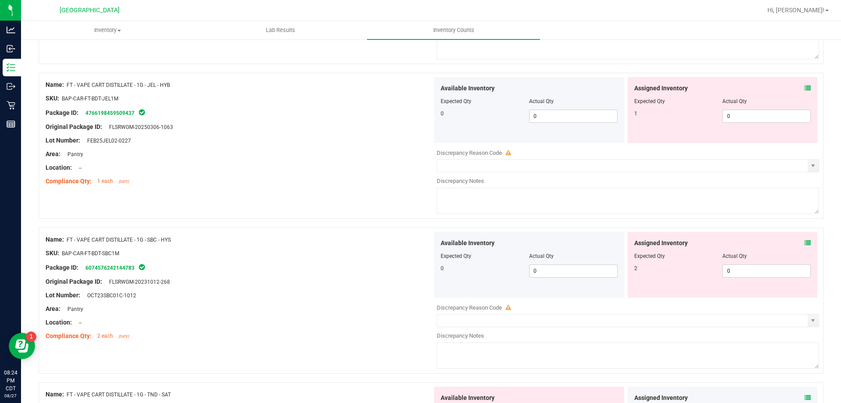
click at [803, 237] on div "Assigned Inventory Expected Qty Actual Qty 2 0 0" at bounding box center [723, 265] width 190 height 66
click at [805, 242] on icon at bounding box center [808, 243] width 6 height 6
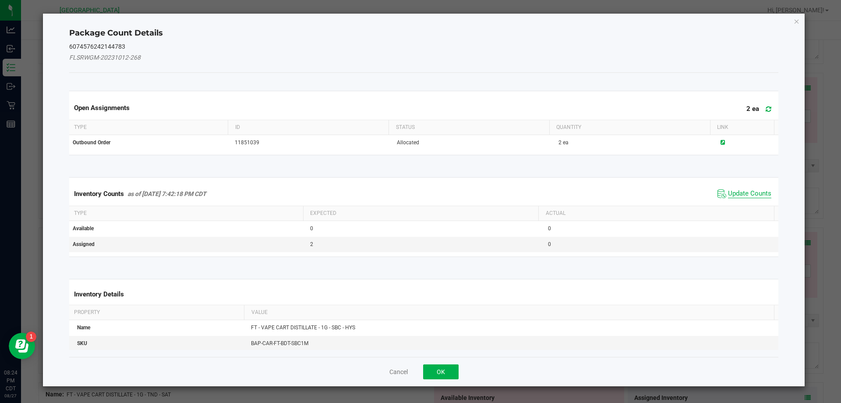
click at [756, 191] on span "Update Counts" at bounding box center [749, 193] width 43 height 9
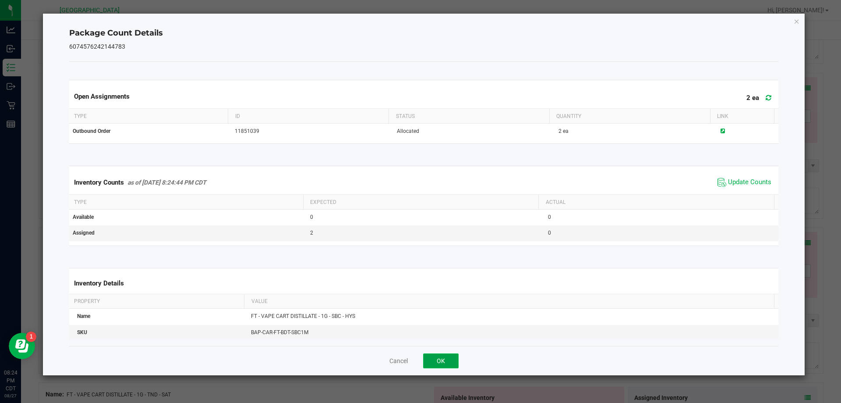
click at [450, 357] on button "OK" at bounding box center [440, 360] width 35 height 15
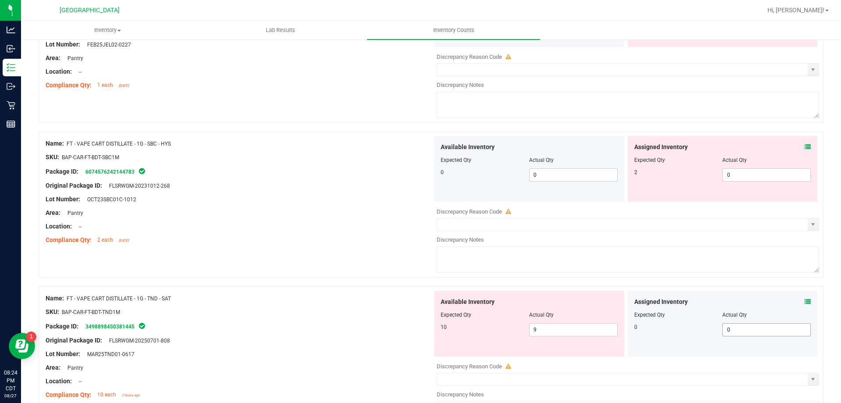
scroll to position [920, 0]
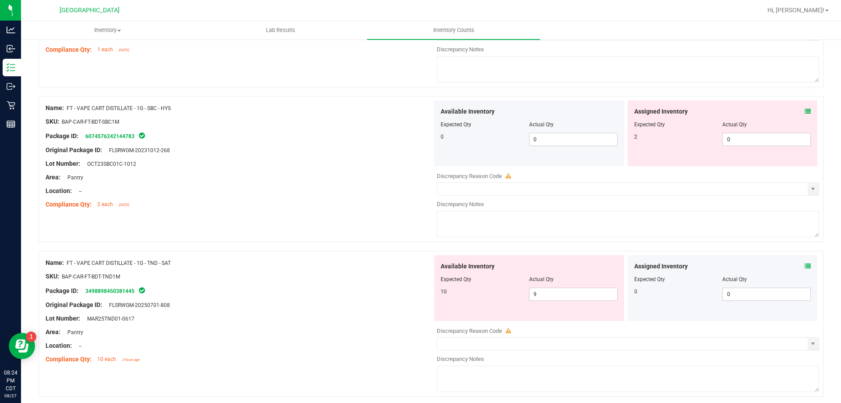
click at [805, 263] on icon at bounding box center [808, 266] width 6 height 6
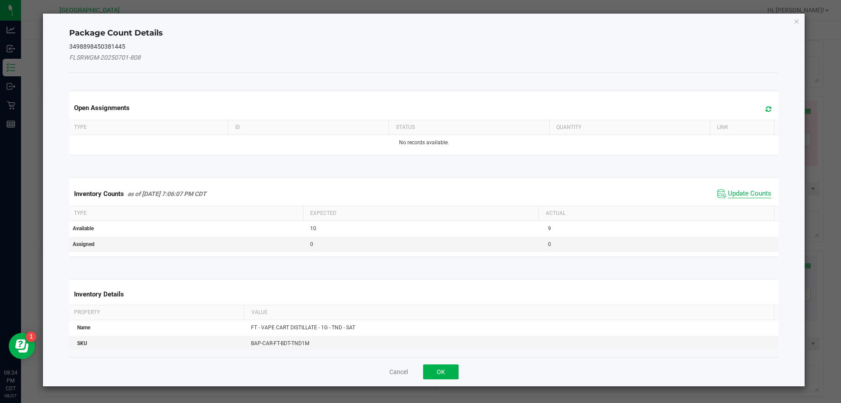
click at [743, 196] on span "Update Counts" at bounding box center [749, 193] width 43 height 9
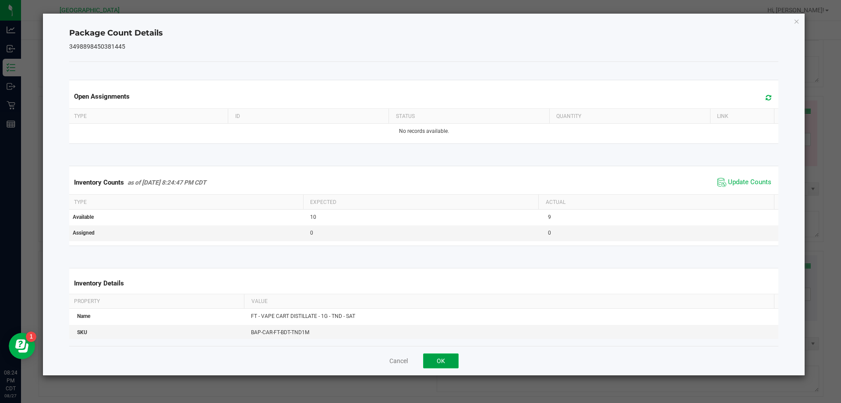
click at [448, 362] on button "OK" at bounding box center [440, 360] width 35 height 15
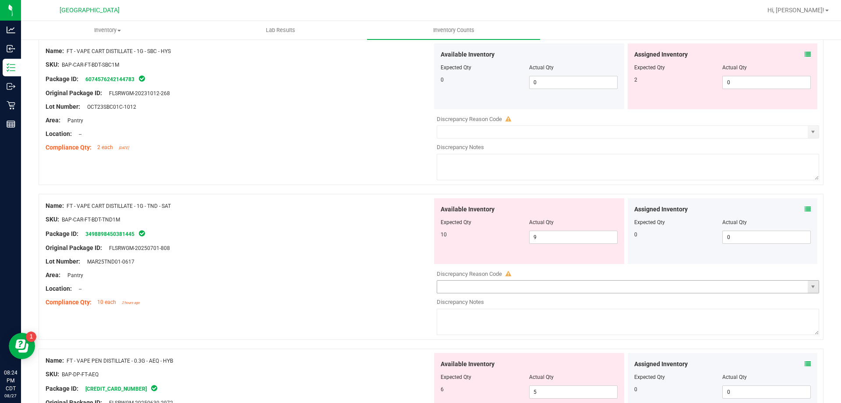
scroll to position [1095, 0]
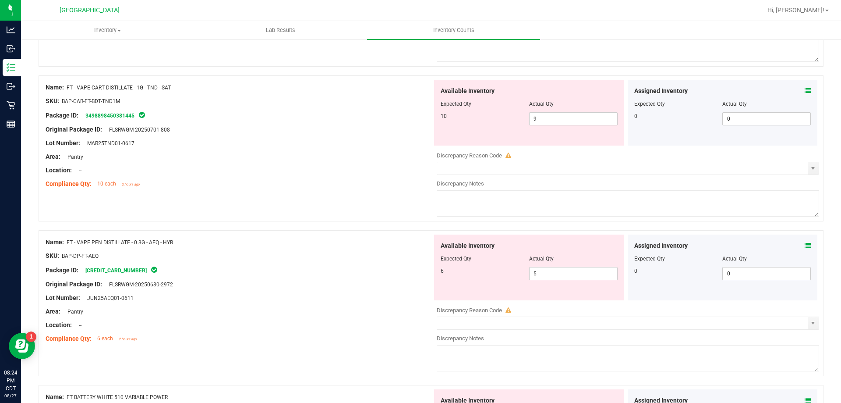
click at [805, 247] on icon at bounding box center [808, 245] width 6 height 6
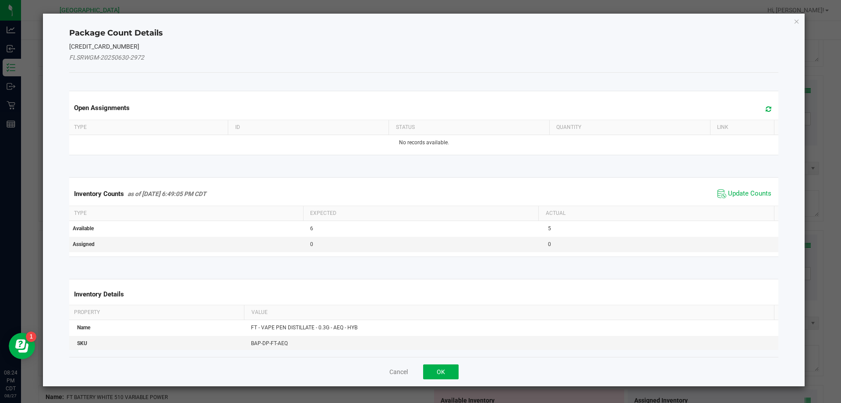
click at [741, 198] on span "Update Counts" at bounding box center [744, 193] width 58 height 13
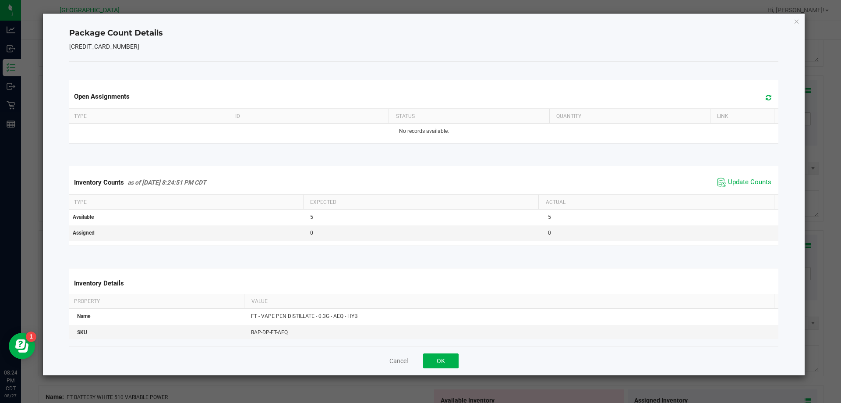
click at [459, 352] on div "Cancel OK" at bounding box center [424, 360] width 710 height 29
click at [452, 356] on button "OK" at bounding box center [440, 360] width 35 height 15
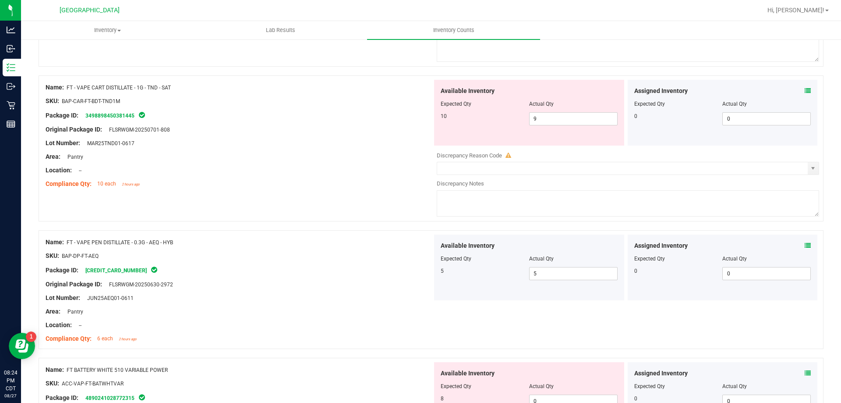
scroll to position [1227, 0]
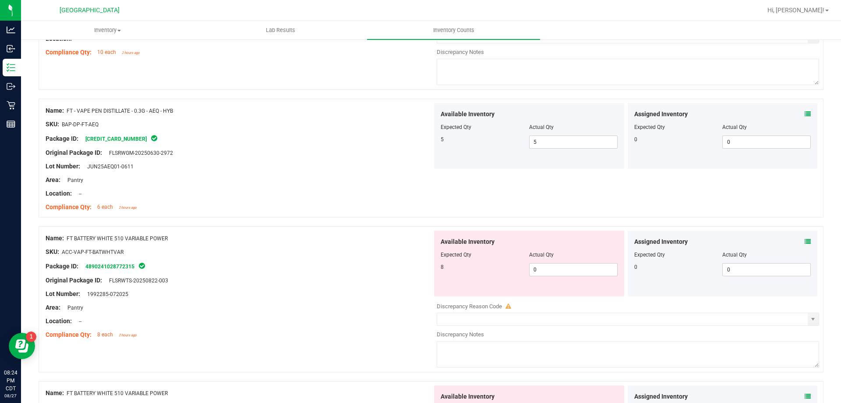
click at [805, 240] on icon at bounding box center [808, 241] width 6 height 6
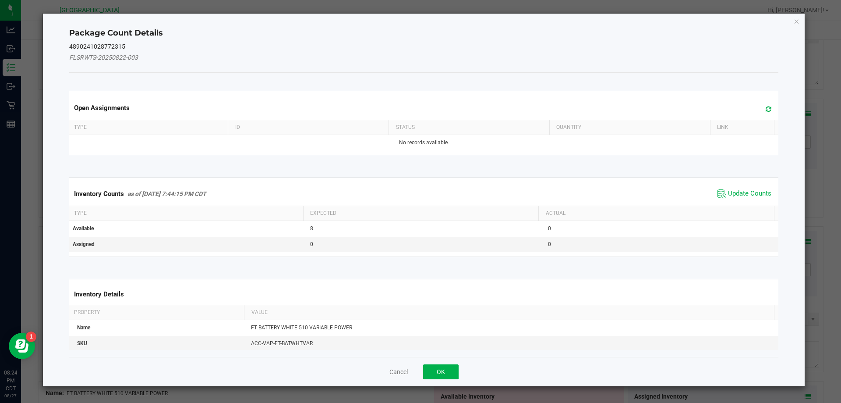
click at [735, 196] on span "Update Counts" at bounding box center [749, 193] width 43 height 9
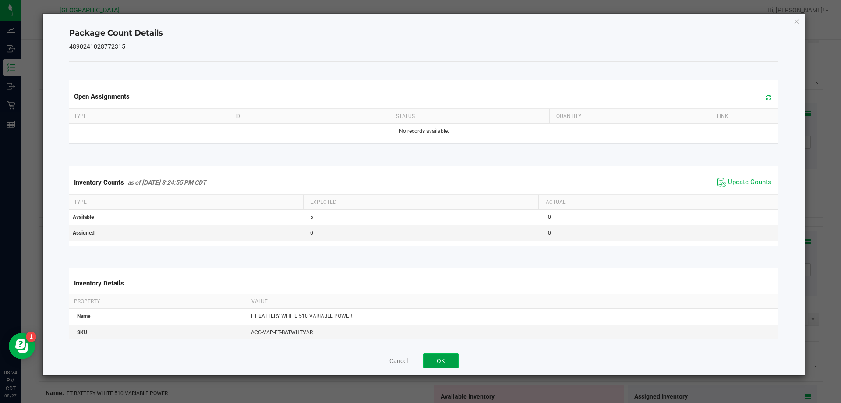
click at [454, 357] on button "OK" at bounding box center [440, 360] width 35 height 15
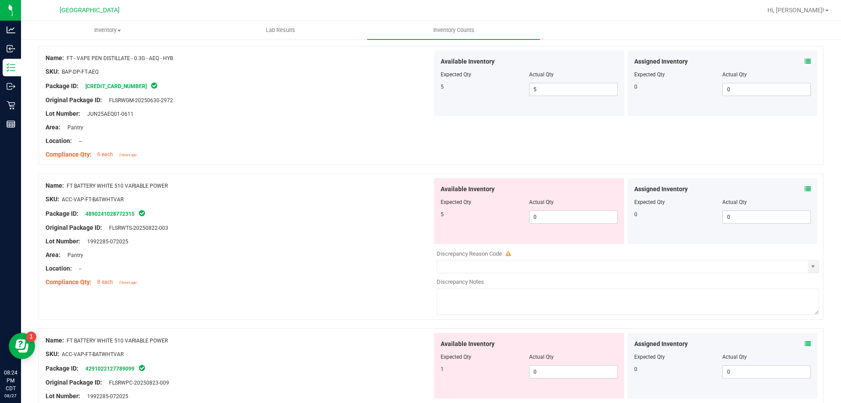
scroll to position [1358, 0]
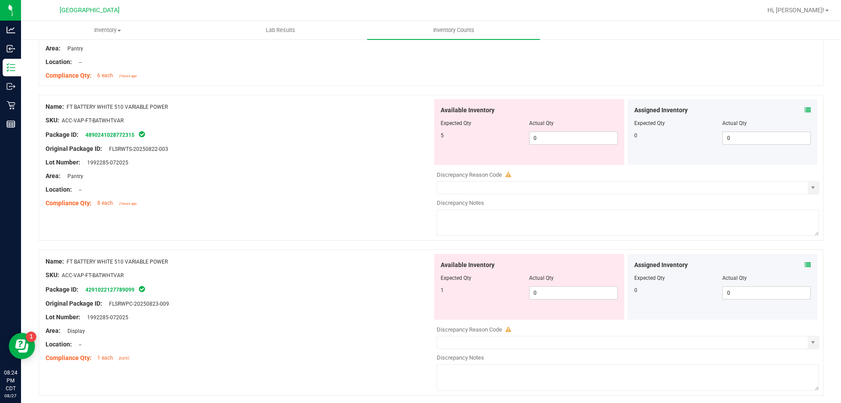
click at [805, 263] on icon at bounding box center [808, 265] width 6 height 6
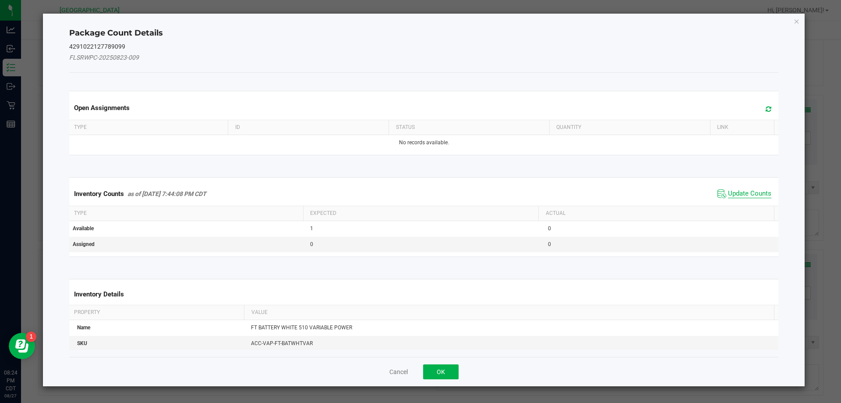
click at [747, 198] on span "Update Counts" at bounding box center [749, 193] width 43 height 9
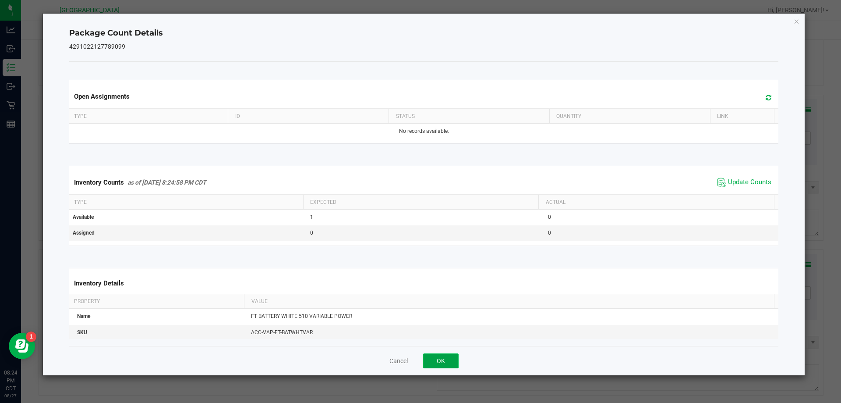
click at [453, 361] on button "OK" at bounding box center [440, 360] width 35 height 15
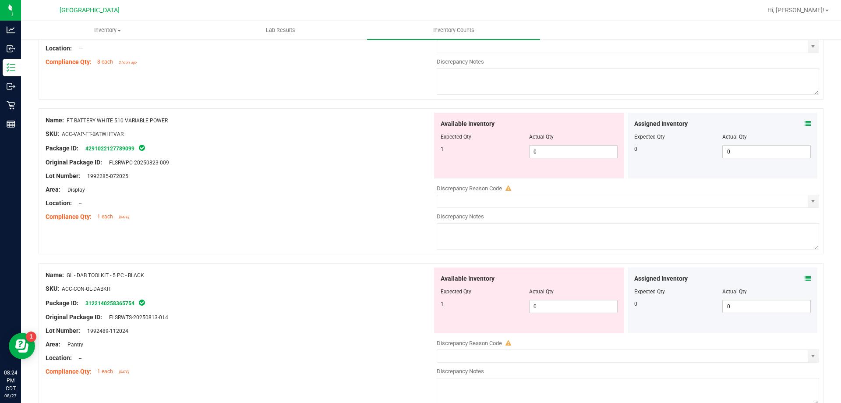
scroll to position [1533, 0]
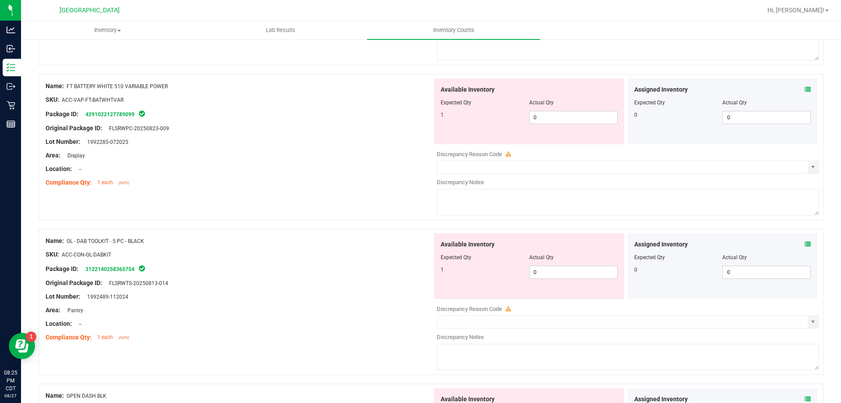
click at [805, 240] on span at bounding box center [808, 244] width 6 height 9
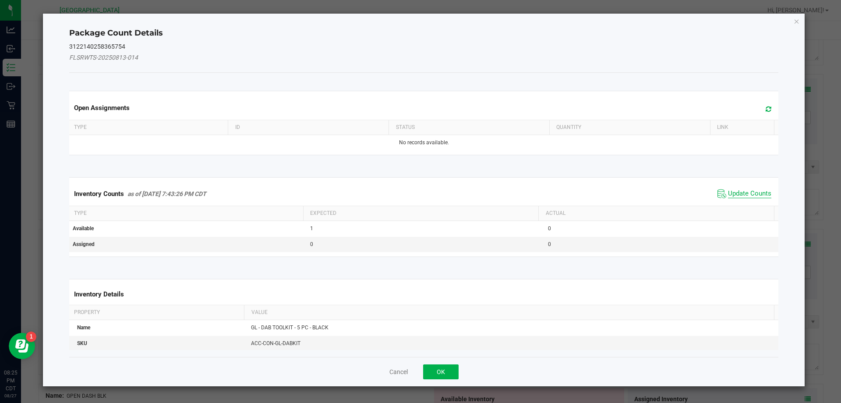
click at [738, 192] on span "Update Counts" at bounding box center [749, 193] width 43 height 9
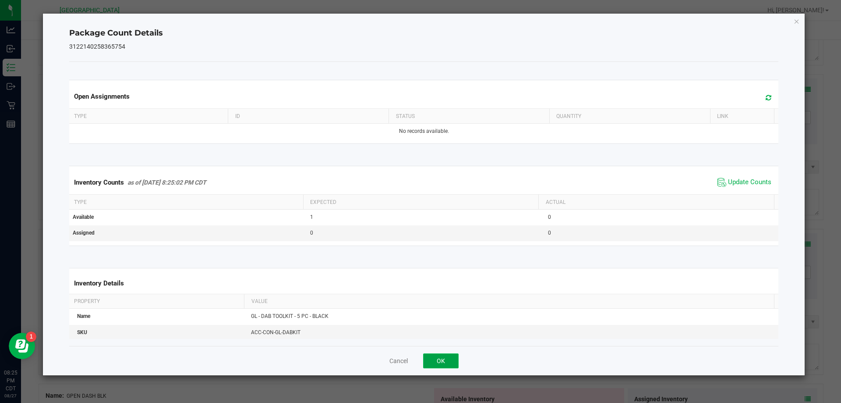
click at [442, 362] on button "OK" at bounding box center [440, 360] width 35 height 15
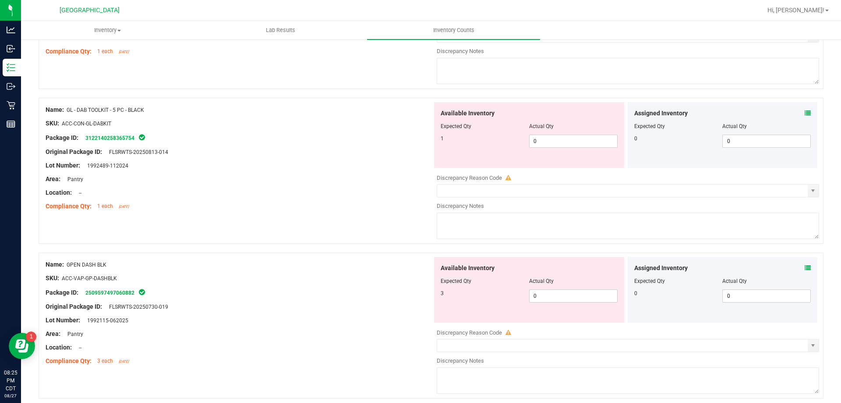
scroll to position [1665, 0]
click at [805, 269] on icon at bounding box center [808, 267] width 6 height 6
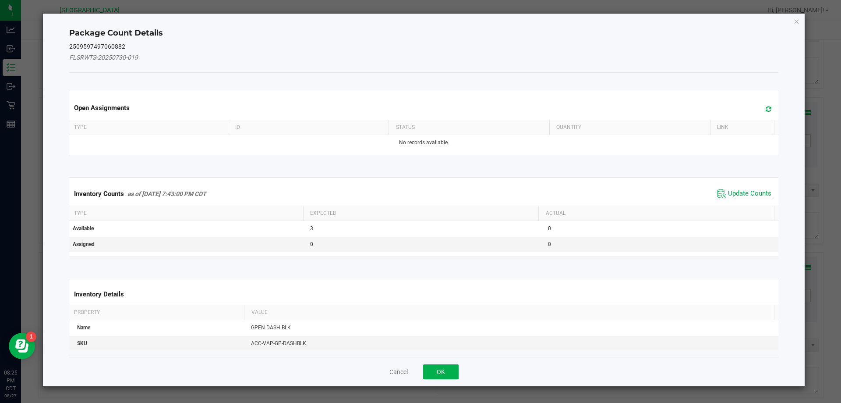
click at [750, 195] on span "Update Counts" at bounding box center [749, 193] width 43 height 9
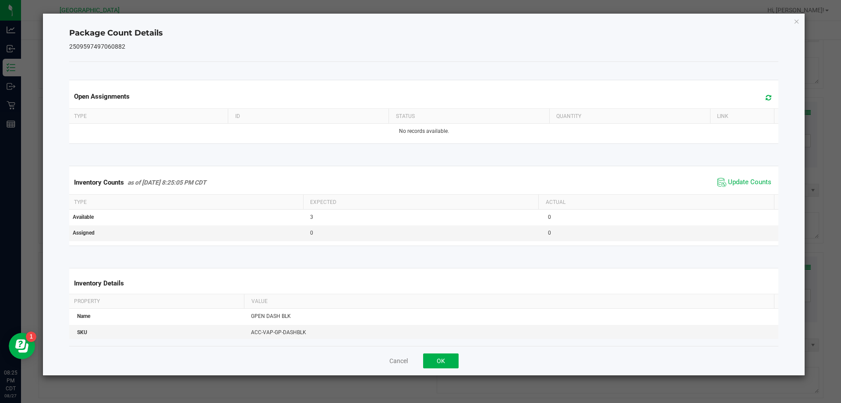
click at [451, 352] on div "Cancel OK" at bounding box center [424, 360] width 710 height 29
click at [452, 357] on button "OK" at bounding box center [440, 360] width 35 height 15
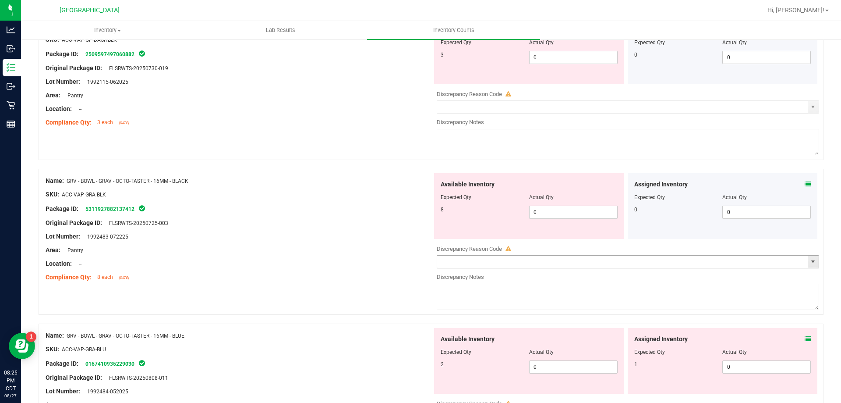
scroll to position [1971, 0]
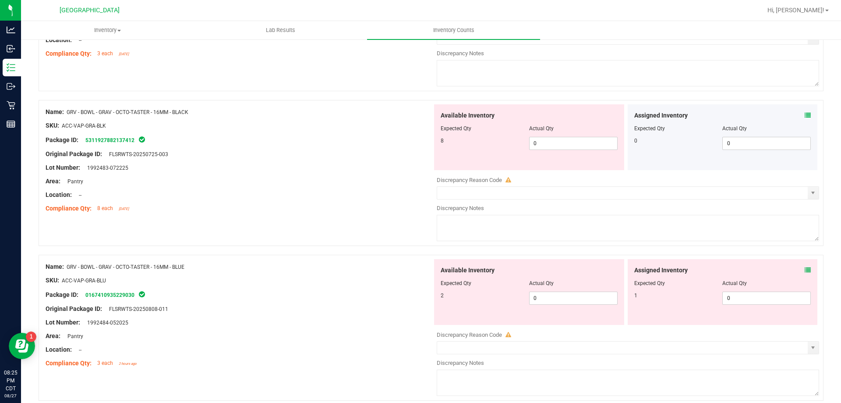
click at [805, 115] on icon at bounding box center [808, 115] width 6 height 6
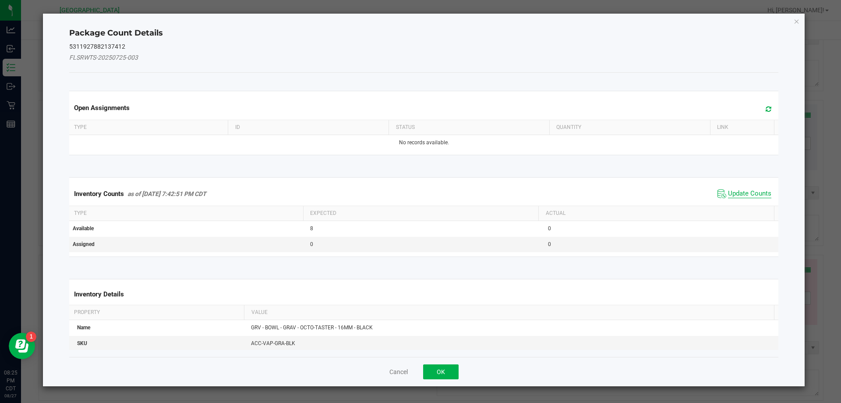
click at [753, 192] on span "Update Counts" at bounding box center [749, 193] width 43 height 9
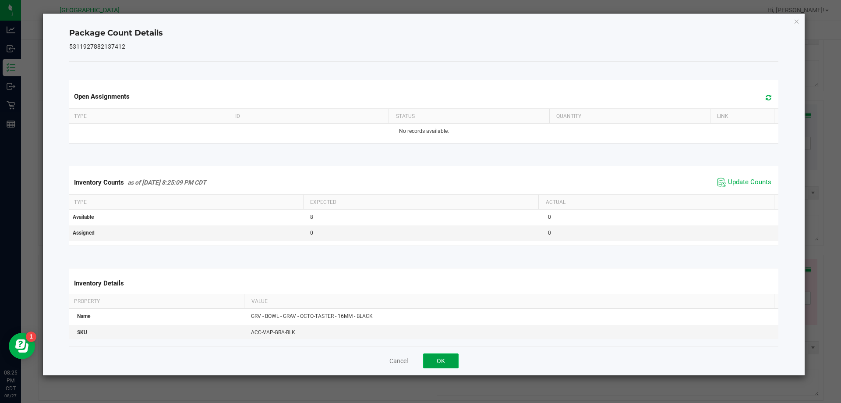
click at [428, 362] on button "OK" at bounding box center [440, 360] width 35 height 15
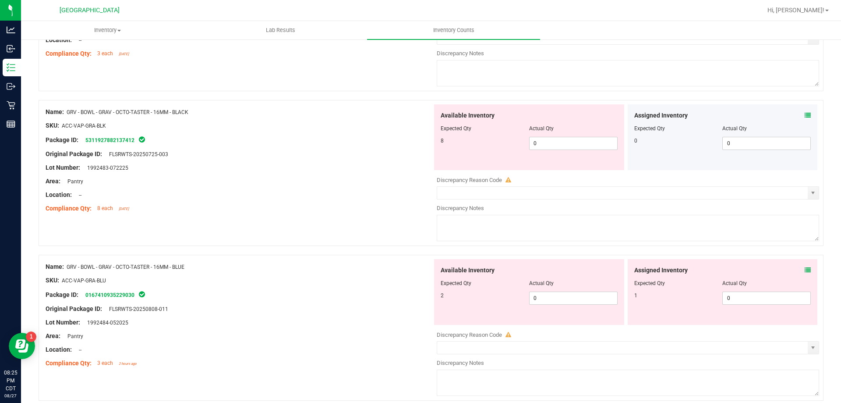
scroll to position [2015, 0]
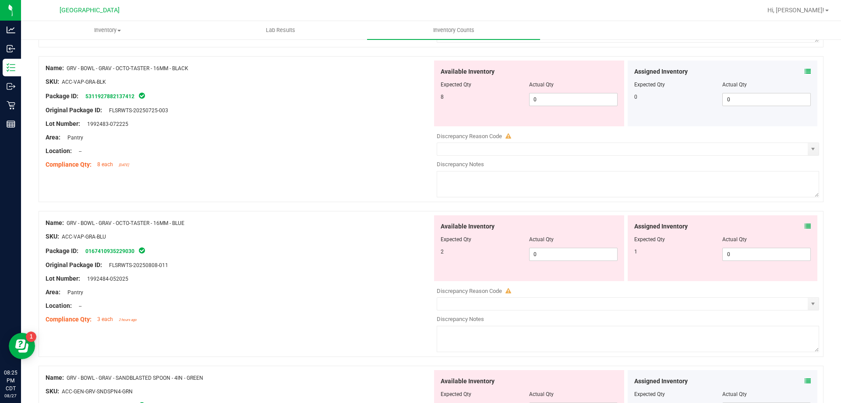
click at [798, 220] on div "Assigned Inventory Expected Qty Actual Qty 1 0 0" at bounding box center [723, 248] width 190 height 66
click at [805, 223] on icon at bounding box center [808, 226] width 6 height 6
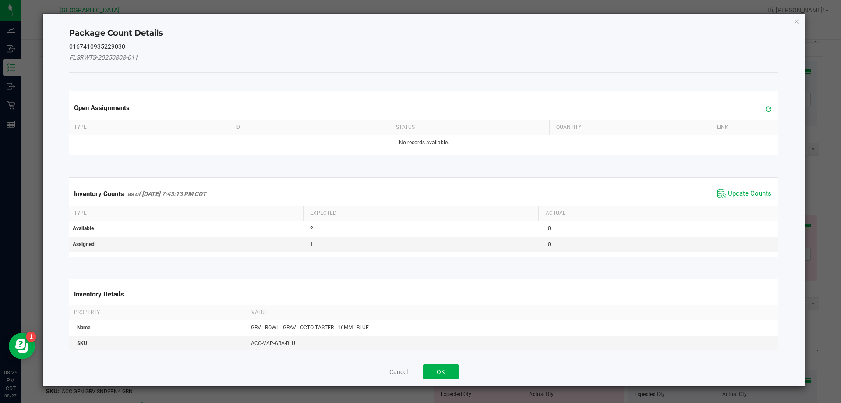
click at [741, 195] on span "Update Counts" at bounding box center [749, 193] width 43 height 9
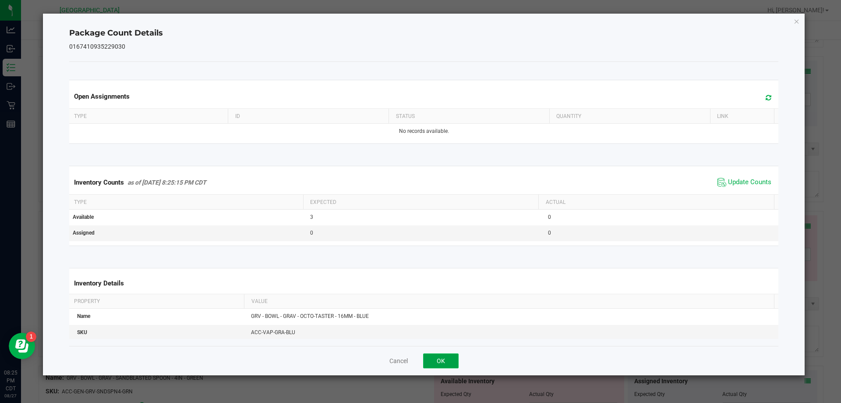
click at [447, 354] on button "OK" at bounding box center [440, 360] width 35 height 15
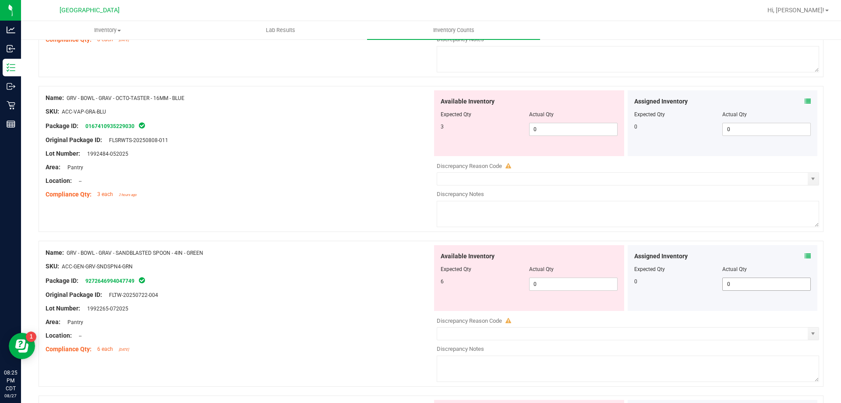
scroll to position [2147, 0]
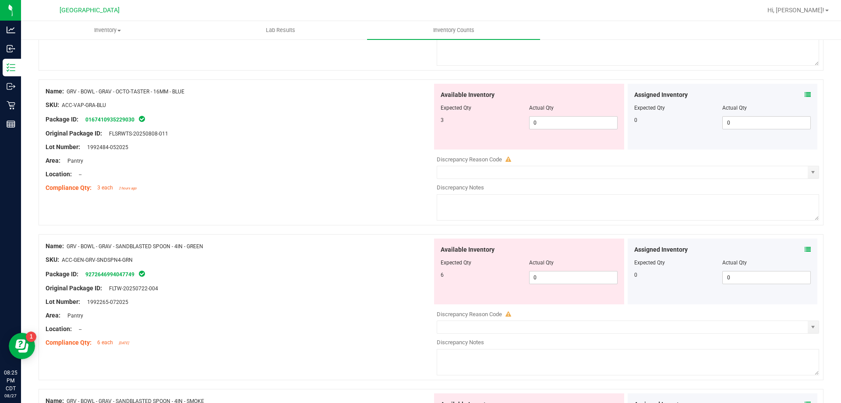
click at [805, 248] on icon at bounding box center [808, 249] width 6 height 6
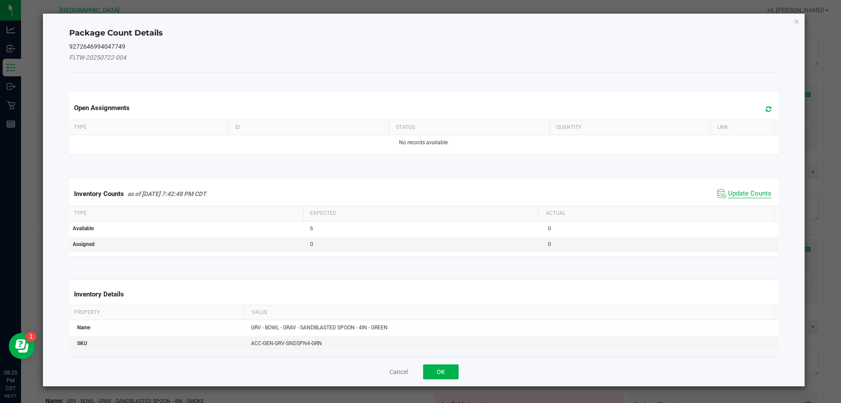
click at [743, 195] on span "Update Counts" at bounding box center [749, 193] width 43 height 9
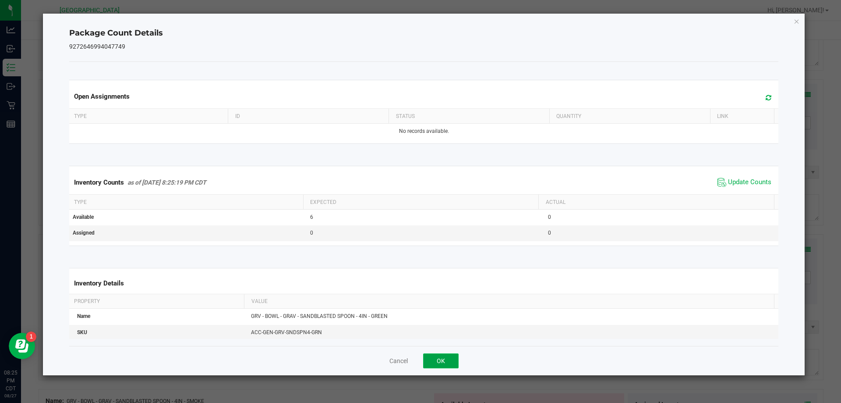
click at [441, 356] on button "OK" at bounding box center [440, 360] width 35 height 15
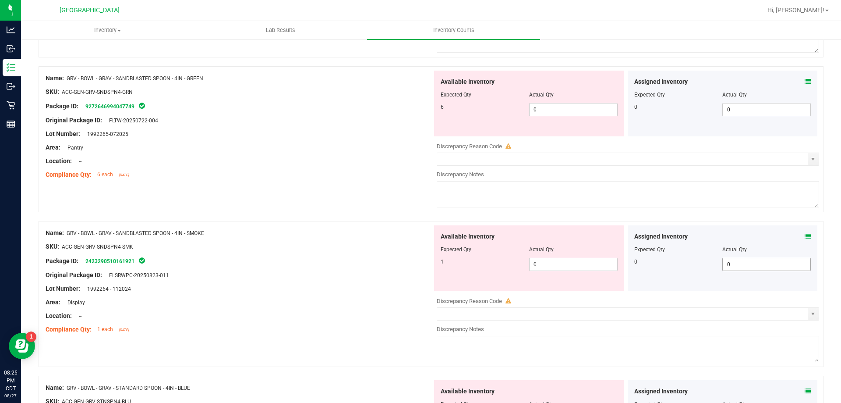
scroll to position [2322, 0]
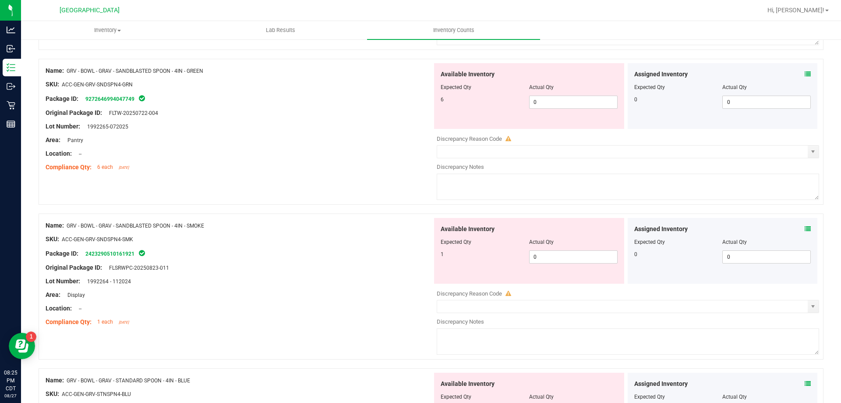
click at [805, 230] on icon at bounding box center [808, 229] width 6 height 6
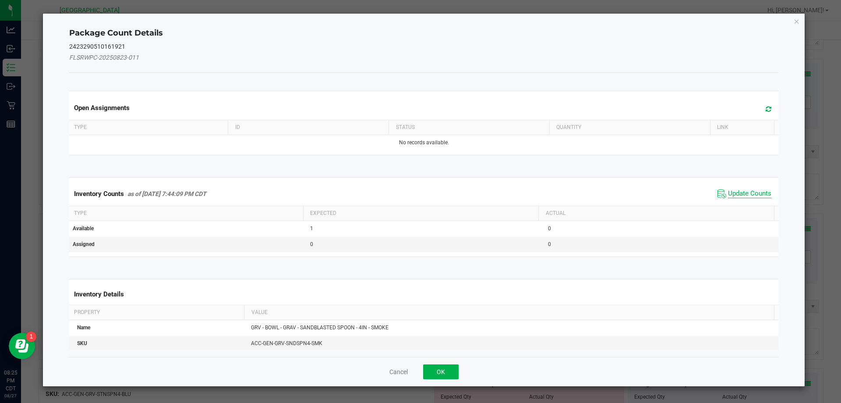
click at [732, 196] on span "Update Counts" at bounding box center [749, 193] width 43 height 9
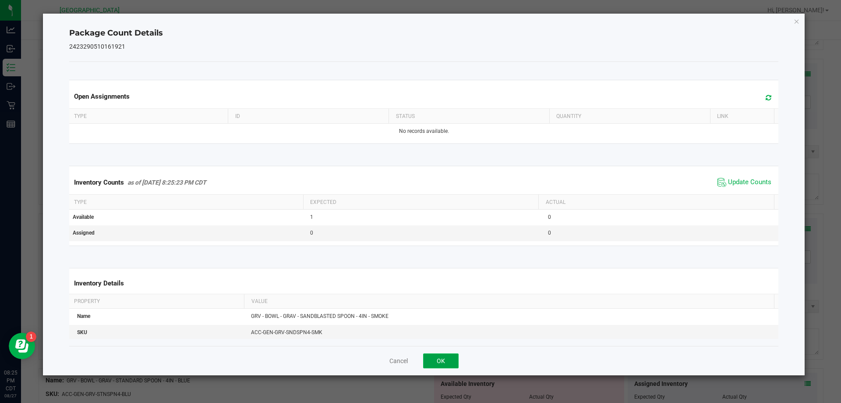
click at [429, 355] on button "OK" at bounding box center [440, 360] width 35 height 15
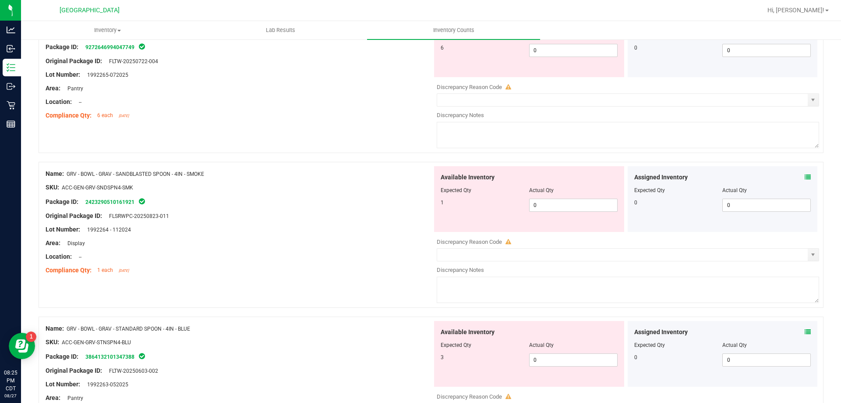
scroll to position [2453, 0]
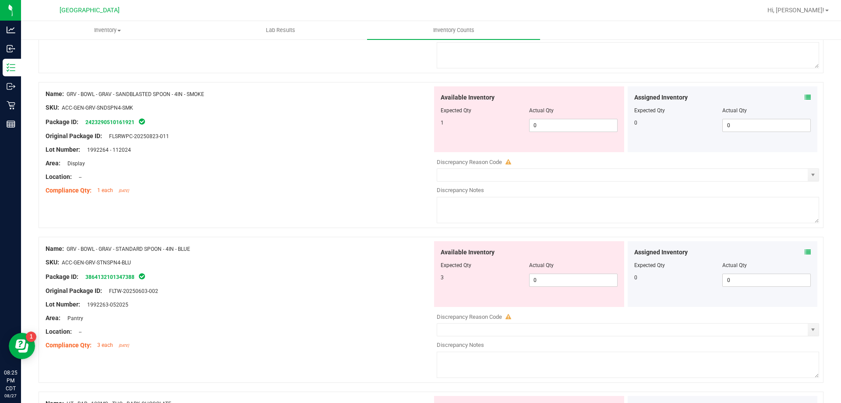
click at [805, 252] on icon at bounding box center [808, 252] width 6 height 6
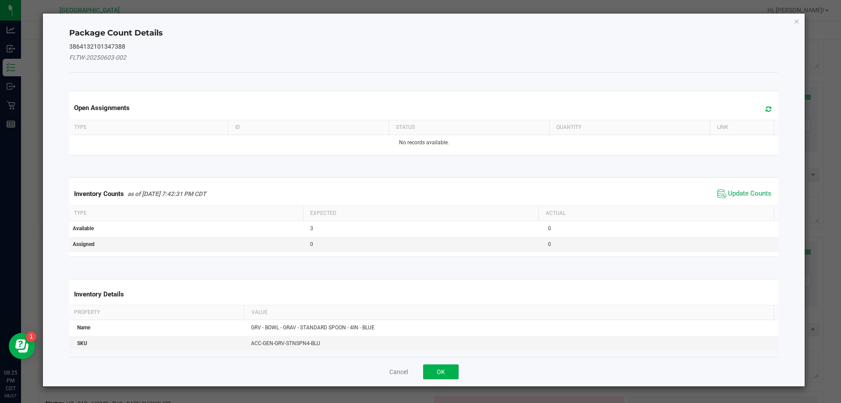
click at [748, 201] on div "Inventory Counts as of [DATE] 7:42:31 PM CDT Update Counts" at bounding box center [423, 194] width 713 height 24
click at [746, 194] on span "Update Counts" at bounding box center [749, 193] width 43 height 9
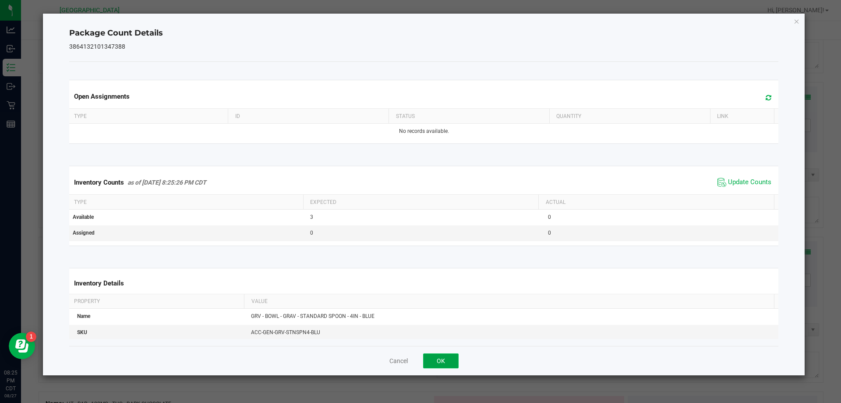
click at [426, 362] on button "OK" at bounding box center [440, 360] width 35 height 15
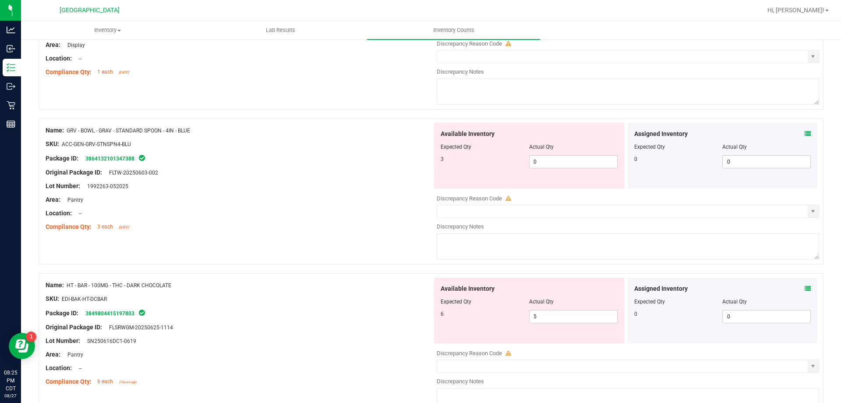
scroll to position [2628, 0]
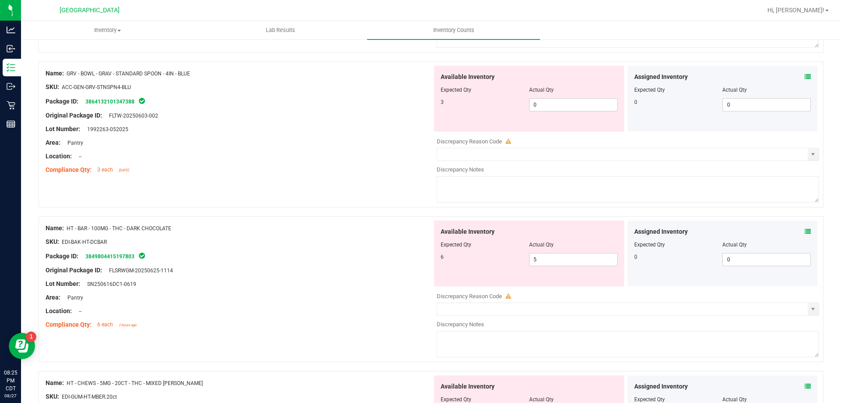
click at [805, 230] on icon at bounding box center [808, 231] width 6 height 6
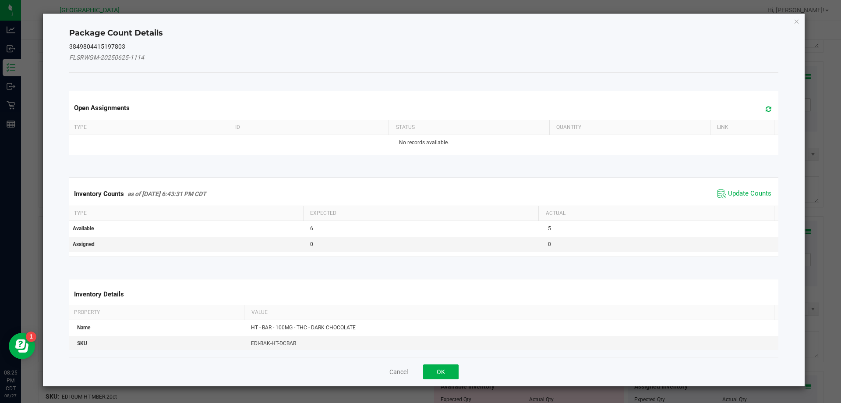
click at [732, 196] on span "Update Counts" at bounding box center [749, 193] width 43 height 9
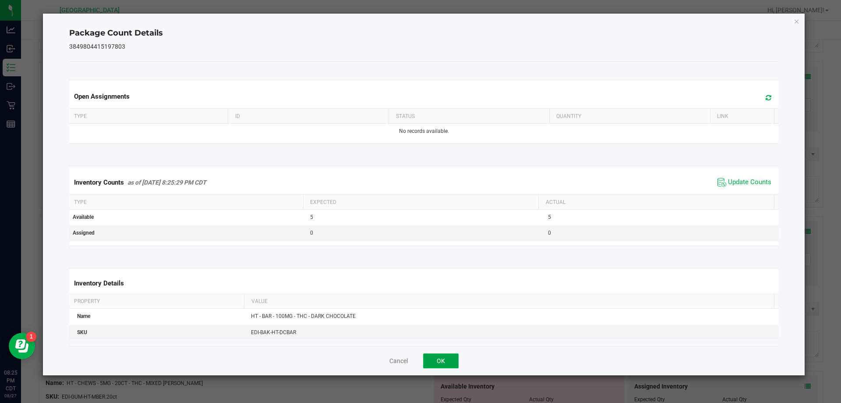
click at [440, 361] on button "OK" at bounding box center [440, 360] width 35 height 15
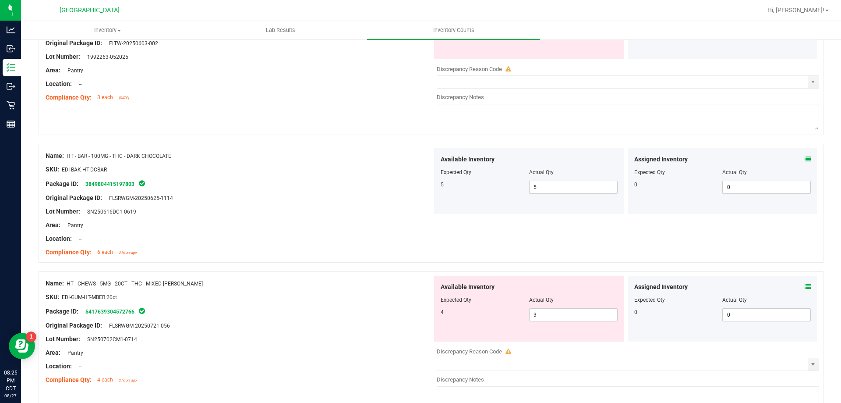
scroll to position [2716, 0]
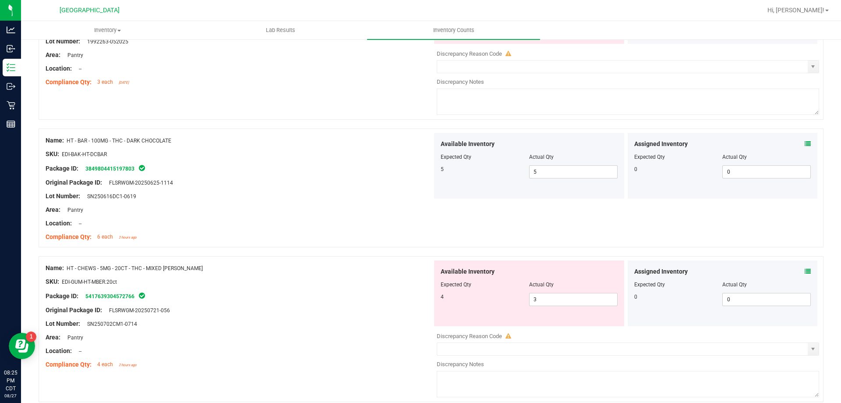
click at [805, 269] on icon at bounding box center [808, 271] width 6 height 6
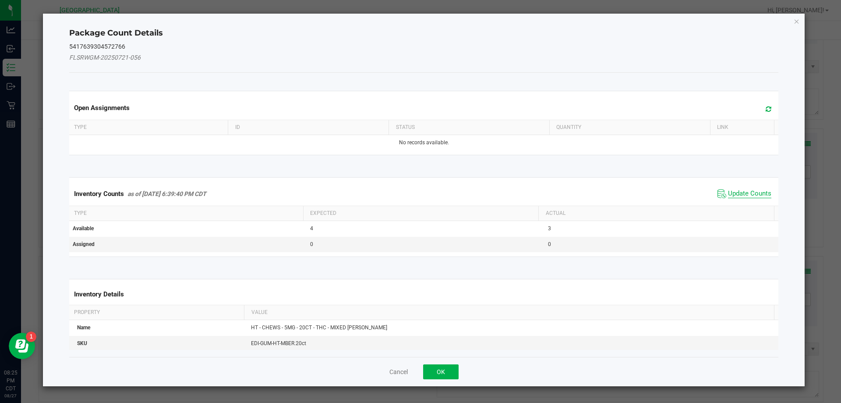
click at [729, 195] on span "Update Counts" at bounding box center [749, 193] width 43 height 9
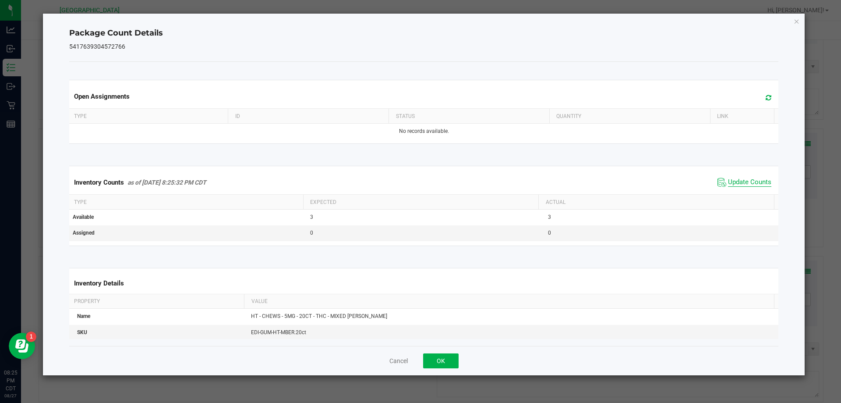
click at [731, 183] on span "Update Counts" at bounding box center [749, 182] width 43 height 9
click at [447, 363] on button "OK" at bounding box center [440, 360] width 35 height 15
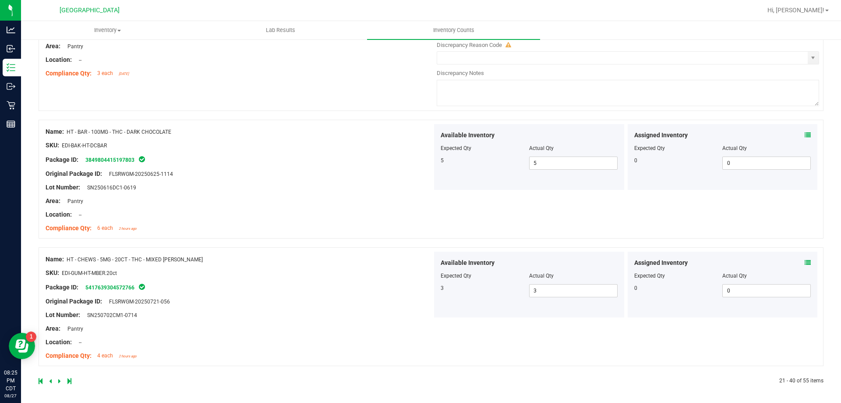
scroll to position [2727, 0]
click at [61, 381] on link at bounding box center [60, 379] width 4 height 6
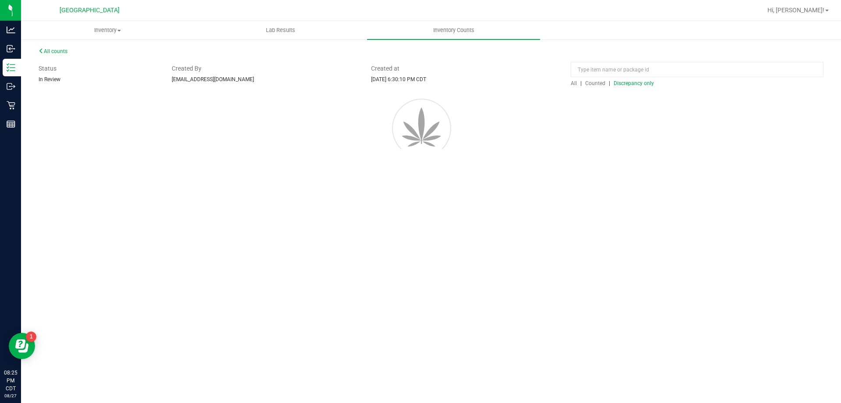
scroll to position [0, 0]
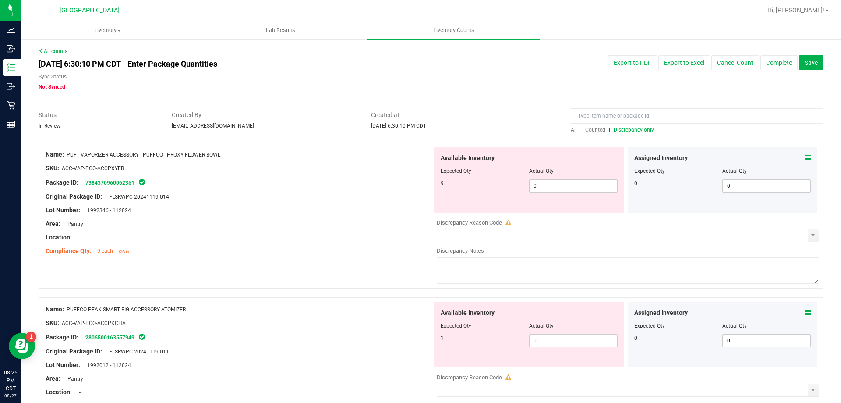
click at [805, 157] on icon at bounding box center [808, 158] width 6 height 6
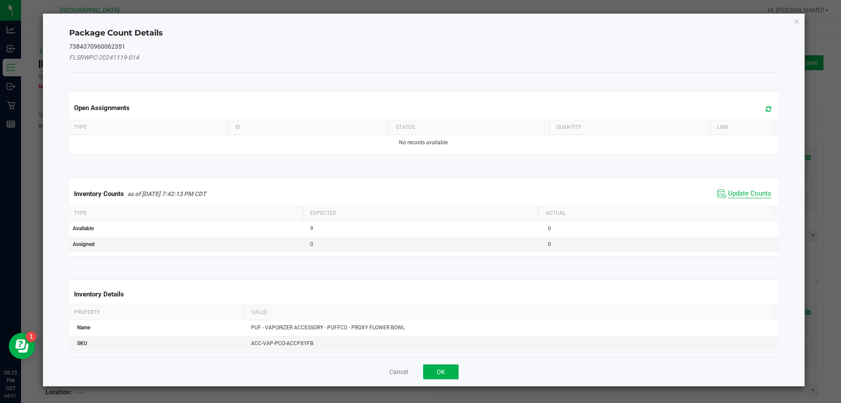
click at [737, 195] on span "Update Counts" at bounding box center [749, 193] width 43 height 9
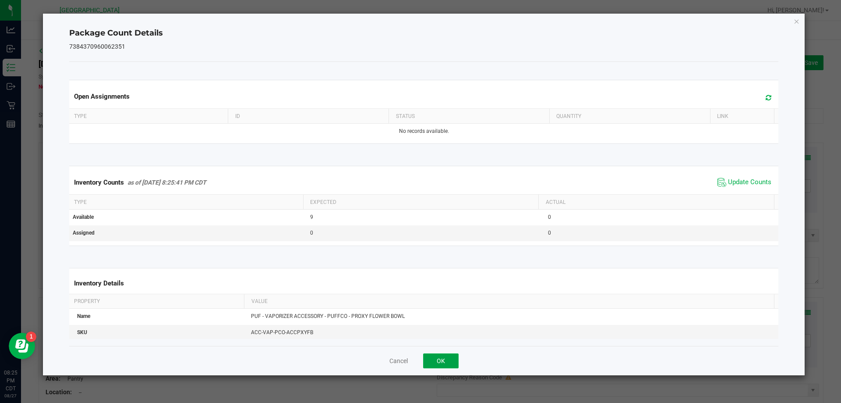
click at [438, 357] on button "OK" at bounding box center [440, 360] width 35 height 15
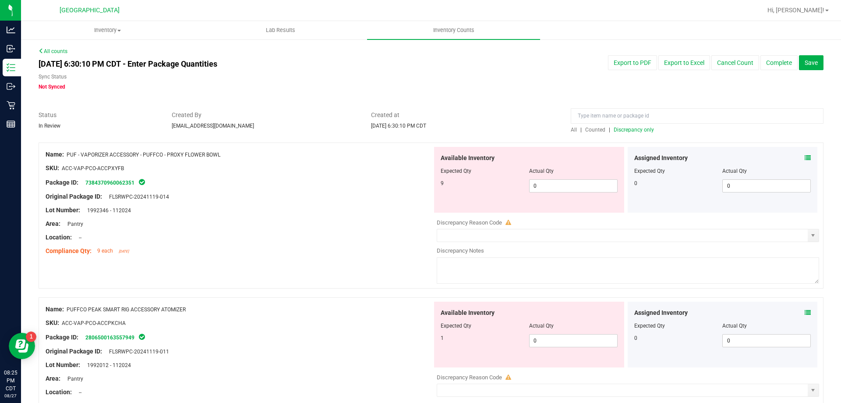
click at [805, 311] on icon at bounding box center [808, 312] width 6 height 6
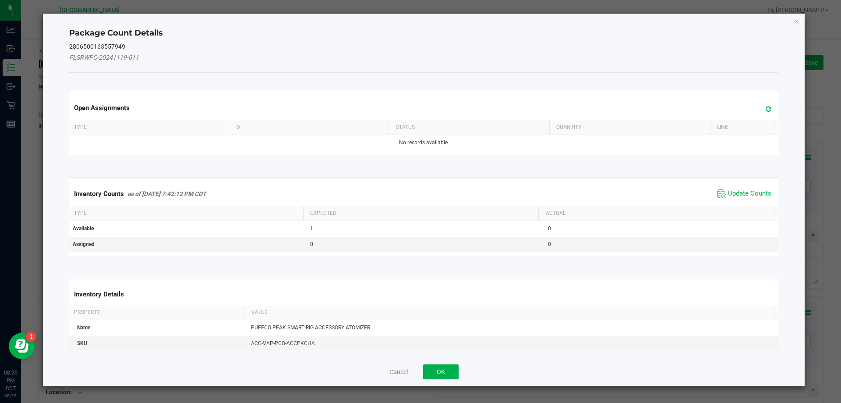
click at [731, 191] on span "Update Counts" at bounding box center [749, 193] width 43 height 9
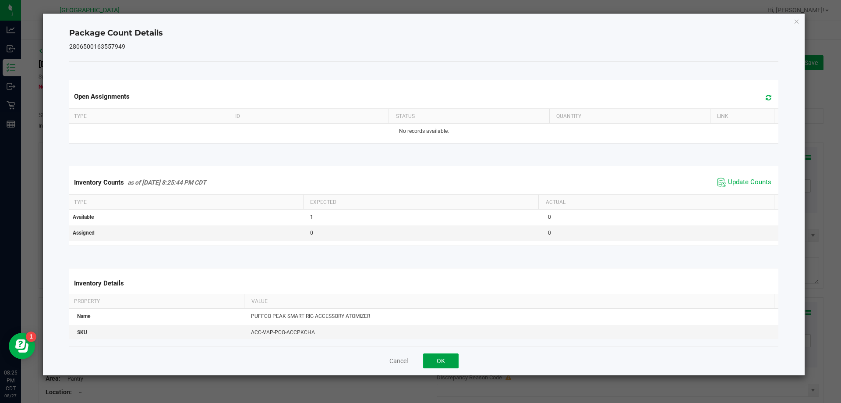
drag, startPoint x: 431, startPoint y: 364, endPoint x: 439, endPoint y: 360, distance: 8.8
click at [432, 364] on button "OK" at bounding box center [440, 360] width 35 height 15
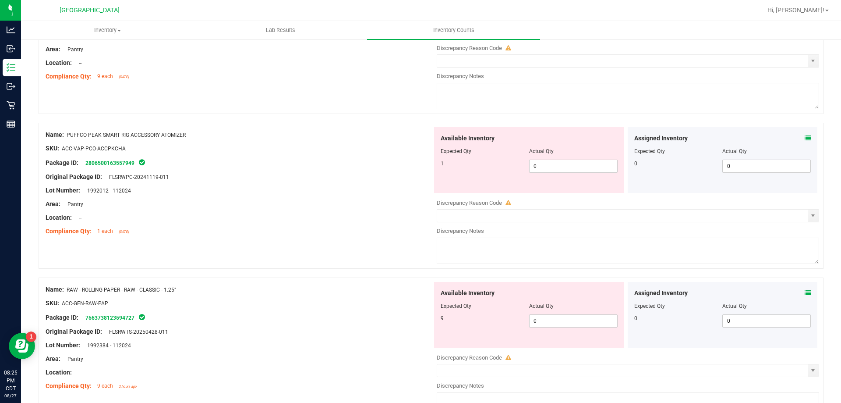
scroll to position [175, 0]
click at [805, 294] on icon at bounding box center [808, 292] width 6 height 6
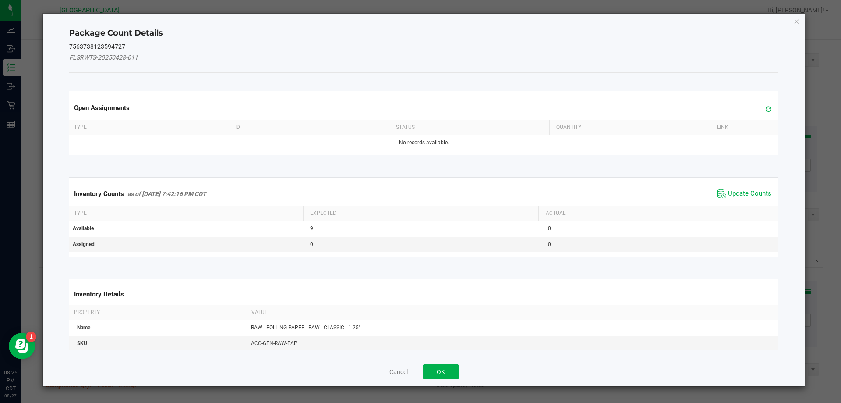
click at [742, 191] on span "Update Counts" at bounding box center [749, 193] width 43 height 9
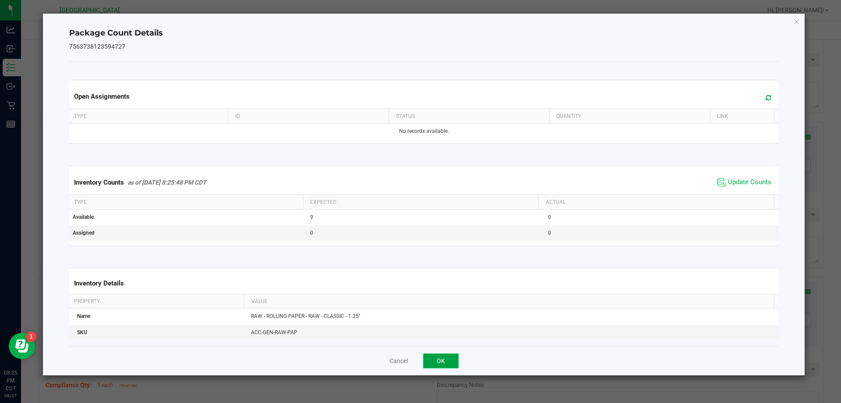
click at [454, 358] on button "OK" at bounding box center [440, 360] width 35 height 15
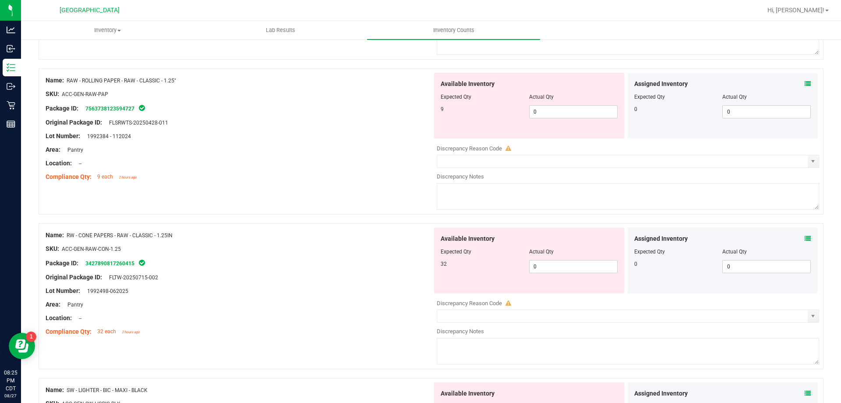
scroll to position [482, 0]
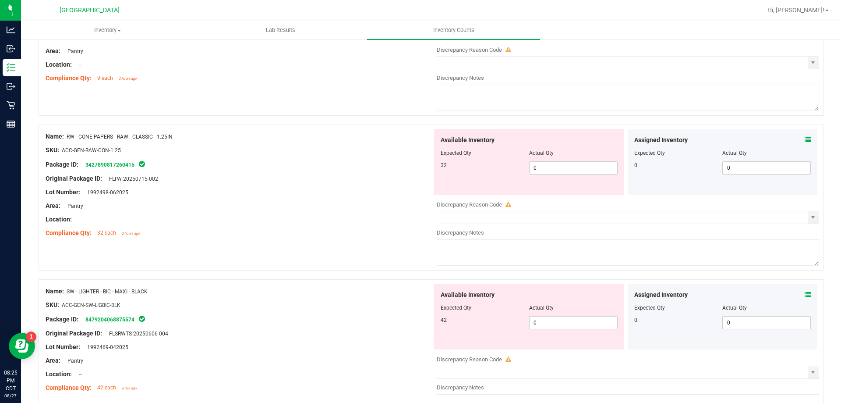
click at [805, 142] on icon at bounding box center [808, 140] width 6 height 6
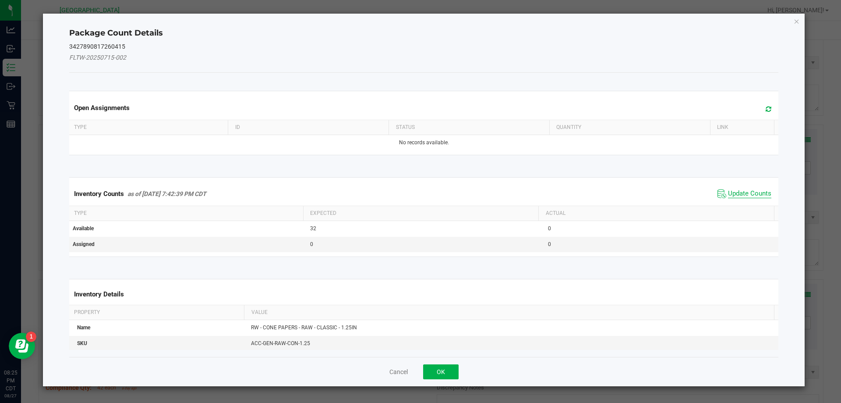
click at [736, 195] on span "Update Counts" at bounding box center [749, 193] width 43 height 9
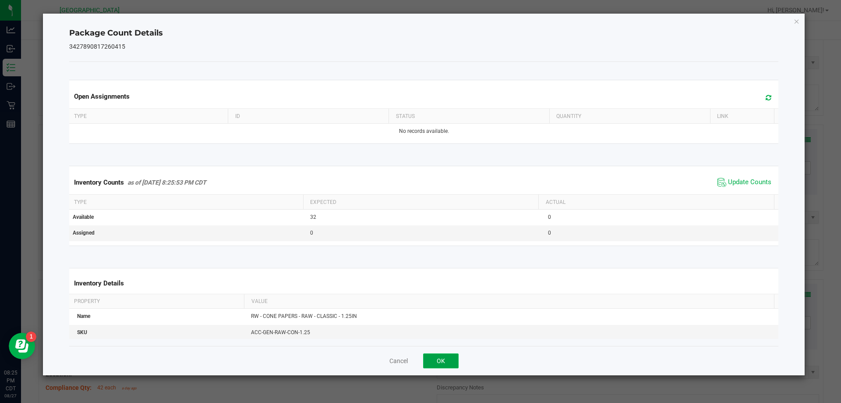
click at [439, 363] on button "OK" at bounding box center [440, 360] width 35 height 15
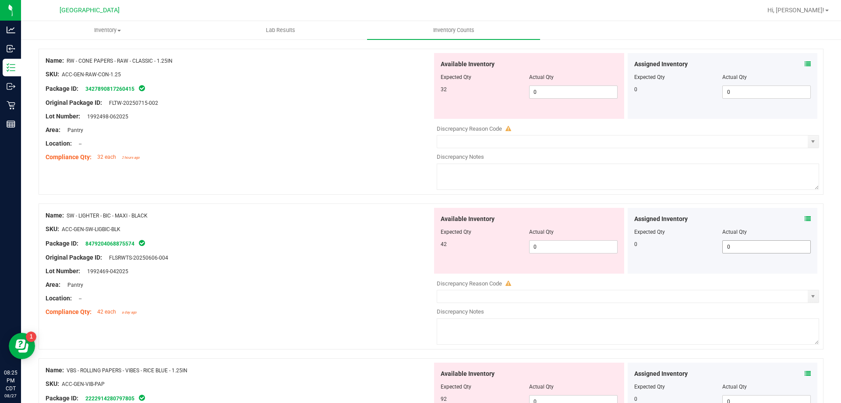
scroll to position [570, 0]
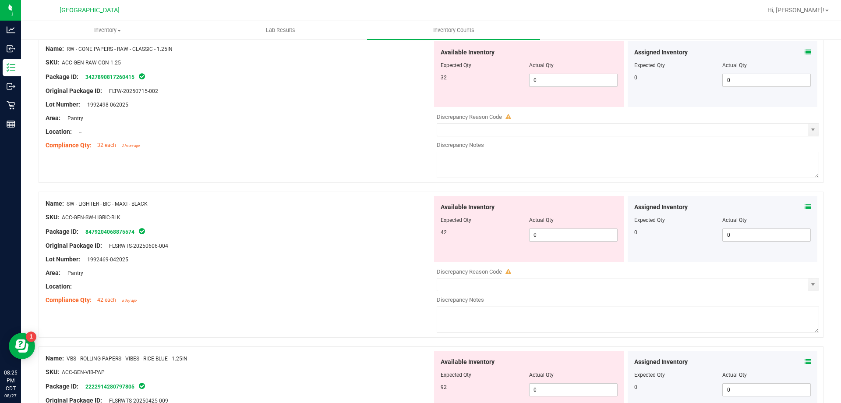
click at [798, 207] on div "Assigned Inventory" at bounding box center [722, 206] width 177 height 9
click at [805, 207] on icon at bounding box center [808, 207] width 6 height 6
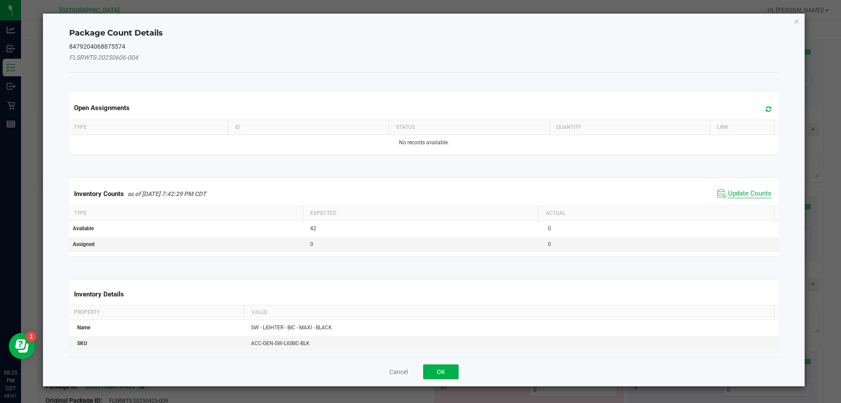
click at [729, 194] on span "Update Counts" at bounding box center [749, 193] width 43 height 9
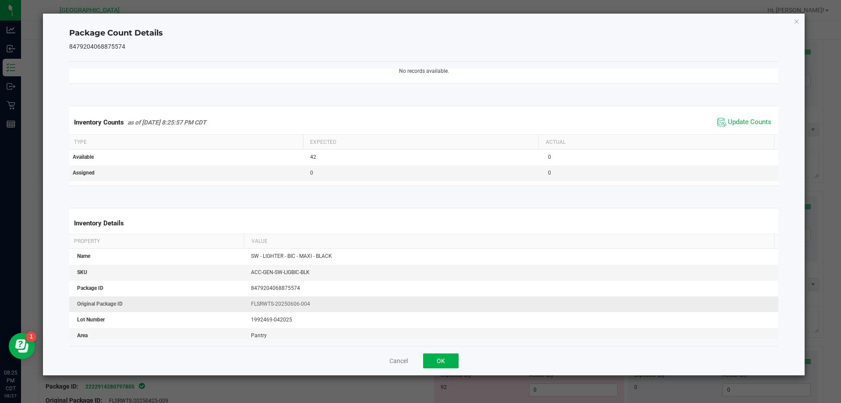
scroll to position [134, 0]
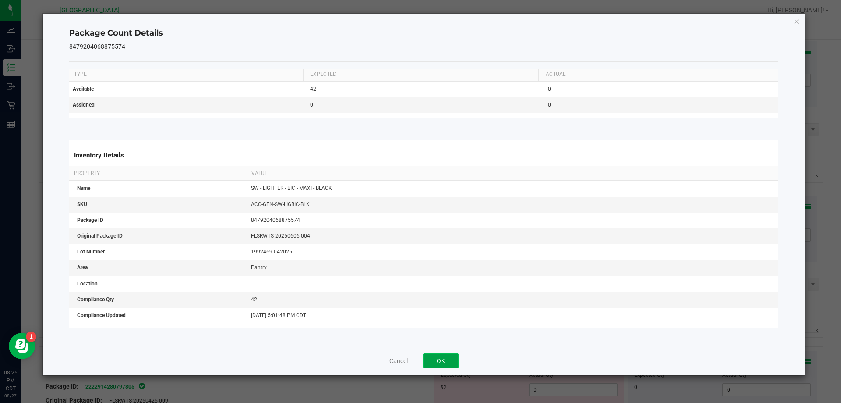
click at [448, 353] on button "OK" at bounding box center [440, 360] width 35 height 15
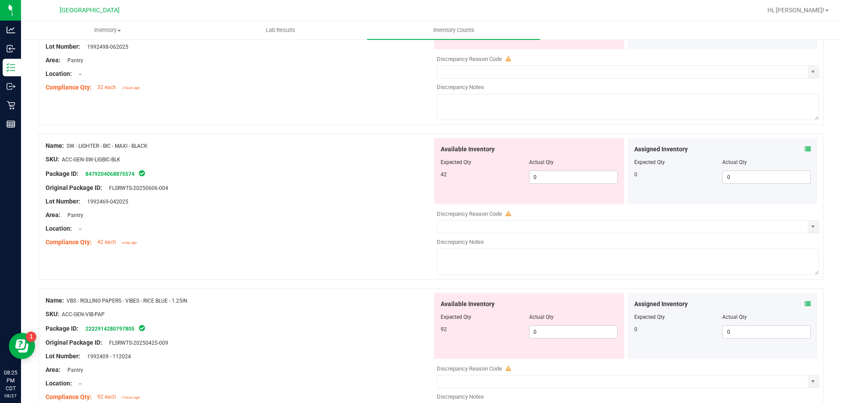
scroll to position [745, 0]
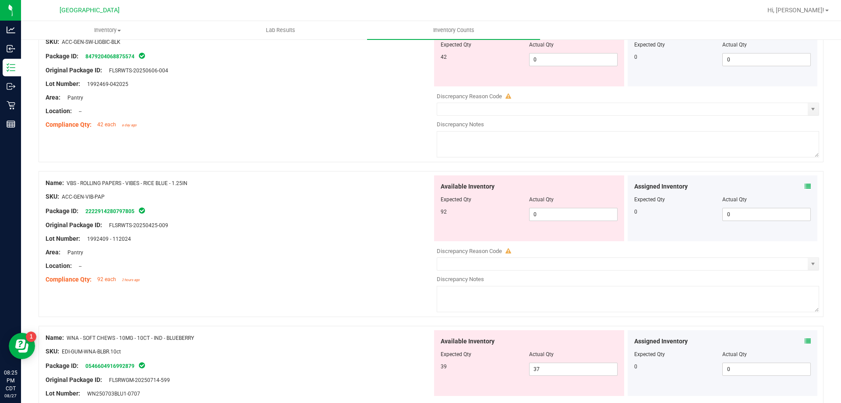
click at [805, 184] on icon at bounding box center [808, 186] width 6 height 6
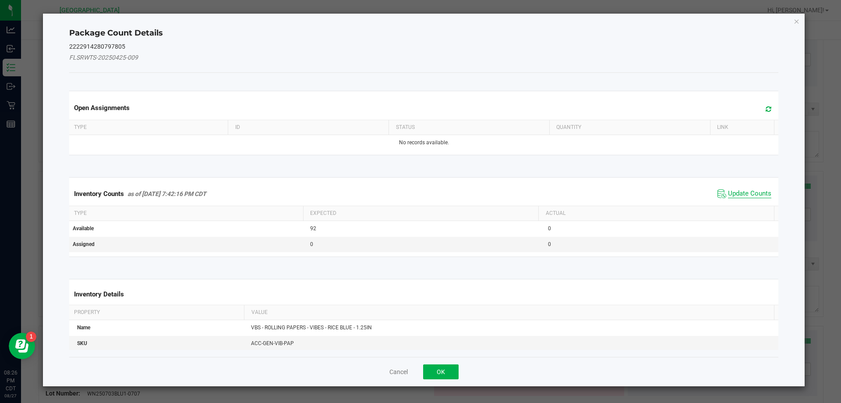
click at [732, 189] on span "Update Counts" at bounding box center [749, 193] width 43 height 9
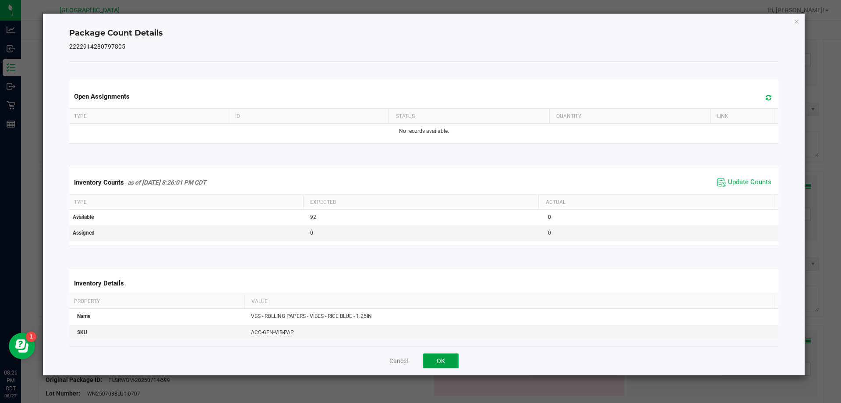
click at [445, 363] on button "OK" at bounding box center [440, 360] width 35 height 15
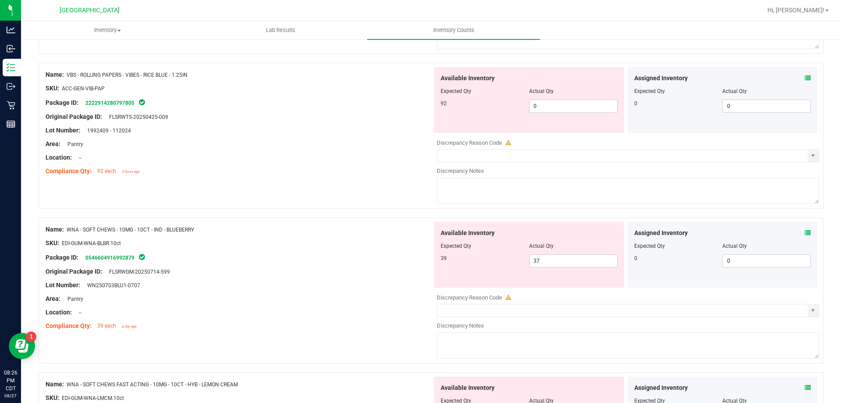
scroll to position [876, 0]
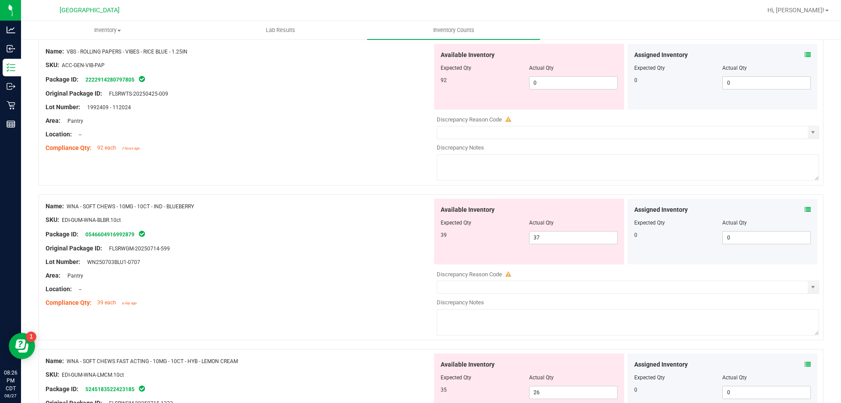
click at [805, 210] on icon at bounding box center [808, 209] width 6 height 6
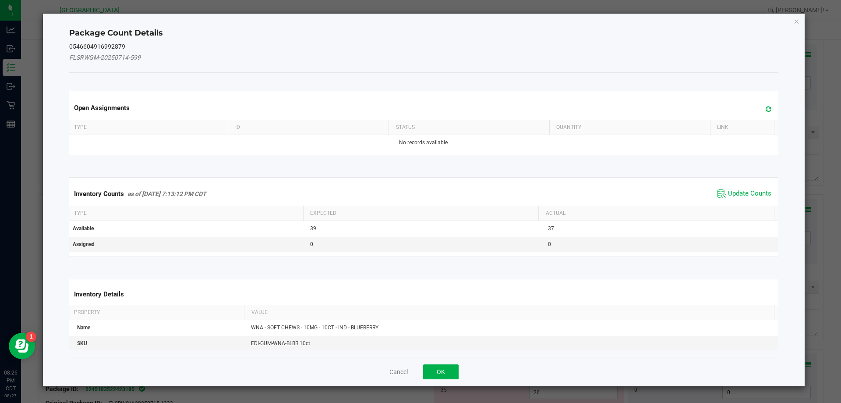
click at [744, 191] on span "Update Counts" at bounding box center [749, 193] width 43 height 9
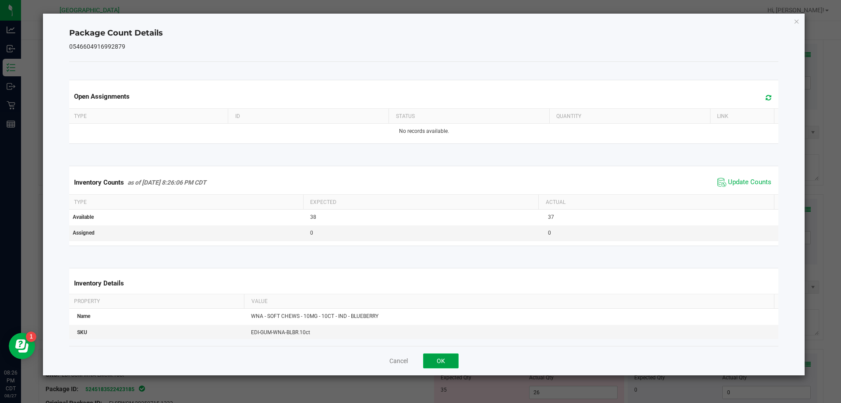
click at [448, 355] on button "OK" at bounding box center [440, 360] width 35 height 15
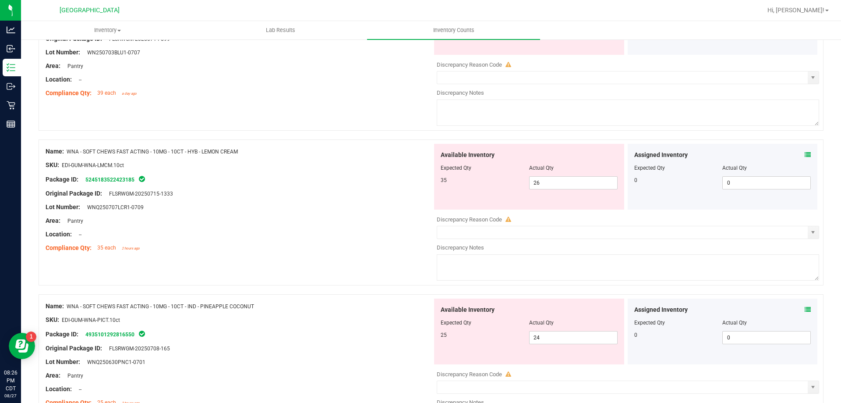
scroll to position [1095, 0]
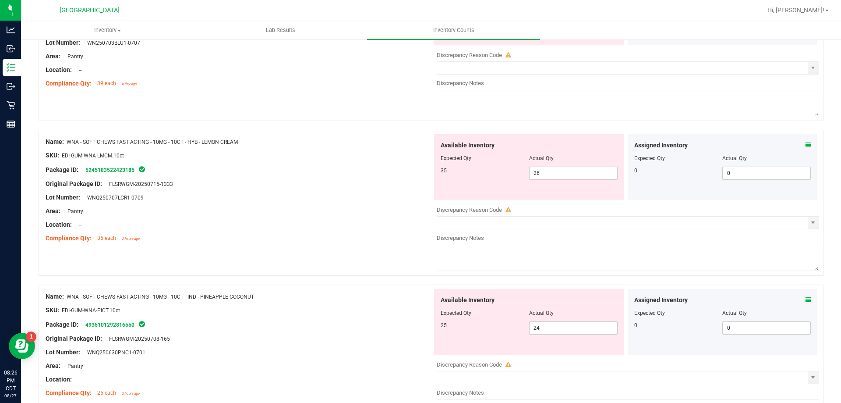
click at [805, 142] on icon at bounding box center [808, 145] width 6 height 6
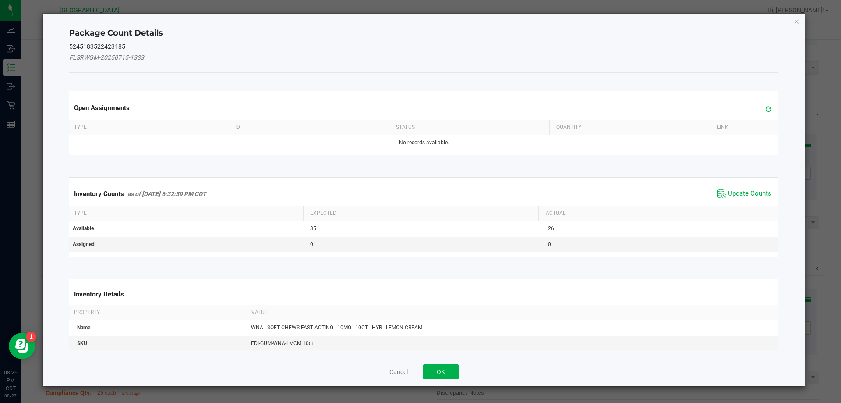
click at [753, 188] on span "Update Counts" at bounding box center [744, 193] width 58 height 13
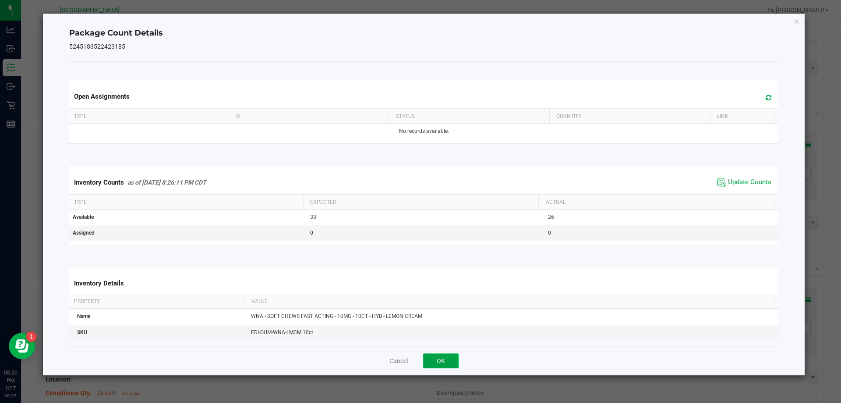
click at [449, 357] on button "OK" at bounding box center [440, 360] width 35 height 15
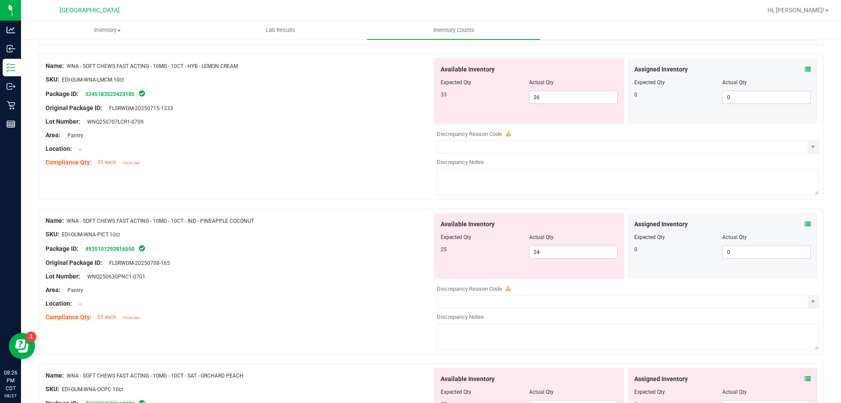
scroll to position [1183, 0]
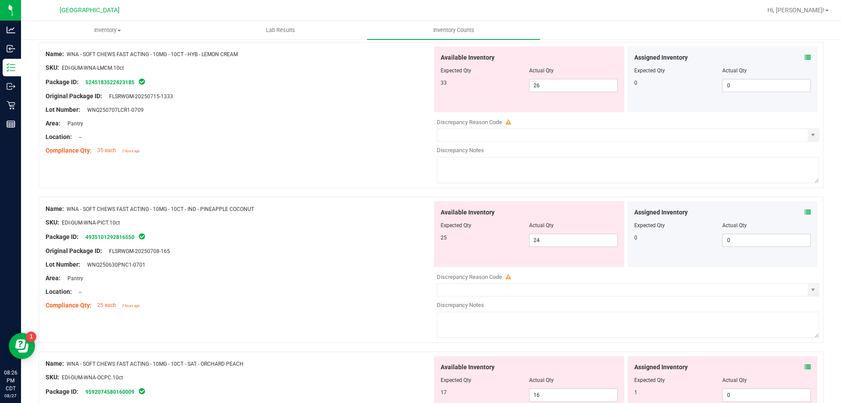
click at [805, 209] on icon at bounding box center [808, 212] width 6 height 6
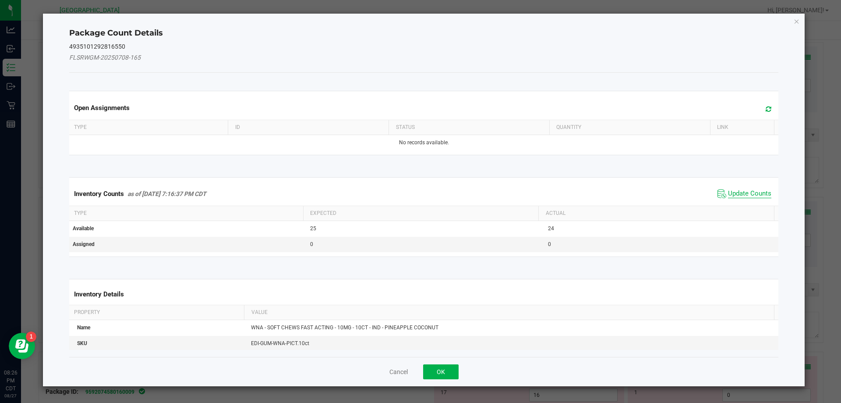
click at [741, 190] on span "Update Counts" at bounding box center [749, 193] width 43 height 9
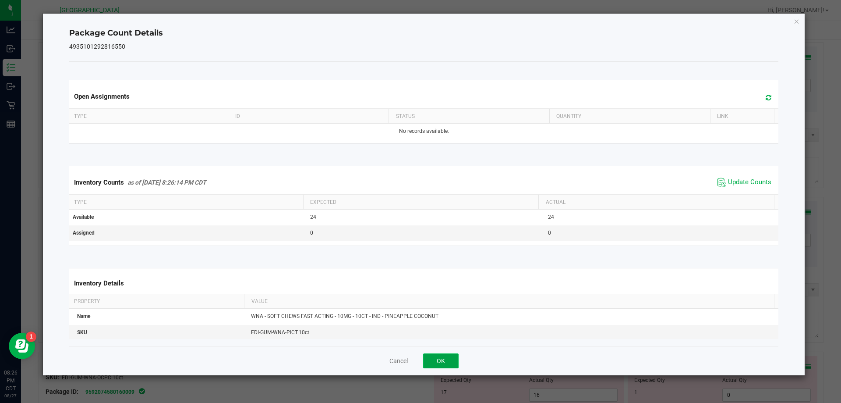
click at [440, 356] on button "OK" at bounding box center [440, 360] width 35 height 15
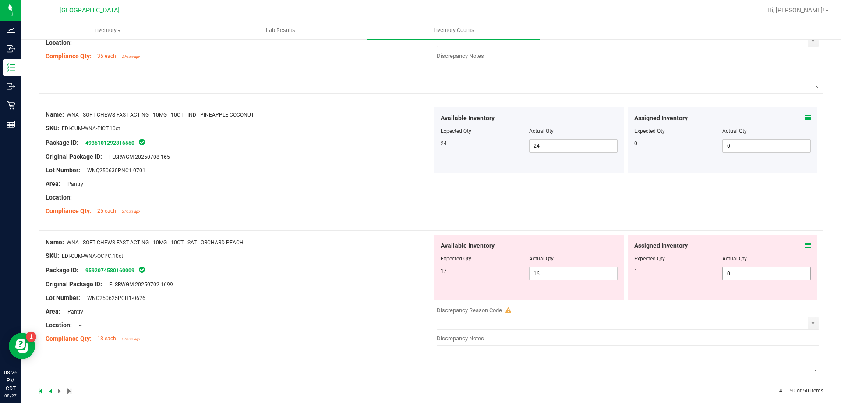
scroll to position [1289, 0]
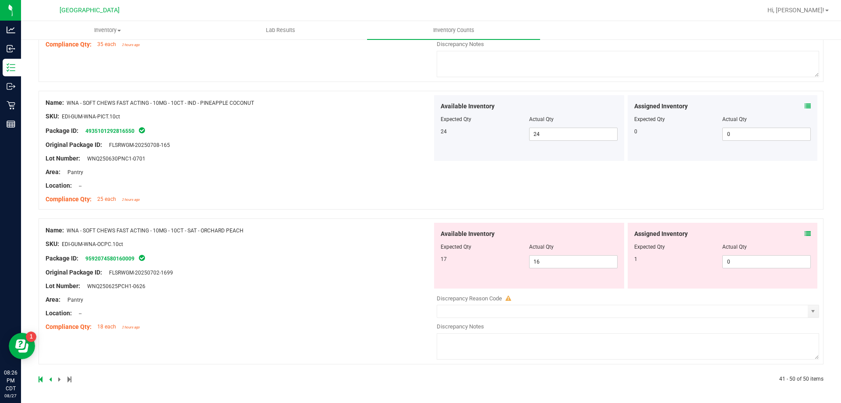
click at [805, 233] on icon at bounding box center [808, 233] width 6 height 6
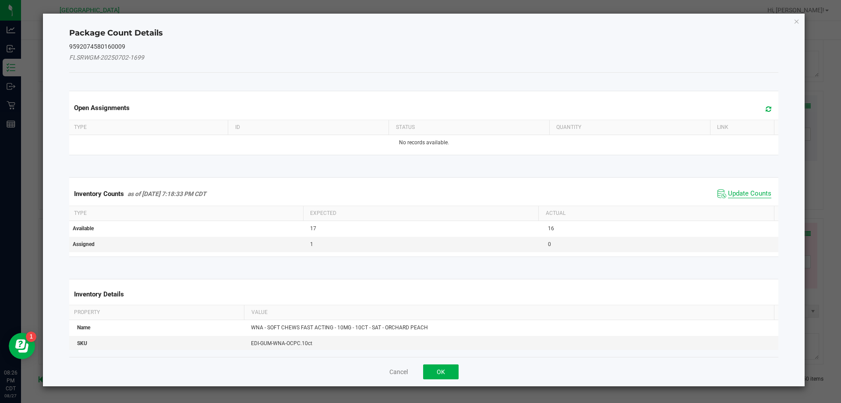
click at [743, 197] on span "Update Counts" at bounding box center [749, 193] width 43 height 9
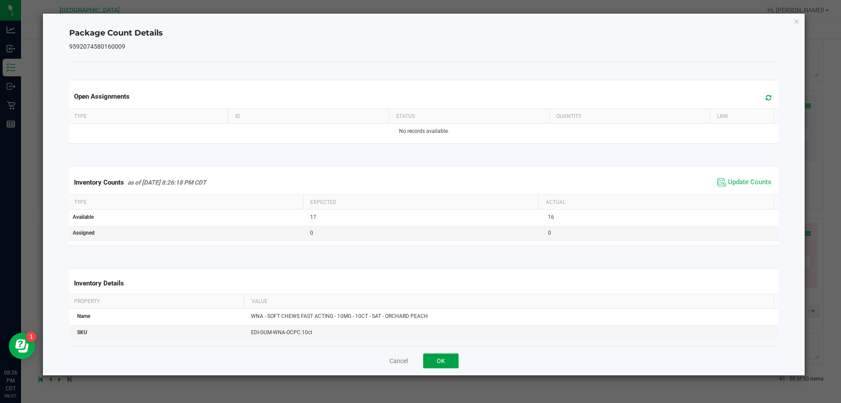
click at [430, 363] on button "OK" at bounding box center [440, 360] width 35 height 15
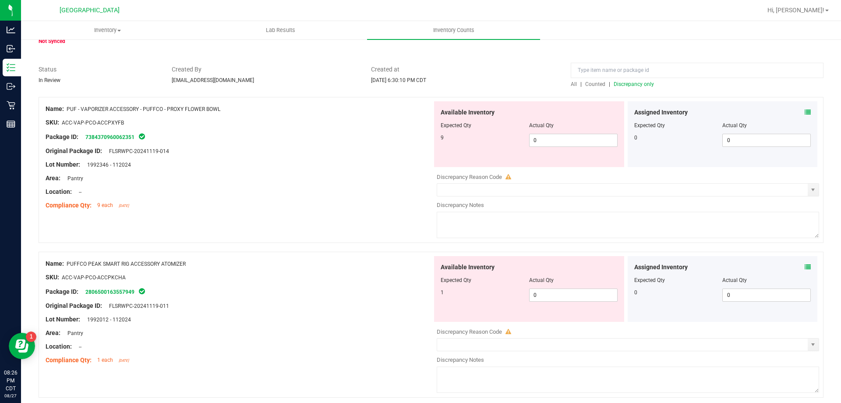
scroll to position [0, 0]
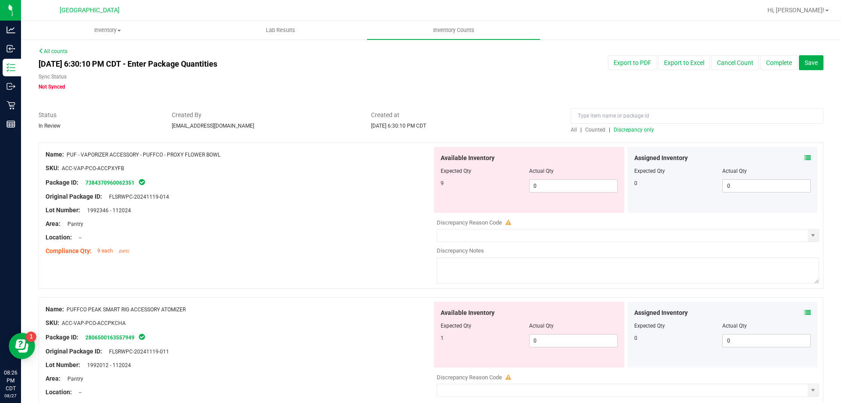
click at [635, 131] on span "Discrepancy only" at bounding box center [634, 130] width 40 height 6
click at [559, 184] on span "0 0" at bounding box center [573, 185] width 88 height 13
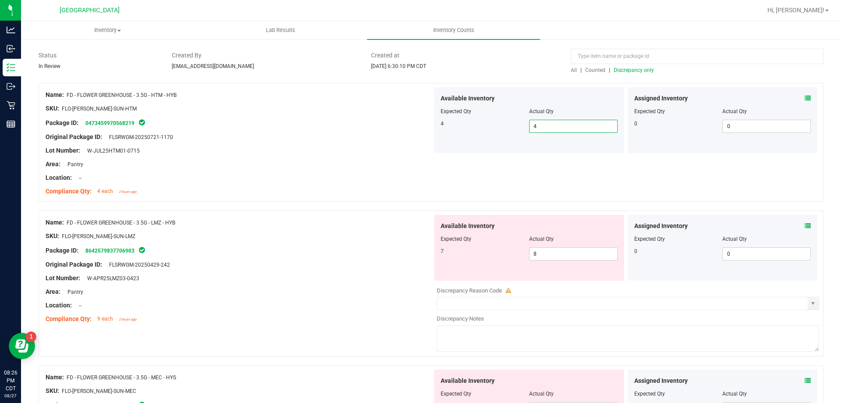
scroll to position [88, 0]
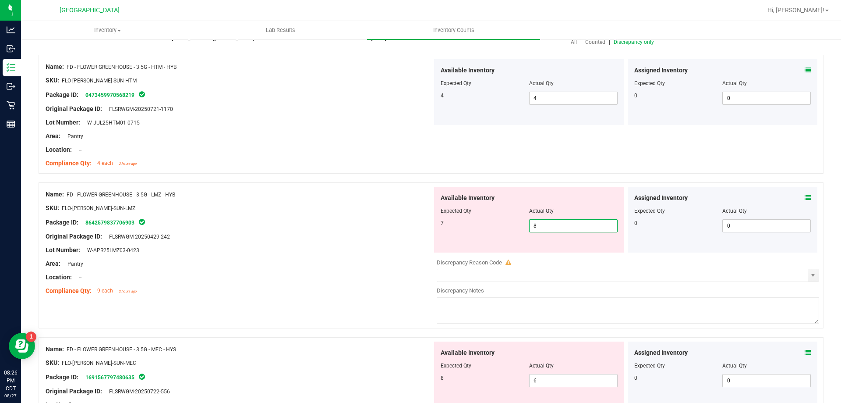
click at [560, 228] on span "8 8" at bounding box center [573, 225] width 88 height 13
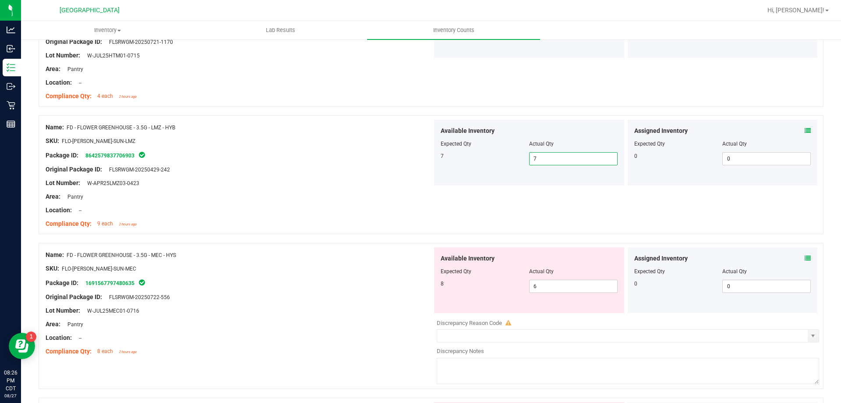
scroll to position [175, 0]
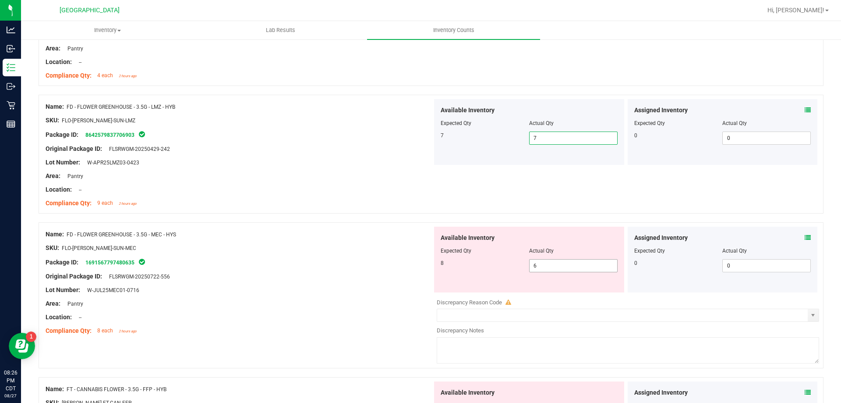
click at [541, 266] on span "6 6" at bounding box center [573, 265] width 88 height 13
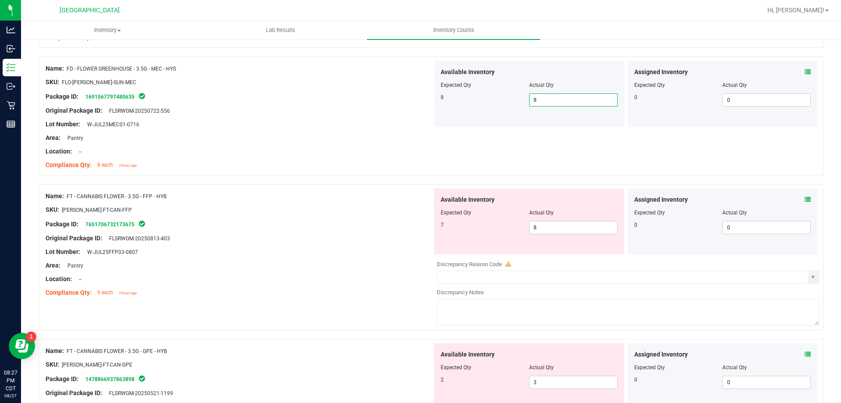
scroll to position [350, 0]
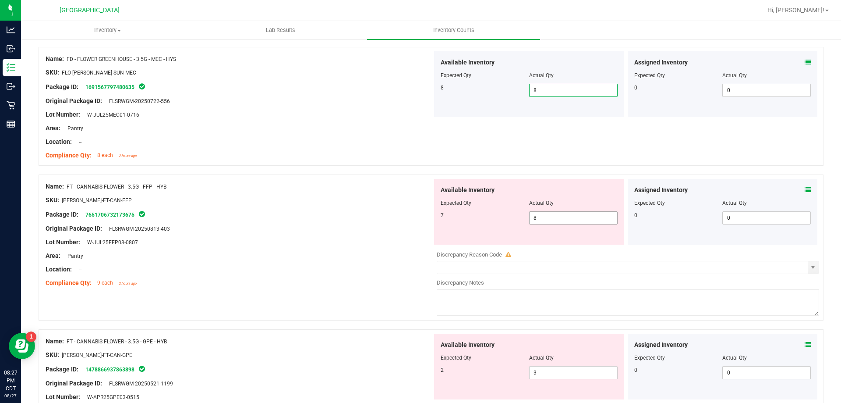
click at [562, 218] on span "8 8" at bounding box center [573, 217] width 88 height 13
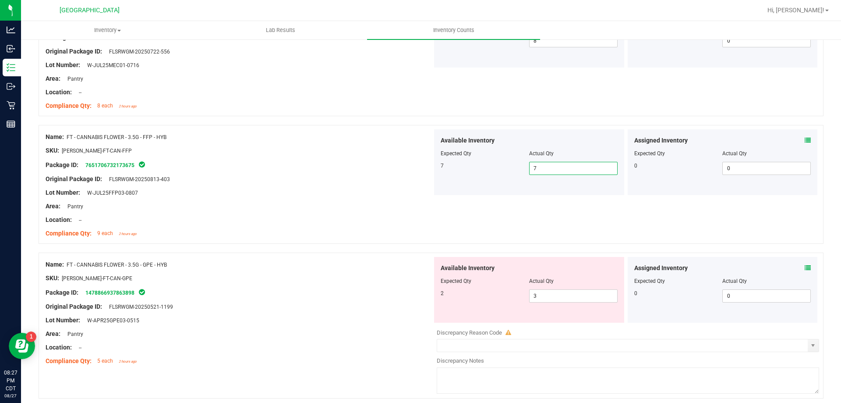
scroll to position [482, 0]
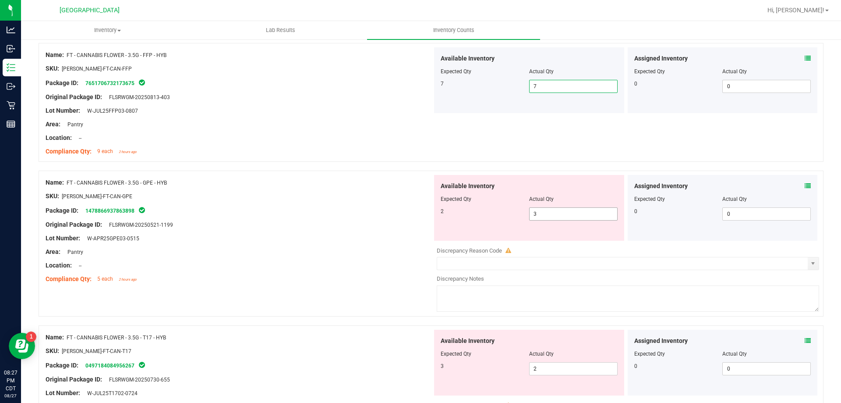
click at [558, 217] on span "3 3" at bounding box center [573, 213] width 88 height 13
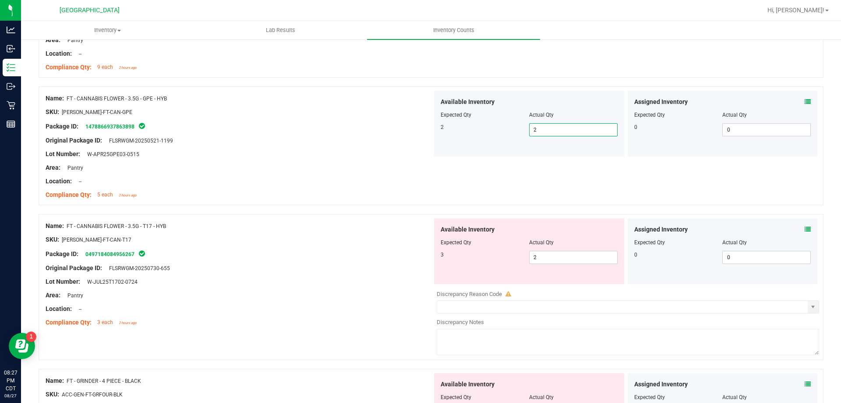
scroll to position [570, 0]
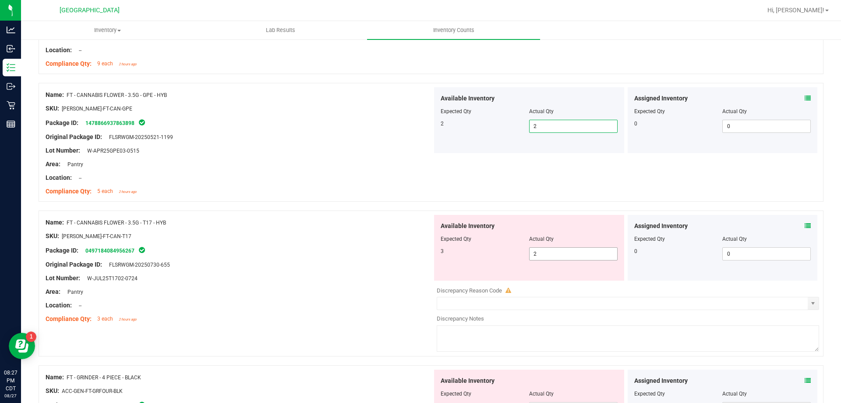
click at [558, 254] on span "2 2" at bounding box center [573, 253] width 88 height 13
click at [588, 245] on div at bounding box center [529, 245] width 177 height 4
click at [589, 249] on span "2 2" at bounding box center [573, 253] width 88 height 13
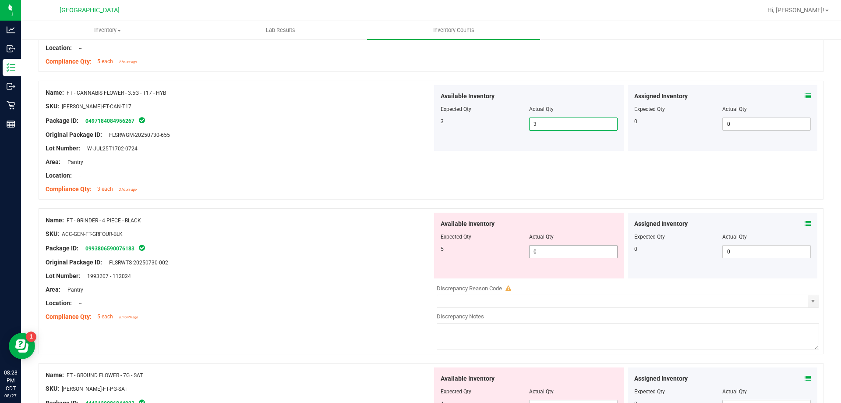
scroll to position [701, 0]
click at [569, 248] on span "0 0" at bounding box center [573, 249] width 88 height 13
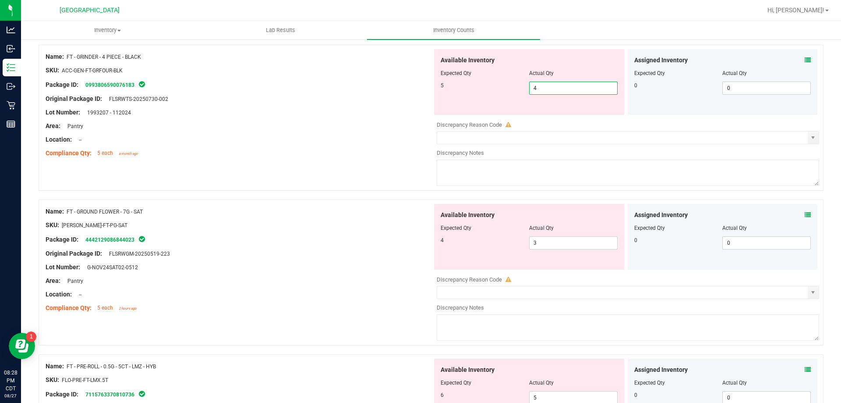
scroll to position [876, 0]
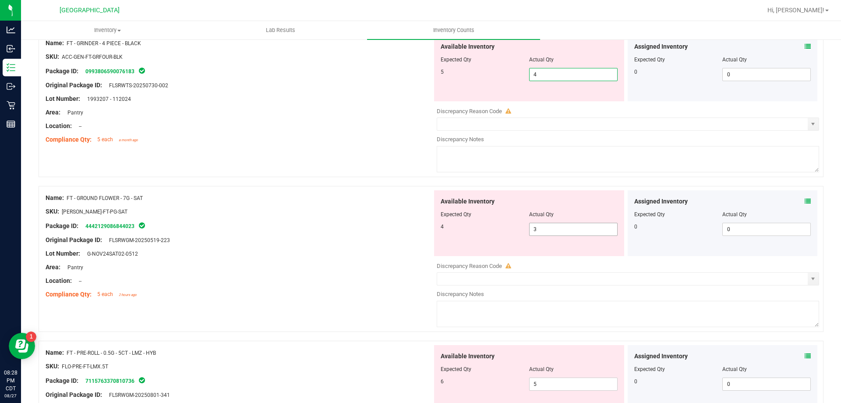
click at [553, 227] on span "3 3" at bounding box center [573, 229] width 88 height 13
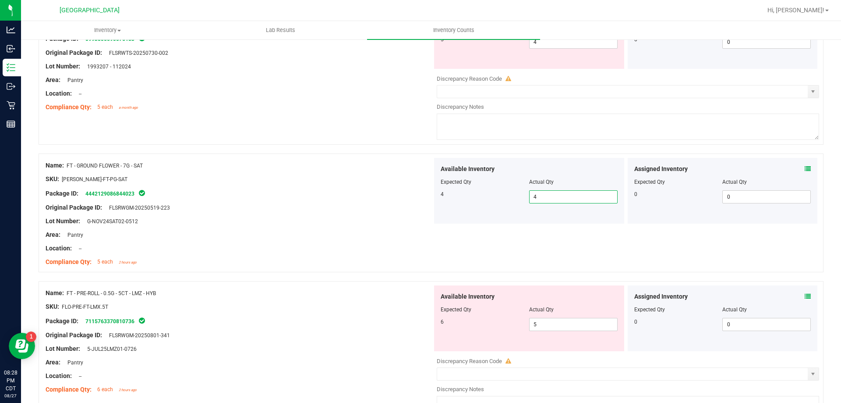
scroll to position [1008, 0]
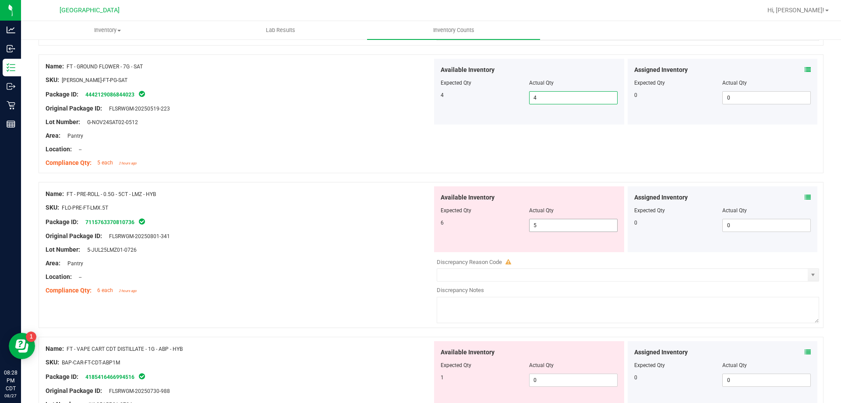
click at [543, 226] on span "5 5" at bounding box center [573, 225] width 88 height 13
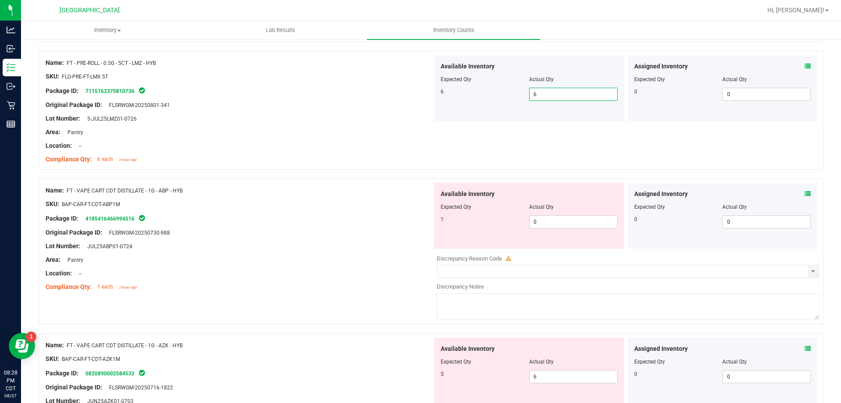
scroll to position [1139, 0]
click at [557, 217] on span "0 0" at bounding box center [573, 221] width 88 height 13
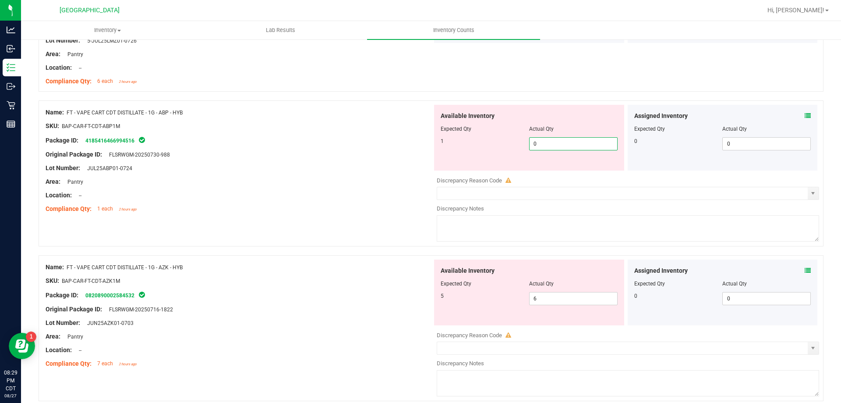
scroll to position [1227, 0]
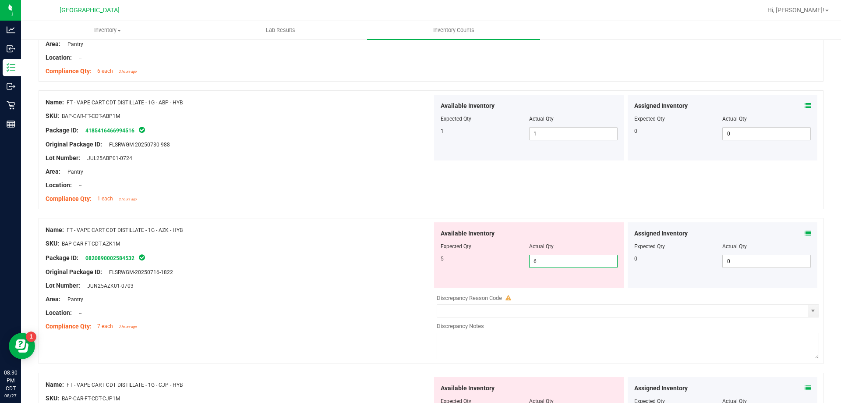
click at [537, 262] on span "6 6" at bounding box center [573, 261] width 88 height 13
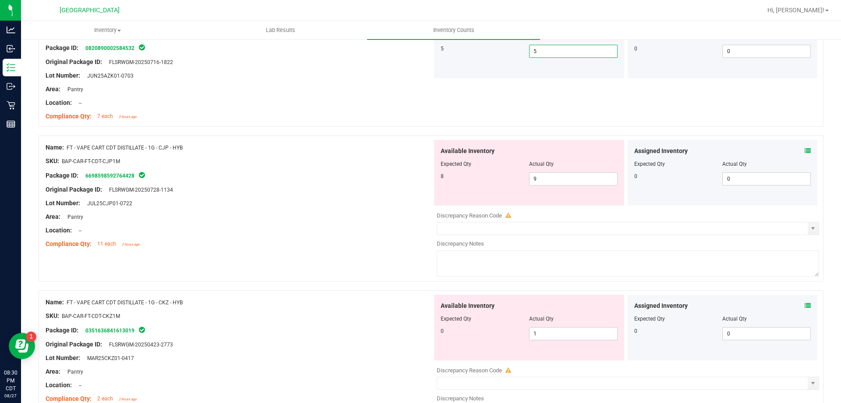
scroll to position [1489, 0]
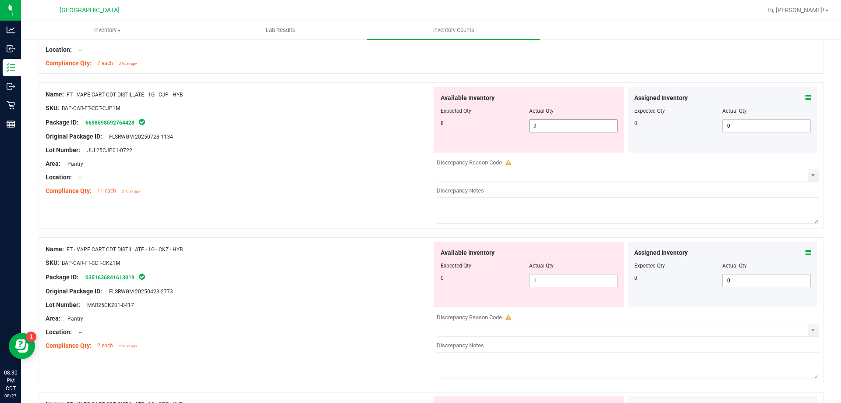
click at [584, 127] on span "9 9" at bounding box center [573, 125] width 88 height 13
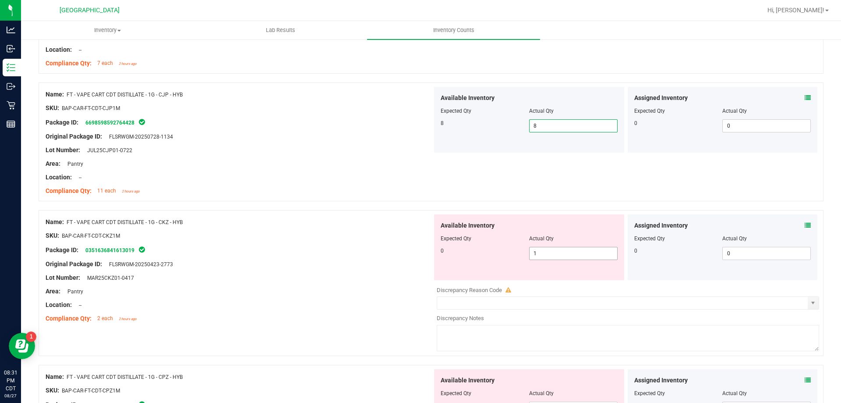
click at [602, 250] on span "1 1" at bounding box center [573, 253] width 88 height 13
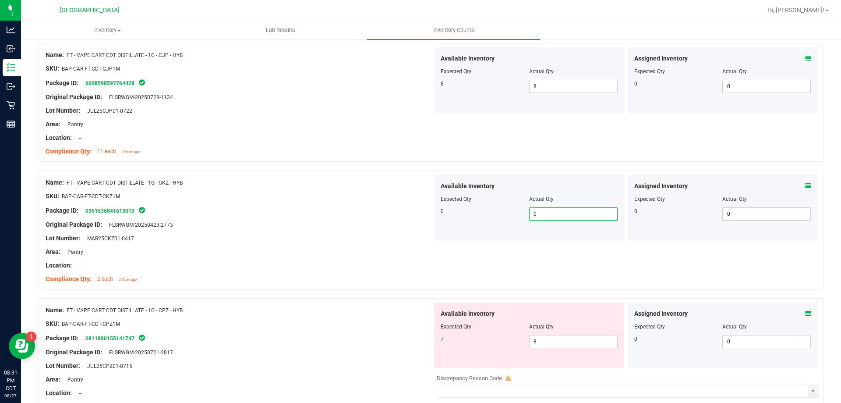
scroll to position [1621, 0]
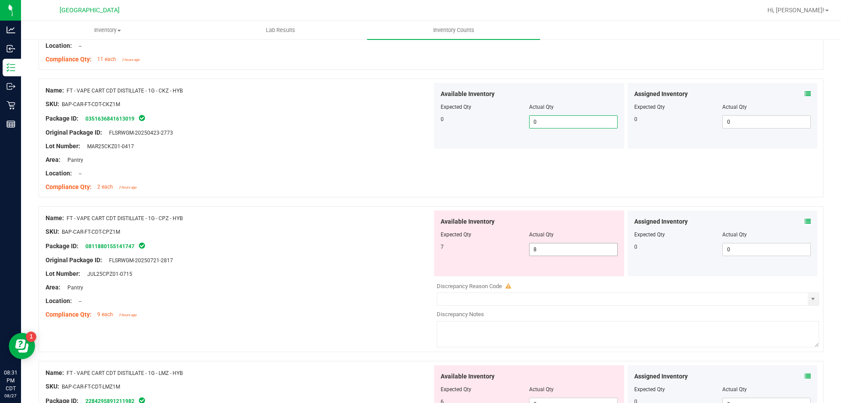
click at [557, 250] on span "8 8" at bounding box center [573, 249] width 88 height 13
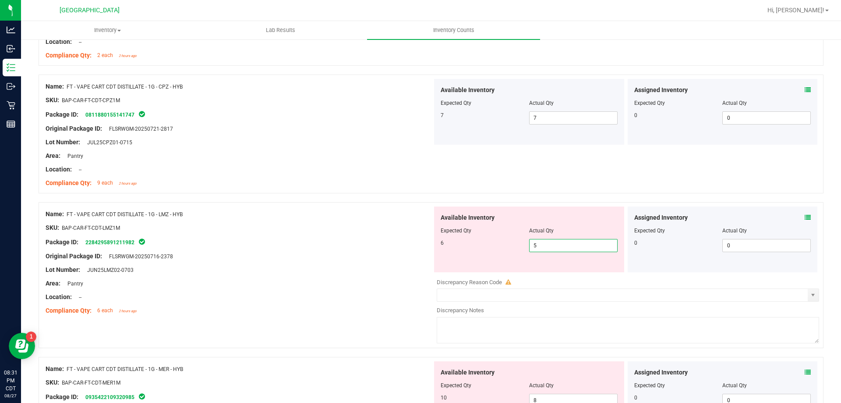
click at [565, 247] on span "5 5" at bounding box center [573, 245] width 88 height 13
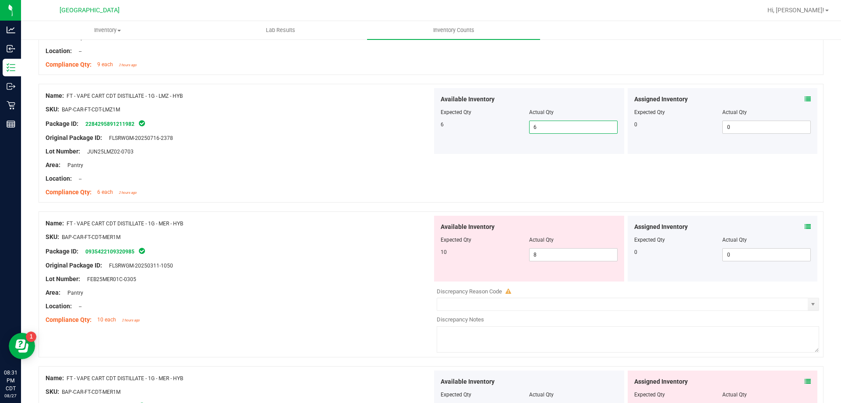
scroll to position [1884, 0]
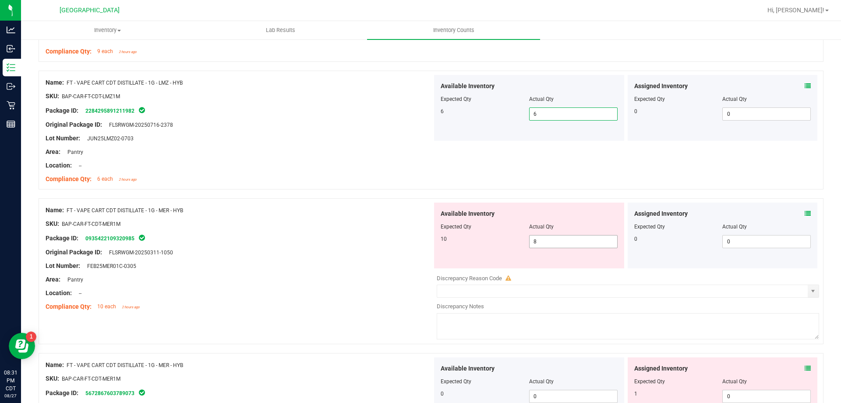
click at [552, 243] on span "8 8" at bounding box center [573, 241] width 88 height 13
click at [805, 218] on span at bounding box center [808, 213] width 6 height 9
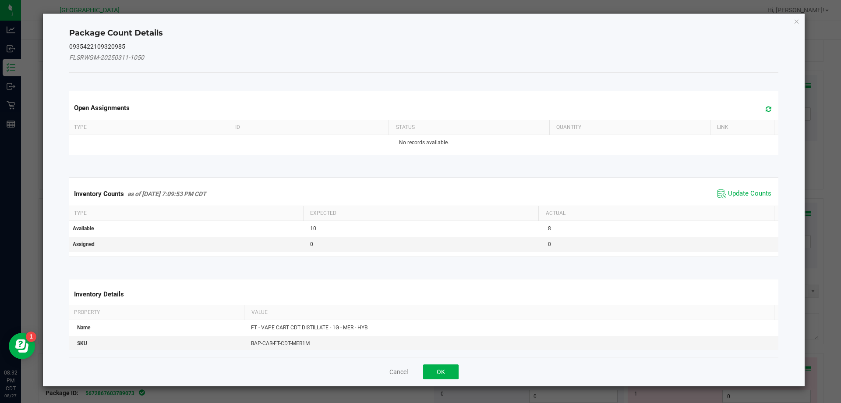
click at [749, 191] on span "Update Counts" at bounding box center [749, 193] width 43 height 9
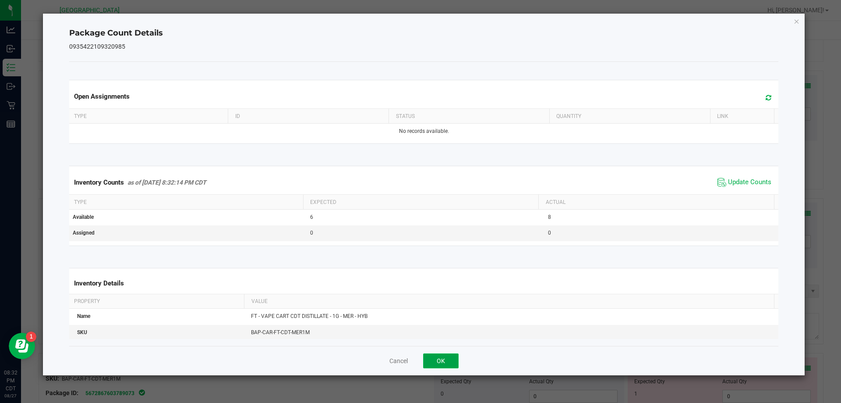
click at [450, 363] on button "OK" at bounding box center [440, 360] width 35 height 15
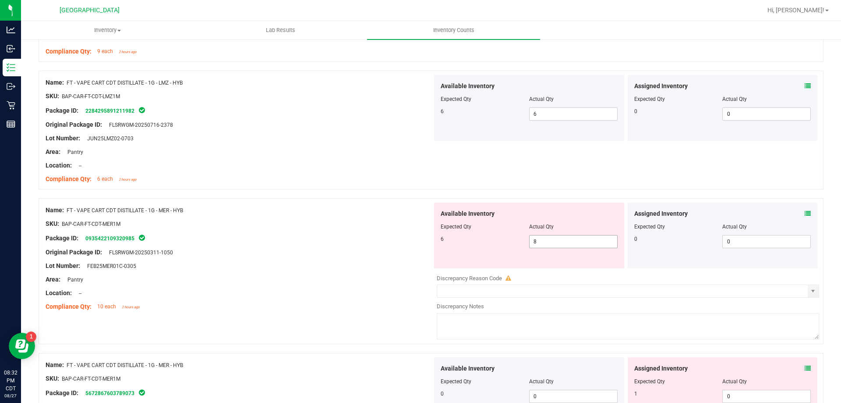
click at [551, 242] on span "8 8" at bounding box center [573, 241] width 88 height 13
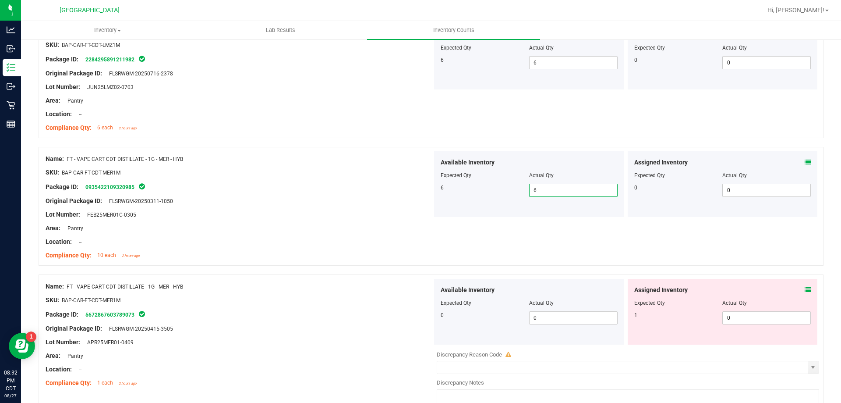
scroll to position [2015, 0]
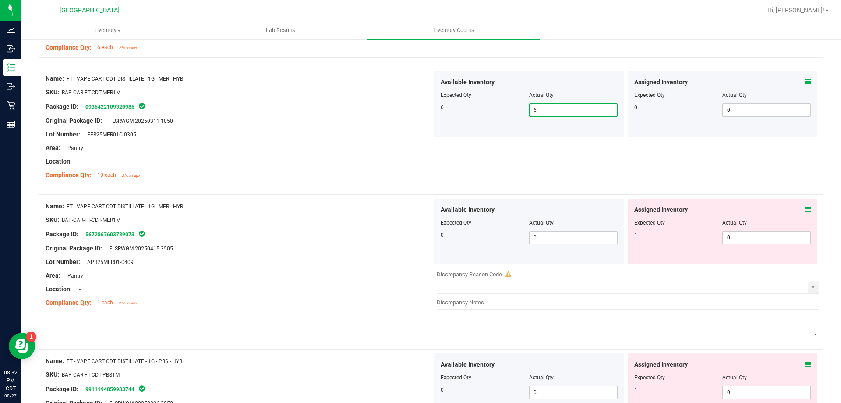
click at [803, 204] on div "Assigned Inventory Expected Qty Actual Qty 1 0 0" at bounding box center [723, 231] width 190 height 66
click at [805, 206] on icon at bounding box center [808, 209] width 6 height 6
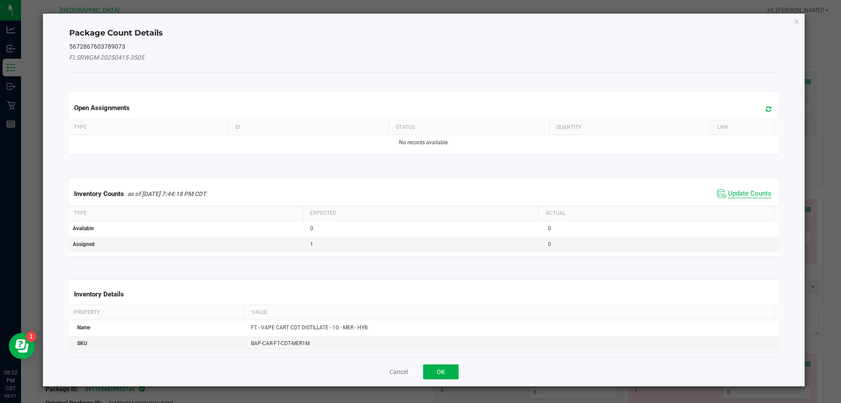
click at [732, 194] on span "Update Counts" at bounding box center [749, 193] width 43 height 9
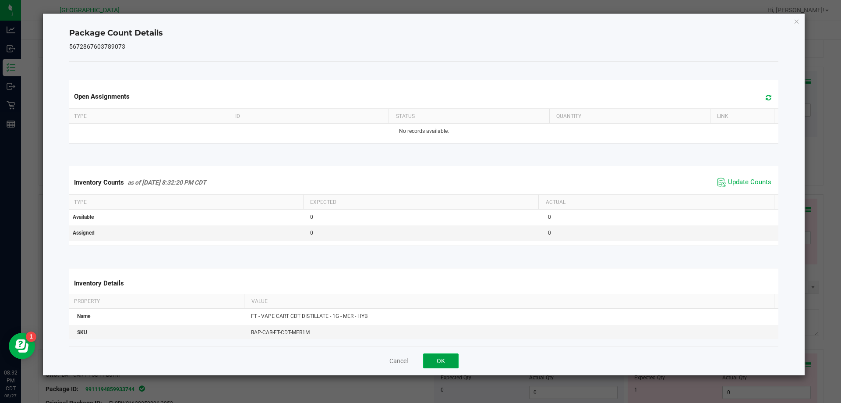
click at [457, 360] on button "OK" at bounding box center [440, 360] width 35 height 15
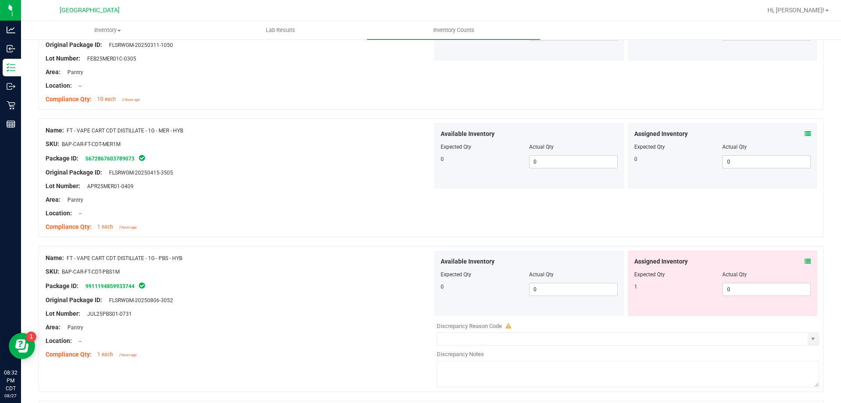
scroll to position [2103, 0]
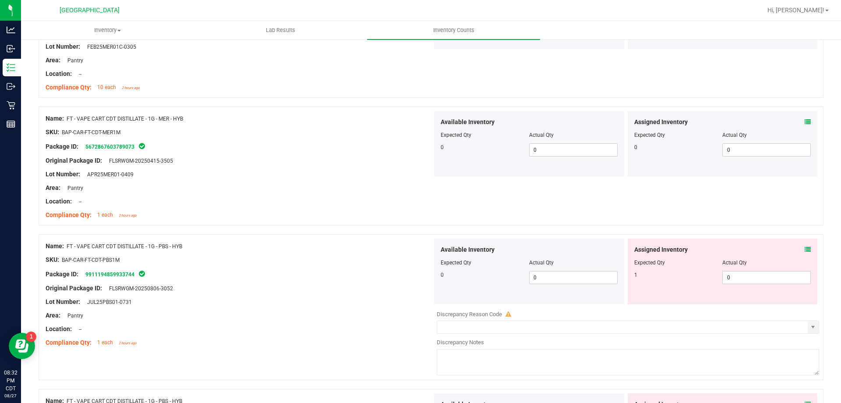
click at [805, 249] on icon at bounding box center [808, 249] width 6 height 6
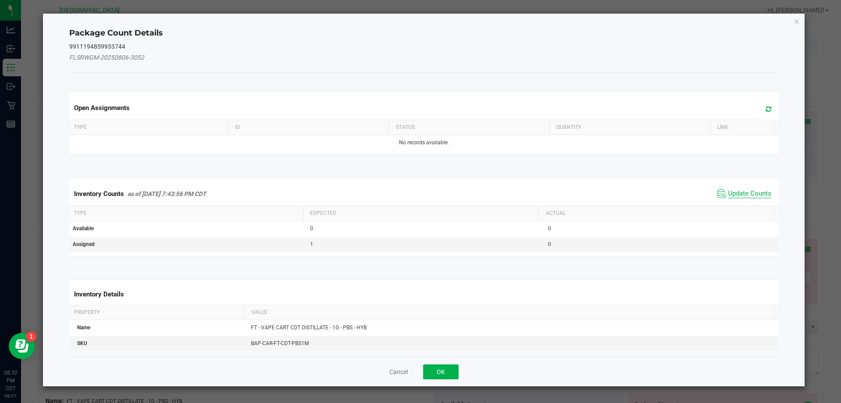
click at [738, 194] on span "Update Counts" at bounding box center [749, 193] width 43 height 9
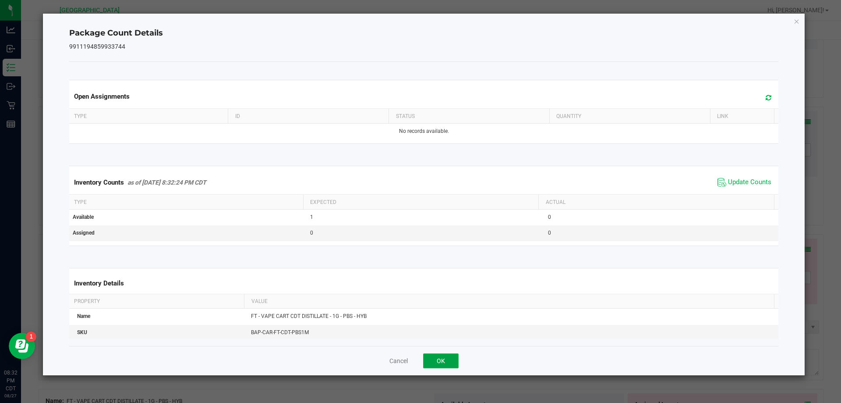
click at [449, 356] on button "OK" at bounding box center [440, 360] width 35 height 15
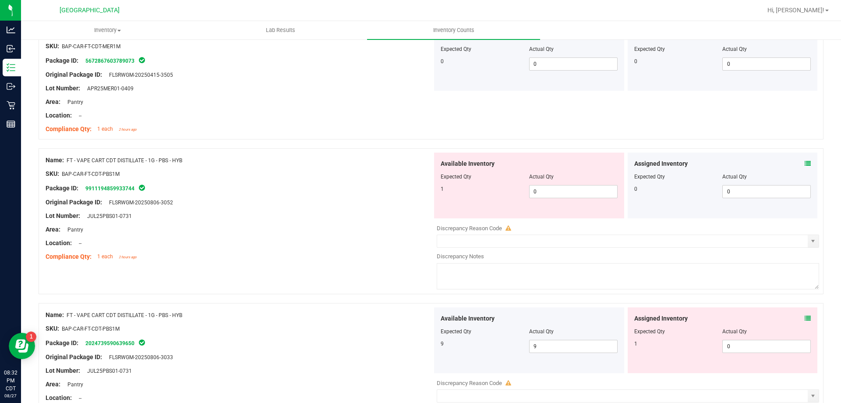
scroll to position [2190, 0]
click at [542, 194] on span "0 0" at bounding box center [573, 189] width 88 height 13
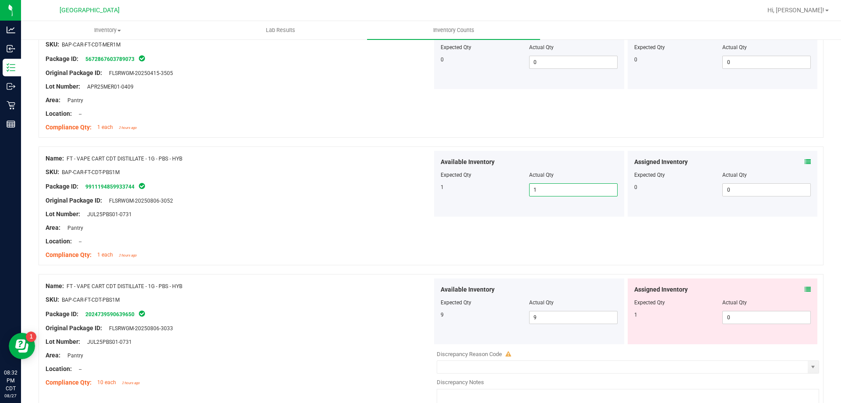
click at [805, 288] on icon at bounding box center [808, 289] width 6 height 6
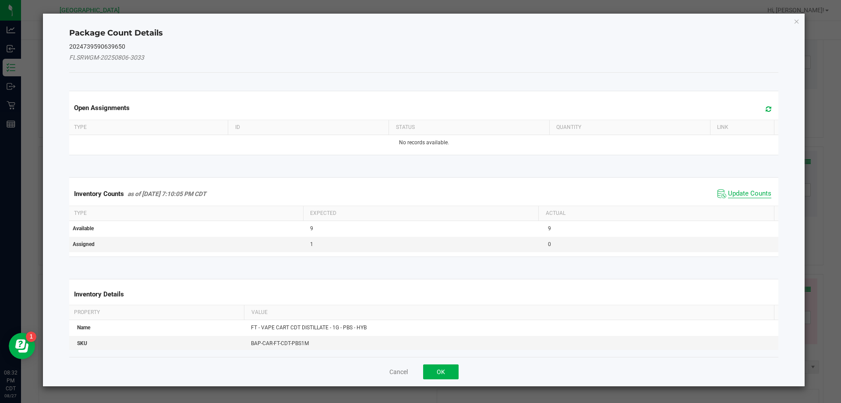
click at [743, 189] on span "Update Counts" at bounding box center [749, 193] width 43 height 9
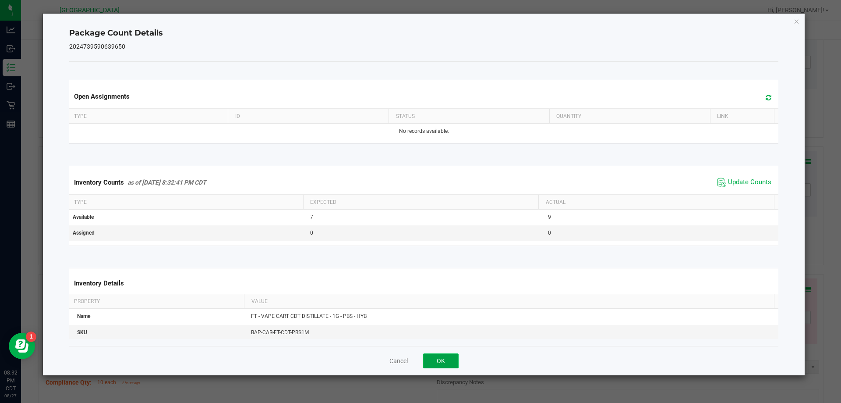
click at [436, 367] on button "OK" at bounding box center [440, 360] width 35 height 15
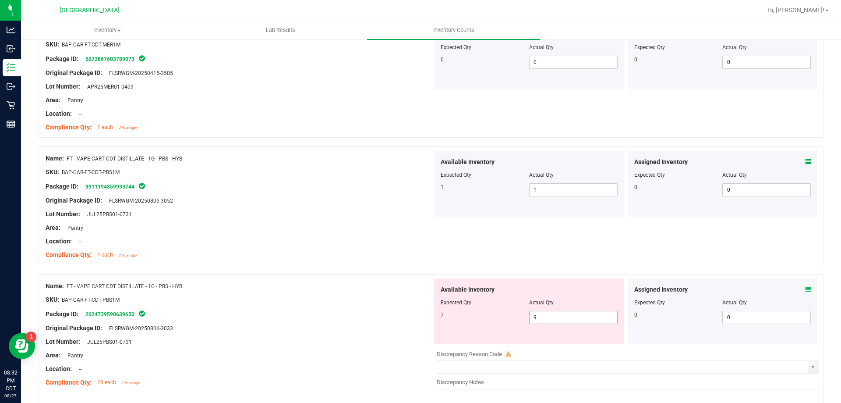
click at [581, 323] on span "9 9" at bounding box center [573, 317] width 88 height 13
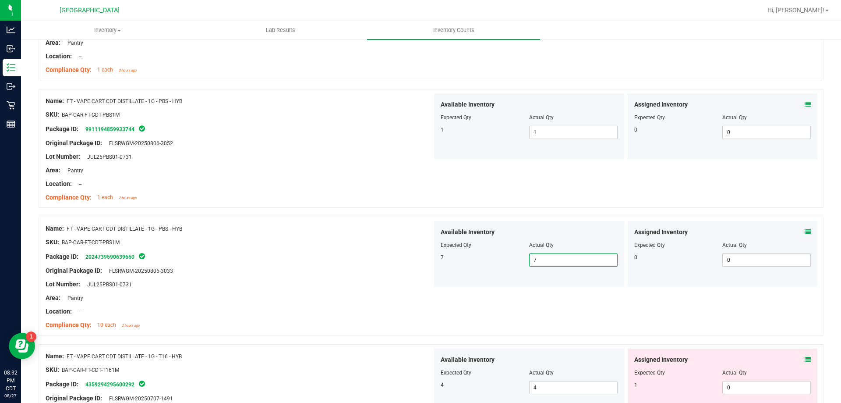
scroll to position [2374, 0]
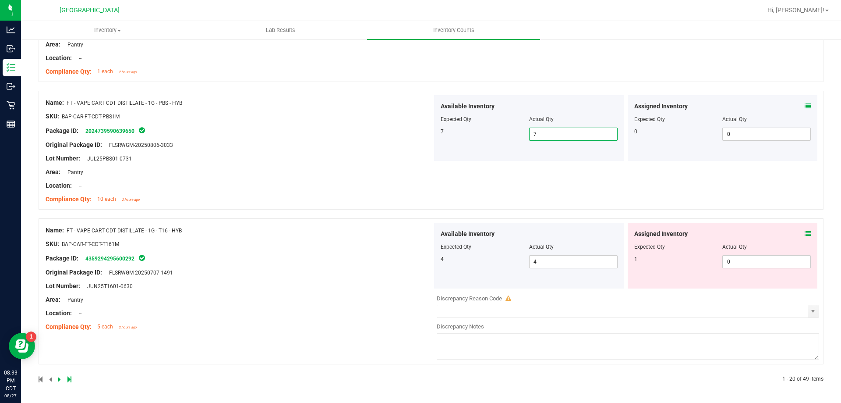
click at [805, 233] on icon at bounding box center [808, 233] width 6 height 6
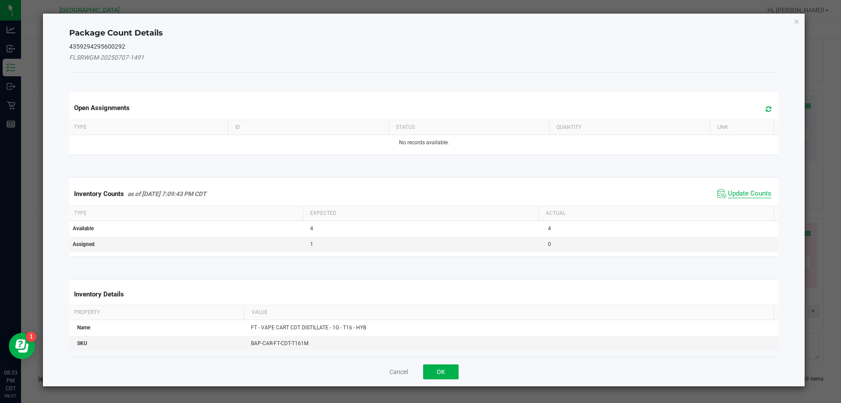
click at [749, 194] on span "Update Counts" at bounding box center [749, 193] width 43 height 9
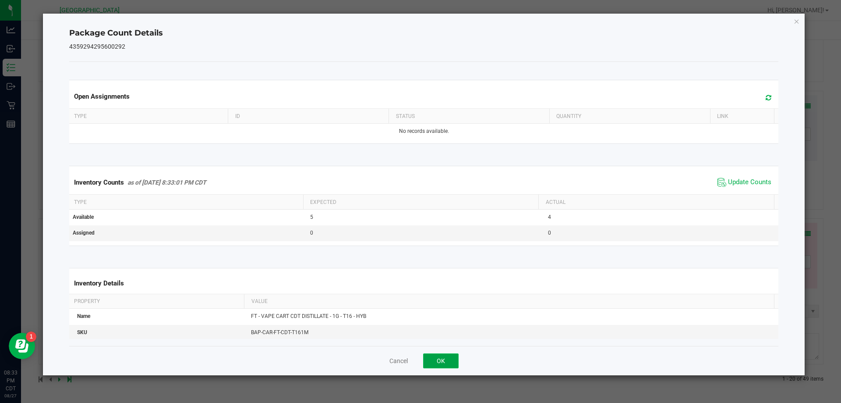
click at [458, 367] on button "OK" at bounding box center [440, 360] width 35 height 15
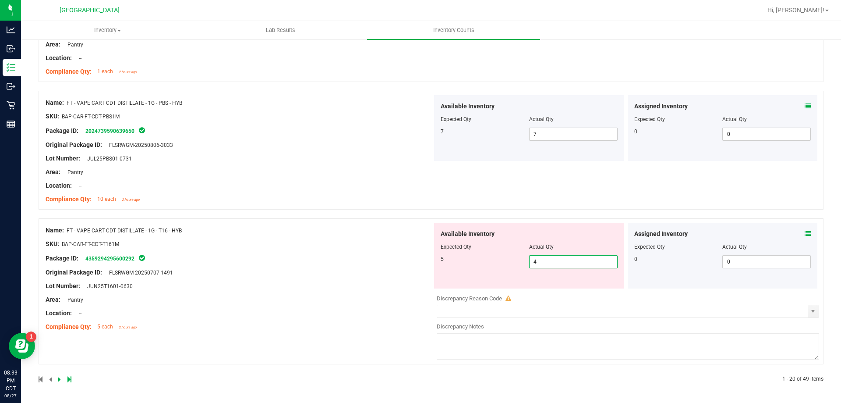
click at [560, 258] on span "4 4" at bounding box center [573, 261] width 88 height 13
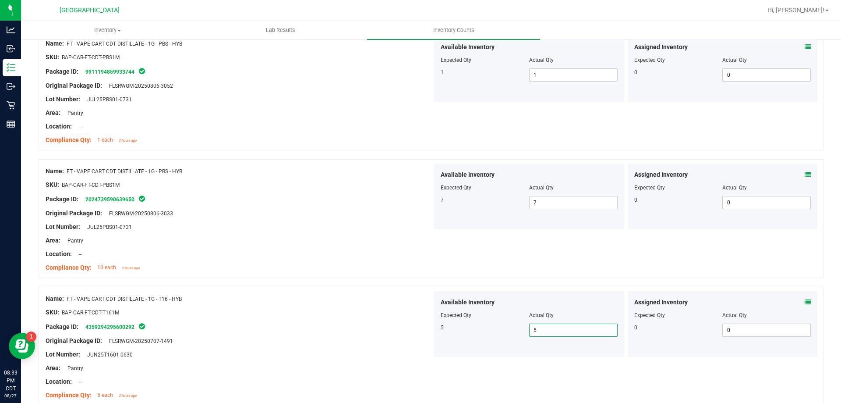
scroll to position [2346, 0]
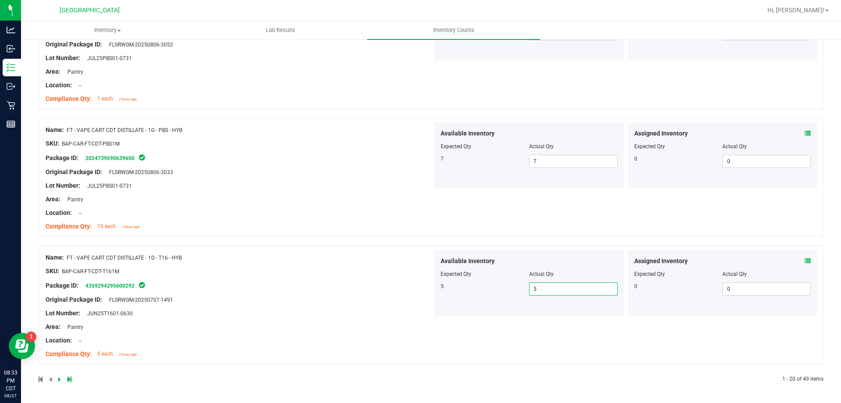
click at [58, 378] on icon at bounding box center [59, 378] width 3 height 5
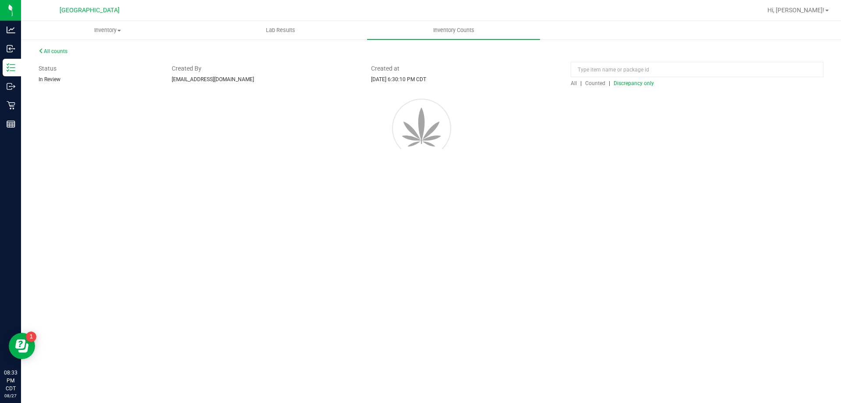
scroll to position [0, 0]
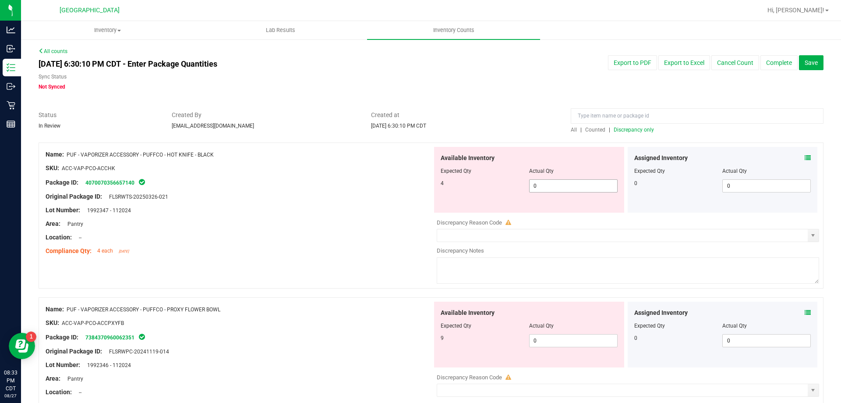
click at [552, 188] on span "0 0" at bounding box center [573, 185] width 88 height 13
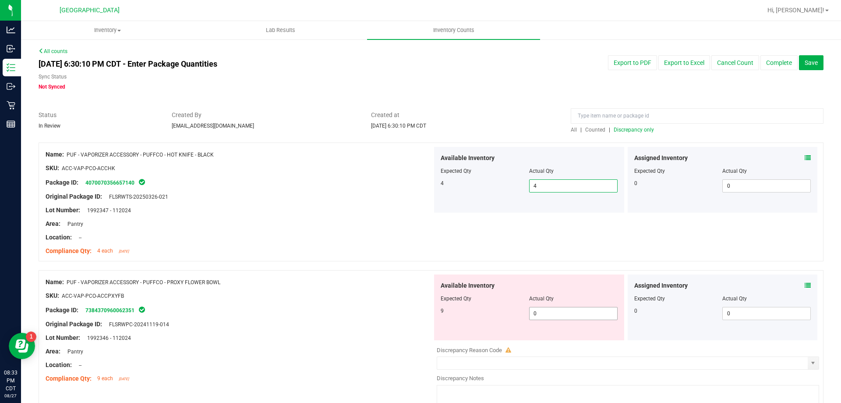
click at [567, 312] on span "0 0" at bounding box center [573, 313] width 88 height 13
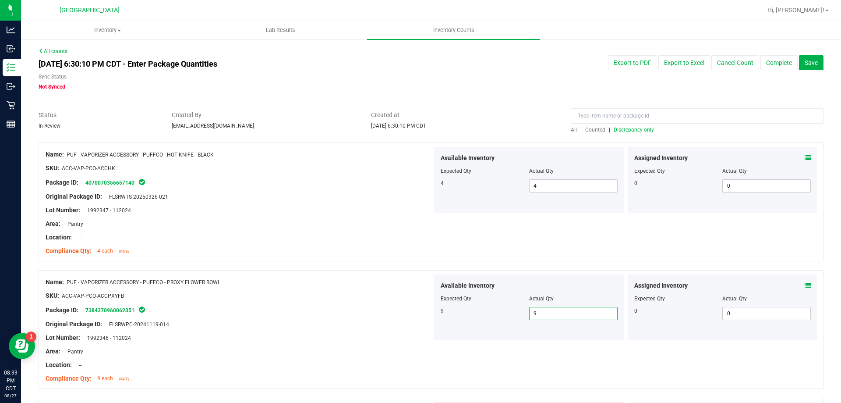
scroll to position [175, 0]
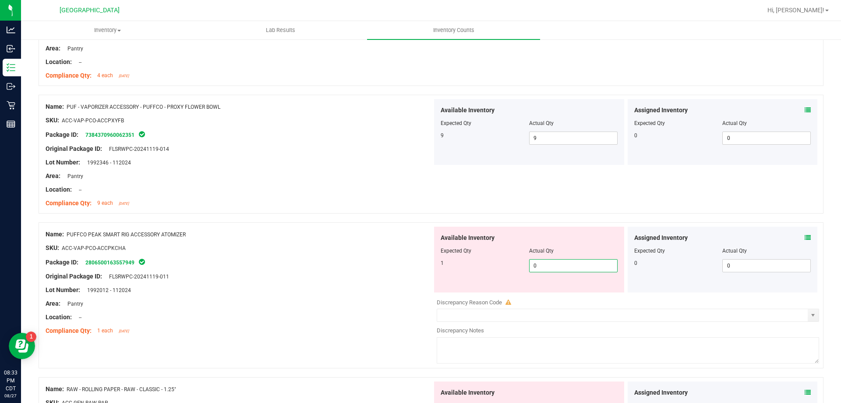
click at [591, 259] on span "0 0" at bounding box center [573, 265] width 88 height 13
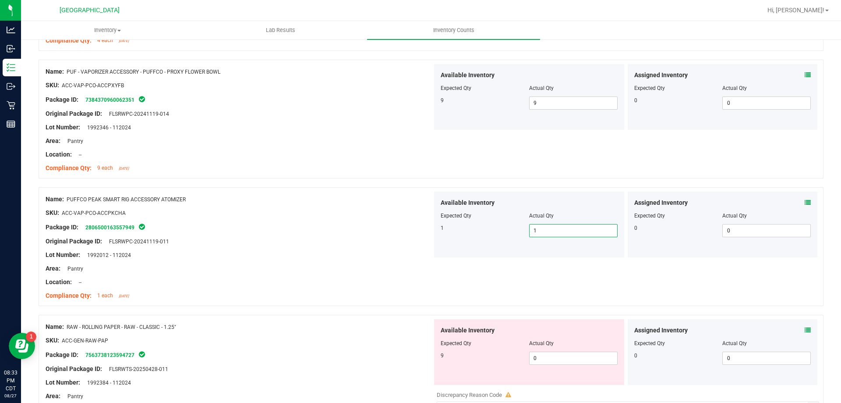
scroll to position [307, 0]
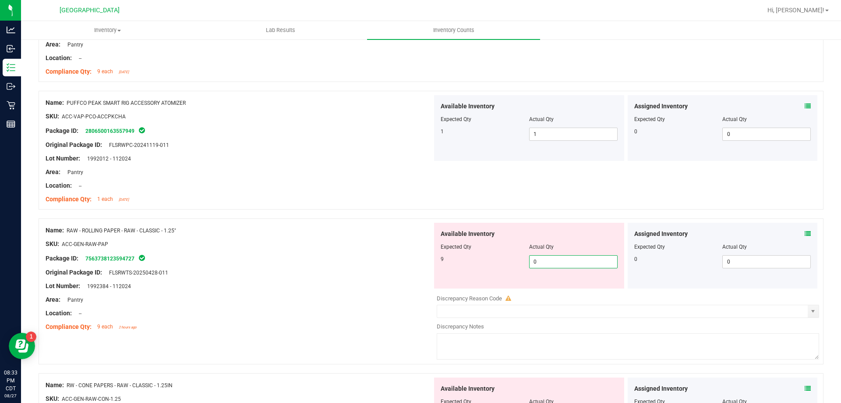
click at [590, 262] on span "0 0" at bounding box center [573, 261] width 88 height 13
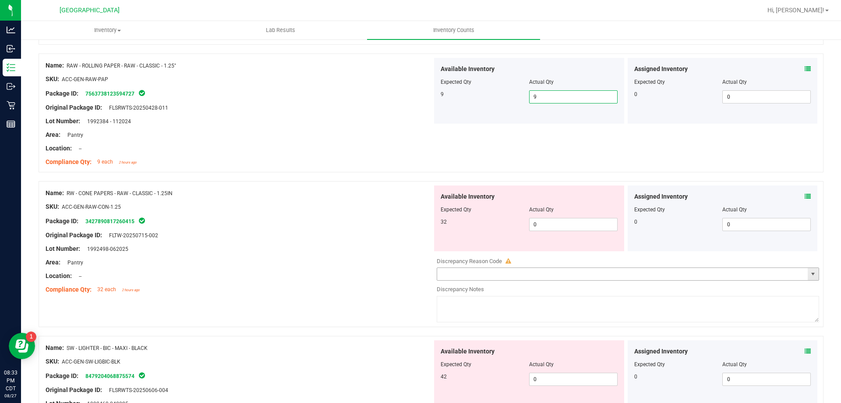
scroll to position [482, 0]
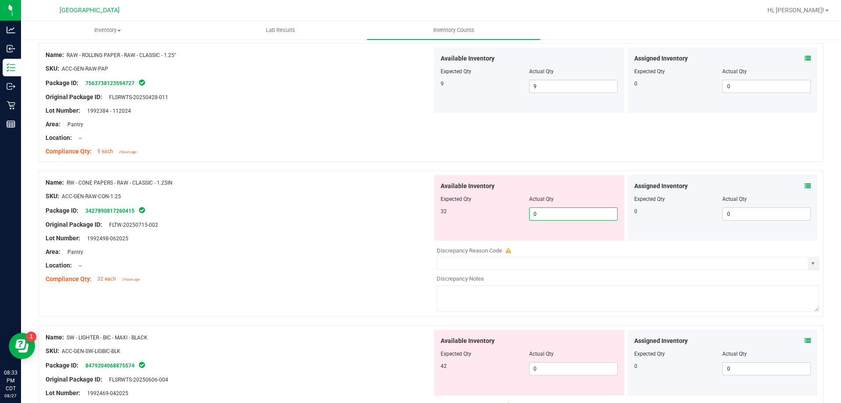
click at [541, 209] on span "0 0" at bounding box center [573, 213] width 88 height 13
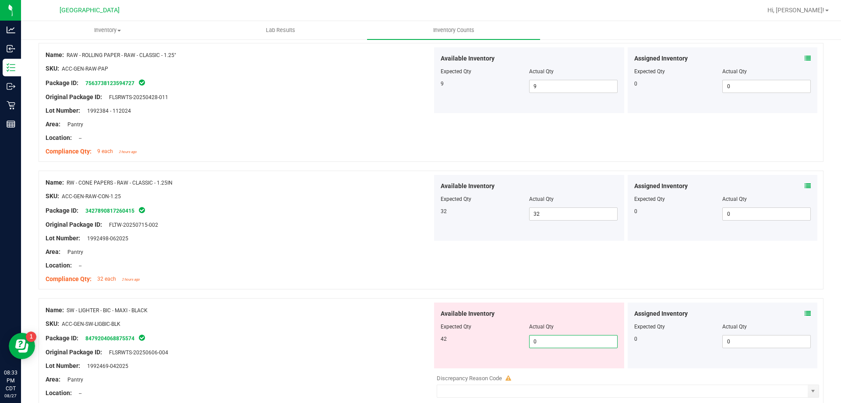
click at [557, 343] on span "0 0" at bounding box center [573, 341] width 88 height 13
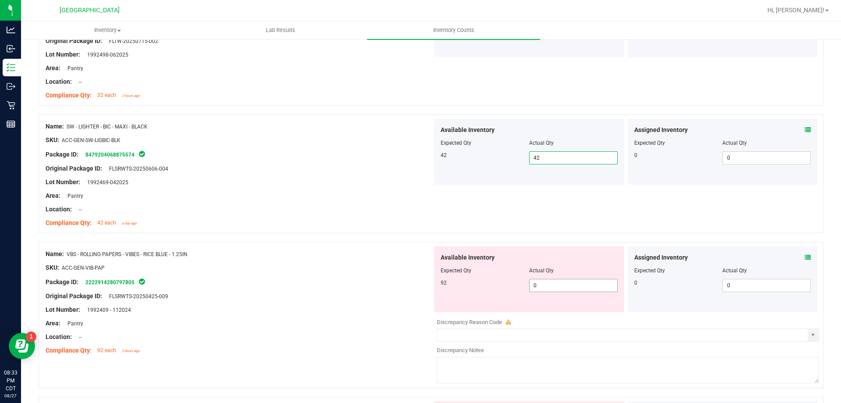
scroll to position [701, 0]
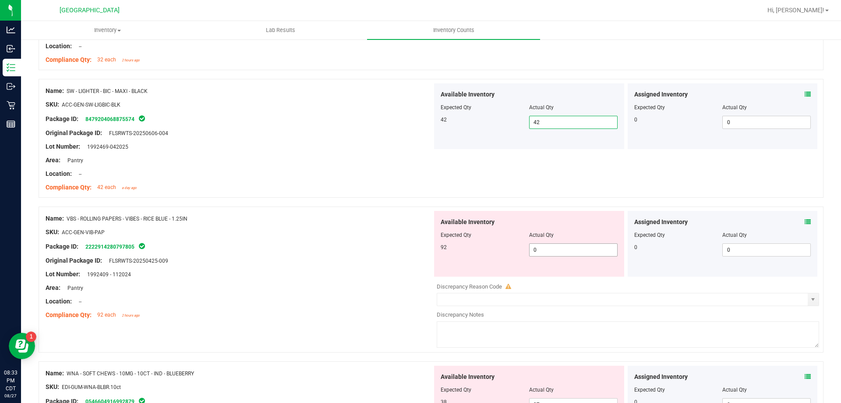
click at [550, 254] on span "0 0" at bounding box center [573, 249] width 88 height 13
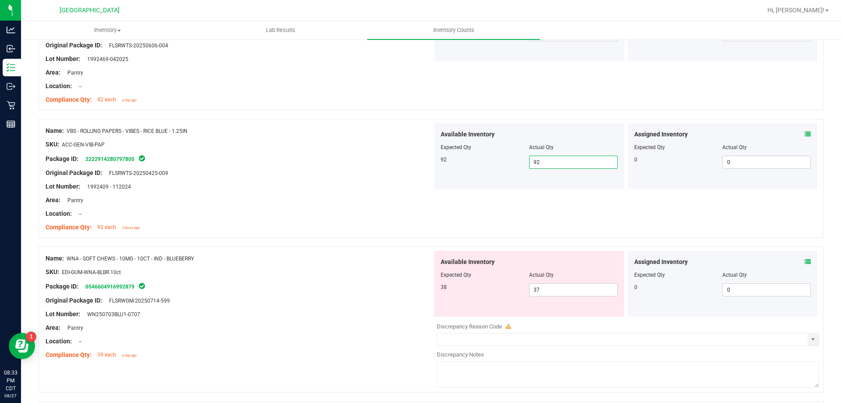
scroll to position [832, 0]
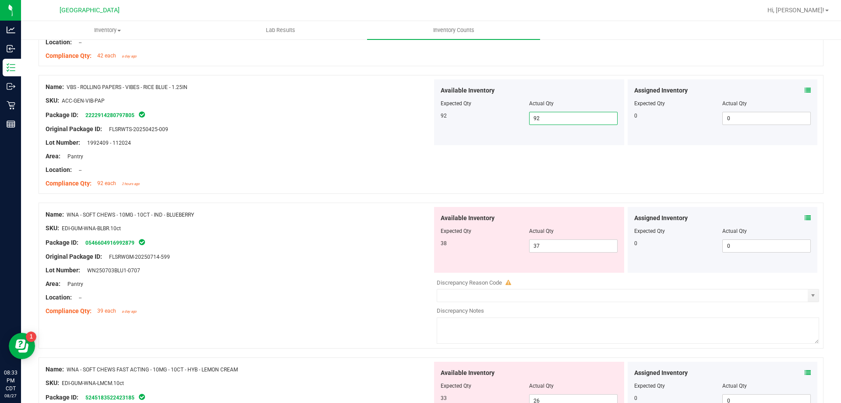
click at [797, 218] on div "Assigned Inventory" at bounding box center [722, 217] width 177 height 9
click at [805, 218] on icon at bounding box center [808, 218] width 6 height 6
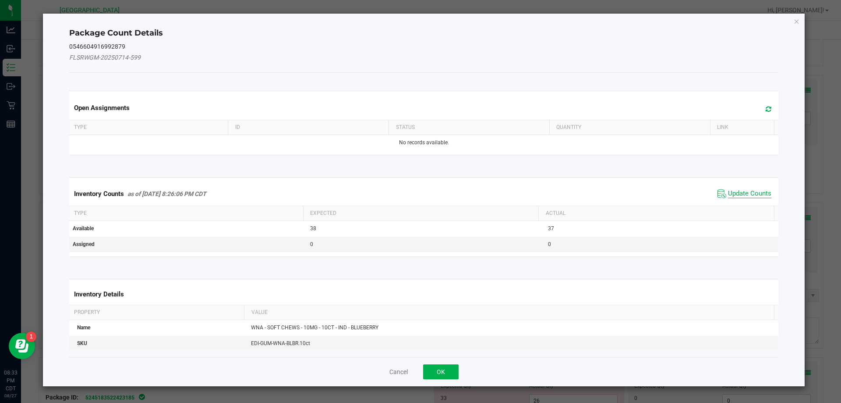
click at [749, 195] on span "Update Counts" at bounding box center [749, 193] width 43 height 9
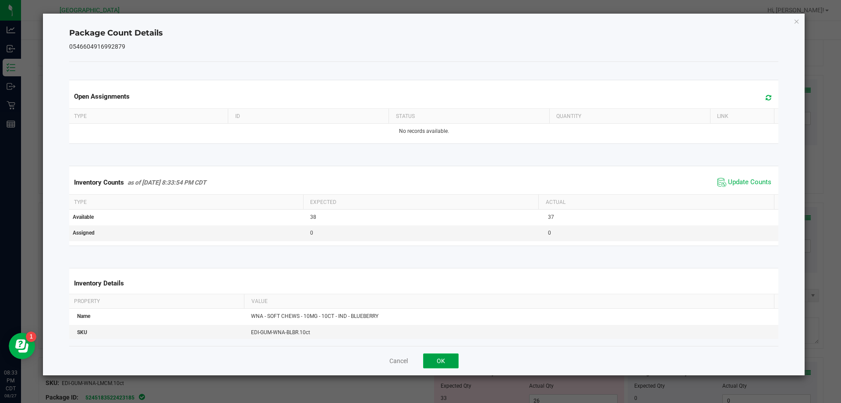
click at [439, 360] on button "OK" at bounding box center [440, 360] width 35 height 15
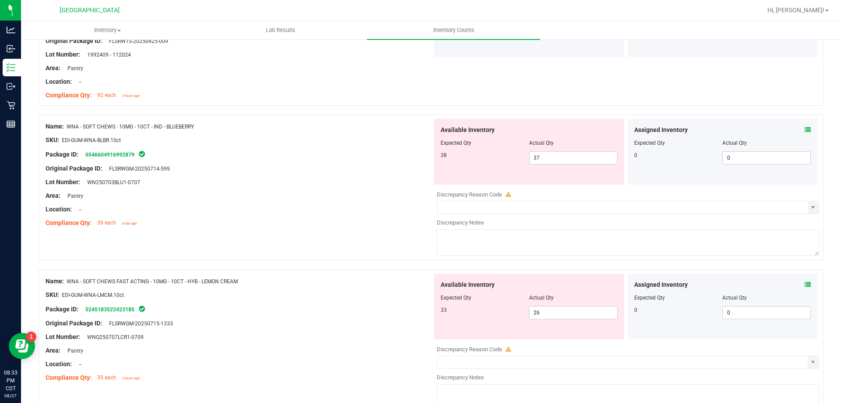
scroll to position [907, 0]
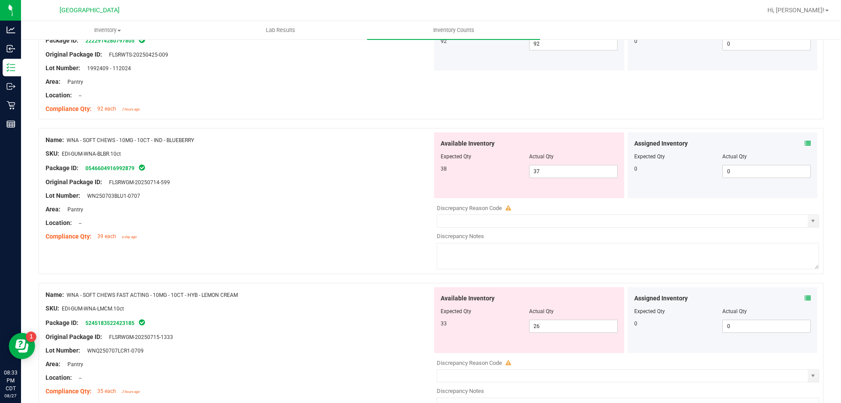
click at [797, 297] on div "Assigned Inventory" at bounding box center [722, 298] width 177 height 9
click at [805, 298] on icon at bounding box center [808, 298] width 6 height 6
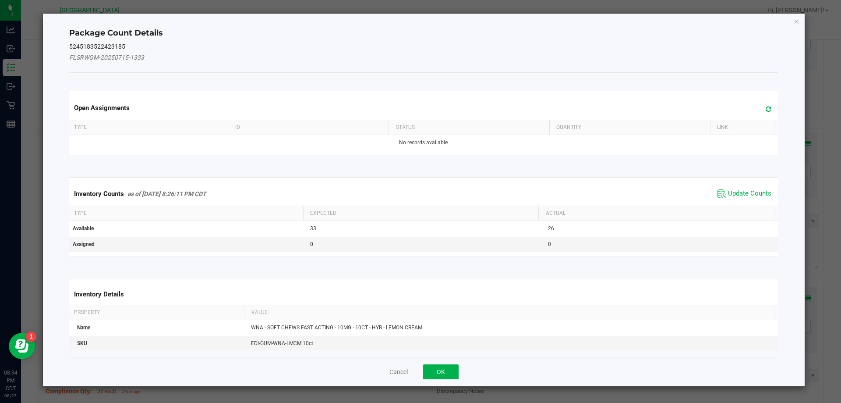
click at [742, 187] on span "Update Counts" at bounding box center [744, 193] width 58 height 13
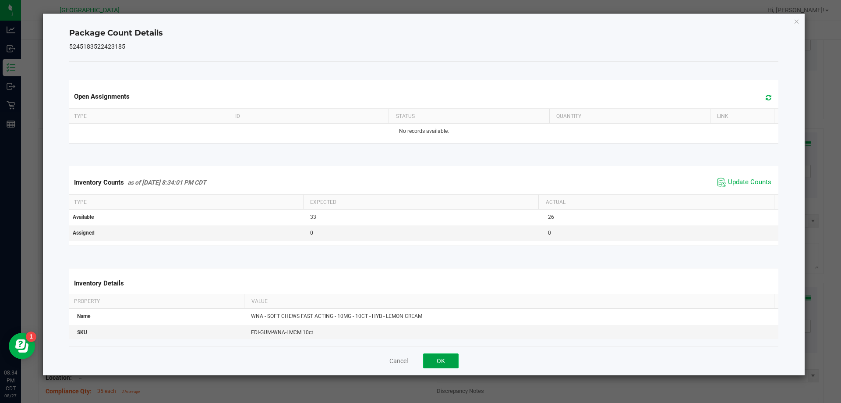
click at [438, 354] on button "OK" at bounding box center [440, 360] width 35 height 15
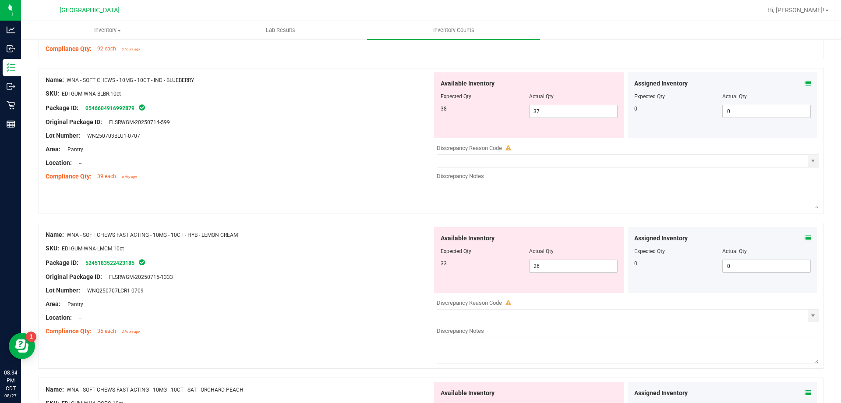
scroll to position [1126, 0]
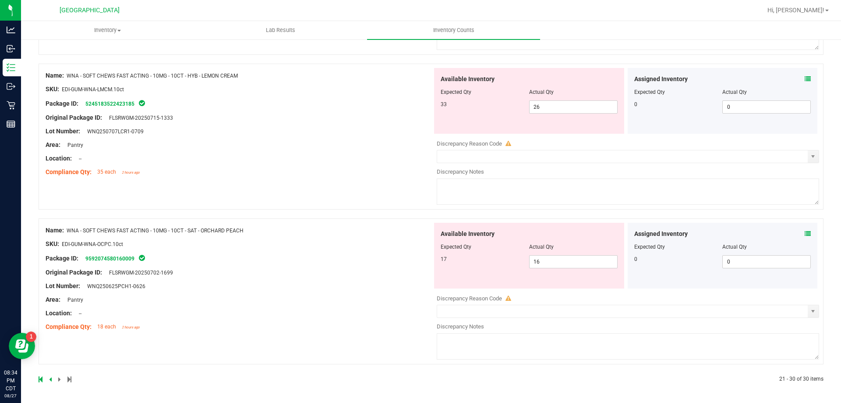
click at [805, 231] on icon at bounding box center [808, 233] width 6 height 6
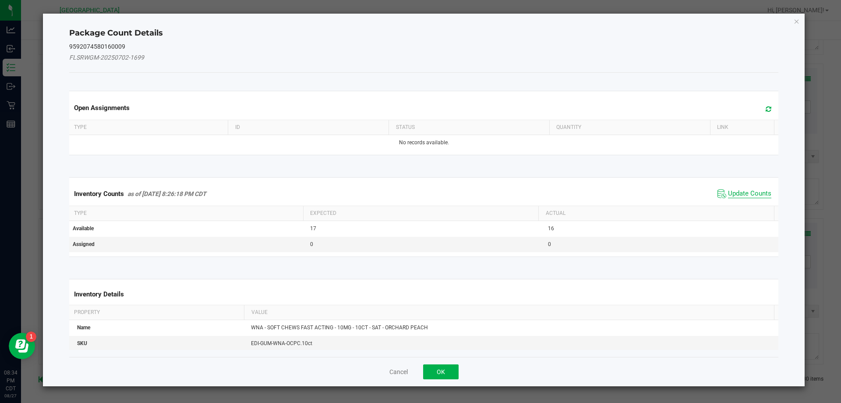
click at [751, 194] on span "Update Counts" at bounding box center [749, 193] width 43 height 9
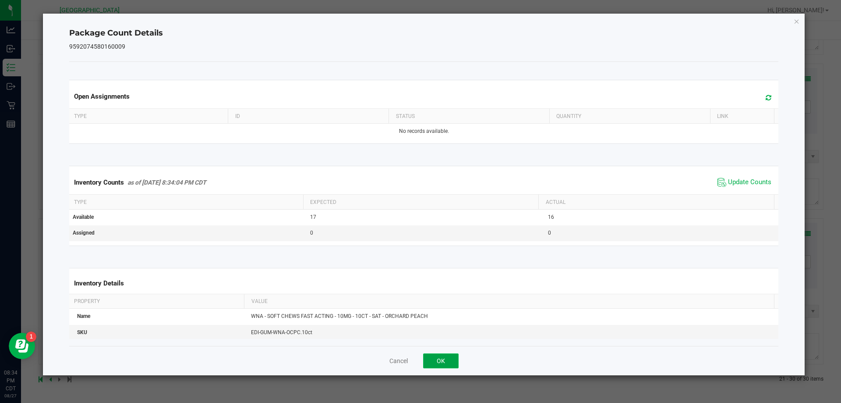
click at [441, 359] on button "OK" at bounding box center [440, 360] width 35 height 15
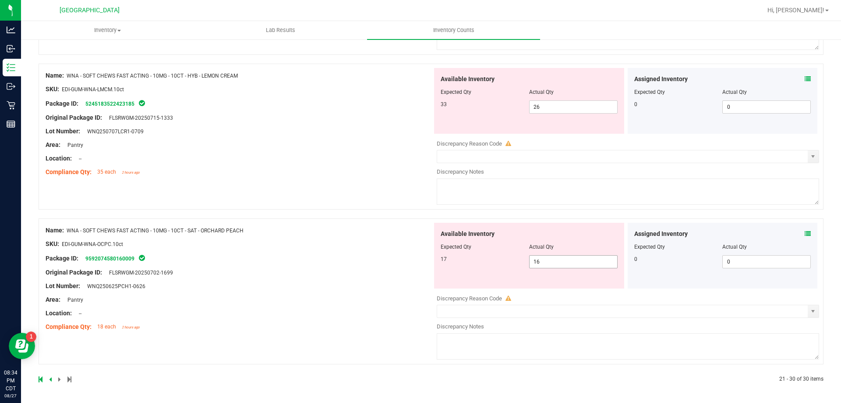
click at [553, 259] on span "16 16" at bounding box center [573, 261] width 88 height 13
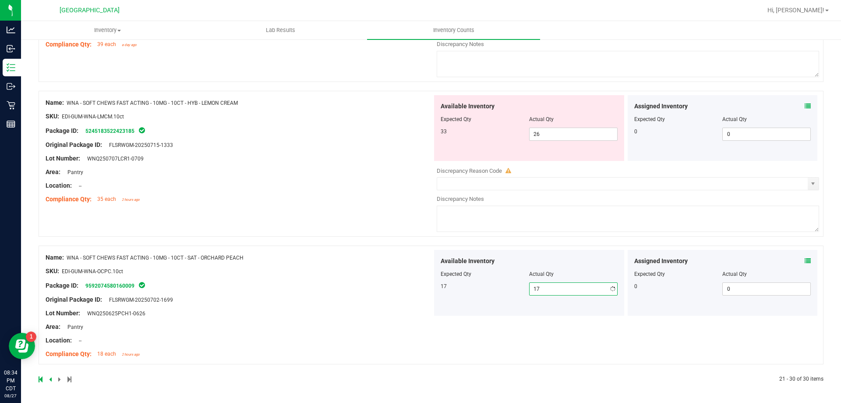
scroll to position [1099, 0]
click at [559, 137] on span "26 26" at bounding box center [573, 133] width 88 height 13
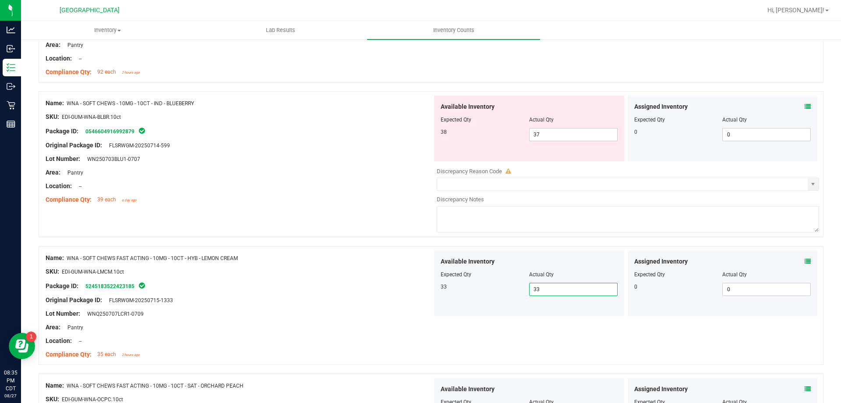
scroll to position [940, 0]
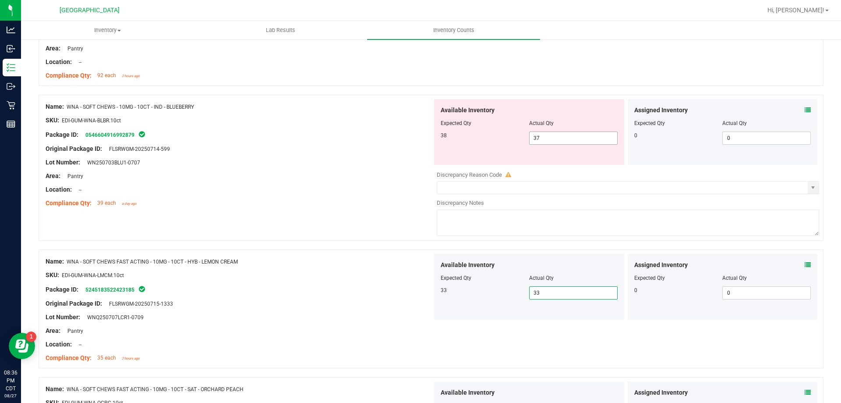
click at [568, 139] on span "37 37" at bounding box center [573, 137] width 88 height 13
click at [804, 110] on div "Assigned Inventory Expected Qty Actual Qty 0 0 0" at bounding box center [723, 132] width 190 height 66
click at [805, 110] on icon at bounding box center [808, 110] width 6 height 6
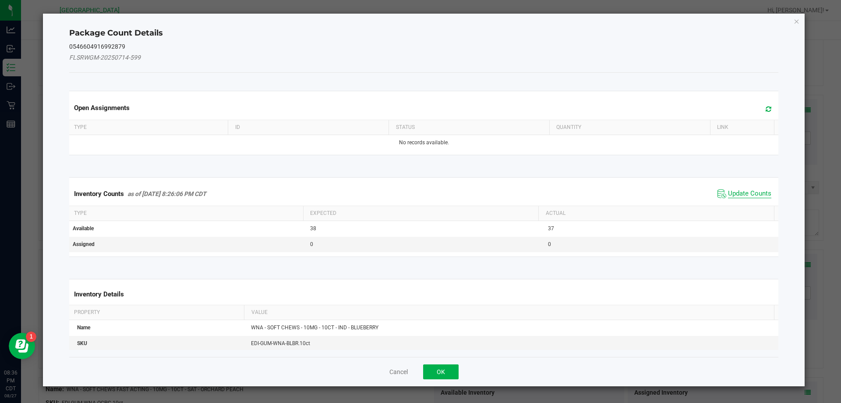
click at [735, 189] on span "Update Counts" at bounding box center [749, 193] width 43 height 9
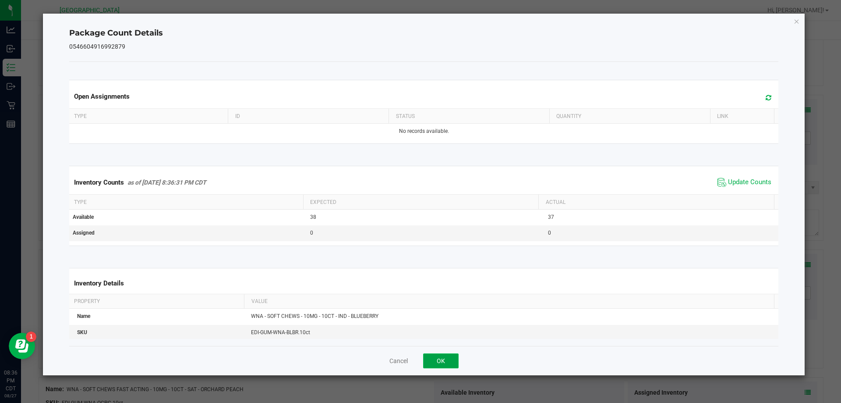
click at [442, 363] on button "OK" at bounding box center [440, 360] width 35 height 15
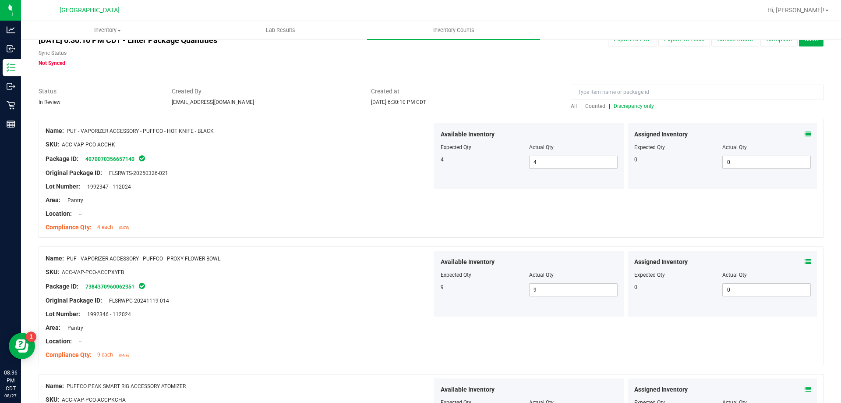
scroll to position [0, 0]
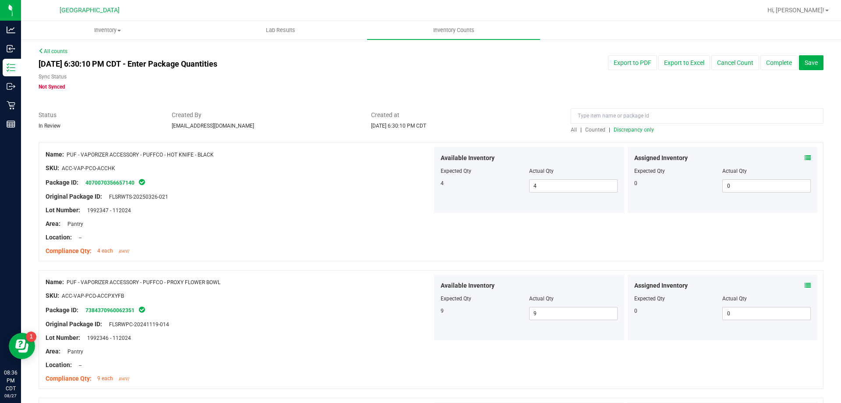
click at [630, 129] on span "Discrepancy only" at bounding box center [634, 130] width 40 height 6
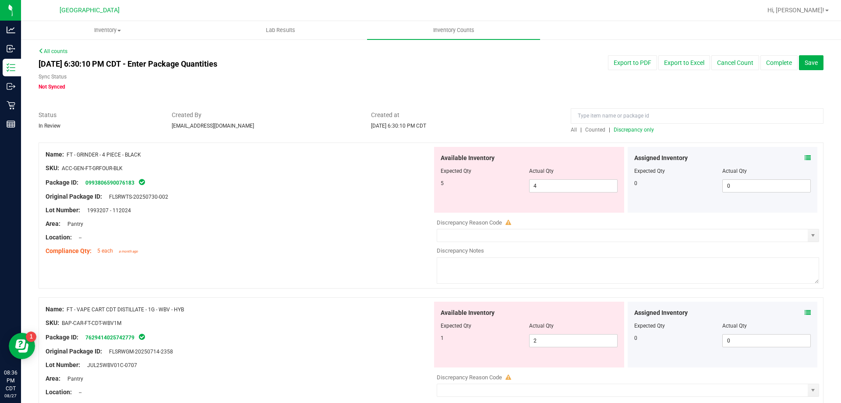
click at [805, 158] on icon at bounding box center [808, 158] width 6 height 6
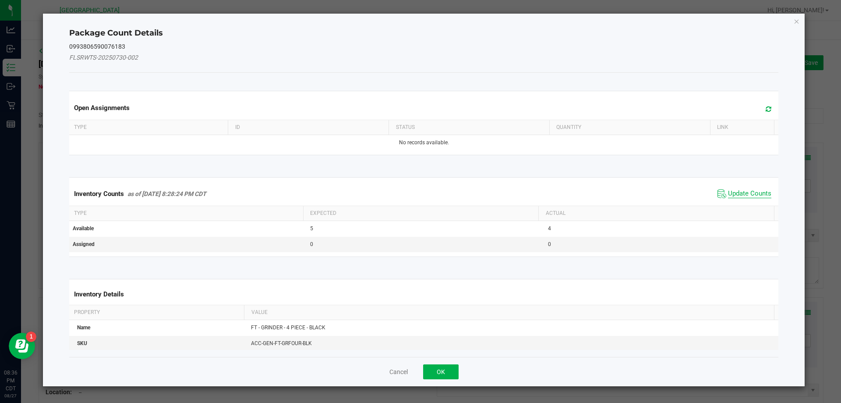
click at [747, 196] on span "Update Counts" at bounding box center [749, 193] width 43 height 9
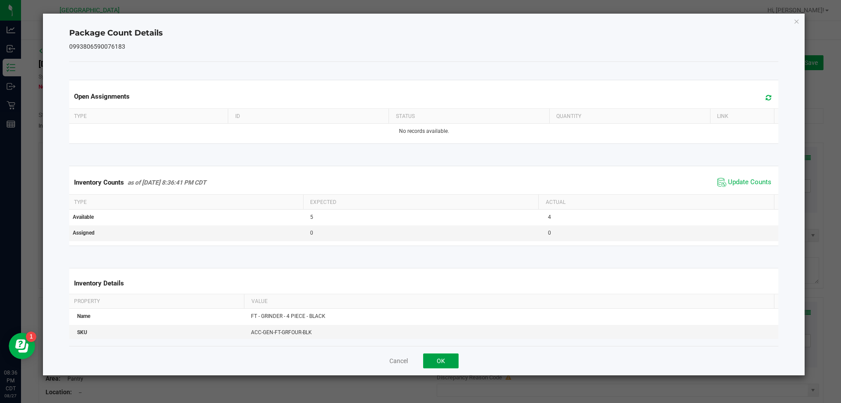
click at [443, 358] on button "OK" at bounding box center [440, 360] width 35 height 15
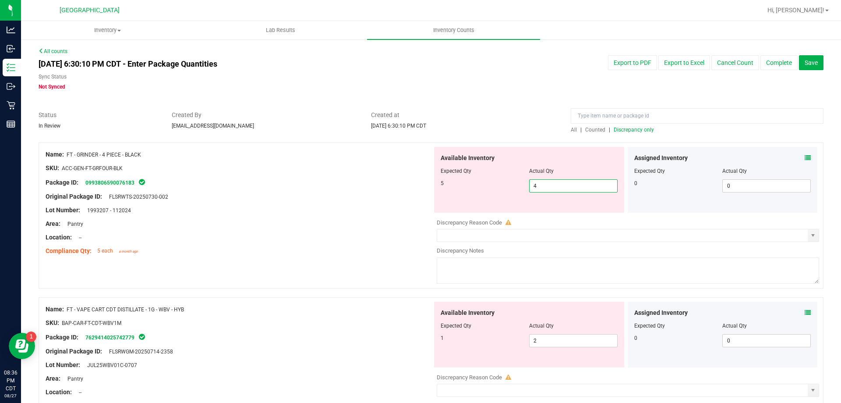
click at [576, 180] on span "4 4" at bounding box center [573, 185] width 88 height 13
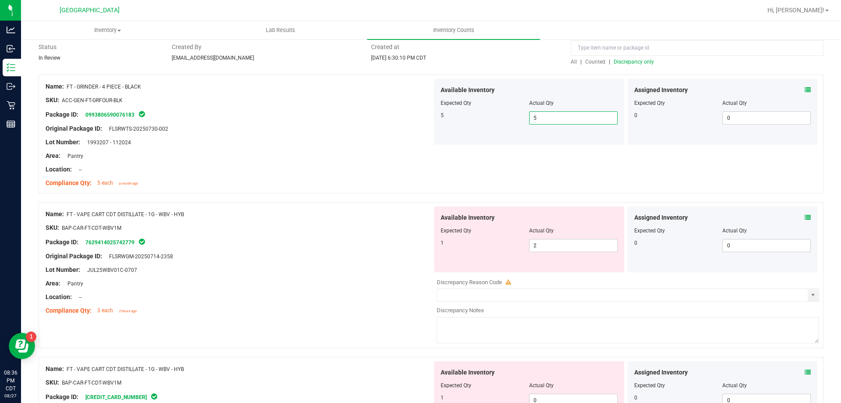
scroll to position [88, 0]
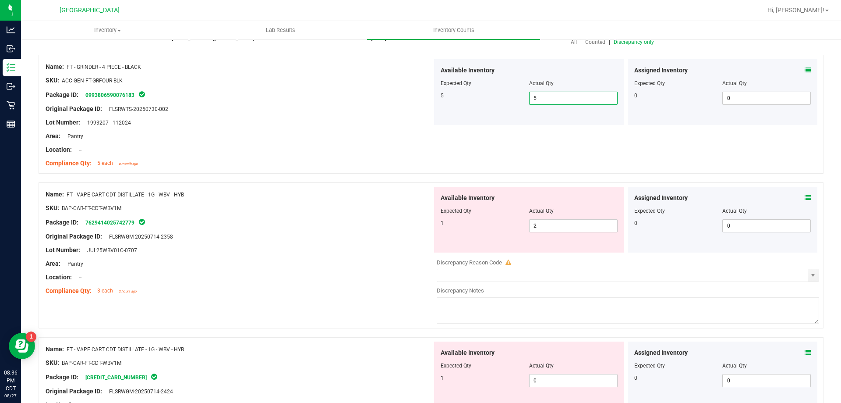
click at [570, 210] on div "Actual Qty" at bounding box center [573, 211] width 88 height 8
click at [572, 223] on span "2 2" at bounding box center [573, 225] width 88 height 13
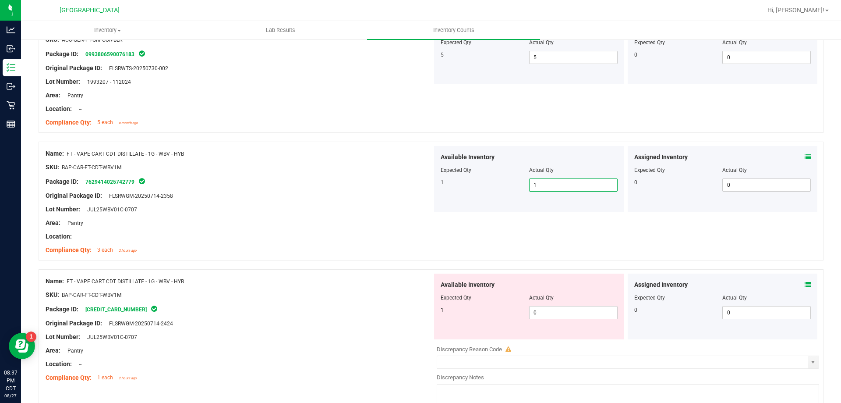
scroll to position [175, 0]
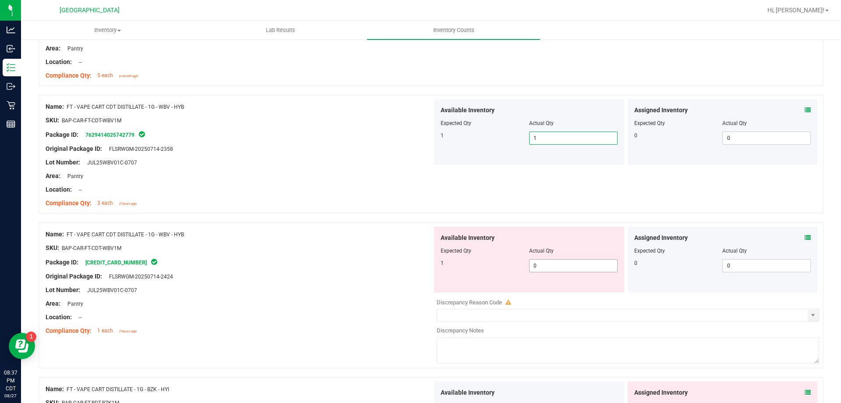
click at [552, 269] on span "0 0" at bounding box center [573, 265] width 88 height 13
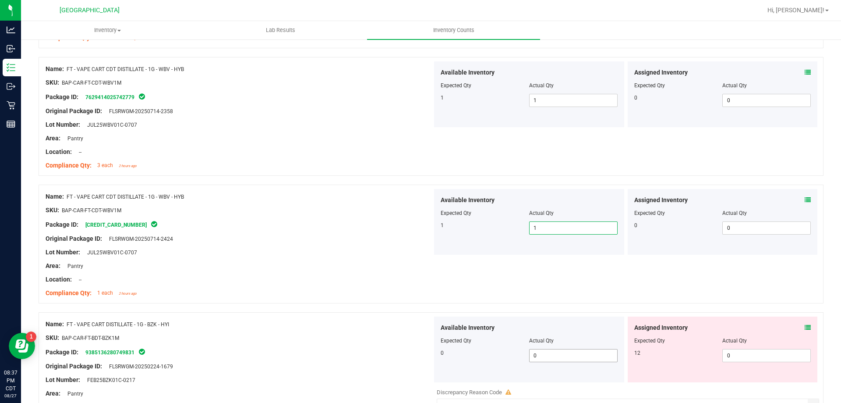
scroll to position [307, 0]
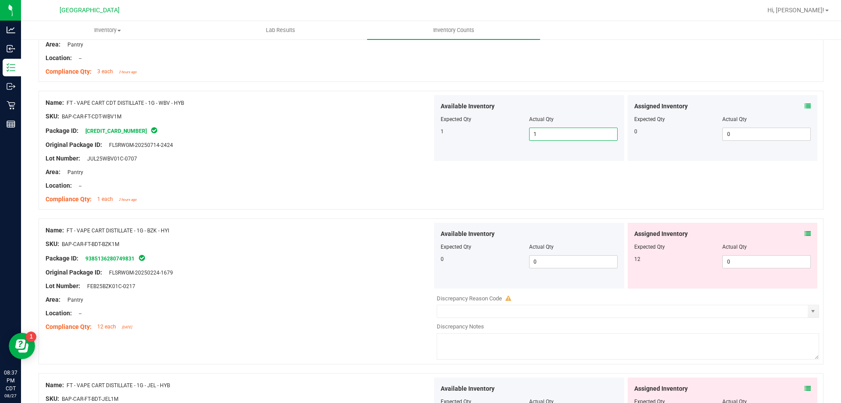
click at [805, 232] on icon at bounding box center [808, 233] width 6 height 6
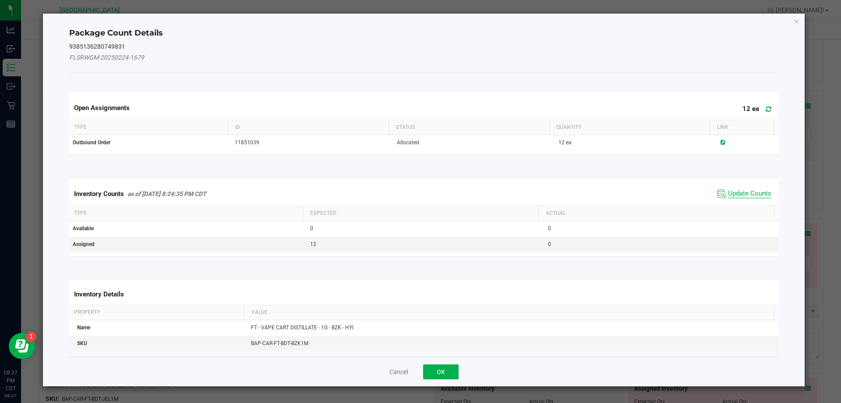
click at [729, 190] on span "Update Counts" at bounding box center [749, 193] width 43 height 9
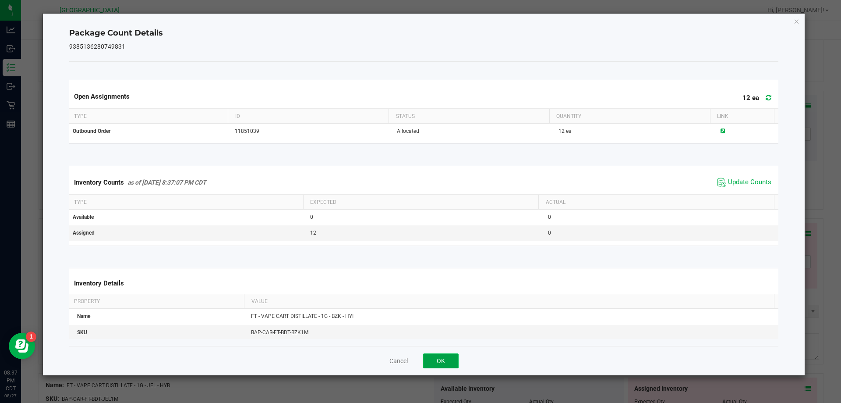
click at [441, 361] on button "OK" at bounding box center [440, 360] width 35 height 15
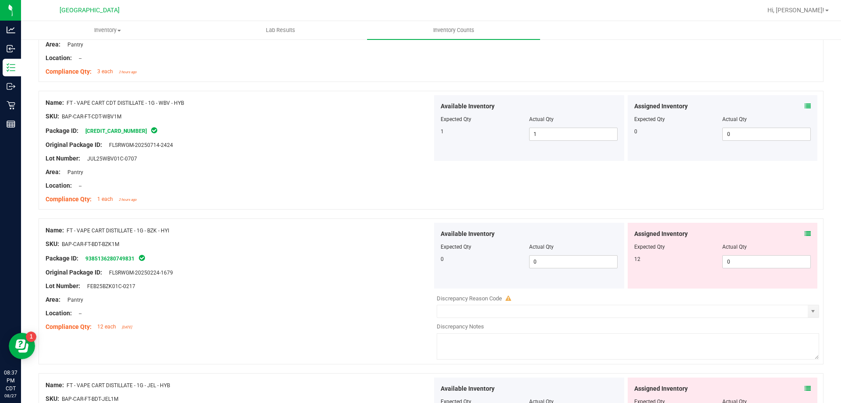
click at [805, 234] on icon at bounding box center [808, 233] width 6 height 6
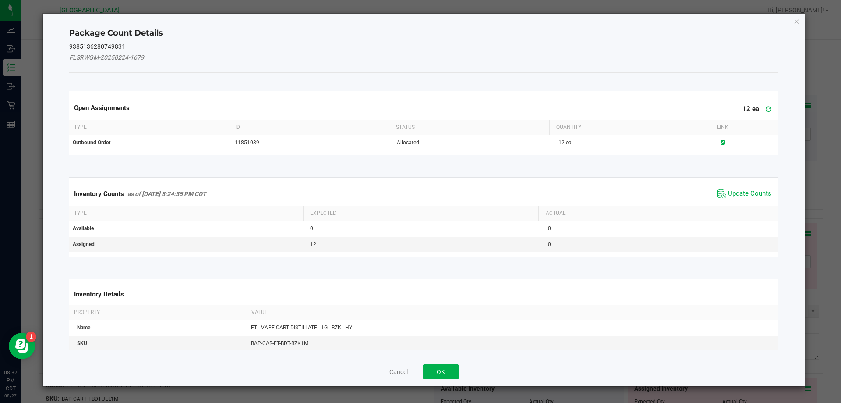
click at [751, 187] on span "Update Counts" at bounding box center [744, 193] width 58 height 13
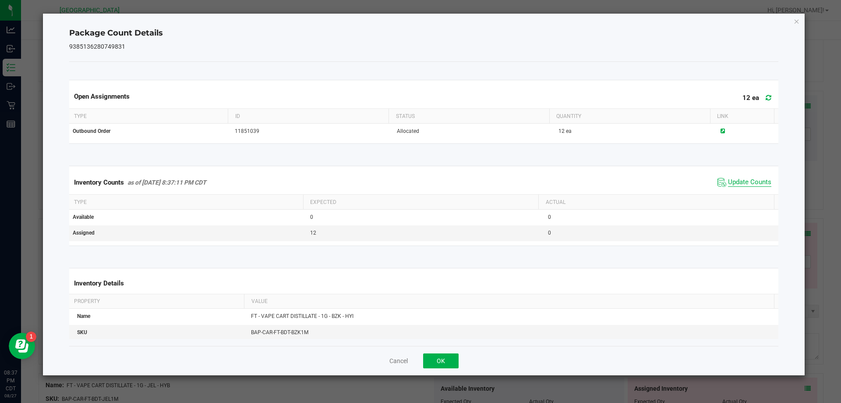
click at [750, 193] on div "Inventory Counts as of [DATE] 8:37:11 PM CDT Update Counts" at bounding box center [423, 182] width 713 height 24
click at [450, 350] on div "Cancel OK" at bounding box center [424, 360] width 710 height 29
click at [451, 358] on button "OK" at bounding box center [440, 360] width 35 height 15
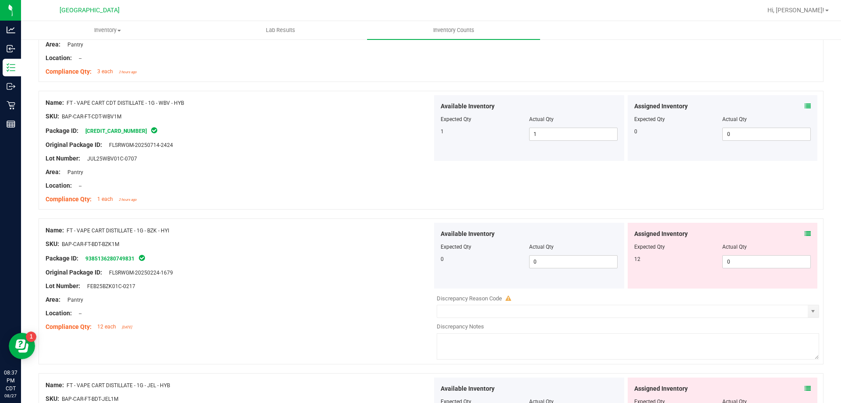
scroll to position [482, 0]
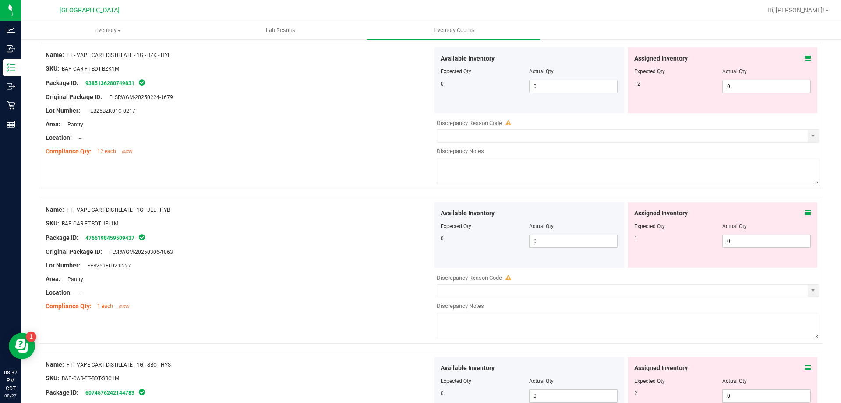
click at [797, 210] on div "Assigned Inventory" at bounding box center [722, 213] width 177 height 9
click at [805, 211] on icon at bounding box center [808, 213] width 6 height 6
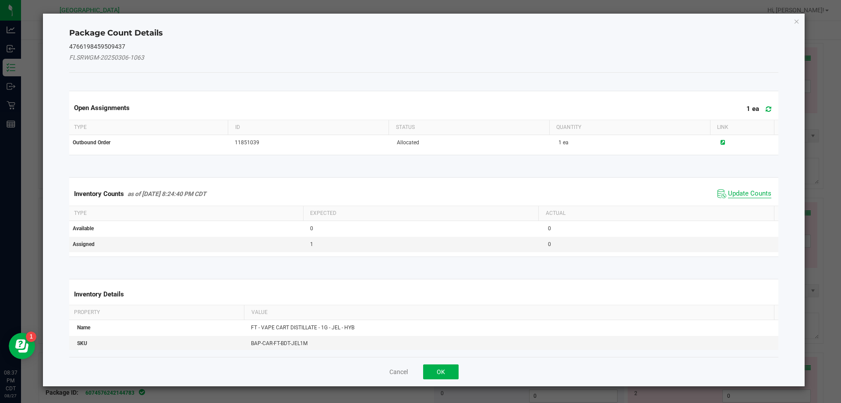
click at [746, 194] on span "Update Counts" at bounding box center [749, 193] width 43 height 9
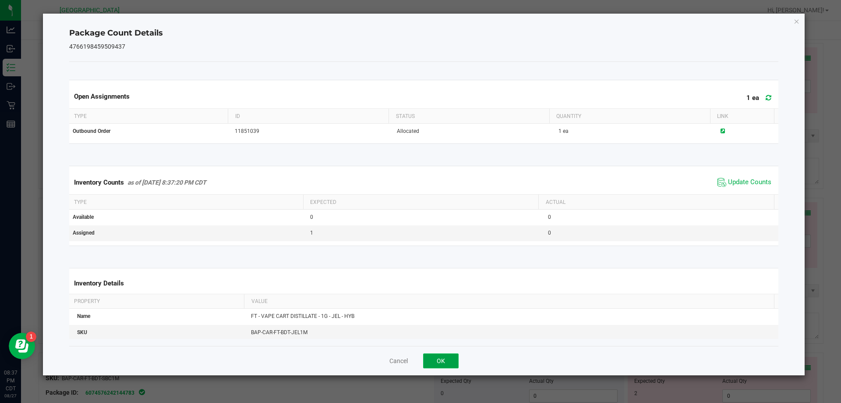
click at [455, 361] on button "OK" at bounding box center [440, 360] width 35 height 15
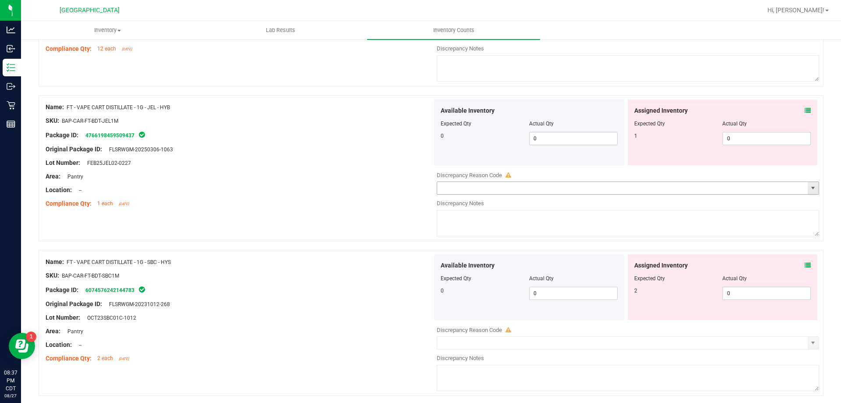
scroll to position [657, 0]
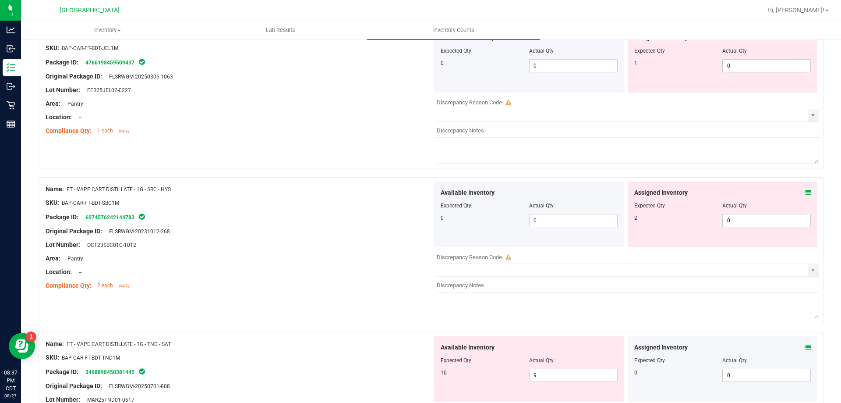
click at [797, 192] on div "Assigned Inventory" at bounding box center [722, 192] width 177 height 9
click at [798, 192] on div "Assigned Inventory" at bounding box center [722, 192] width 177 height 9
click at [805, 192] on icon at bounding box center [808, 192] width 6 height 6
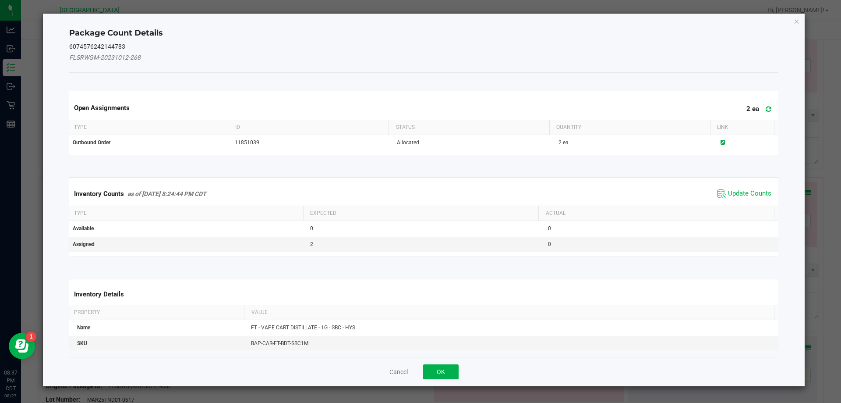
click at [737, 194] on span "Update Counts" at bounding box center [749, 193] width 43 height 9
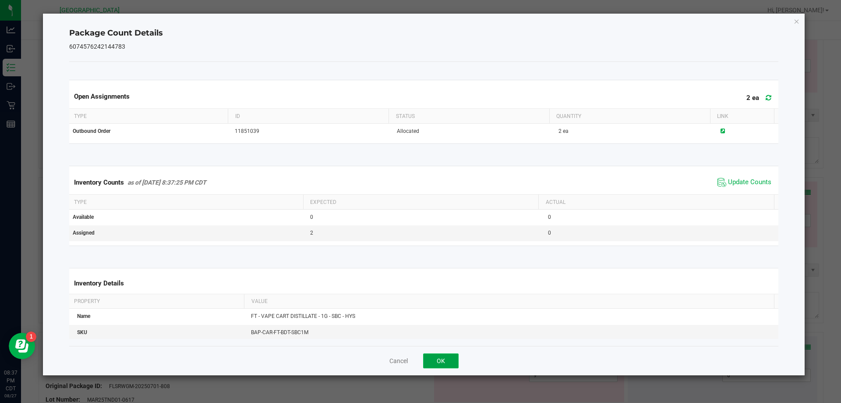
click at [443, 355] on button "OK" at bounding box center [440, 360] width 35 height 15
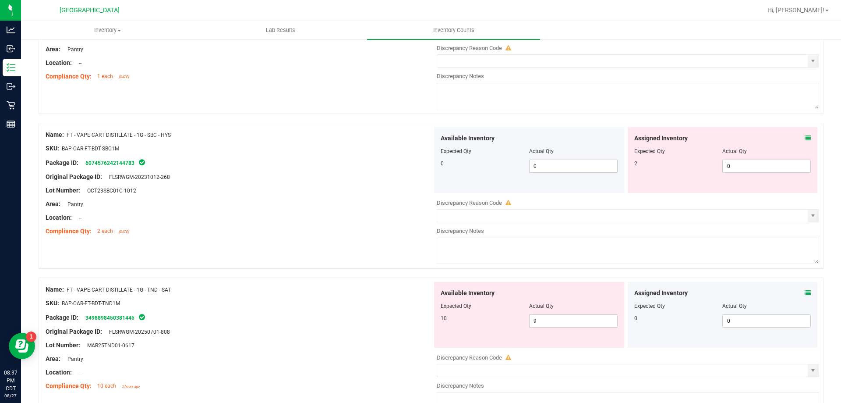
scroll to position [832, 0]
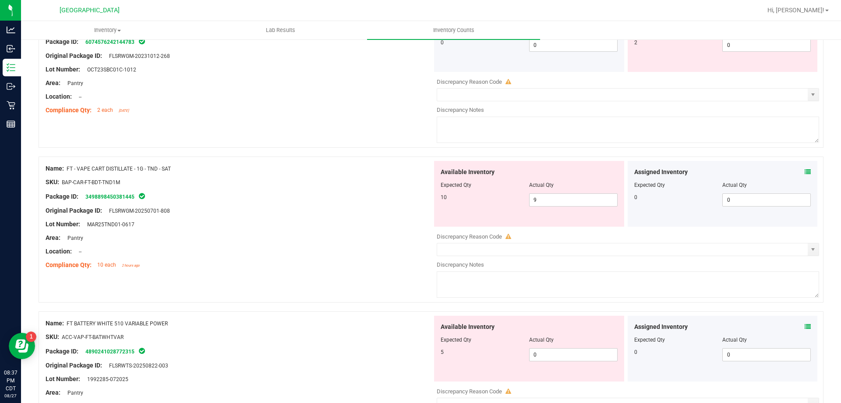
click at [805, 173] on icon at bounding box center [808, 172] width 6 height 6
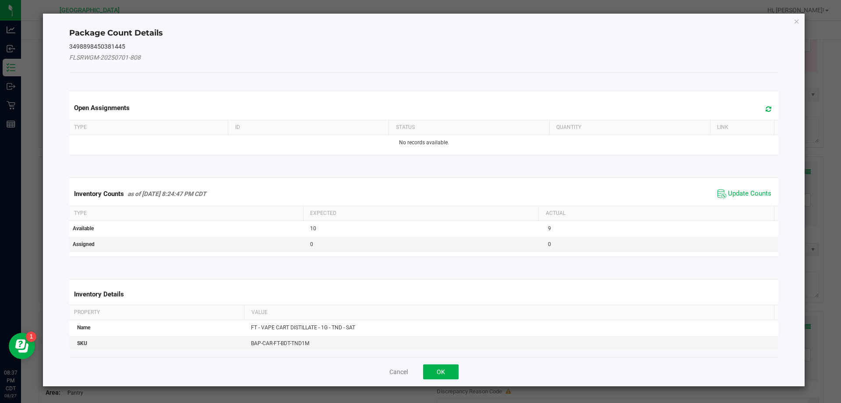
click at [747, 199] on span "Update Counts" at bounding box center [744, 193] width 58 height 13
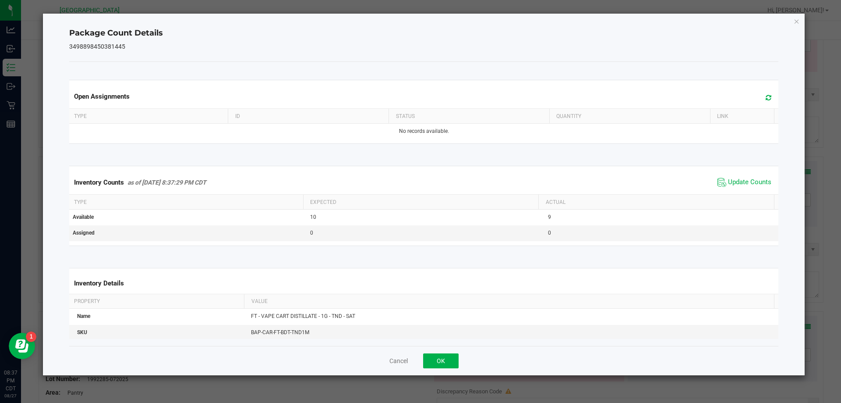
click at [452, 352] on div "Cancel OK" at bounding box center [424, 360] width 710 height 29
click at [452, 358] on button "OK" at bounding box center [440, 360] width 35 height 15
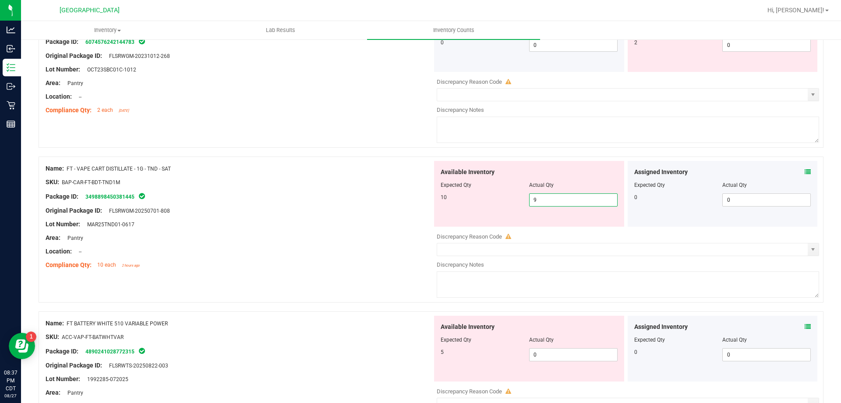
click at [568, 205] on span "9 9" at bounding box center [573, 199] width 88 height 13
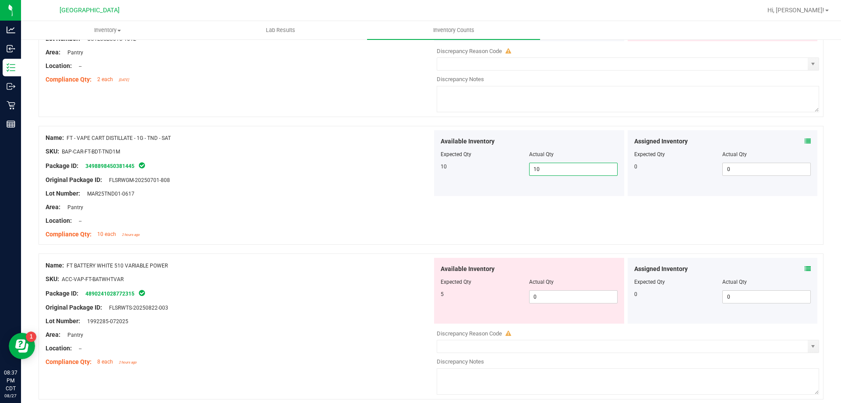
scroll to position [876, 0]
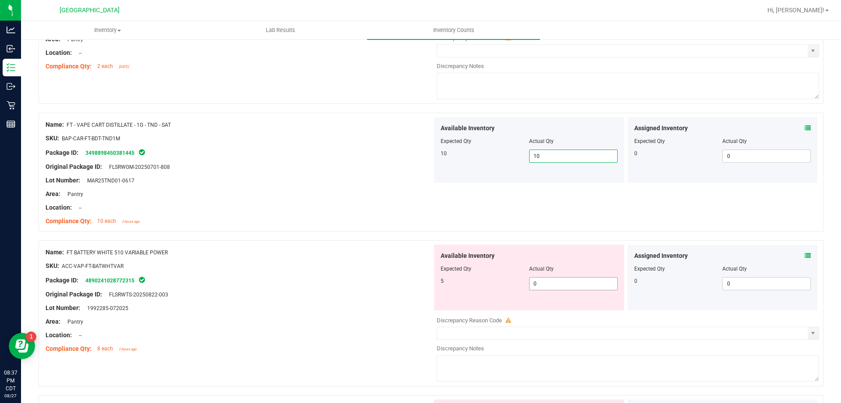
click at [555, 284] on span "0 0" at bounding box center [573, 283] width 88 height 13
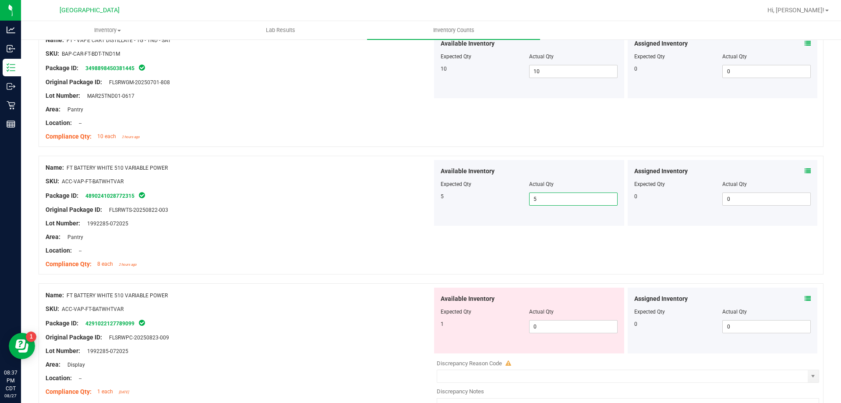
scroll to position [1095, 0]
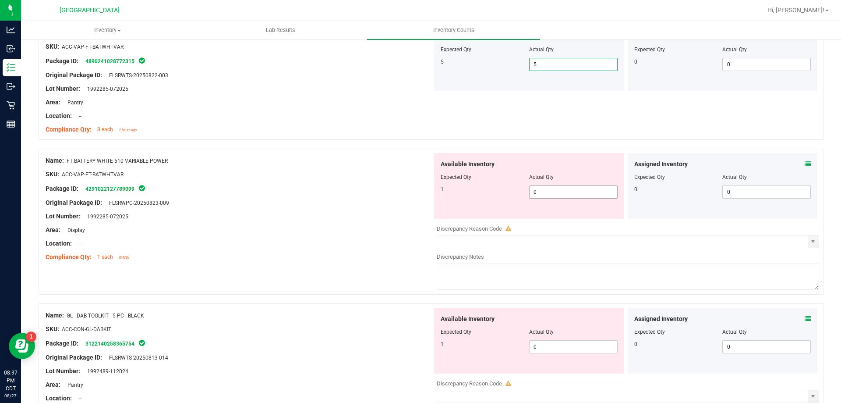
click at [546, 196] on span "0 0" at bounding box center [573, 191] width 88 height 13
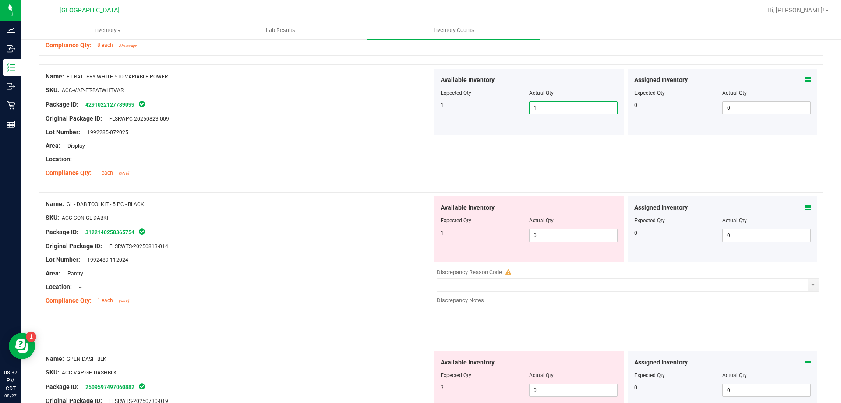
scroll to position [1183, 0]
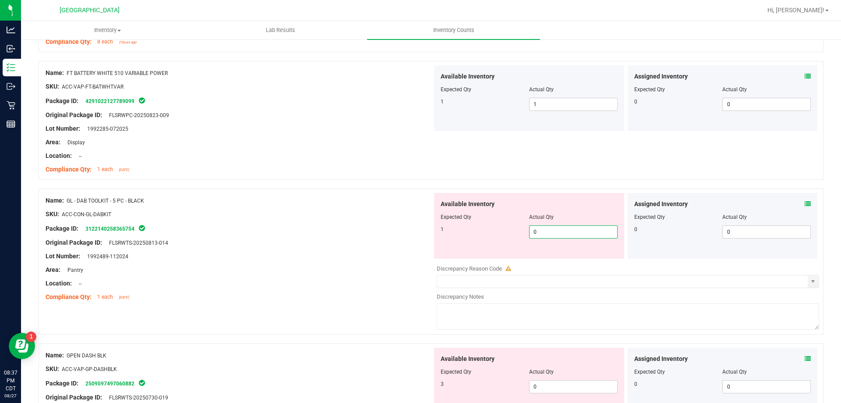
click at [547, 230] on span "0 0" at bounding box center [573, 231] width 88 height 13
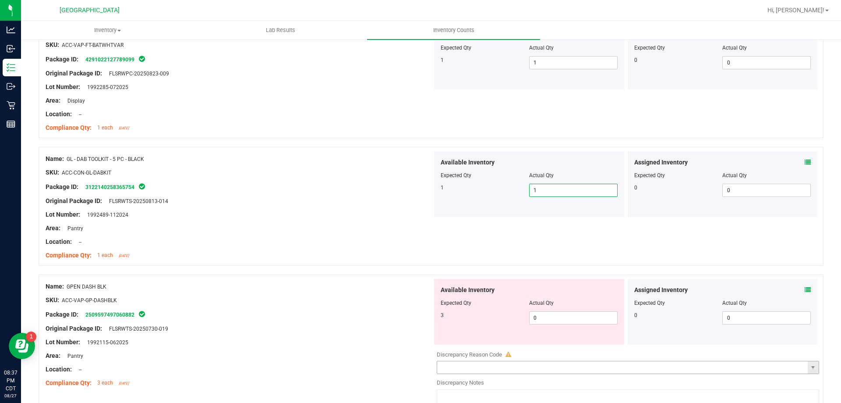
scroll to position [1314, 0]
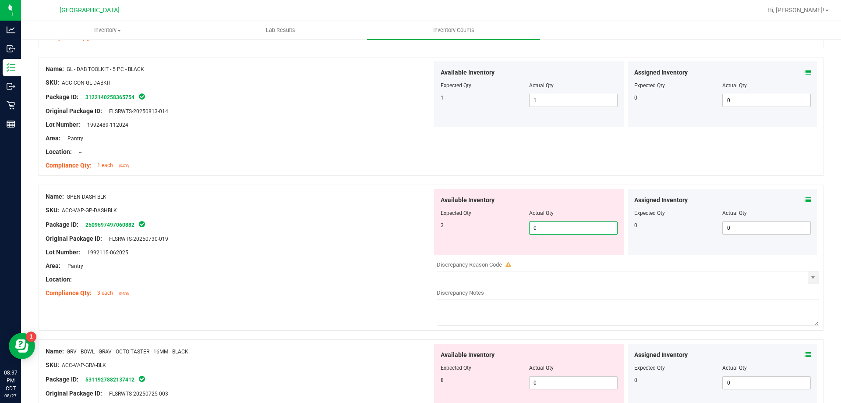
click at [554, 233] on span "0 0" at bounding box center [573, 227] width 88 height 13
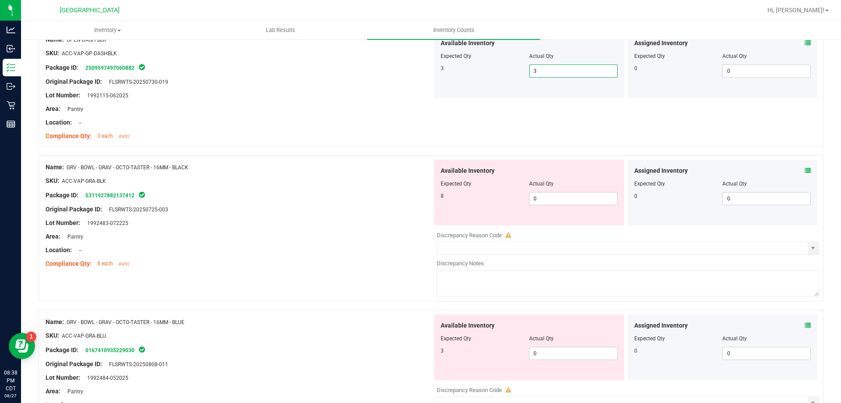
scroll to position [1489, 0]
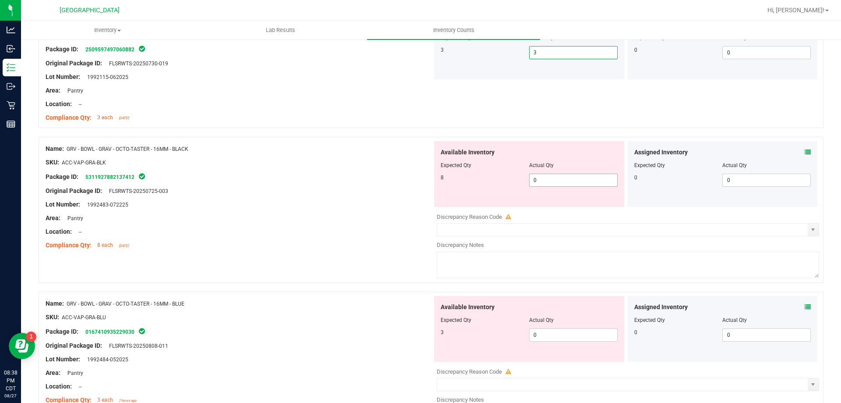
click at [545, 181] on span "0 0" at bounding box center [573, 179] width 88 height 13
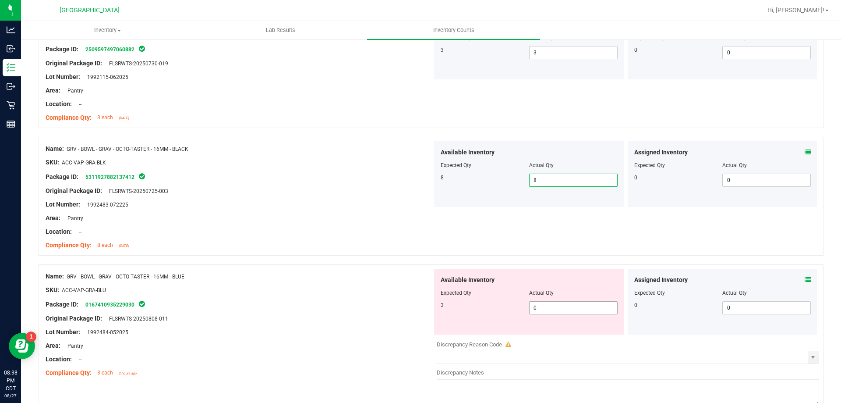
click at [562, 306] on span "0 0" at bounding box center [573, 307] width 88 height 13
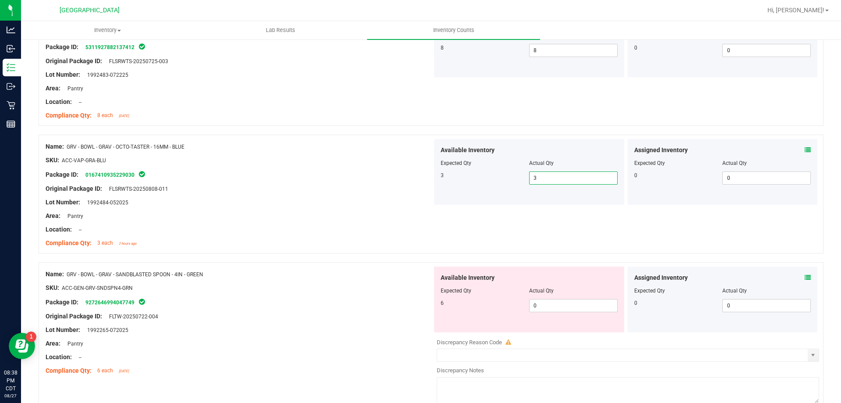
scroll to position [1665, 0]
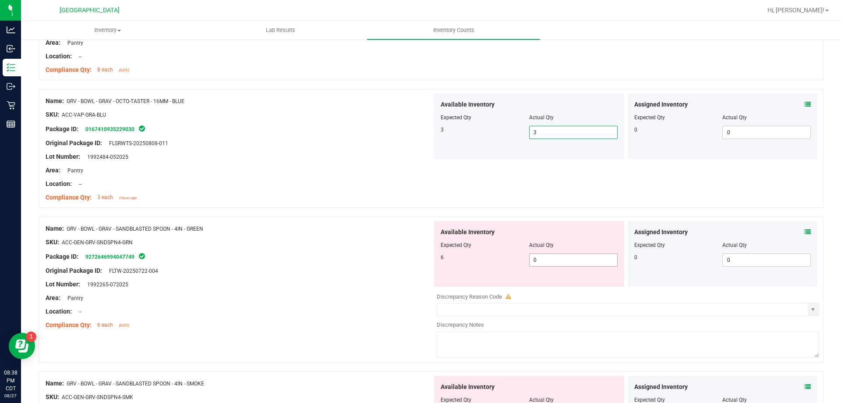
click at [572, 266] on span "0 0" at bounding box center [573, 259] width 88 height 13
click at [566, 261] on span "0 0" at bounding box center [573, 259] width 88 height 13
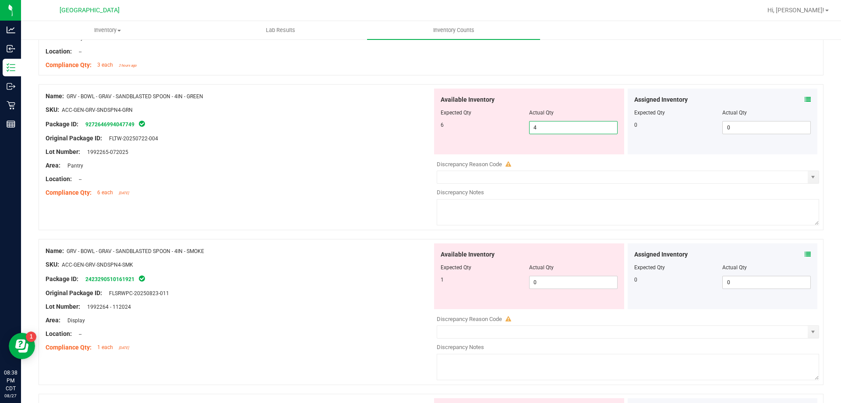
scroll to position [1796, 0]
click at [561, 125] on input "4" at bounding box center [574, 128] width 88 height 12
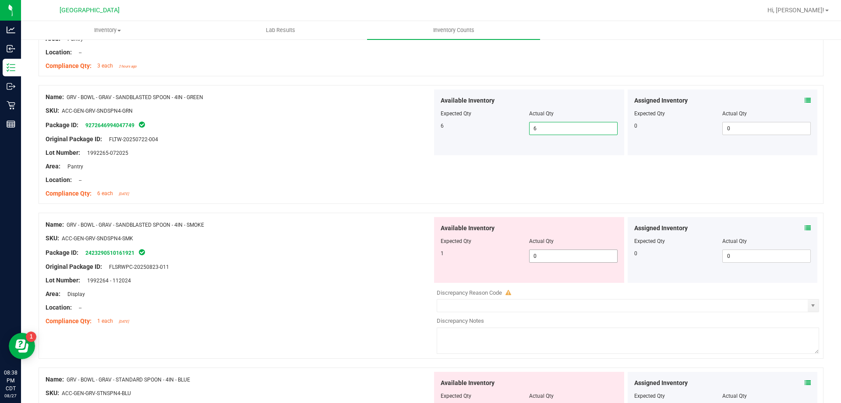
click at [556, 258] on span "0 0" at bounding box center [573, 255] width 88 height 13
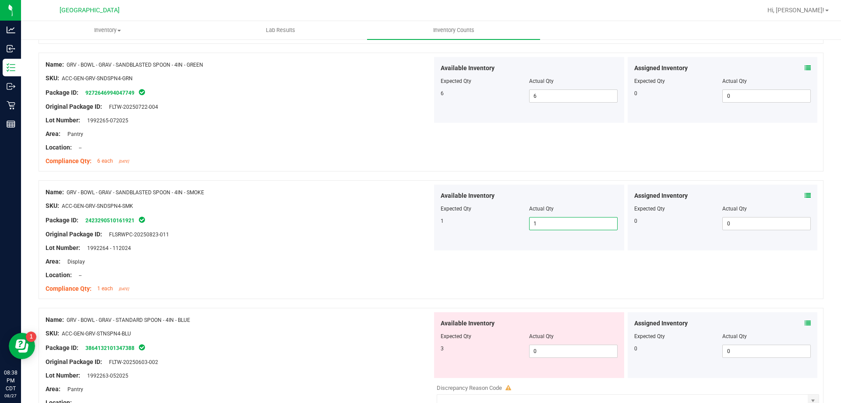
scroll to position [1884, 0]
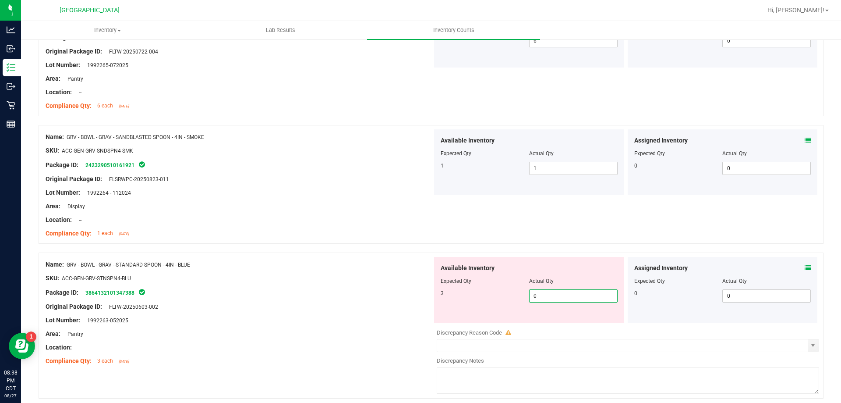
click at [567, 295] on span "0 0" at bounding box center [573, 295] width 88 height 13
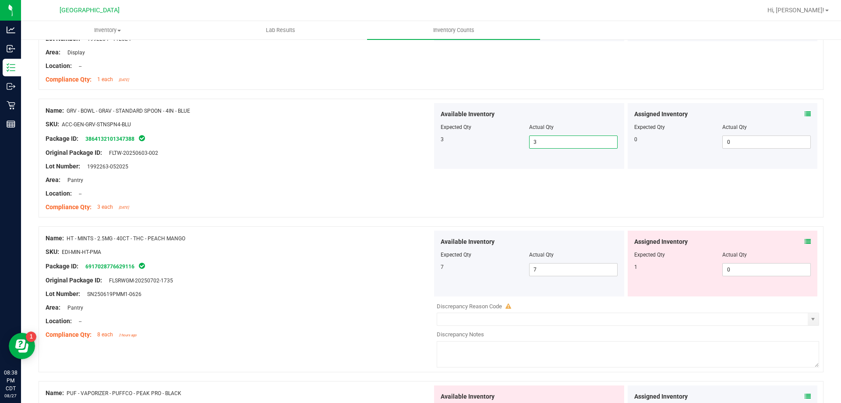
scroll to position [2059, 0]
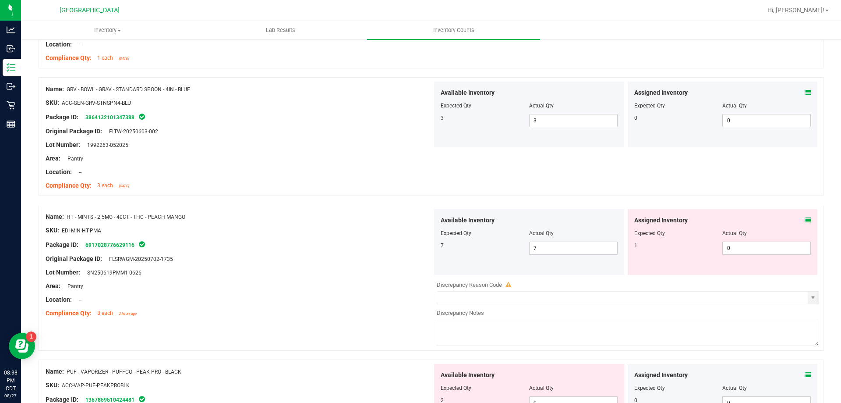
click at [805, 222] on icon at bounding box center [808, 220] width 6 height 6
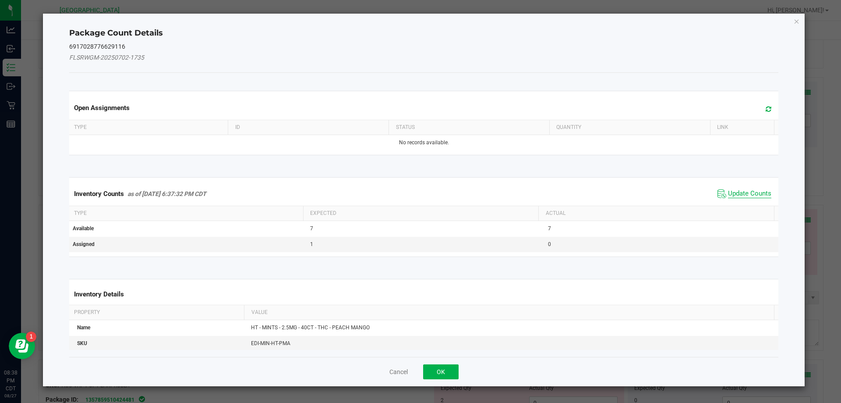
click at [750, 198] on span "Update Counts" at bounding box center [749, 193] width 43 height 9
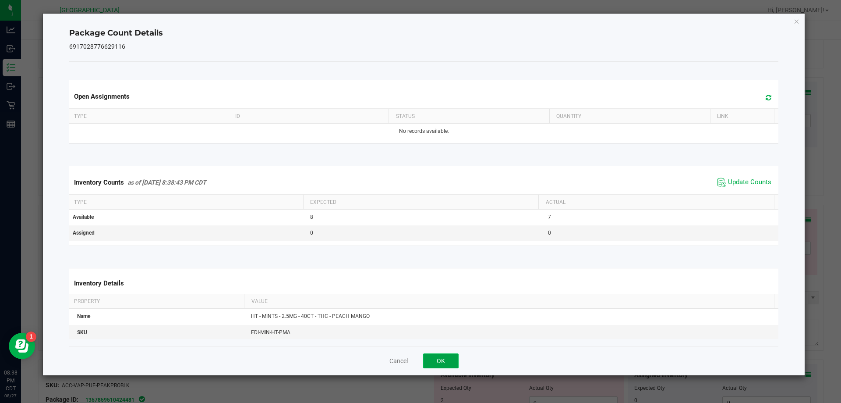
click at [442, 357] on button "OK" at bounding box center [440, 360] width 35 height 15
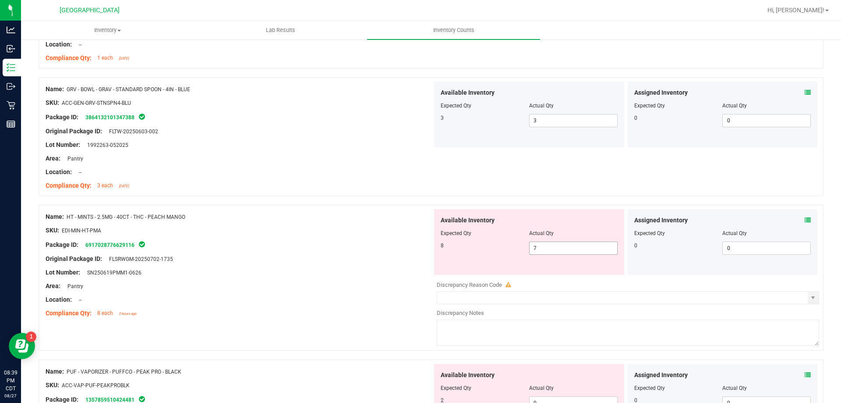
click at [559, 245] on span "7 7" at bounding box center [573, 247] width 88 height 13
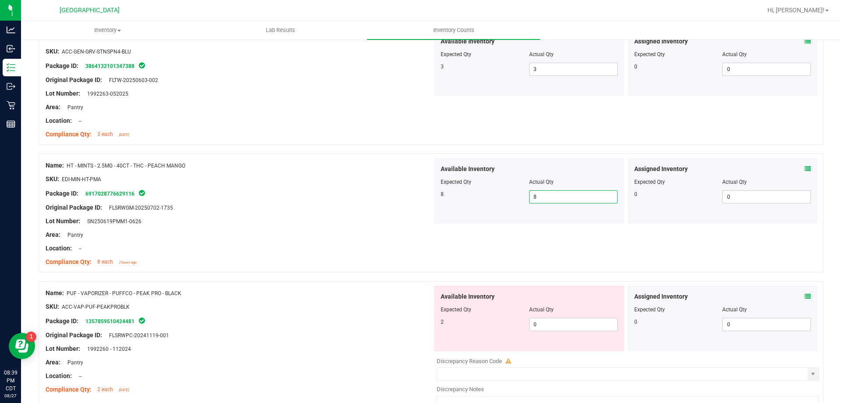
scroll to position [2190, 0]
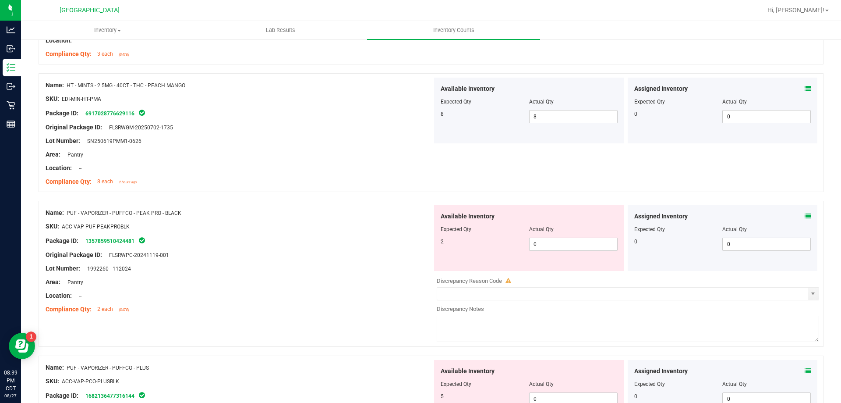
click at [558, 233] on div at bounding box center [529, 235] width 177 height 4
click at [560, 243] on span "0 0" at bounding box center [573, 243] width 88 height 13
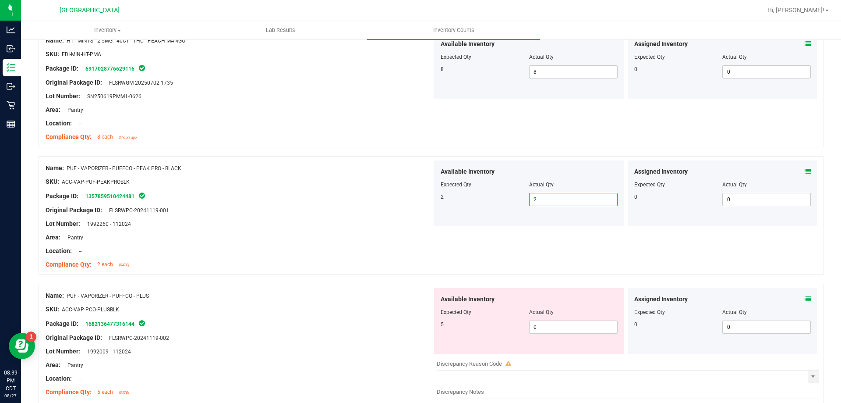
scroll to position [2278, 0]
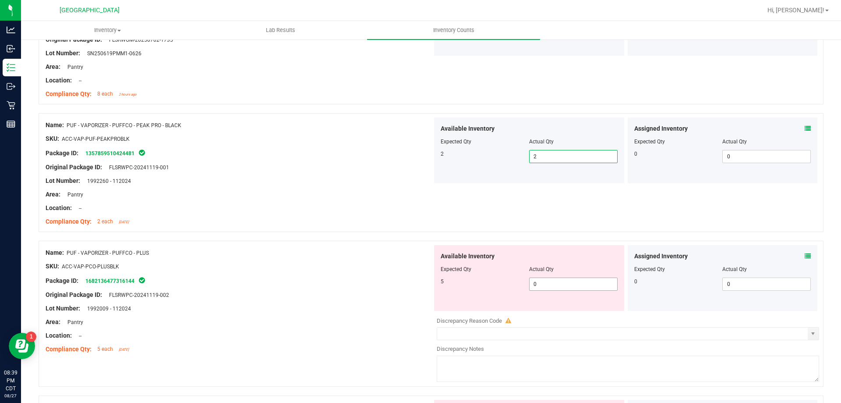
click at [573, 279] on span "0 0" at bounding box center [573, 283] width 88 height 13
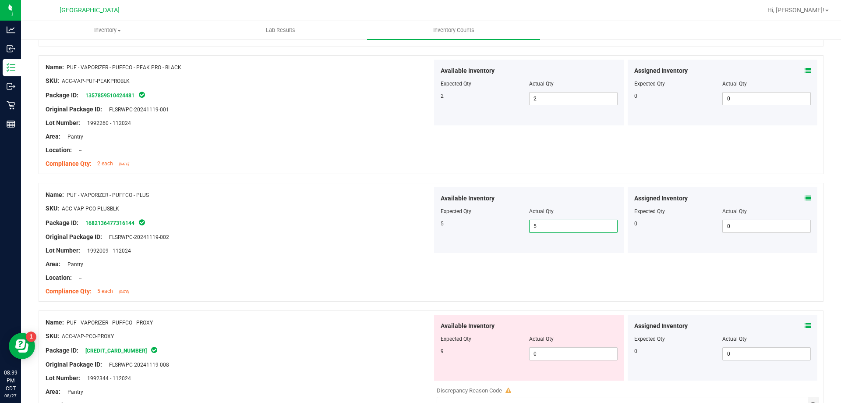
scroll to position [2428, 0]
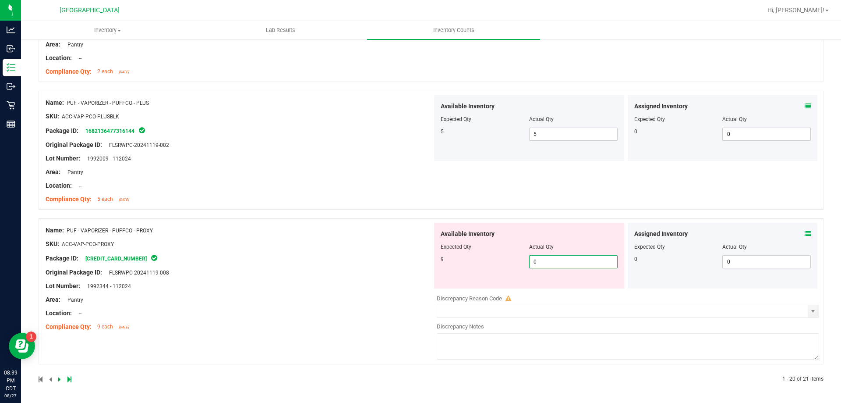
click at [559, 261] on span "0 0" at bounding box center [573, 261] width 88 height 13
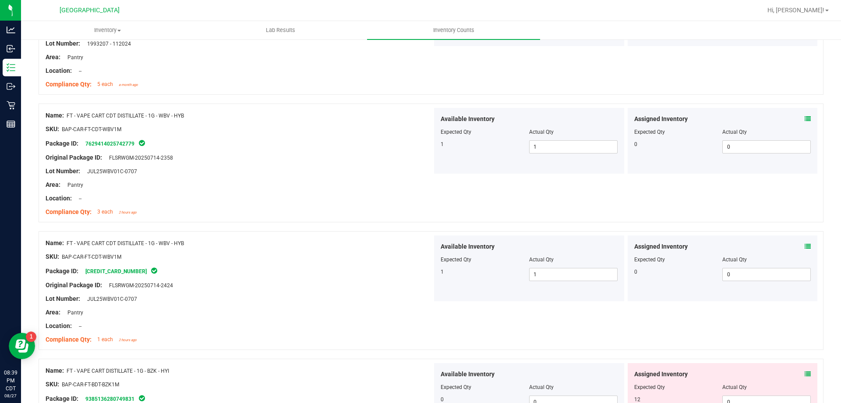
scroll to position [0, 0]
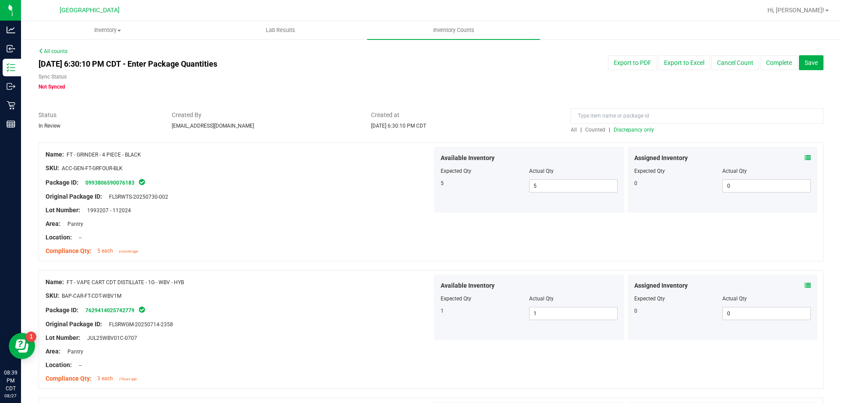
click at [636, 131] on span "Discrepancy only" at bounding box center [634, 130] width 40 height 6
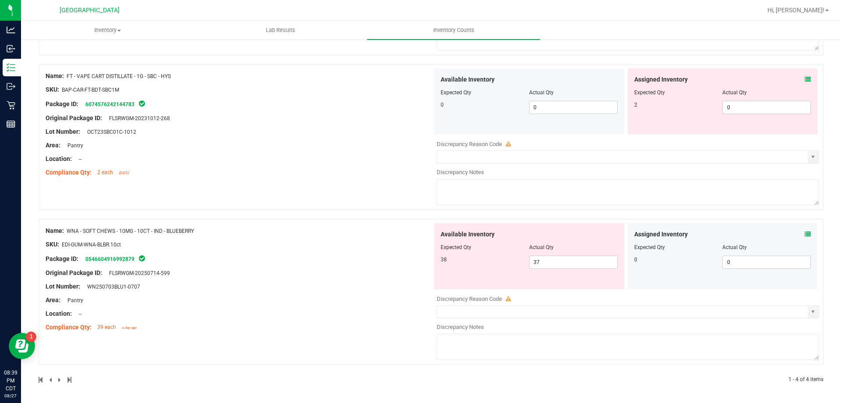
scroll to position [388, 0]
click at [485, 312] on input "text" at bounding box center [622, 311] width 371 height 12
click at [810, 313] on span "select" at bounding box center [813, 311] width 7 height 7
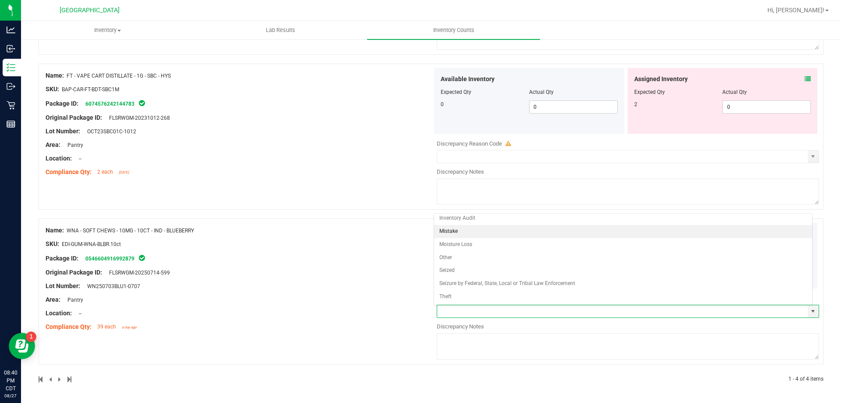
scroll to position [0, 0]
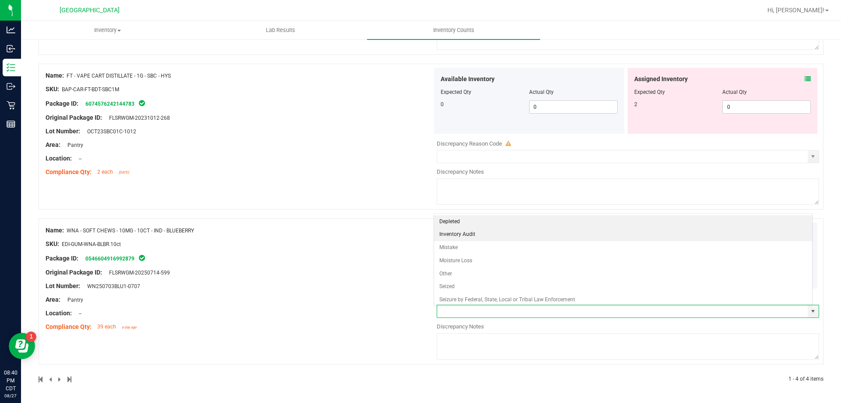
click at [463, 231] on li "Inventory Audit" at bounding box center [623, 234] width 378 height 13
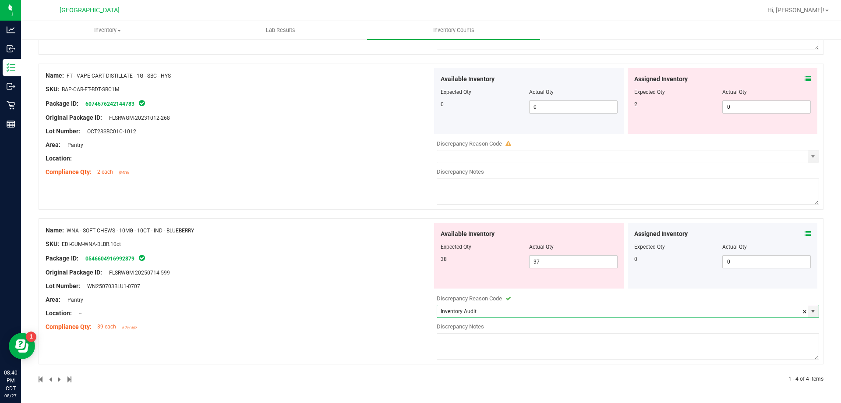
click at [497, 349] on textarea at bounding box center [628, 346] width 382 height 26
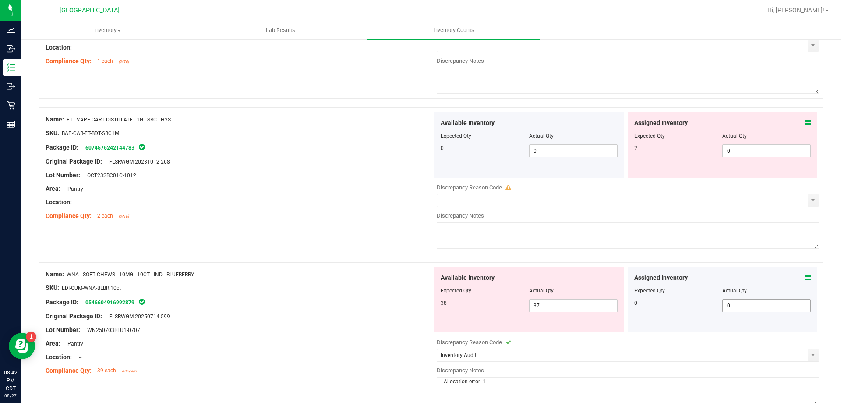
scroll to position [388, 0]
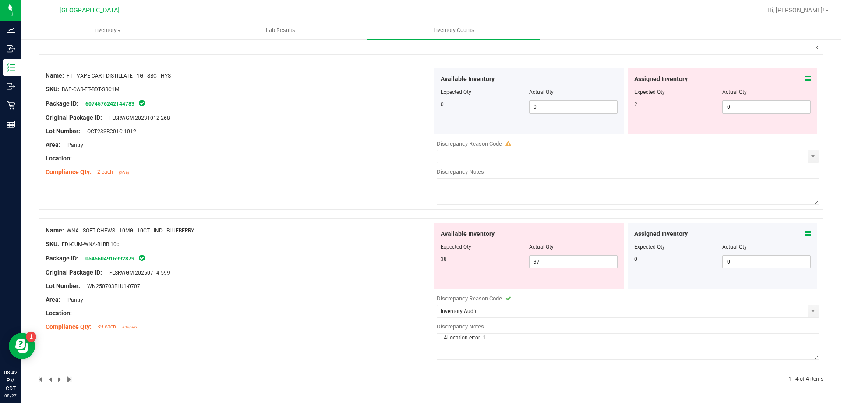
click at [805, 236] on icon at bounding box center [808, 233] width 6 height 6
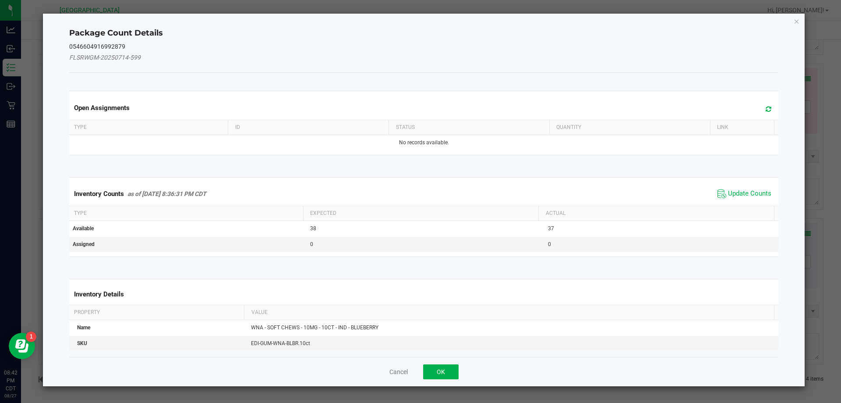
click at [736, 188] on span "Update Counts" at bounding box center [744, 193] width 58 height 13
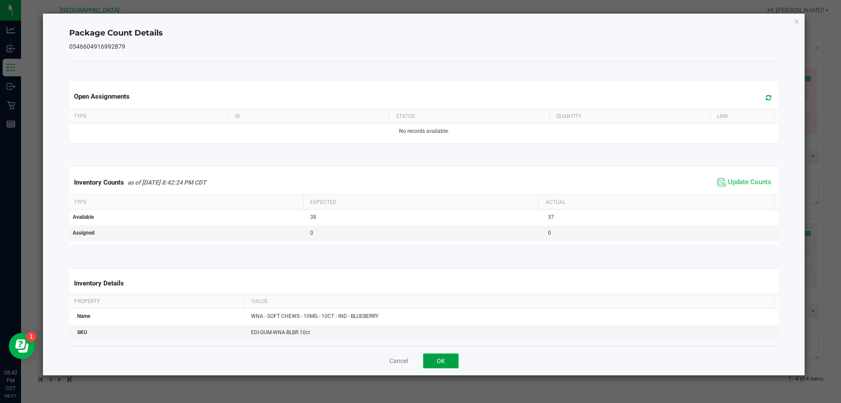
click at [449, 361] on button "OK" at bounding box center [440, 360] width 35 height 15
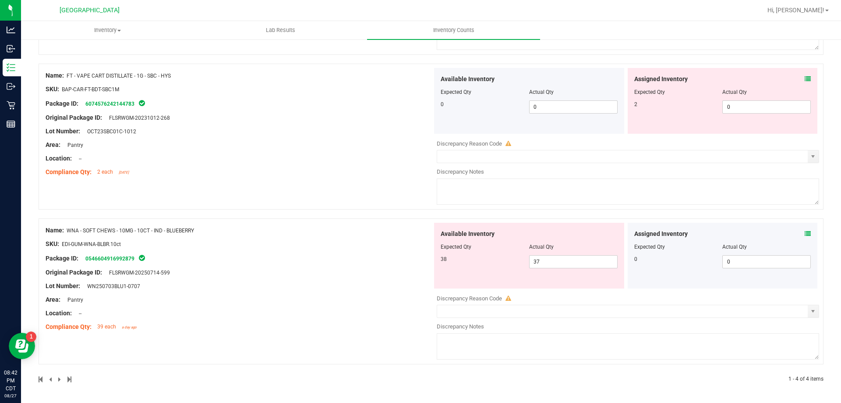
click at [393, 293] on div at bounding box center [239, 292] width 387 height 4
click at [802, 233] on div "Assigned Inventory Expected Qty Actual Qty 0 0 0" at bounding box center [723, 256] width 190 height 66
click at [805, 233] on icon at bounding box center [808, 233] width 6 height 6
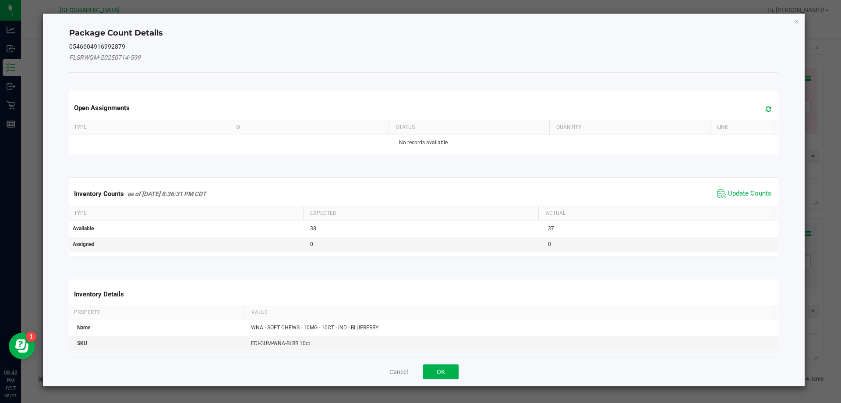
click at [752, 197] on span "Update Counts" at bounding box center [749, 193] width 43 height 9
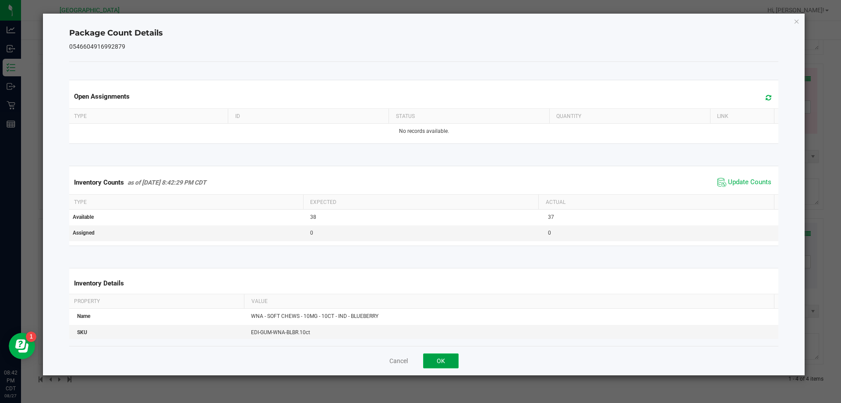
click at [454, 357] on button "OK" at bounding box center [440, 360] width 35 height 15
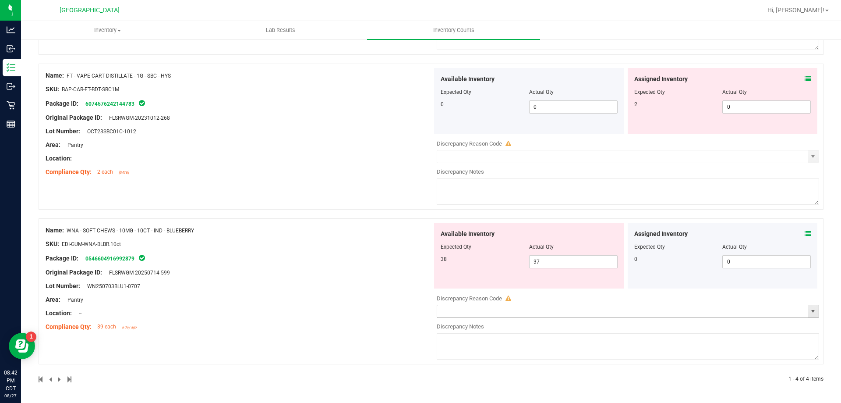
click at [462, 307] on input "text" at bounding box center [622, 311] width 371 height 12
click at [389, 283] on div "Lot Number: WN250703BLU1-0707" at bounding box center [239, 285] width 387 height 9
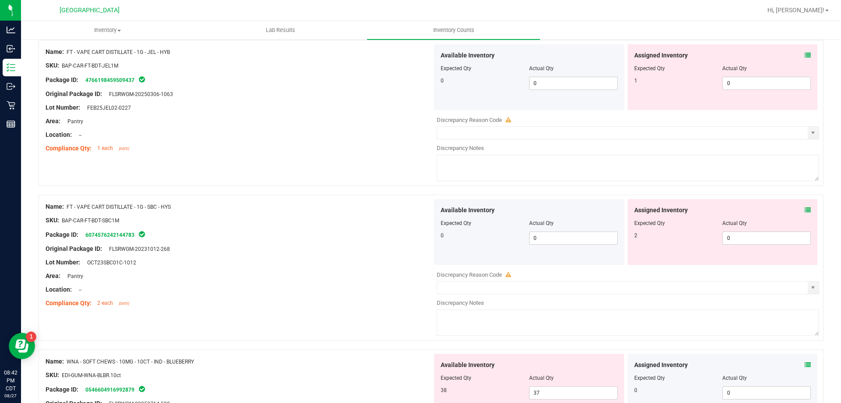
scroll to position [257, 0]
click at [724, 244] on span "0 0" at bounding box center [766, 238] width 88 height 13
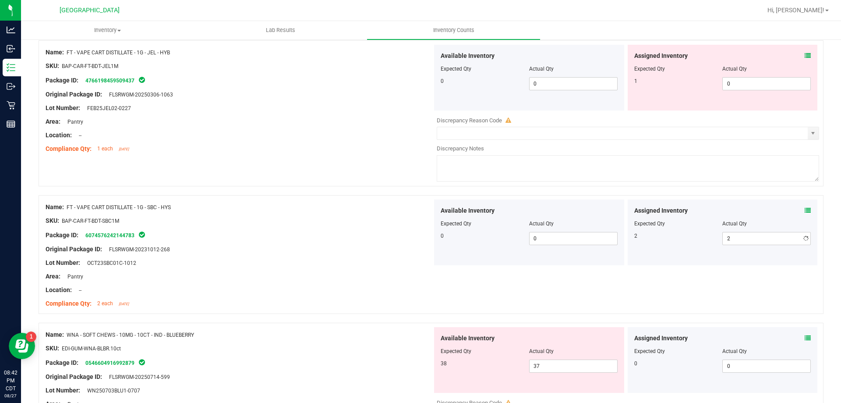
click at [361, 255] on div at bounding box center [239, 256] width 387 height 4
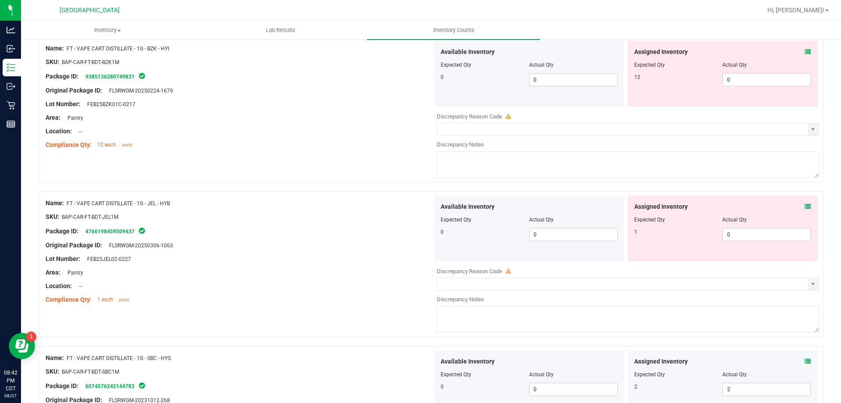
scroll to position [81, 0]
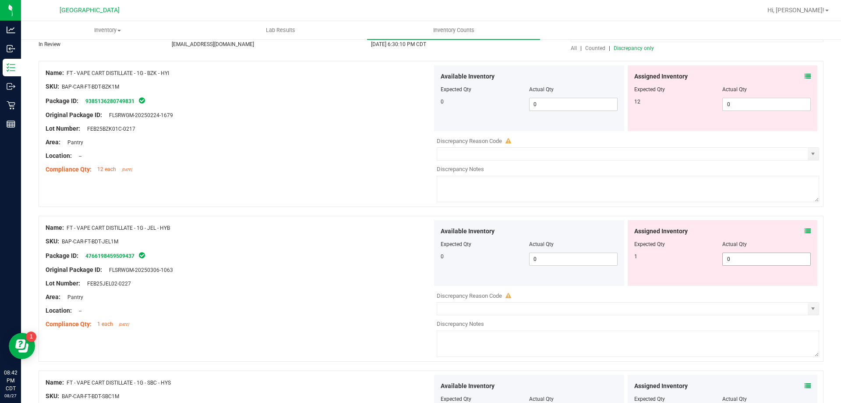
click at [775, 254] on span "0 0" at bounding box center [766, 258] width 88 height 13
click at [350, 271] on div "Original Package ID: FLSRWGM-20250306-1063" at bounding box center [239, 269] width 387 height 9
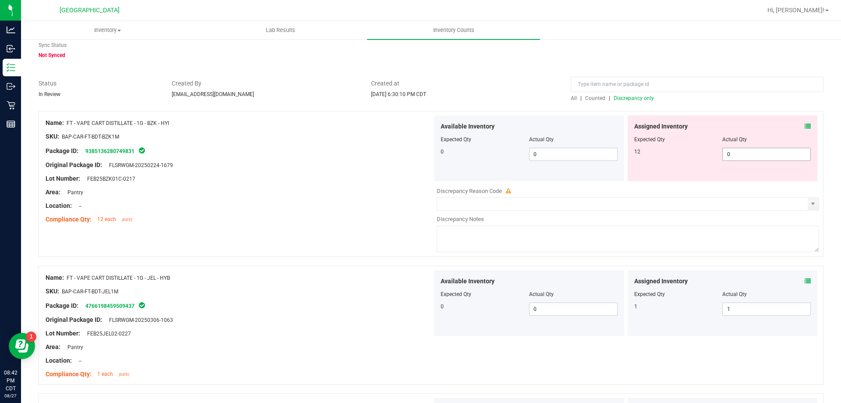
scroll to position [0, 0]
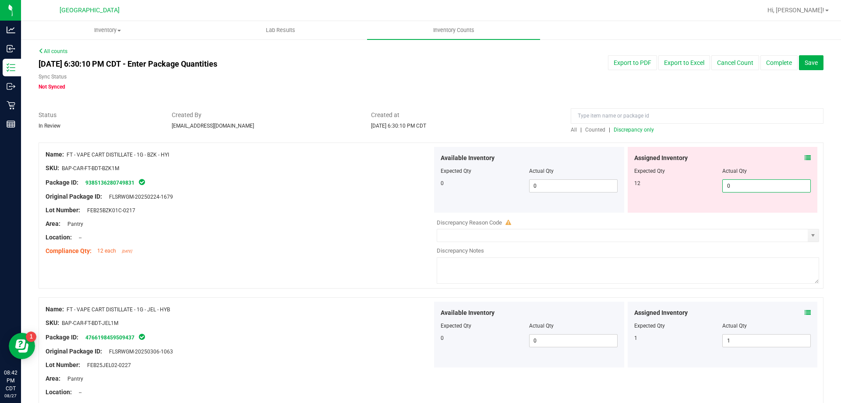
click at [780, 187] on span "0 0" at bounding box center [766, 185] width 88 height 13
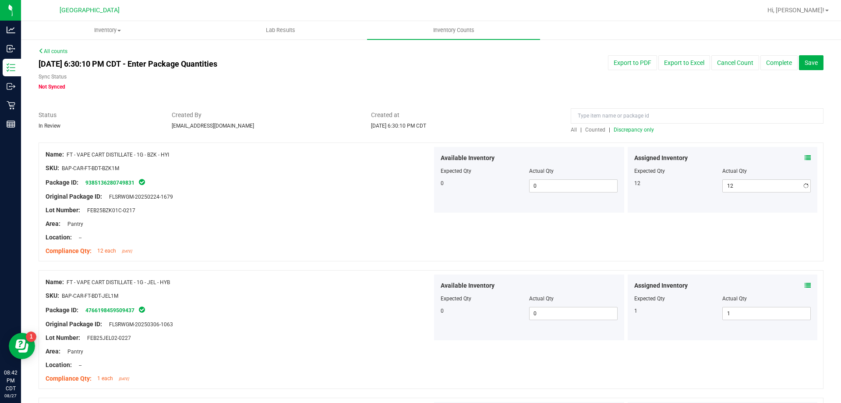
click at [347, 234] on div "Location: --" at bounding box center [239, 237] width 387 height 9
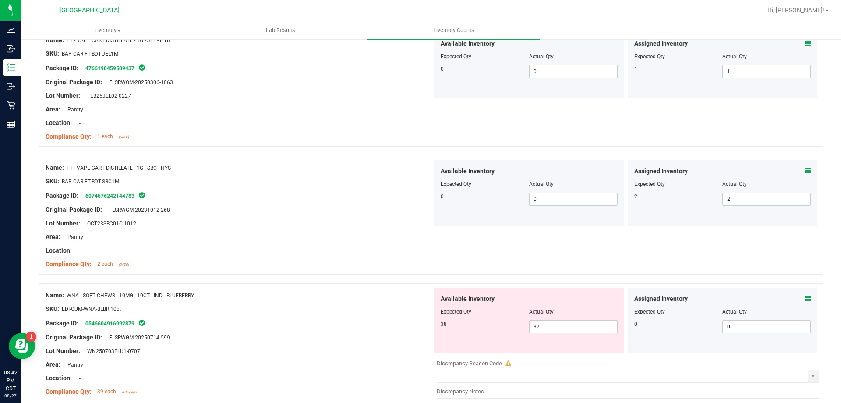
scroll to position [307, 0]
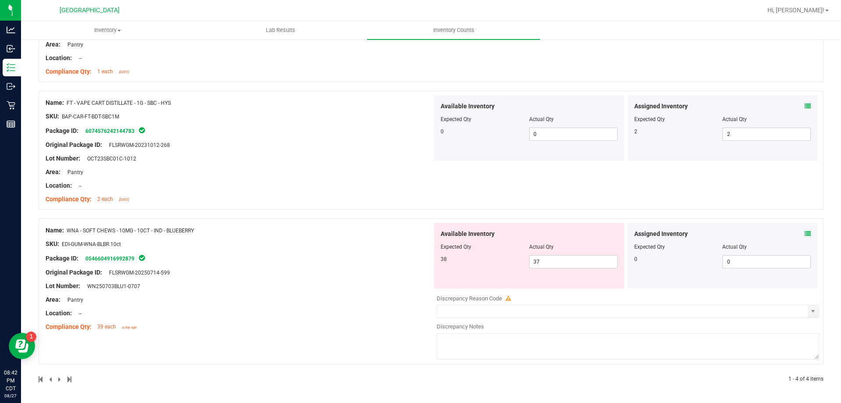
click at [805, 231] on icon at bounding box center [808, 233] width 6 height 6
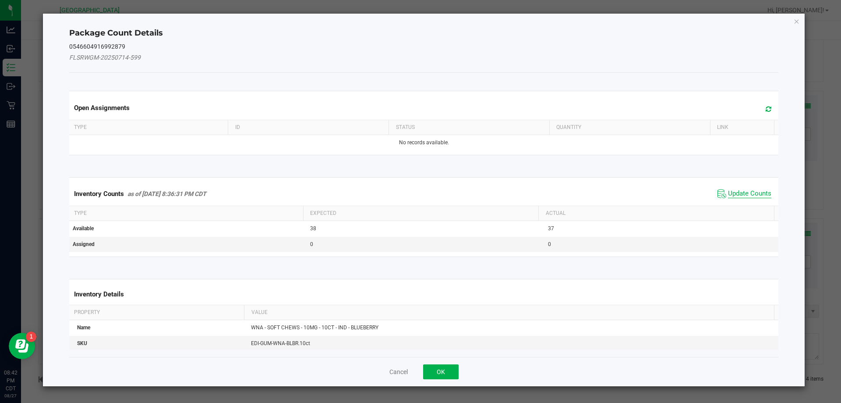
click at [738, 195] on span "Update Counts" at bounding box center [749, 193] width 43 height 9
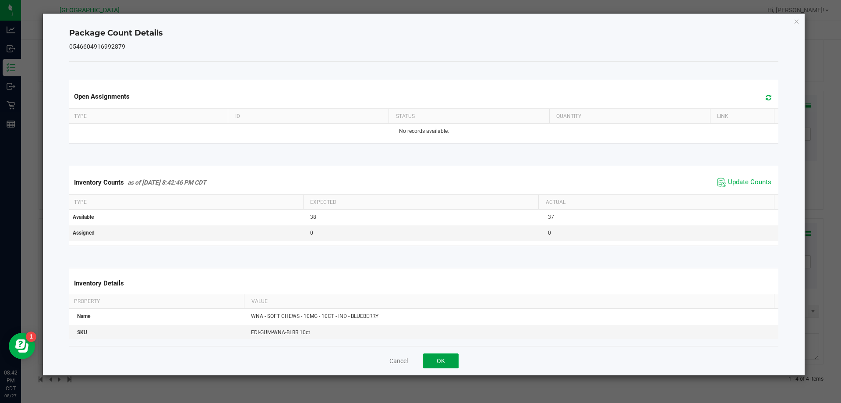
click at [446, 361] on button "OK" at bounding box center [440, 360] width 35 height 15
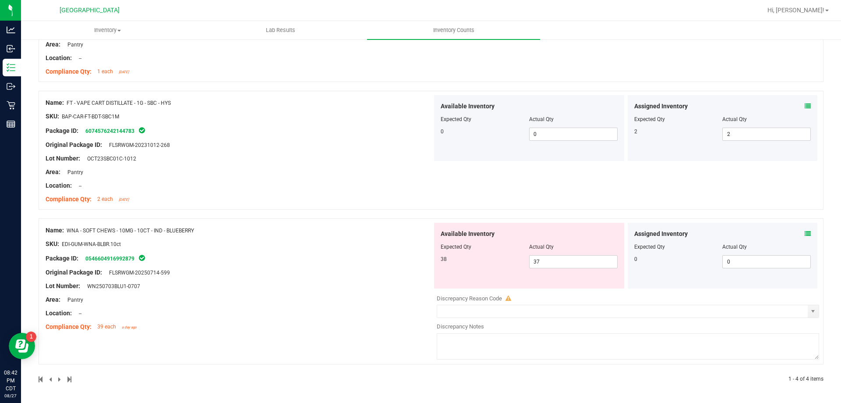
click at [371, 303] on div "Area: Pantry" at bounding box center [239, 299] width 387 height 9
click at [625, 320] on div at bounding box center [628, 320] width 382 height 4
click at [619, 314] on input "text" at bounding box center [622, 311] width 371 height 12
click at [475, 311] on input "text" at bounding box center [622, 311] width 371 height 12
click at [808, 306] on span "select" at bounding box center [813, 311] width 11 height 12
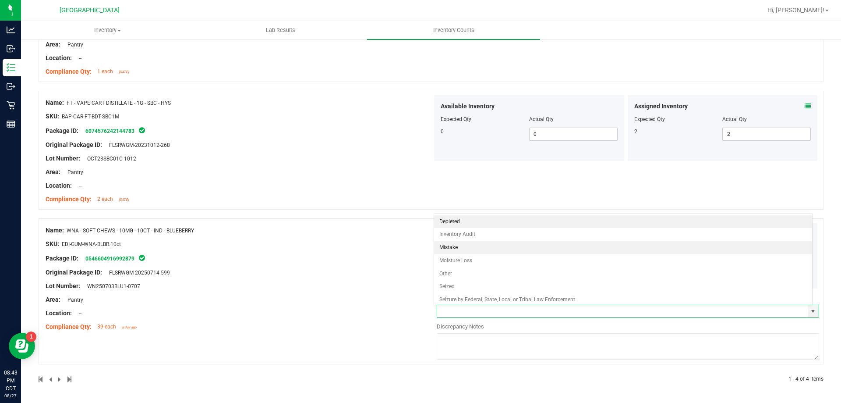
click at [485, 244] on li "Mistake" at bounding box center [623, 247] width 378 height 13
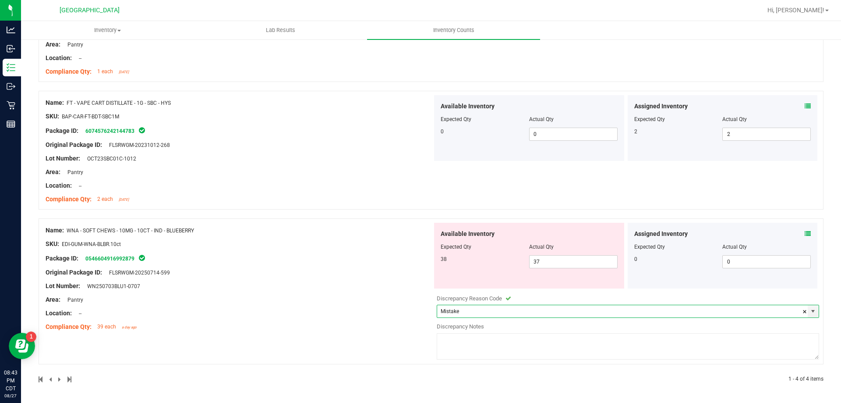
click at [489, 344] on textarea at bounding box center [628, 346] width 382 height 26
click at [577, 265] on span "37 37" at bounding box center [573, 261] width 88 height 13
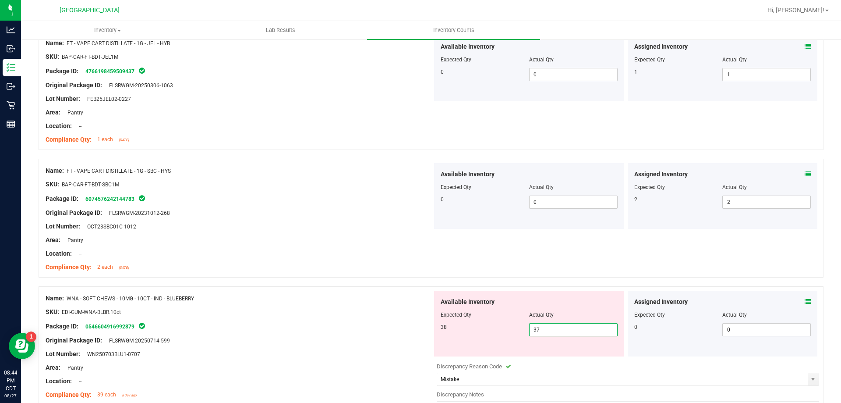
scroll to position [0, 0]
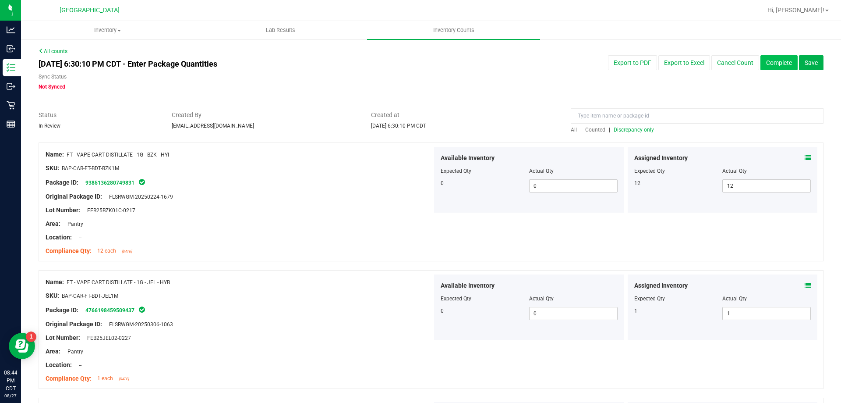
click at [778, 64] on button "Complete" at bounding box center [779, 62] width 37 height 15
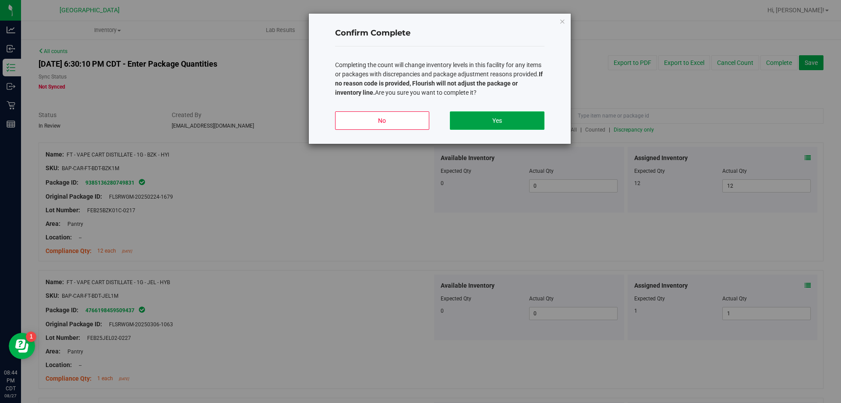
click at [516, 114] on button "Yes" at bounding box center [497, 120] width 94 height 18
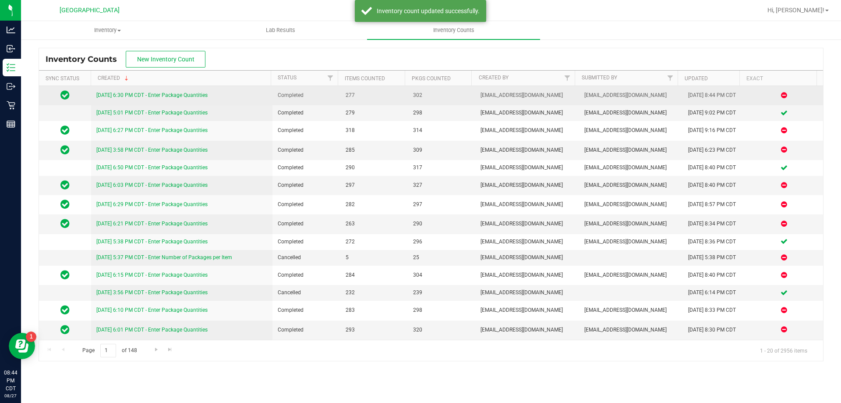
click at [139, 97] on link "[DATE] 6:30 PM CDT - Enter Package Quantities" at bounding box center [151, 95] width 111 height 6
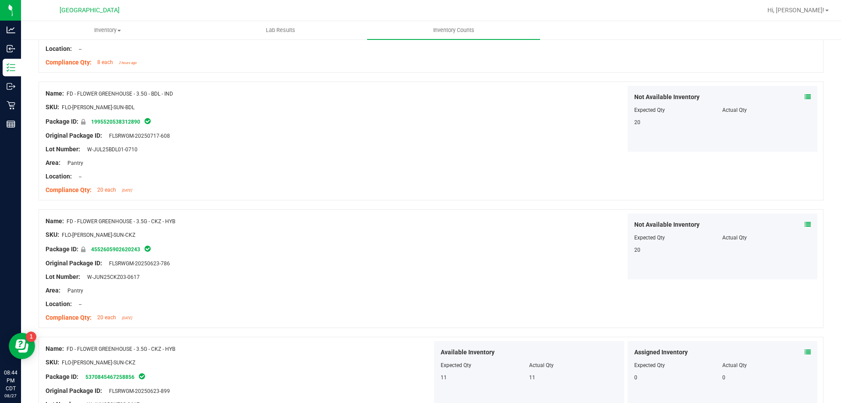
scroll to position [920, 0]
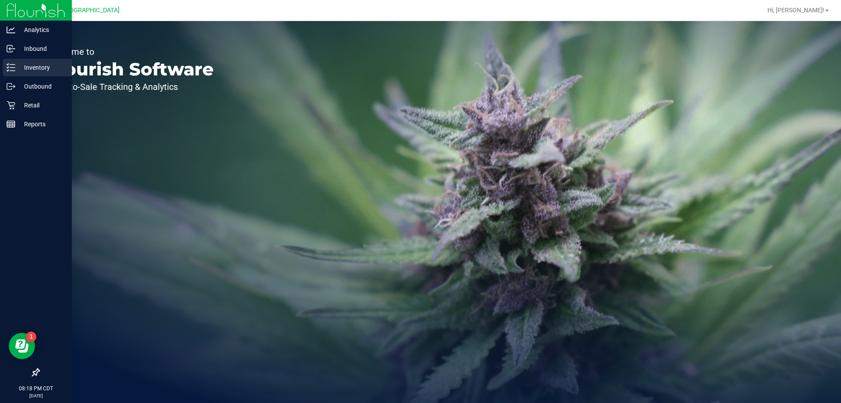
click at [47, 67] on p "Inventory" at bounding box center [41, 67] width 53 height 11
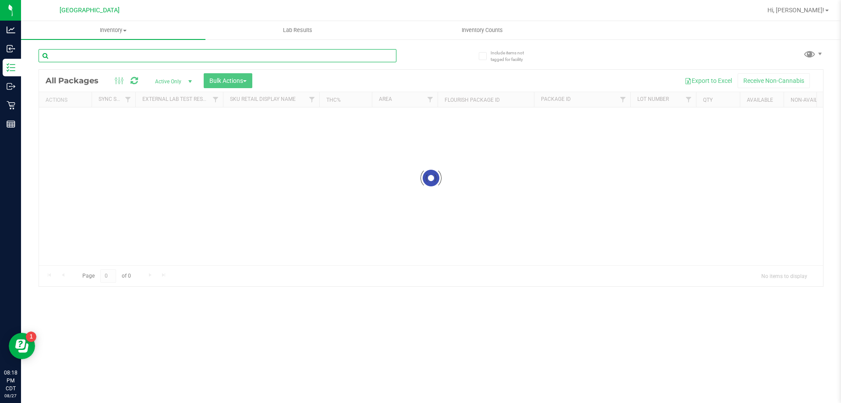
click at [130, 53] on div "Inventory All packages All inventory Waste log Create inventory Lab Results Inv…" at bounding box center [431, 212] width 820 height 382
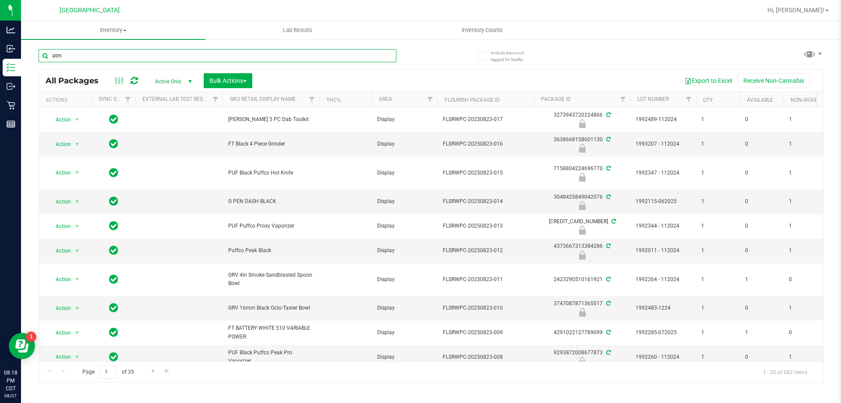
type input "atm"
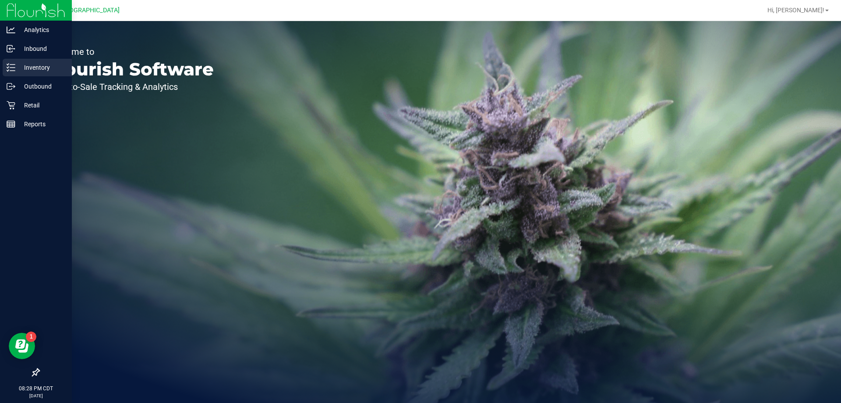
click at [37, 67] on p "Inventory" at bounding box center [41, 67] width 53 height 11
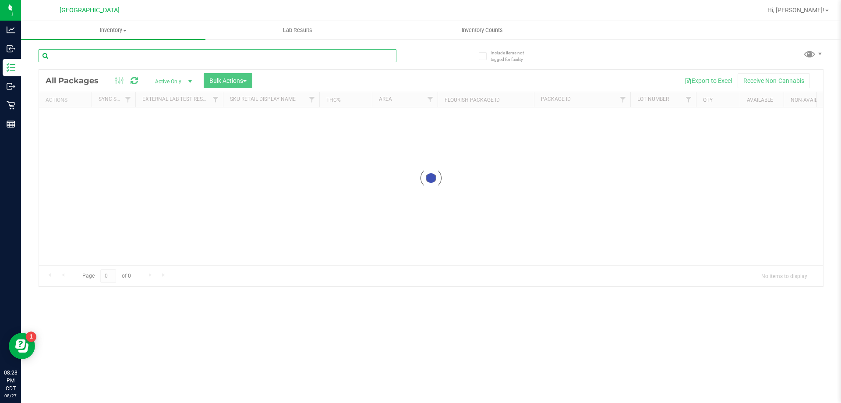
click at [83, 56] on input "text" at bounding box center [218, 55] width 358 height 13
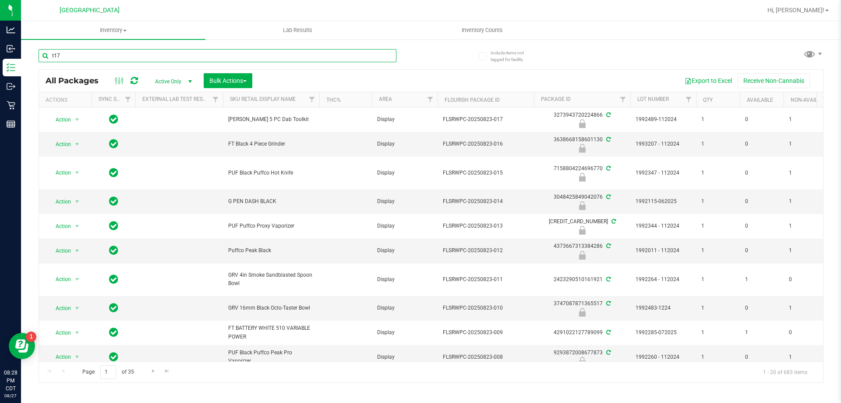
type input "t17"
